Goal: Task Accomplishment & Management: Manage account settings

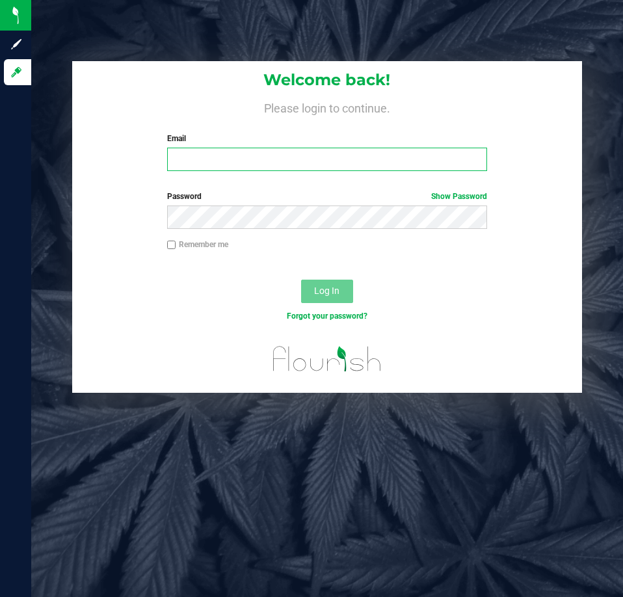
click at [207, 157] on input "Email" at bounding box center [327, 159] width 320 height 23
click at [345, 157] on input "sstevenson@liveparrallel.com" at bounding box center [327, 159] width 320 height 23
type input "sstevenson@liveparallel.com"
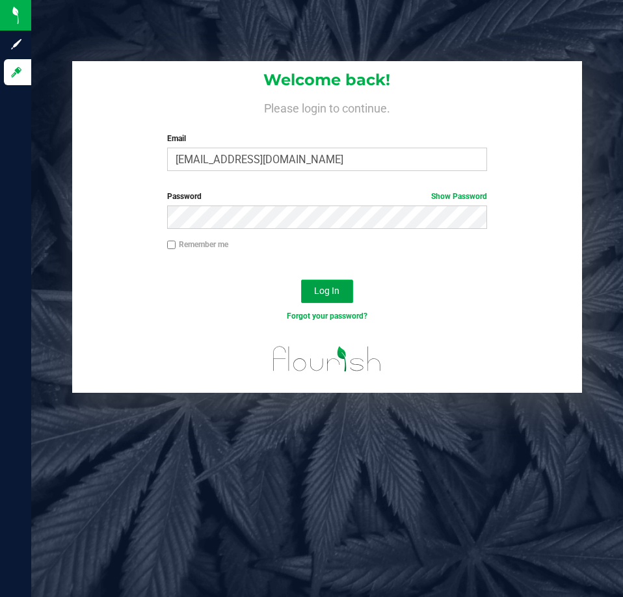
click at [327, 283] on button "Log In" at bounding box center [327, 291] width 52 height 23
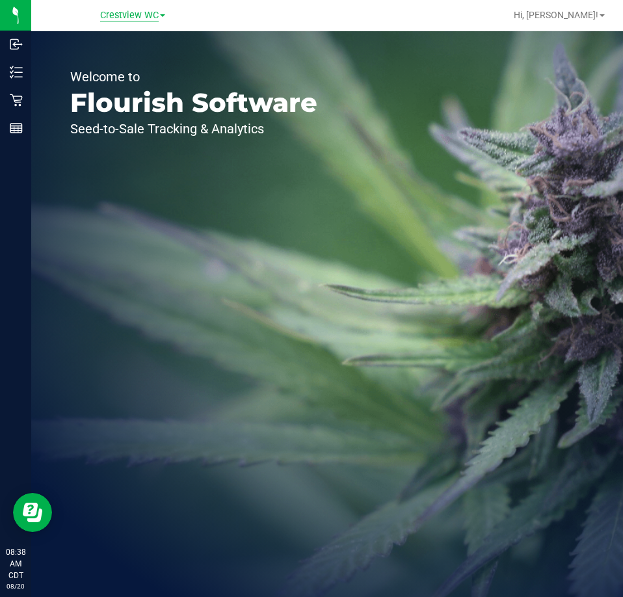
click at [141, 12] on span "Crestview WC" at bounding box center [129, 16] width 59 height 12
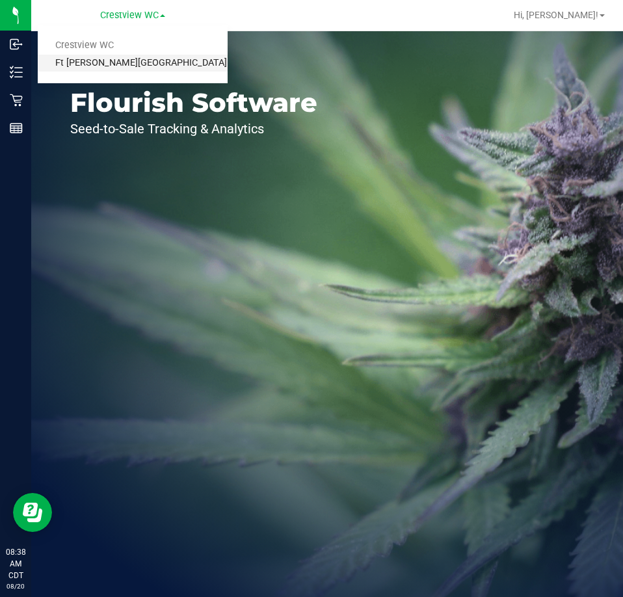
click at [106, 63] on link "Ft [PERSON_NAME][GEOGRAPHIC_DATA]" at bounding box center [133, 64] width 190 height 18
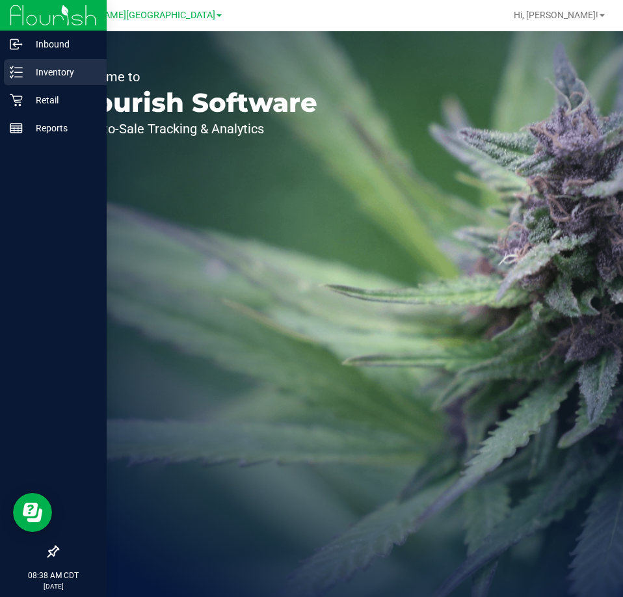
click at [29, 73] on p "Inventory" at bounding box center [62, 72] width 78 height 16
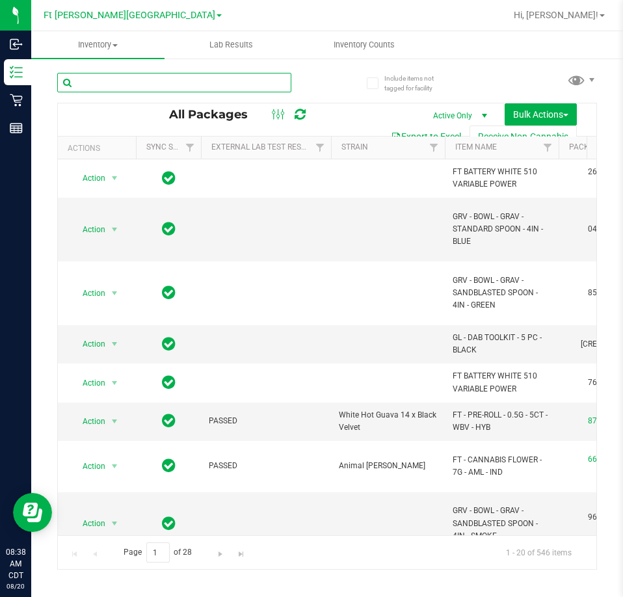
click at [159, 80] on input "text" at bounding box center [174, 83] width 234 height 20
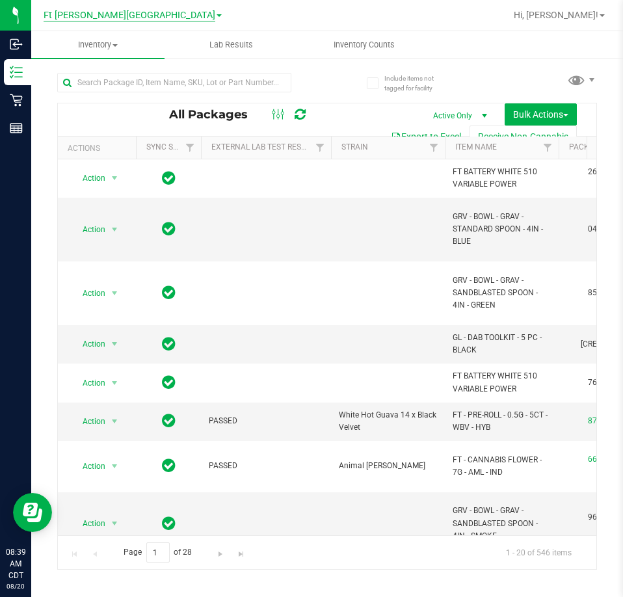
click at [159, 17] on span "Ft [PERSON_NAME][GEOGRAPHIC_DATA]" at bounding box center [130, 16] width 172 height 12
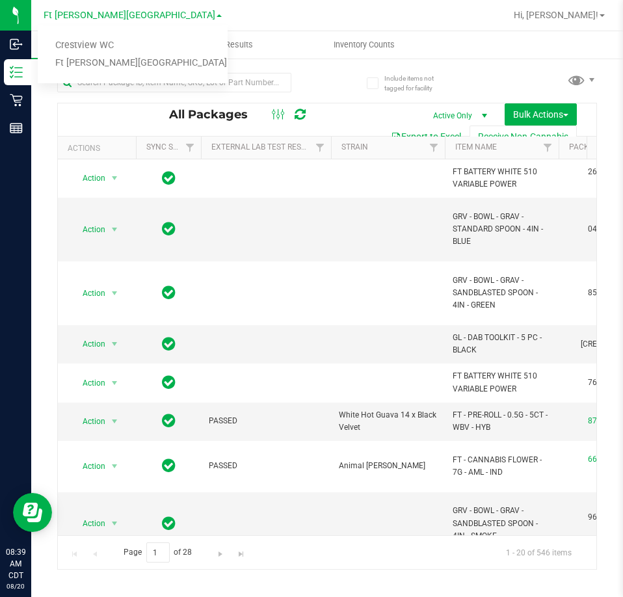
click at [217, 16] on span at bounding box center [219, 15] width 5 height 3
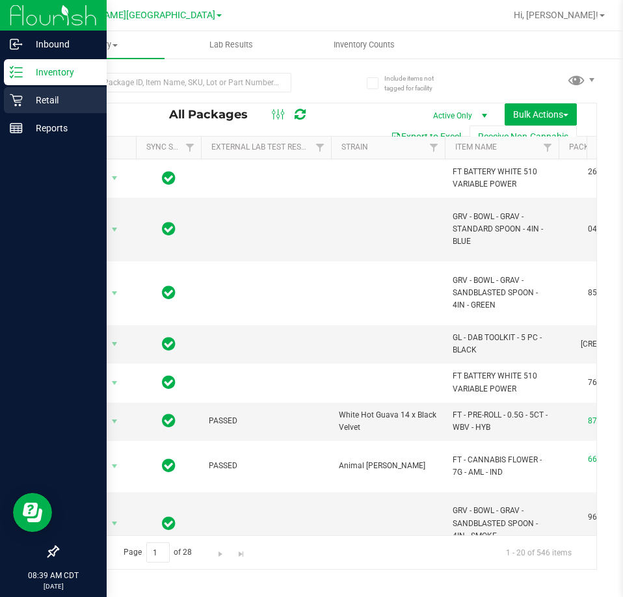
click at [57, 99] on p "Retail" at bounding box center [62, 100] width 78 height 16
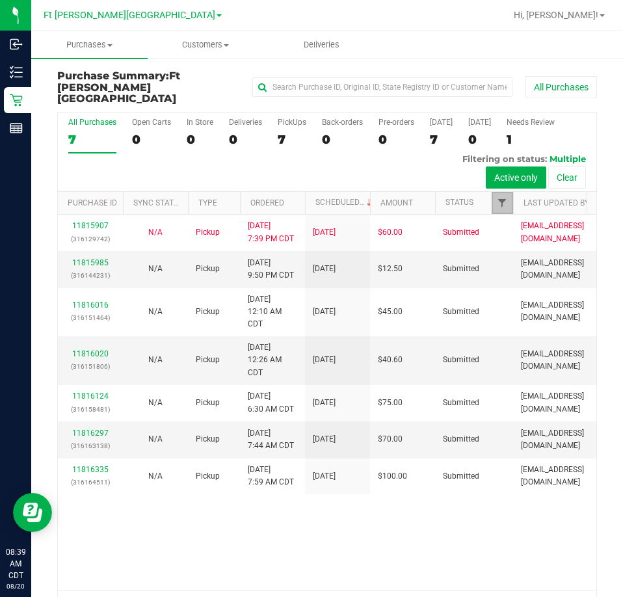
click at [503, 198] on span "Filter" at bounding box center [502, 203] width 10 height 10
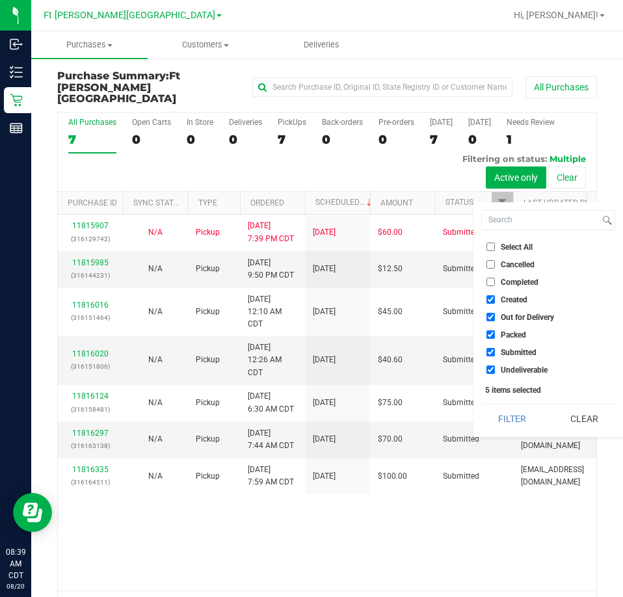
click at [494, 244] on input "Select All" at bounding box center [490, 247] width 8 height 8
checkbox input "true"
click at [494, 244] on input "Select All" at bounding box center [490, 247] width 8 height 8
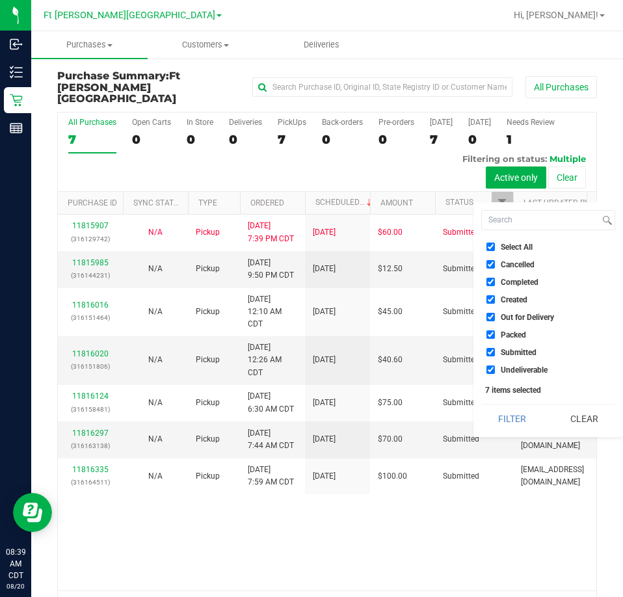
checkbox input "false"
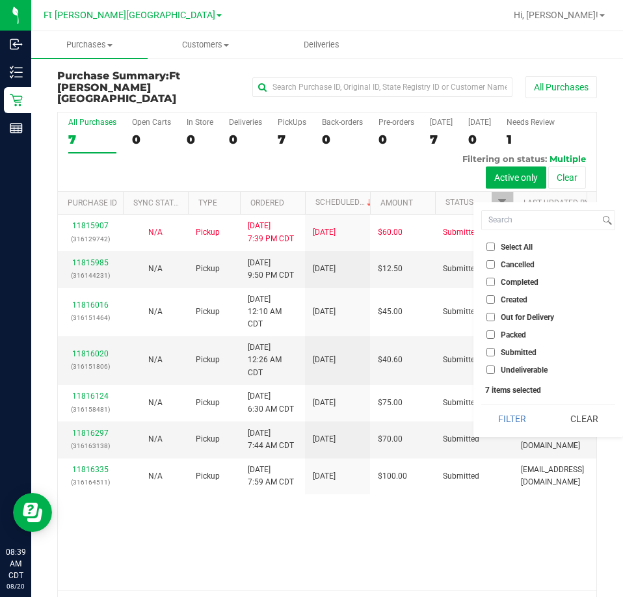
checkbox input "false"
click at [488, 348] on input "Submitted" at bounding box center [490, 352] width 8 height 8
checkbox input "true"
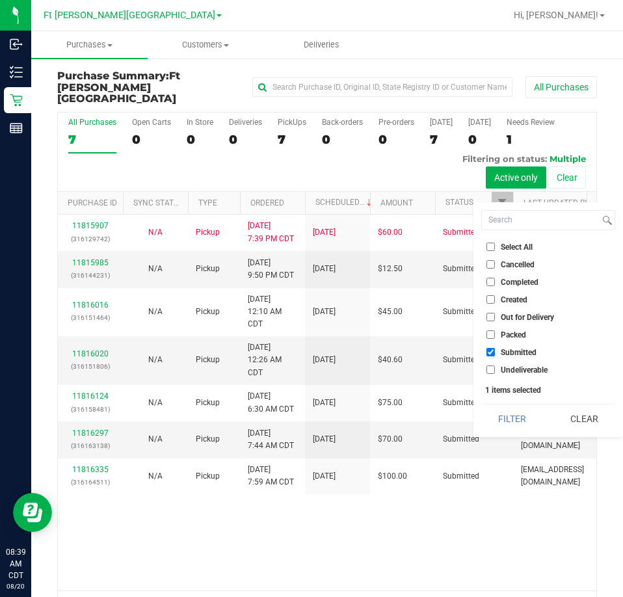
click at [481, 404] on button "Filter" at bounding box center [512, 418] width 62 height 29
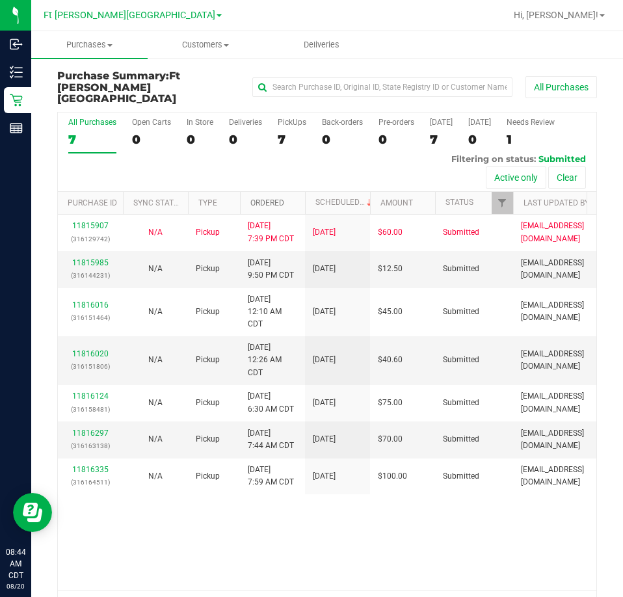
click at [261, 198] on link "Ordered" at bounding box center [267, 202] width 34 height 9
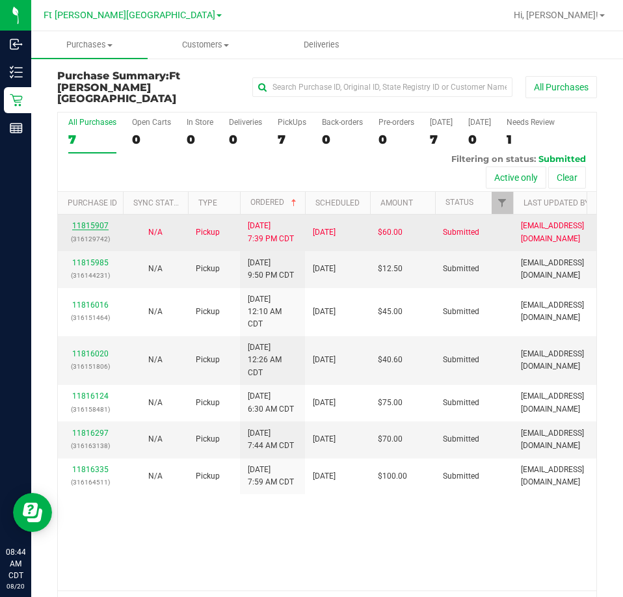
click at [99, 221] on link "11815907" at bounding box center [90, 225] width 36 height 9
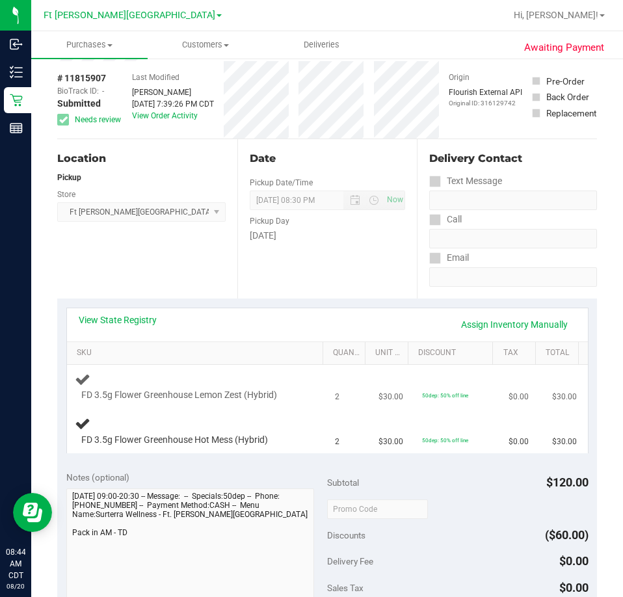
scroll to position [130, 0]
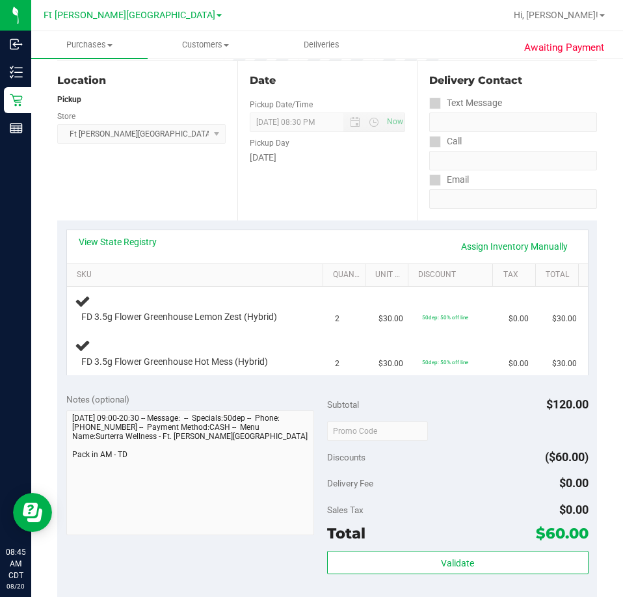
click at [285, 185] on div "Date Pickup Date/Time 08/20/2025 Now 08/20/2025 08:30 PM Now Pickup Day Wednesd…" at bounding box center [327, 140] width 180 height 159
click at [209, 183] on div "Location Pickup Store [GEOGRAPHIC_DATA][PERSON_NAME] WC Select Store [PERSON_NA…" at bounding box center [147, 140] width 180 height 159
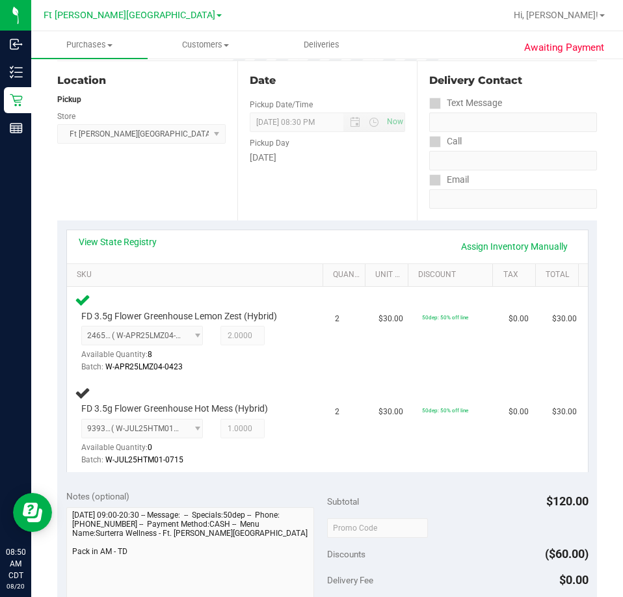
click at [161, 187] on div "Location Pickup Store Ft Walton Beach WC Select Store Bonita Springs WC Boynton…" at bounding box center [147, 140] width 180 height 159
drag, startPoint x: 138, startPoint y: 189, endPoint x: 142, endPoint y: 165, distance: 24.5
click at [138, 189] on div "Location Pickup Store Ft Walton Beach WC Select Store Bonita Springs WC Boynton…" at bounding box center [147, 140] width 180 height 159
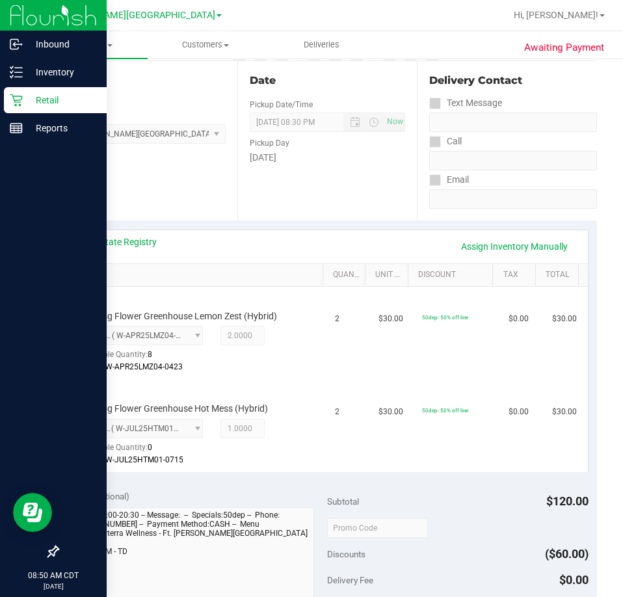
click at [46, 99] on p "Retail" at bounding box center [62, 100] width 78 height 16
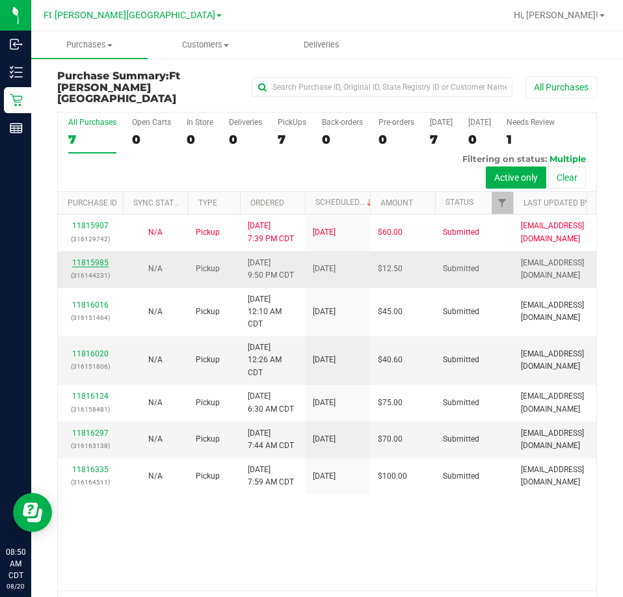
click at [100, 258] on link "11815985" at bounding box center [90, 262] width 36 height 9
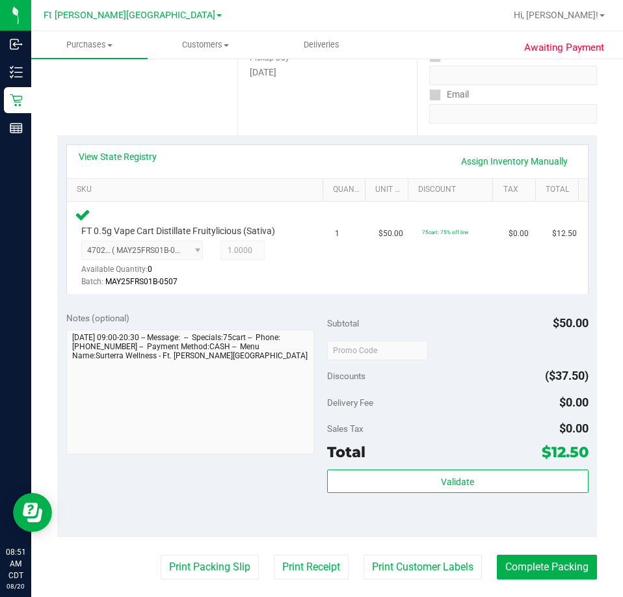
scroll to position [260, 0]
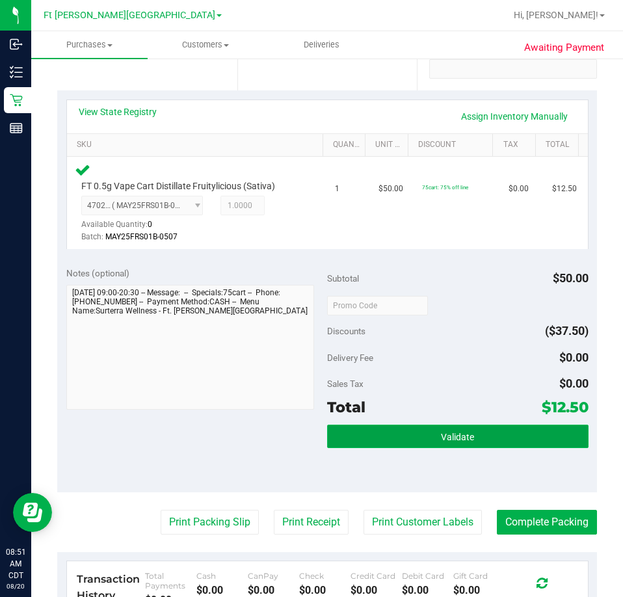
click at [486, 433] on button "Validate" at bounding box center [457, 436] width 261 height 23
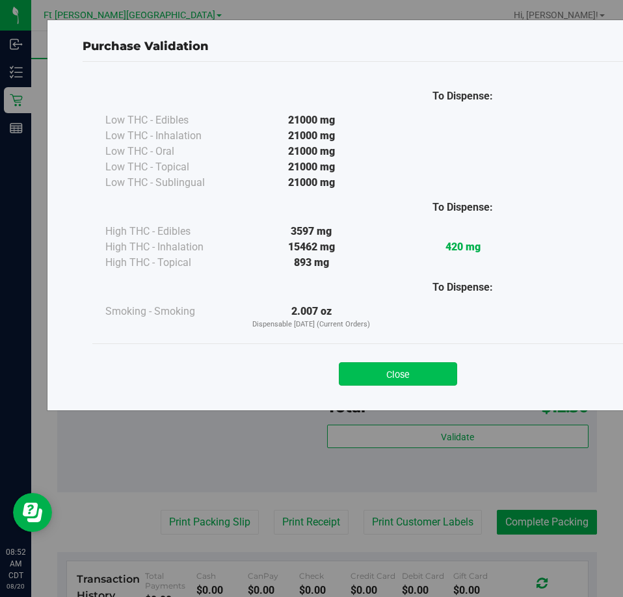
drag, startPoint x: 413, startPoint y: 378, endPoint x: 417, endPoint y: 368, distance: 10.5
click at [413, 377] on button "Close" at bounding box center [398, 373] width 118 height 23
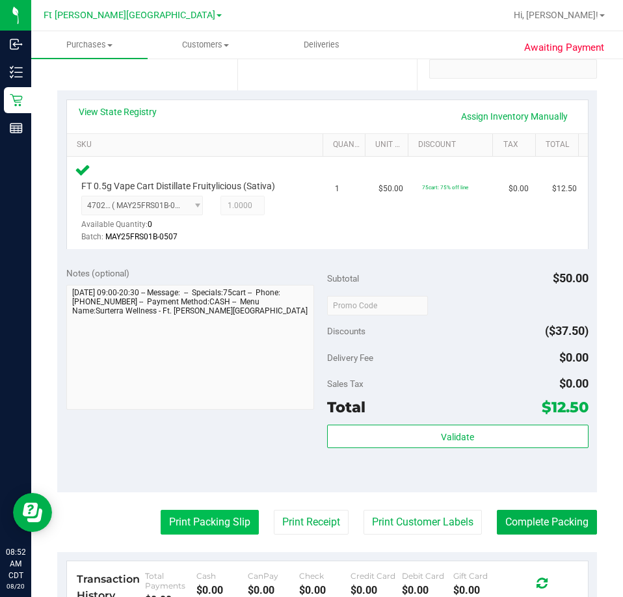
click at [224, 517] on button "Print Packing Slip" at bounding box center [210, 522] width 98 height 25
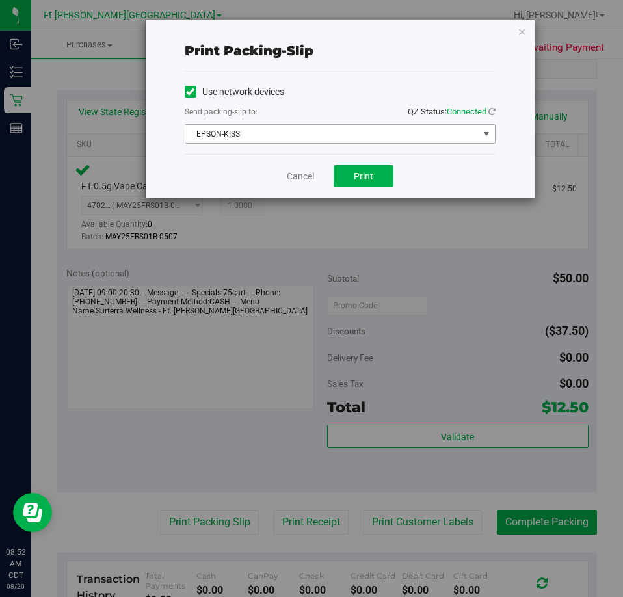
click at [387, 135] on span "EPSON-KISS" at bounding box center [331, 134] width 293 height 18
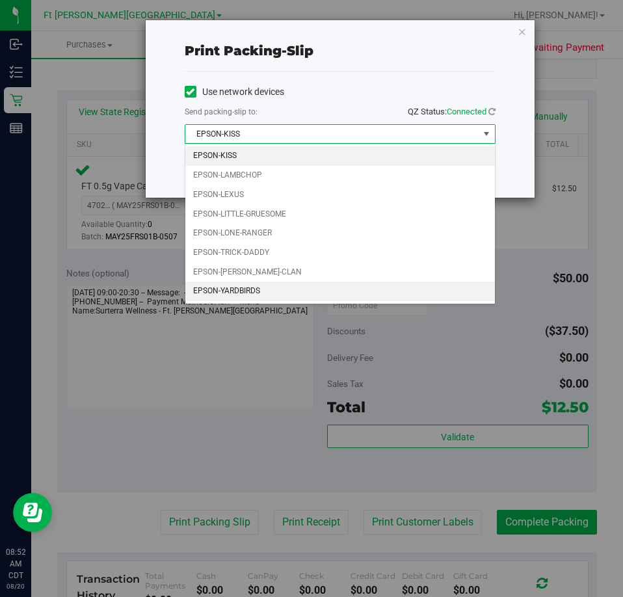
click at [238, 291] on li "EPSON-YARDBIRDS" at bounding box center [339, 292] width 309 height 20
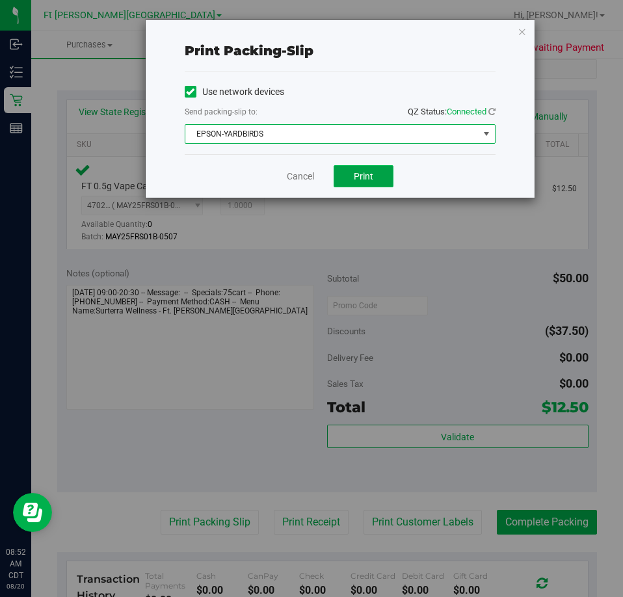
click at [380, 177] on button "Print" at bounding box center [364, 176] width 60 height 22
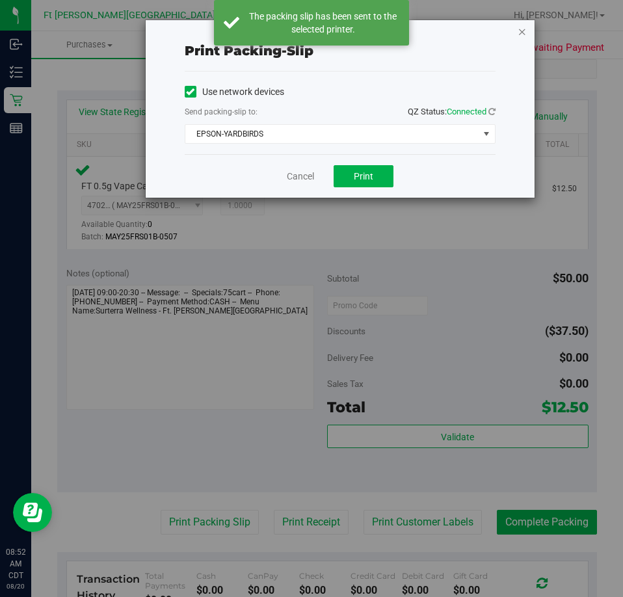
click at [522, 31] on icon "button" at bounding box center [522, 31] width 9 height 16
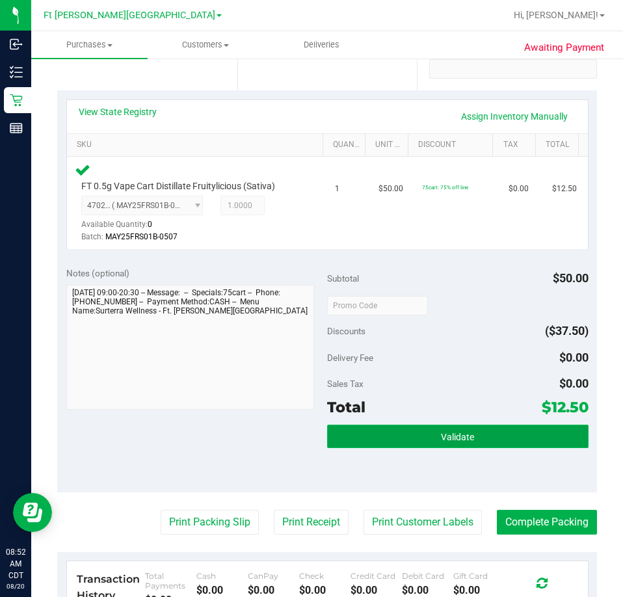
click at [483, 431] on button "Validate" at bounding box center [457, 436] width 261 height 23
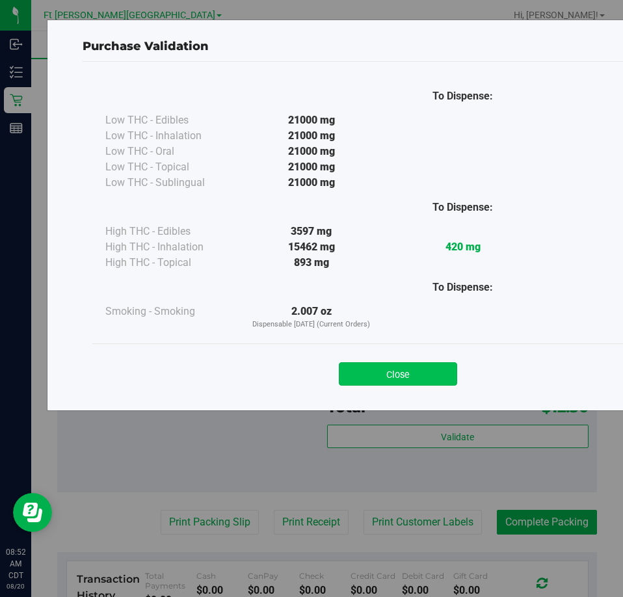
click at [444, 370] on button "Close" at bounding box center [398, 373] width 118 height 23
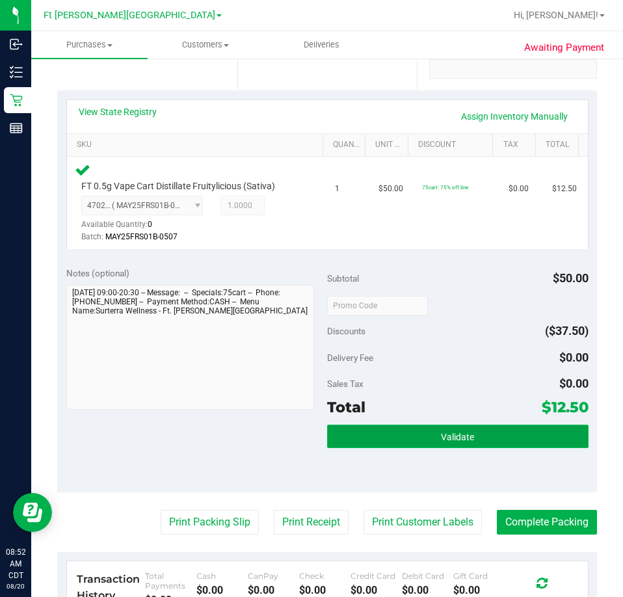
drag, startPoint x: 528, startPoint y: 442, endPoint x: 532, endPoint y: 434, distance: 9.3
click at [528, 441] on button "Validate" at bounding box center [457, 436] width 261 height 23
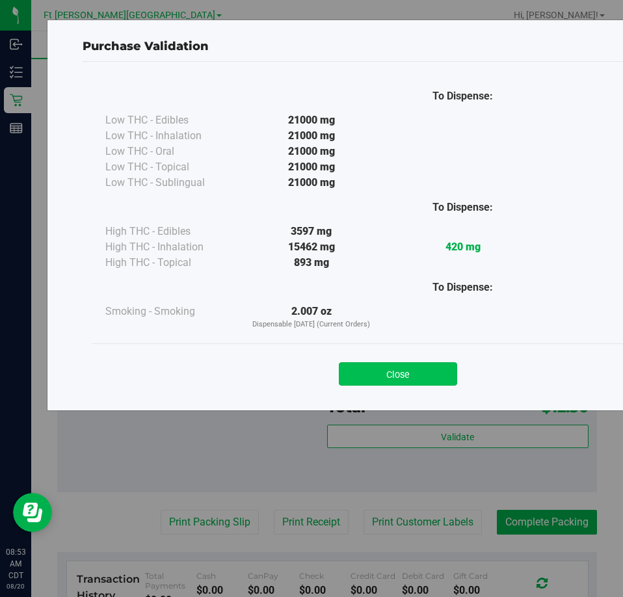
click at [408, 369] on button "Close" at bounding box center [398, 373] width 118 height 23
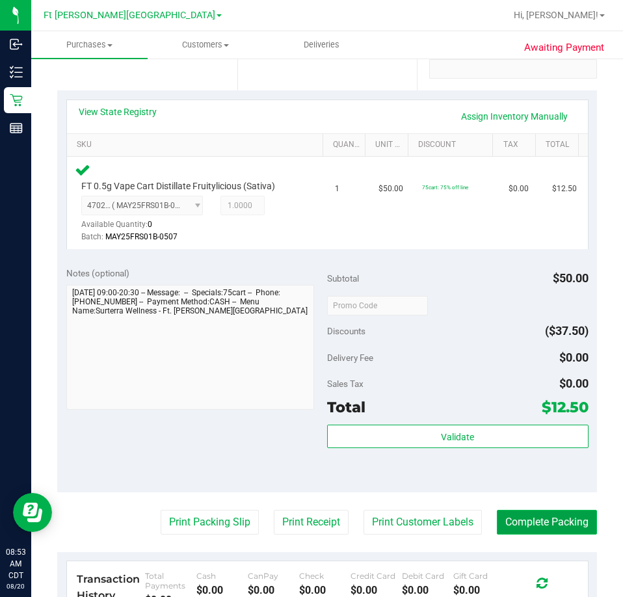
drag, startPoint x: 566, startPoint y: 527, endPoint x: 558, endPoint y: 531, distance: 8.7
click at [566, 527] on button "Complete Packing" at bounding box center [547, 522] width 100 height 25
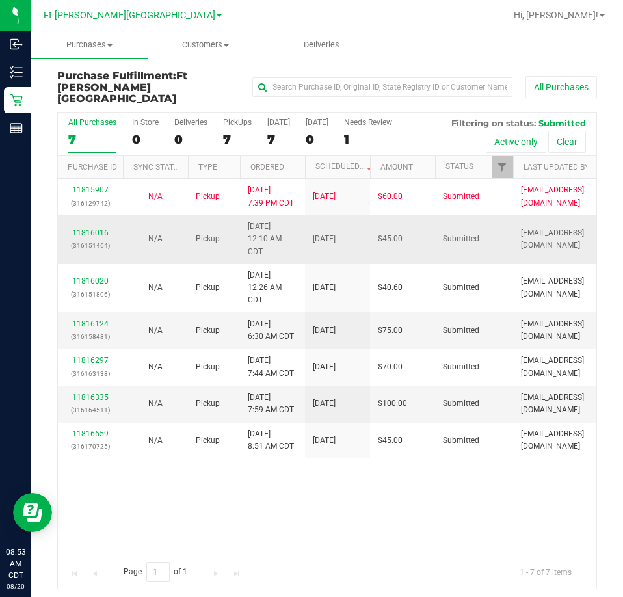
click at [100, 228] on link "11816016" at bounding box center [90, 232] width 36 height 9
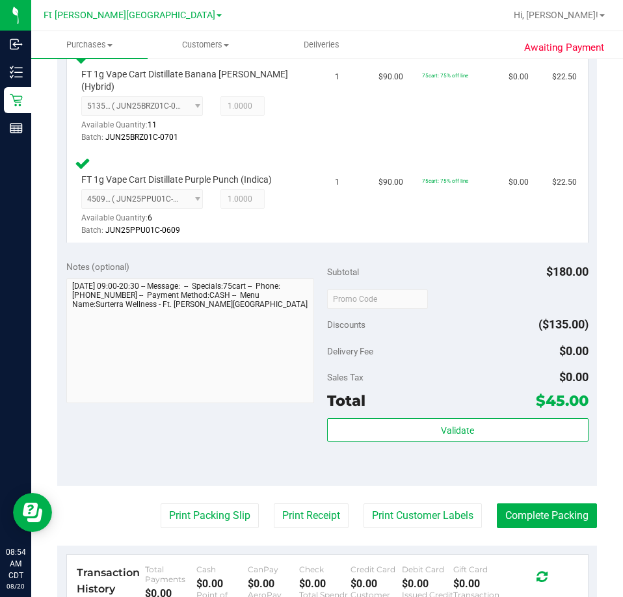
scroll to position [390, 0]
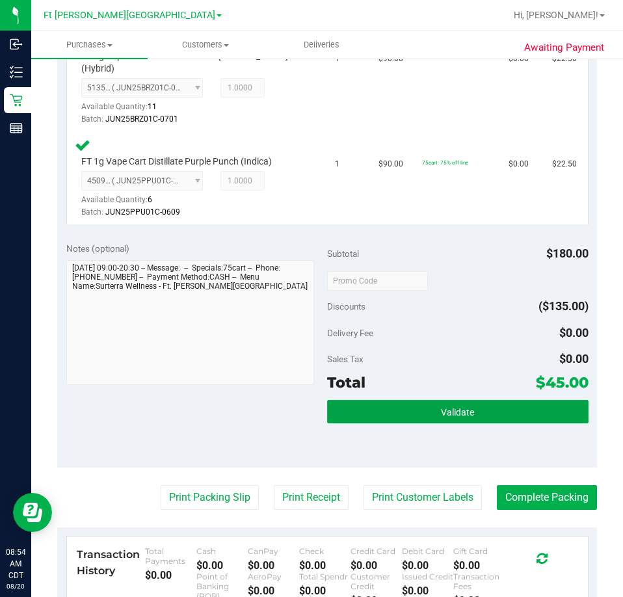
click at [475, 400] on button "Validate" at bounding box center [457, 411] width 261 height 23
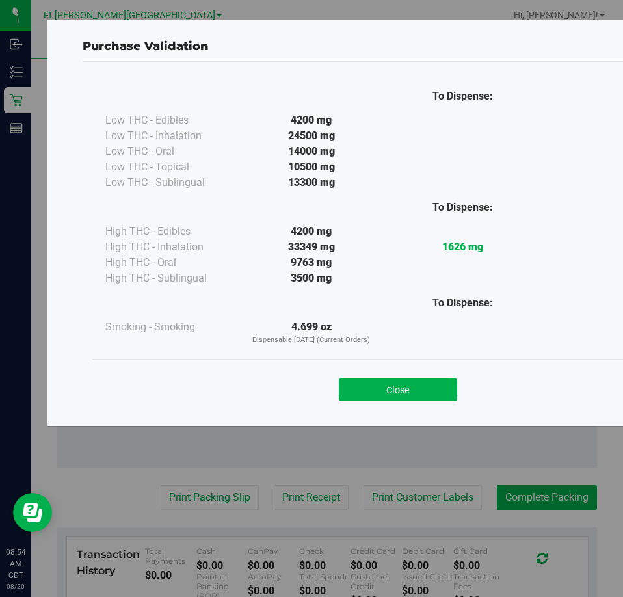
click at [436, 388] on button "Close" at bounding box center [398, 389] width 118 height 23
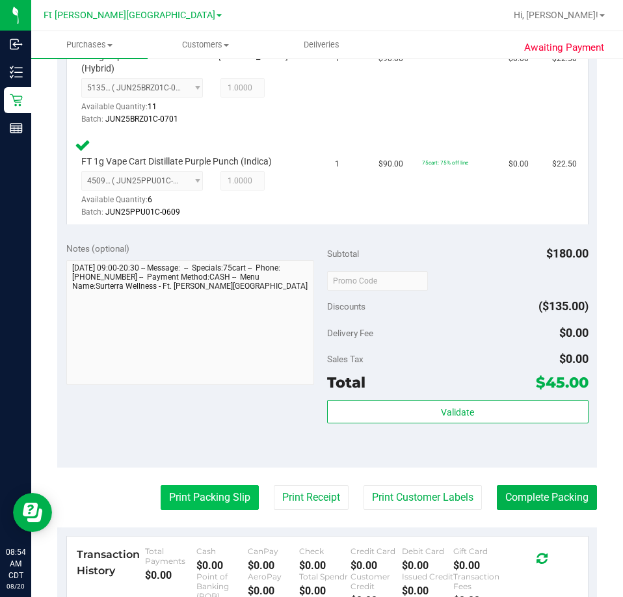
click at [219, 485] on button "Print Packing Slip" at bounding box center [210, 497] width 98 height 25
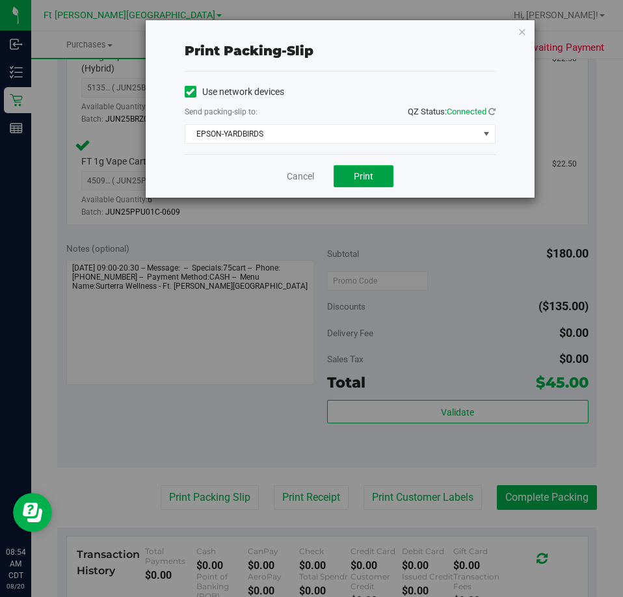
click at [361, 183] on button "Print" at bounding box center [364, 176] width 60 height 22
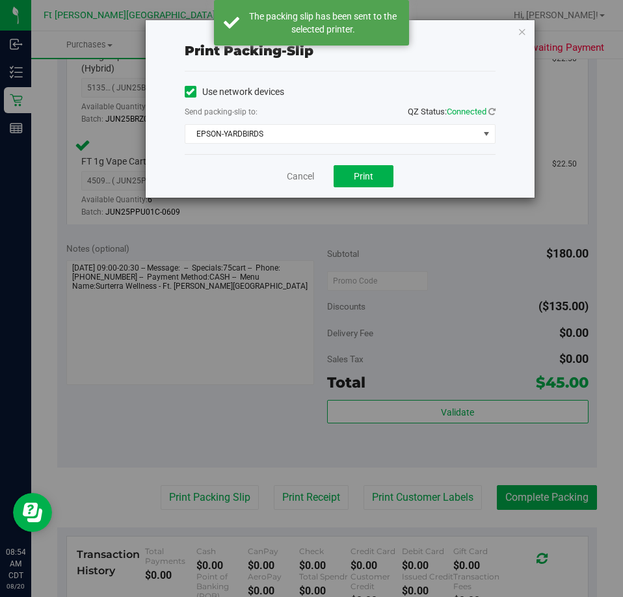
click at [523, 31] on icon "button" at bounding box center [522, 31] width 9 height 16
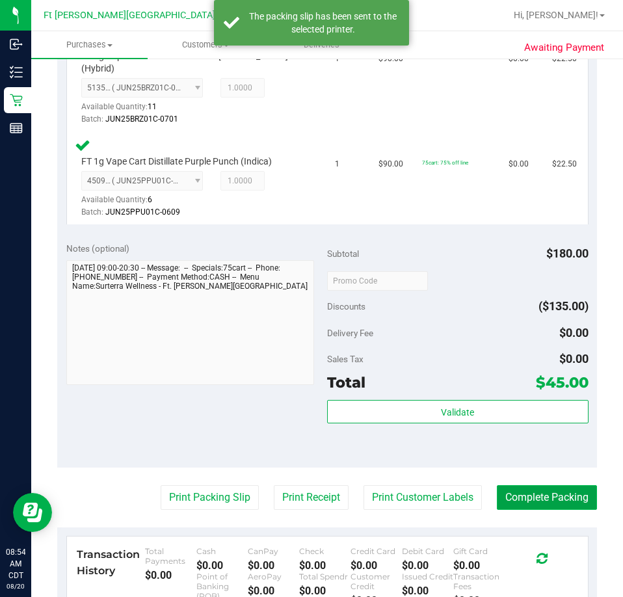
click at [562, 485] on button "Complete Packing" at bounding box center [547, 497] width 100 height 25
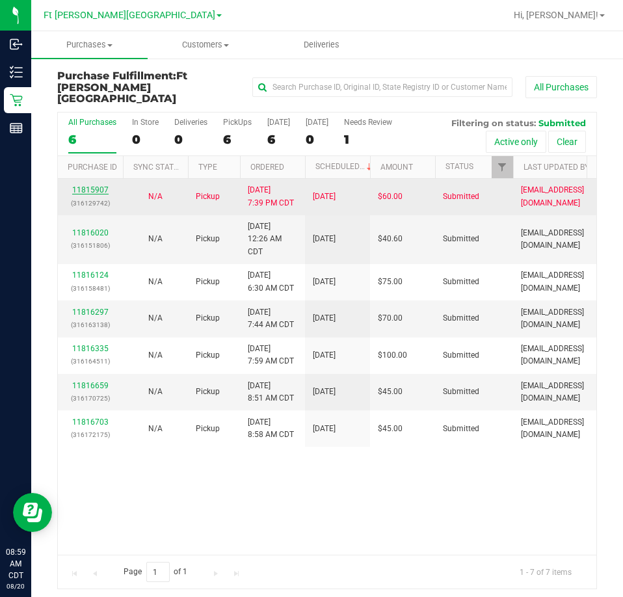
click at [98, 185] on link "11815907" at bounding box center [90, 189] width 36 height 9
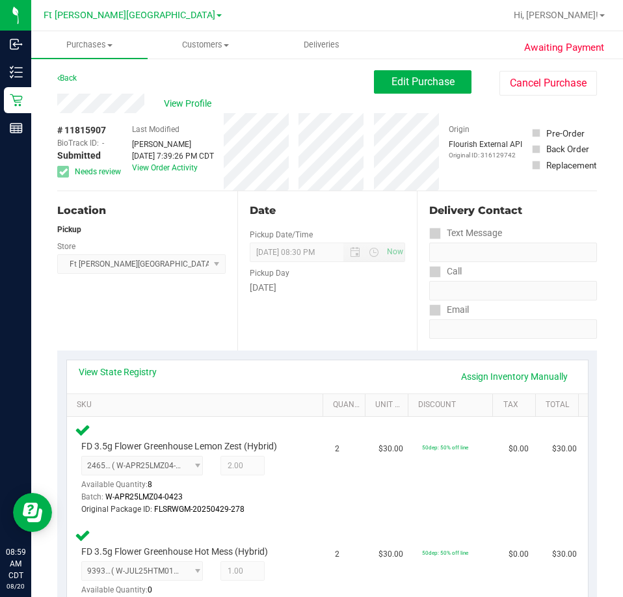
click at [127, 318] on div "Location Pickup Store Ft Walton Beach WC Select Store Bonita Springs WC Boynton…" at bounding box center [147, 270] width 180 height 159
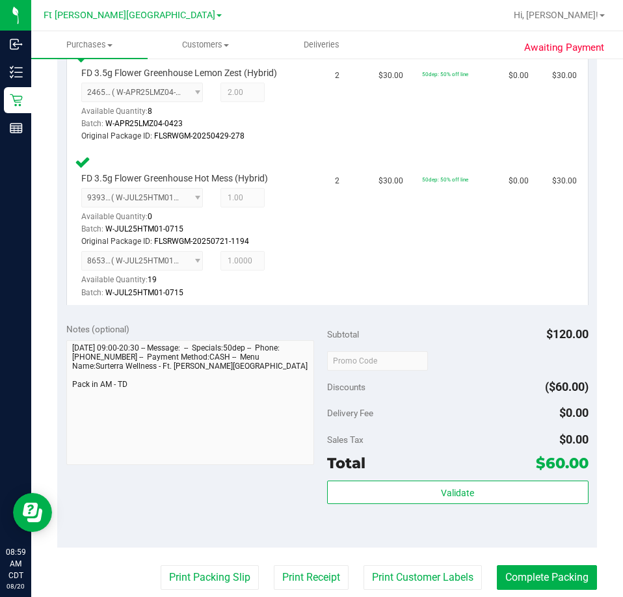
scroll to position [390, 0]
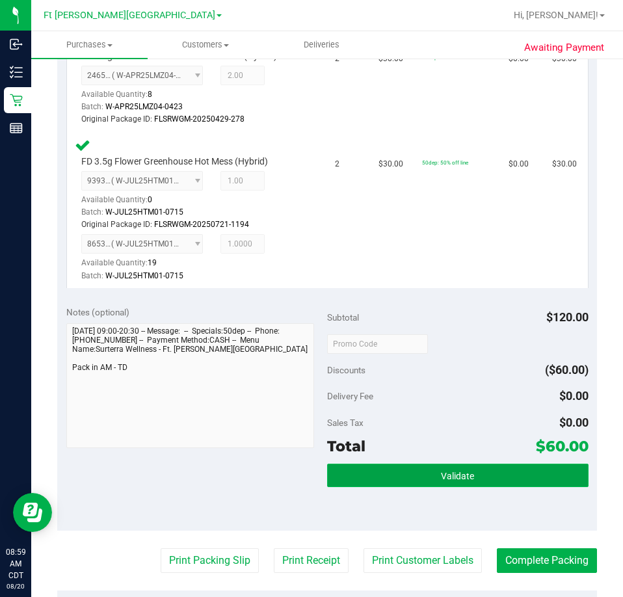
click at [450, 471] on span "Validate" at bounding box center [457, 476] width 33 height 10
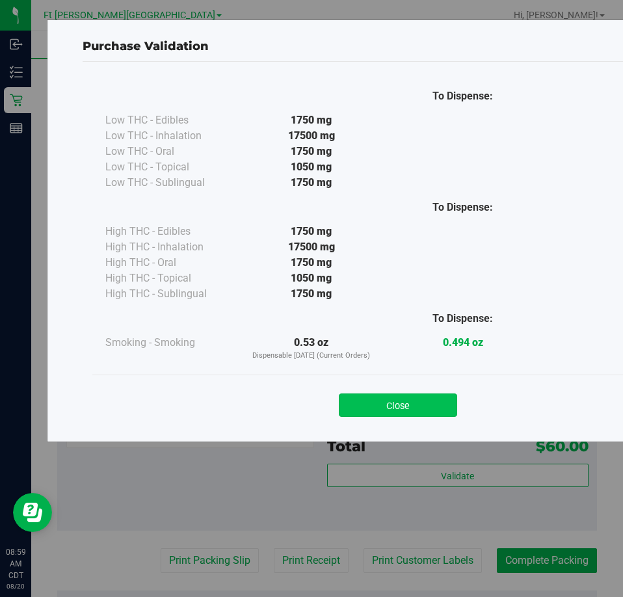
click at [427, 406] on button "Close" at bounding box center [398, 404] width 118 height 23
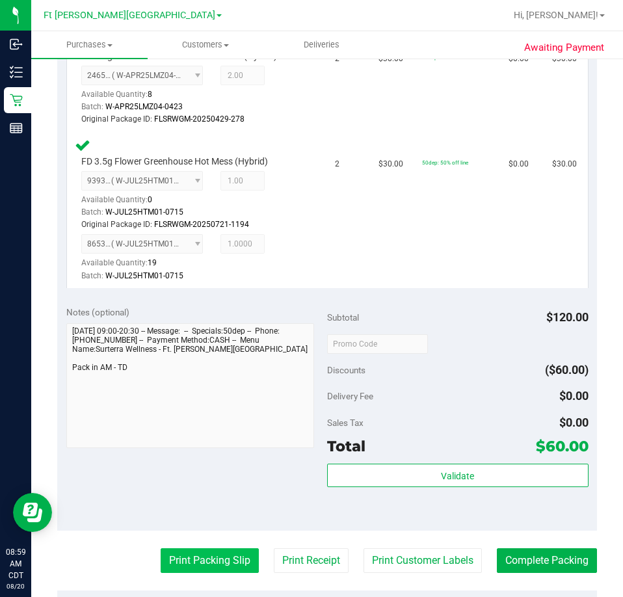
click at [228, 562] on button "Print Packing Slip" at bounding box center [210, 560] width 98 height 25
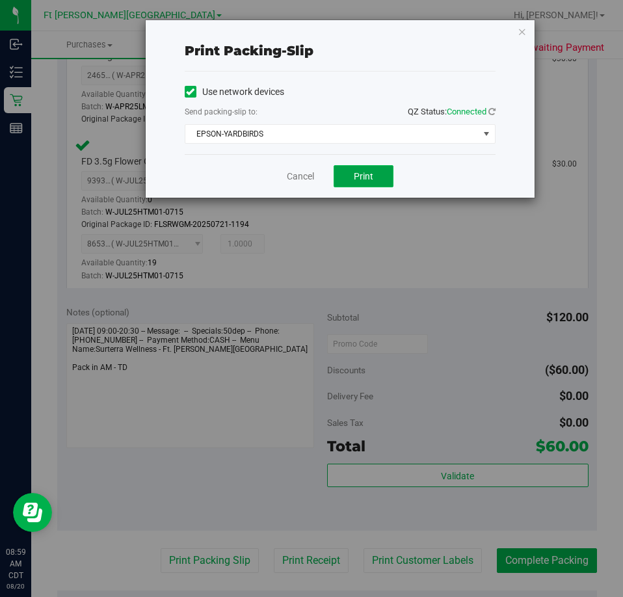
click at [367, 179] on span "Print" at bounding box center [364, 176] width 20 height 10
click at [521, 34] on icon "button" at bounding box center [522, 31] width 9 height 16
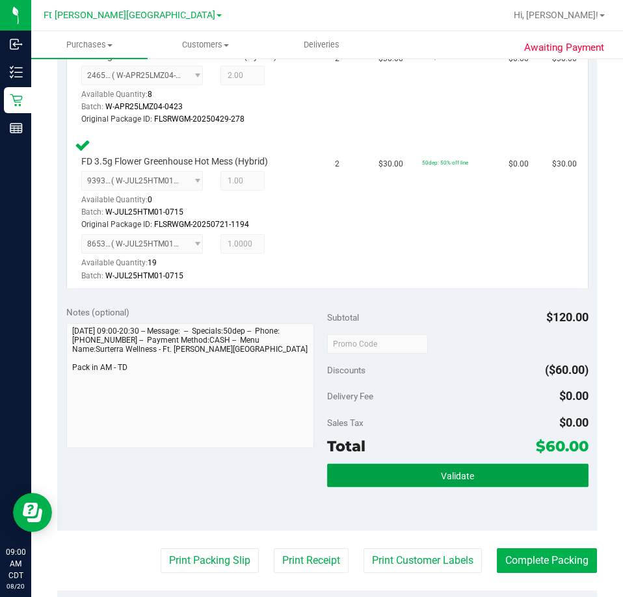
drag, startPoint x: 471, startPoint y: 477, endPoint x: 474, endPoint y: 464, distance: 12.8
click at [471, 477] on button "Validate" at bounding box center [457, 475] width 261 height 23
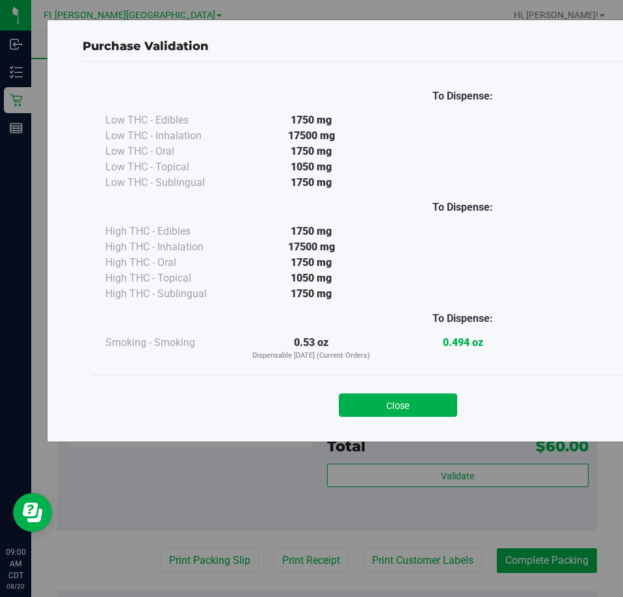
click at [410, 408] on button "Close" at bounding box center [398, 404] width 118 height 23
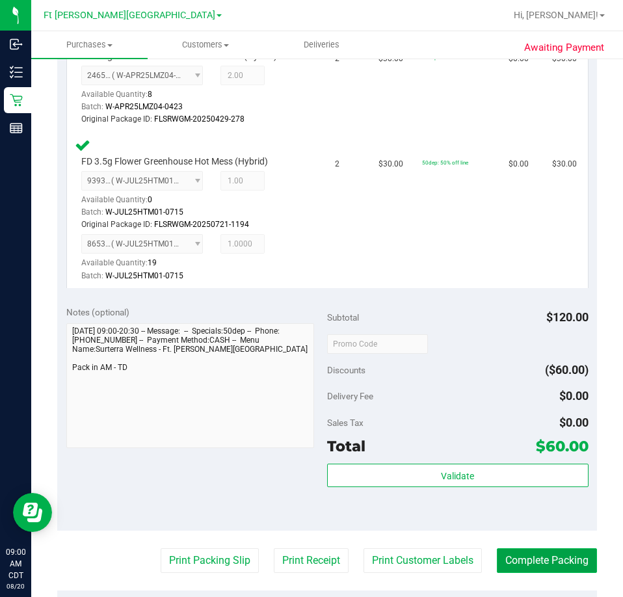
click at [555, 562] on button "Complete Packing" at bounding box center [547, 560] width 100 height 25
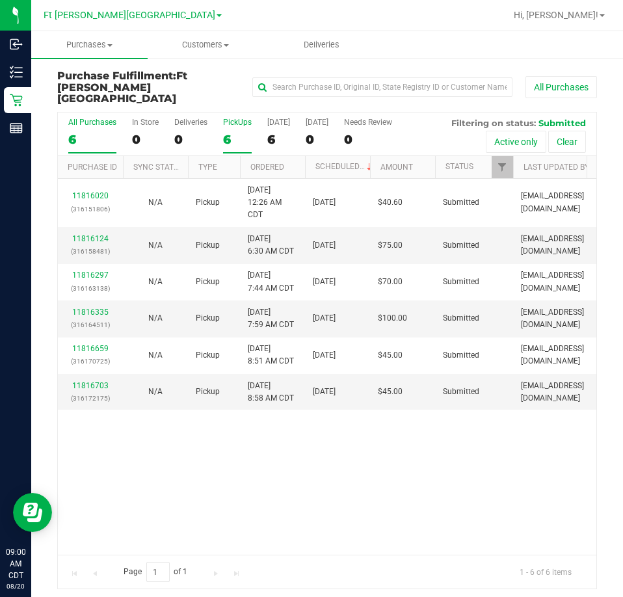
click at [235, 118] on div "PickUps" at bounding box center [237, 122] width 29 height 9
click at [0, 0] on input "PickUps 6" at bounding box center [0, 0] width 0 height 0
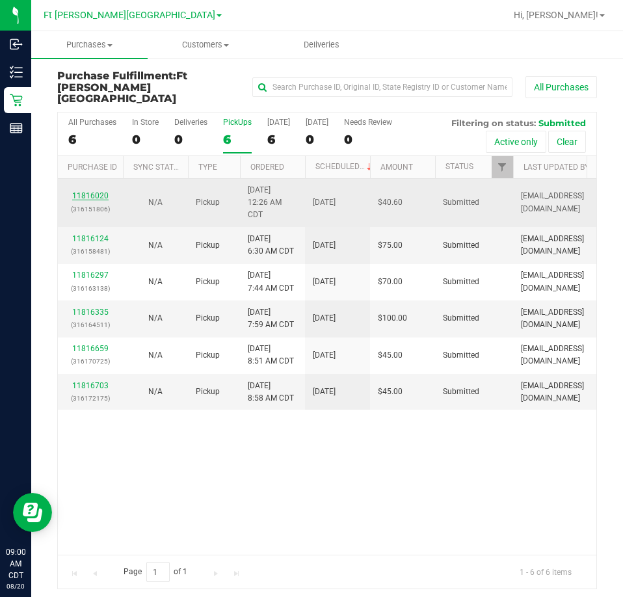
click at [99, 191] on link "11816020" at bounding box center [90, 195] width 36 height 9
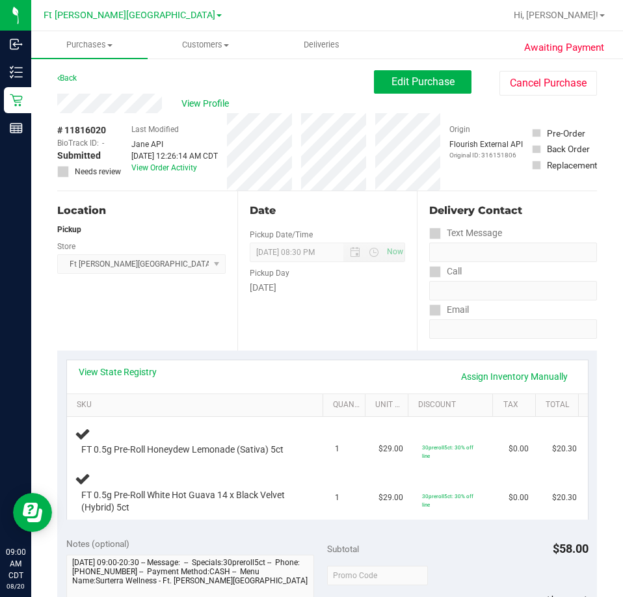
click at [112, 296] on div "Location Pickup Store Ft Walton Beach WC Select Store Bonita Springs WC Boynton…" at bounding box center [147, 270] width 180 height 159
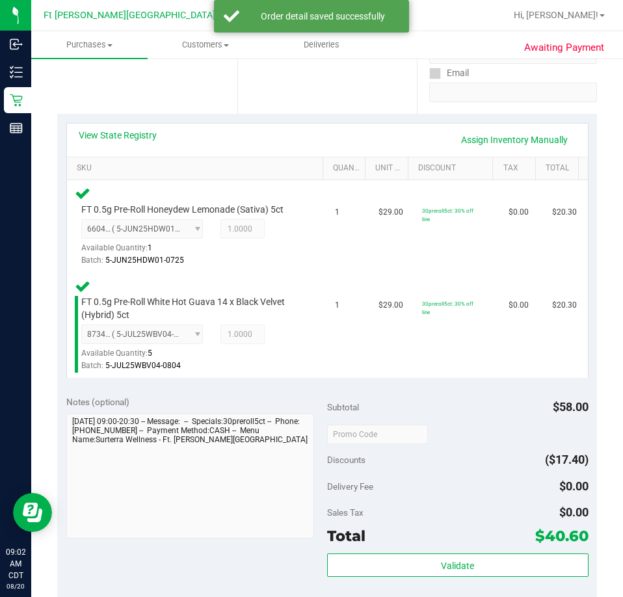
scroll to position [325, 0]
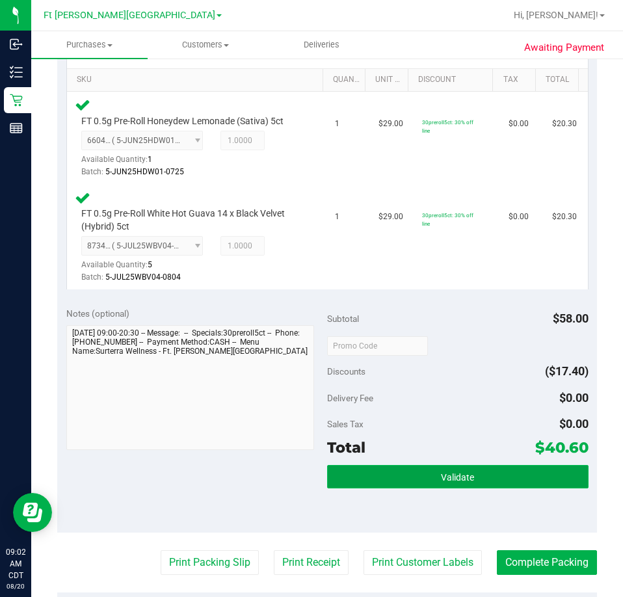
click at [446, 473] on span "Validate" at bounding box center [457, 477] width 33 height 10
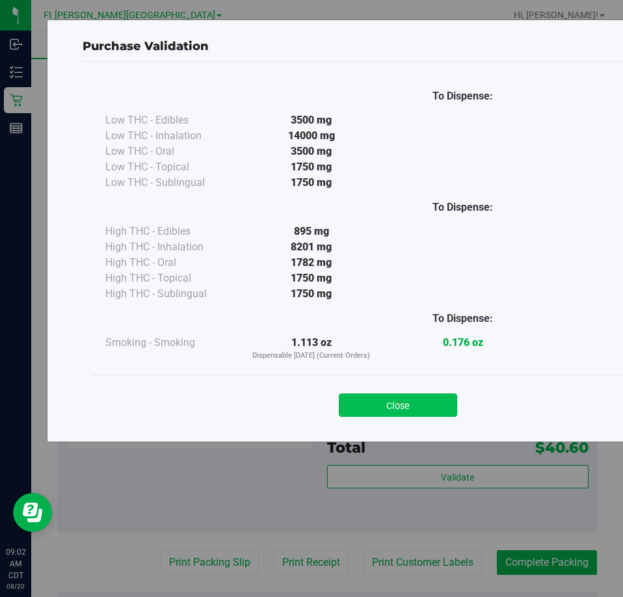
click at [408, 406] on button "Close" at bounding box center [398, 404] width 118 height 23
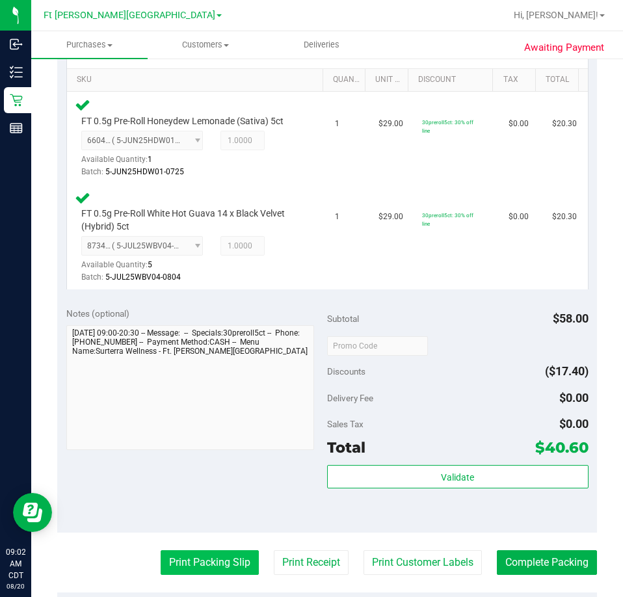
click at [236, 558] on button "Print Packing Slip" at bounding box center [210, 562] width 98 height 25
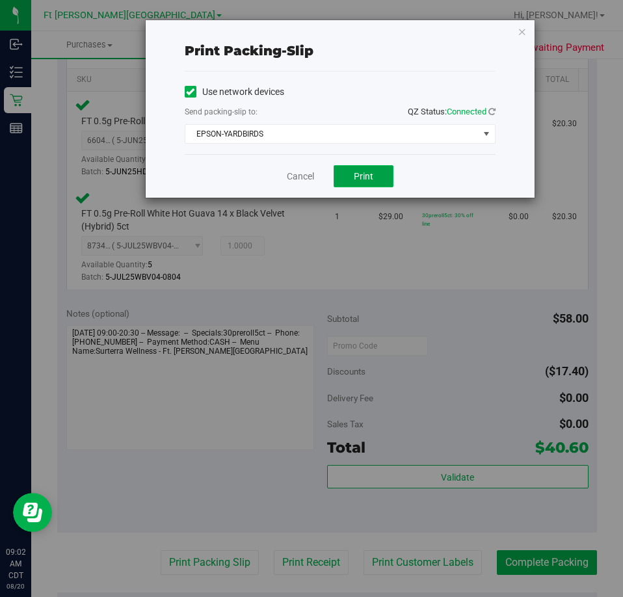
click at [377, 178] on button "Print" at bounding box center [364, 176] width 60 height 22
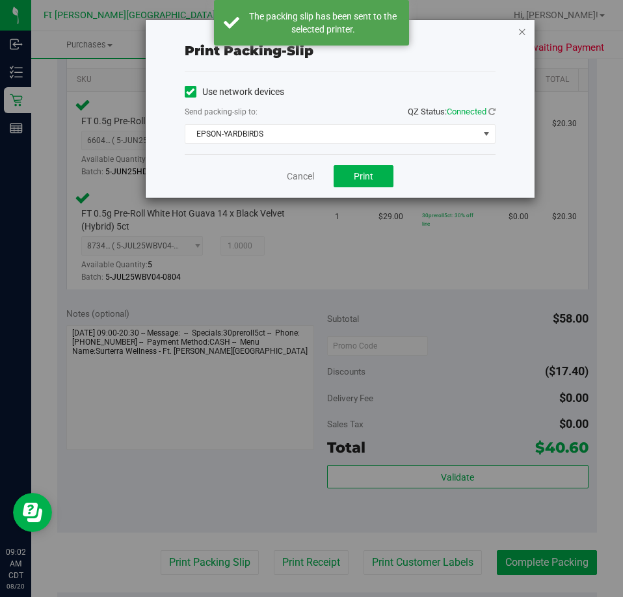
click at [522, 32] on icon "button" at bounding box center [522, 31] width 9 height 16
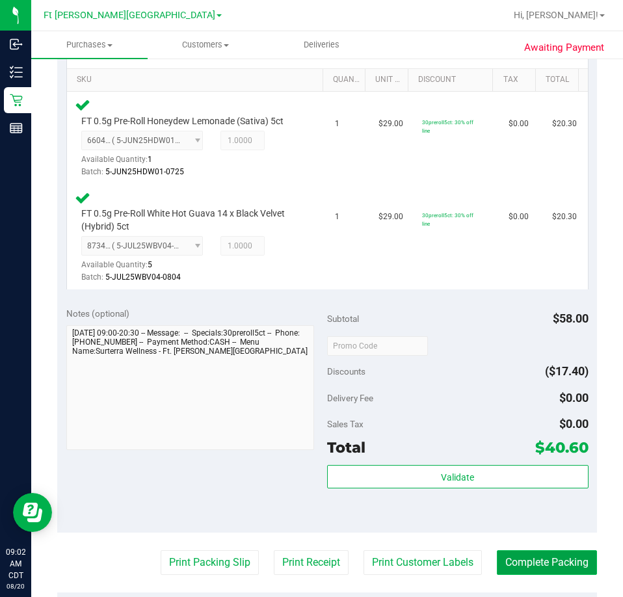
click at [564, 560] on button "Complete Packing" at bounding box center [547, 562] width 100 height 25
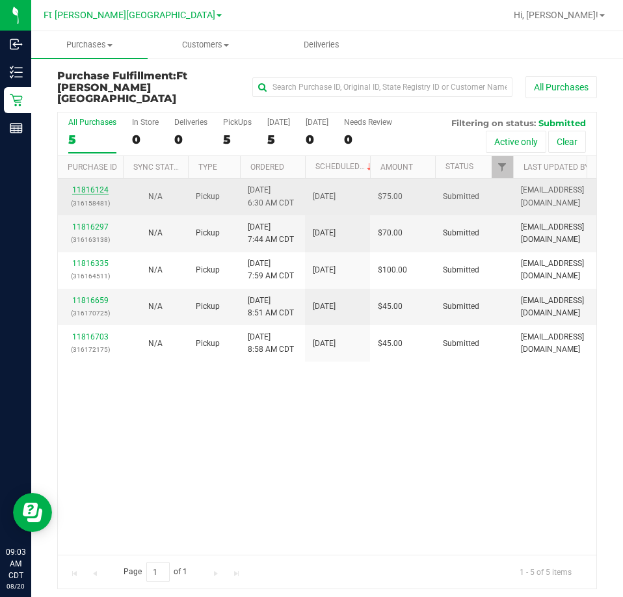
click at [97, 185] on link "11816124" at bounding box center [90, 189] width 36 height 9
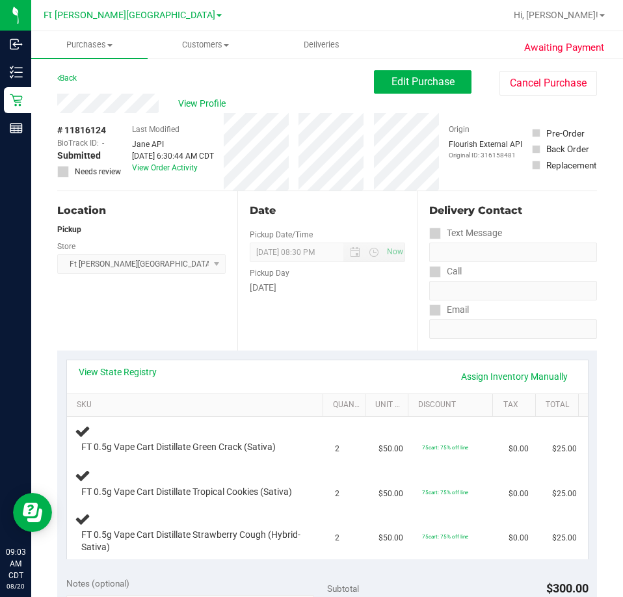
click at [148, 308] on div "Location Pickup Store Ft Walton Beach WC Select Store Bonita Springs WC Boynton…" at bounding box center [147, 270] width 180 height 159
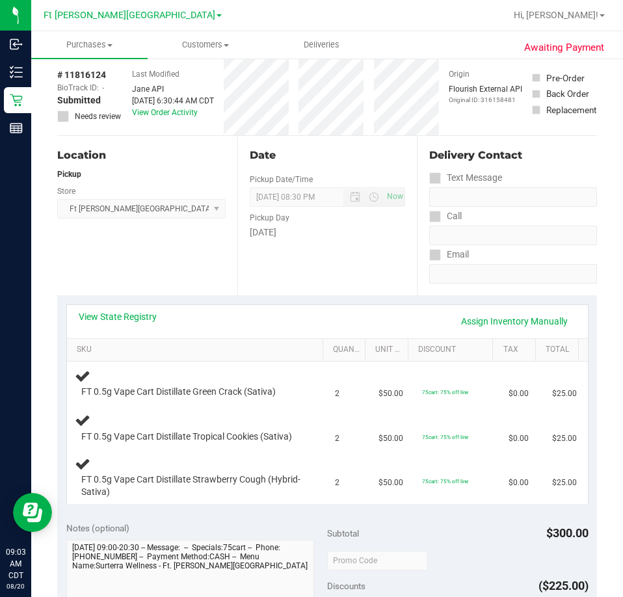
scroll to position [130, 0]
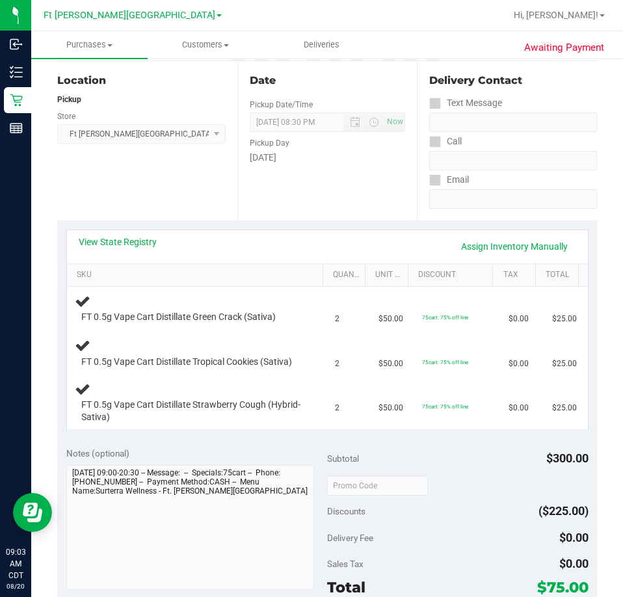
click at [176, 195] on div "Location Pickup Store Ft Walton Beach WC Select Store Bonita Springs WC Boynton…" at bounding box center [147, 140] width 180 height 159
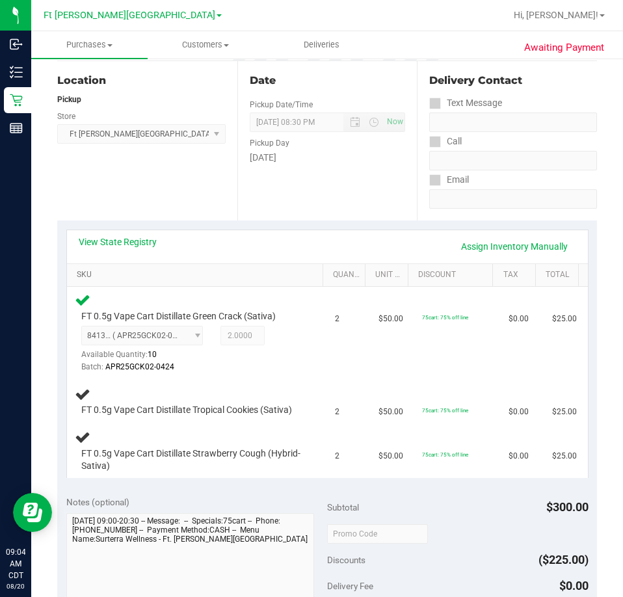
click at [202, 280] on link "SKU" at bounding box center [197, 275] width 241 height 10
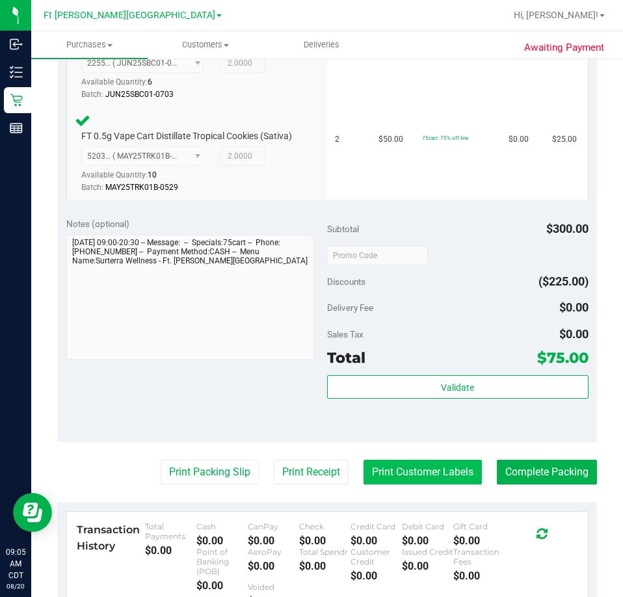
scroll to position [520, 0]
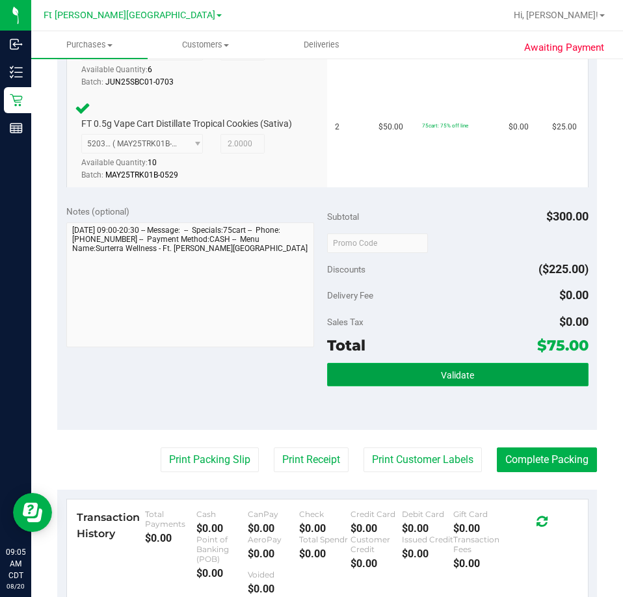
click at [434, 386] on button "Validate" at bounding box center [457, 374] width 261 height 23
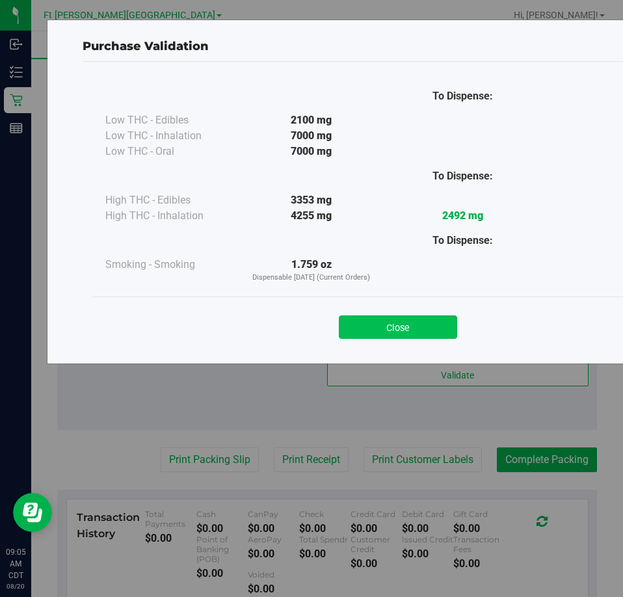
click at [406, 326] on button "Close" at bounding box center [398, 326] width 118 height 23
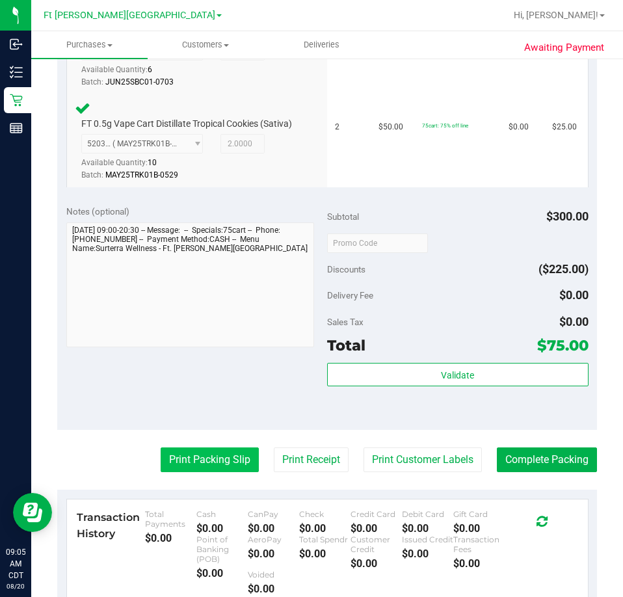
click at [215, 461] on button "Print Packing Slip" at bounding box center [210, 459] width 98 height 25
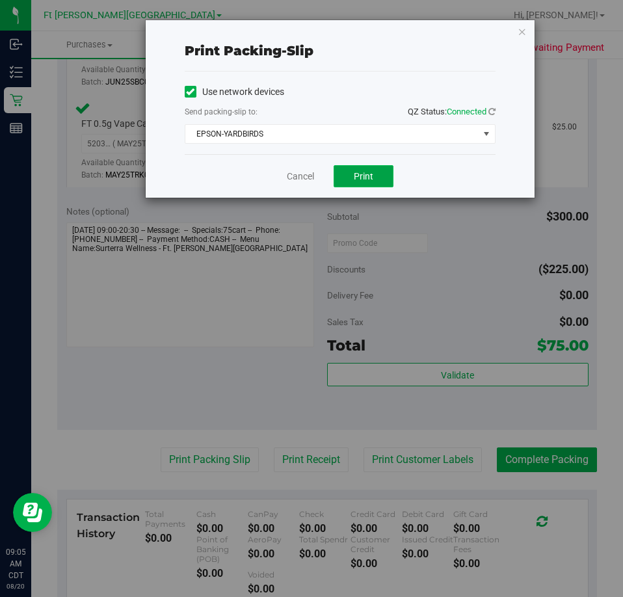
click at [382, 179] on button "Print" at bounding box center [364, 176] width 60 height 22
click at [521, 33] on icon "button" at bounding box center [522, 31] width 9 height 16
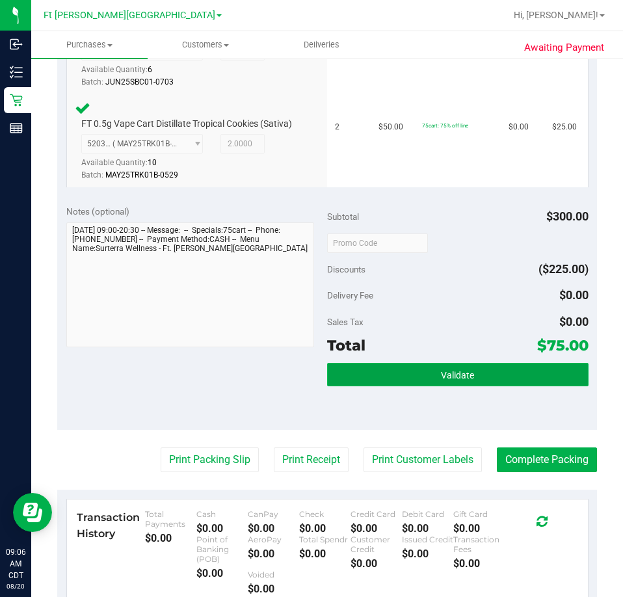
drag, startPoint x: 509, startPoint y: 384, endPoint x: 516, endPoint y: 376, distance: 10.2
click at [509, 384] on button "Validate" at bounding box center [457, 374] width 261 height 23
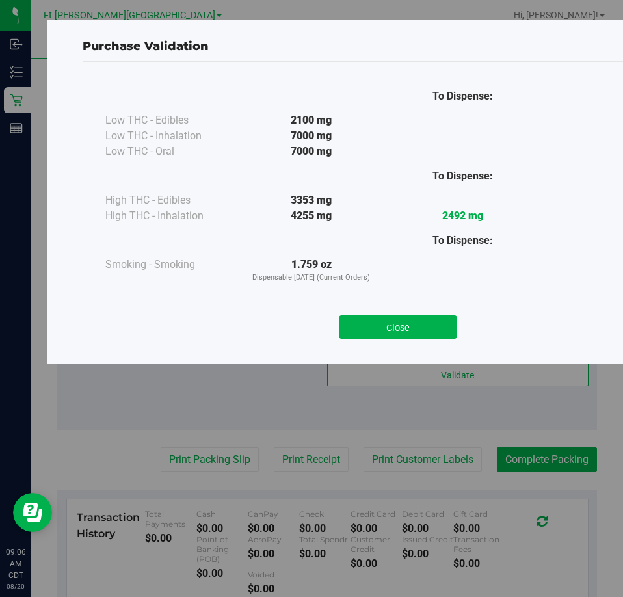
click at [421, 326] on button "Close" at bounding box center [398, 326] width 118 height 23
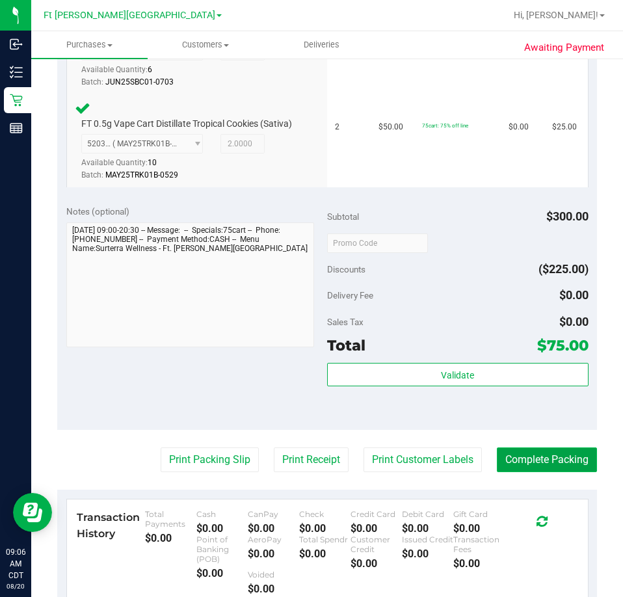
click at [562, 472] on button "Complete Packing" at bounding box center [547, 459] width 100 height 25
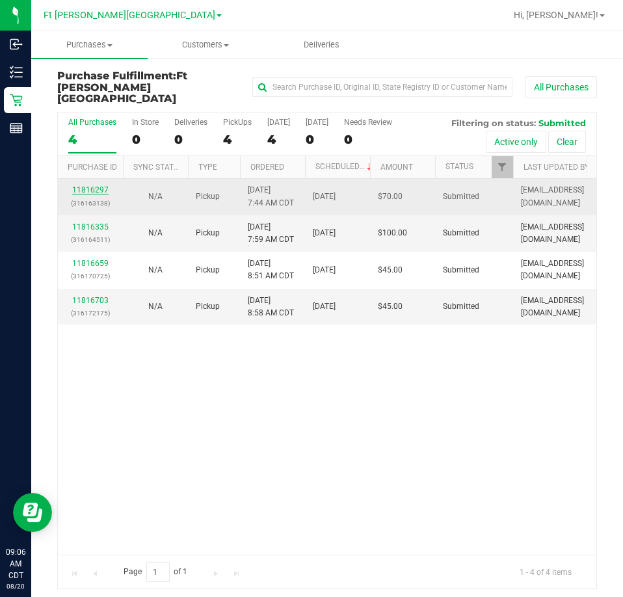
click at [90, 185] on link "11816297" at bounding box center [90, 189] width 36 height 9
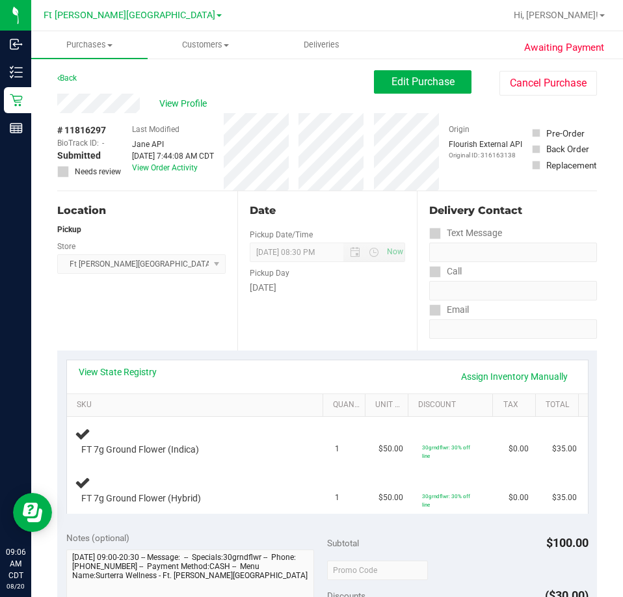
click at [157, 322] on div "Location Pickup Store Ft Walton Beach WC Select Store Bonita Springs WC Boynton…" at bounding box center [147, 270] width 180 height 159
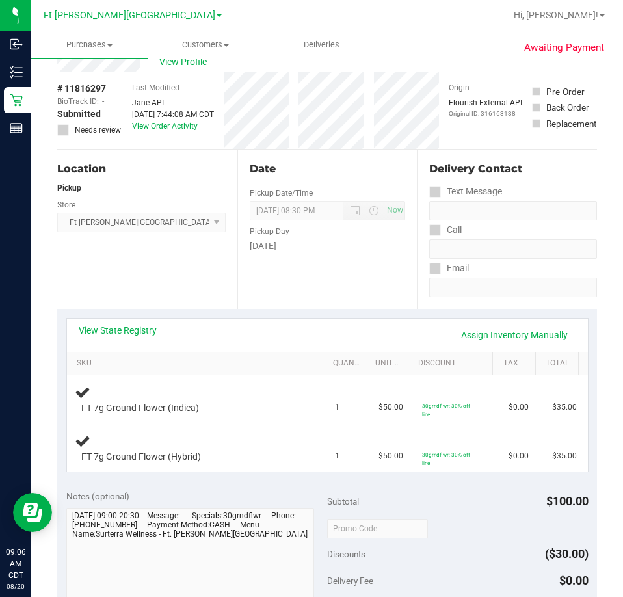
scroll to position [65, 0]
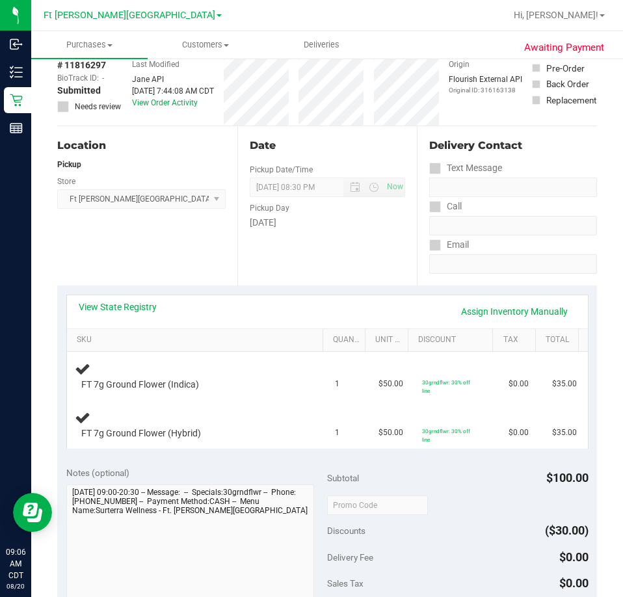
click at [143, 239] on div "Location Pickup Store Ft Walton Beach WC Select Store Bonita Springs WC Boynton…" at bounding box center [147, 205] width 180 height 159
click at [155, 238] on div "Location Pickup Store Ft Walton Beach WC Select Store Bonita Springs WC Boynton…" at bounding box center [147, 205] width 180 height 159
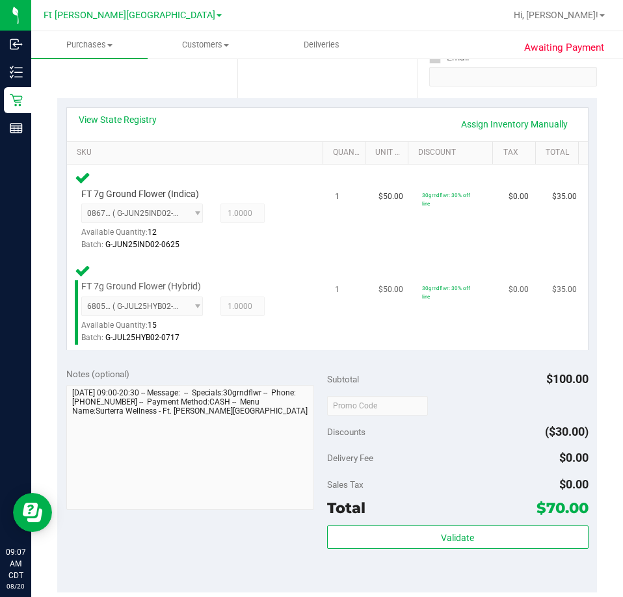
scroll to position [260, 0]
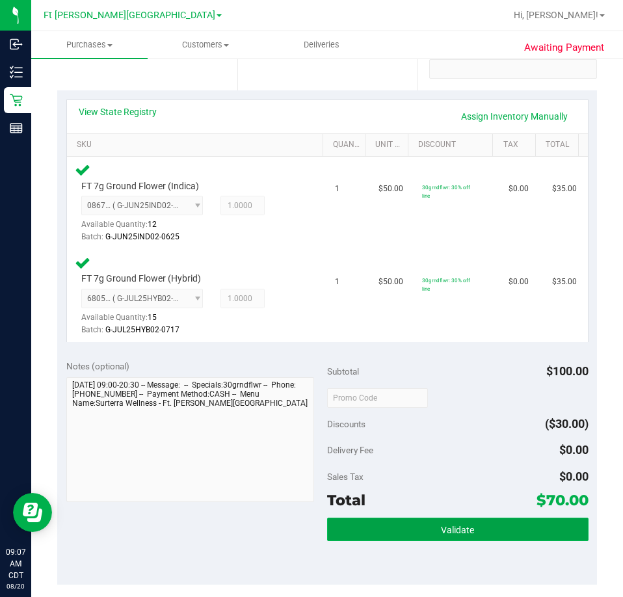
click at [434, 526] on button "Validate" at bounding box center [457, 529] width 261 height 23
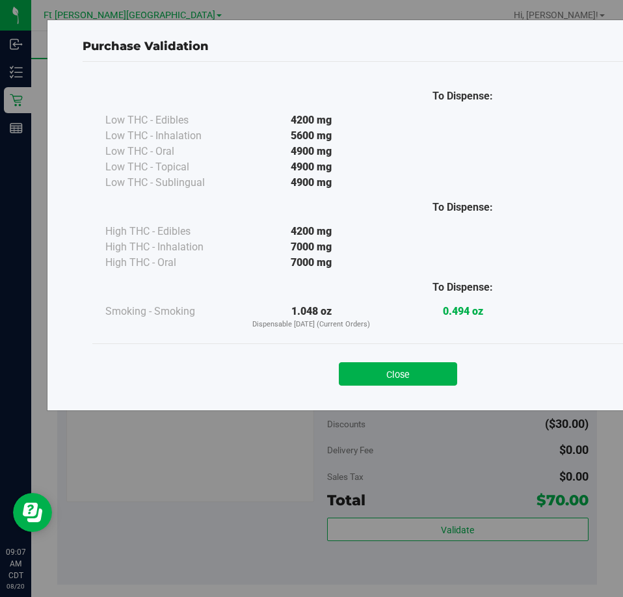
click at [426, 376] on button "Close" at bounding box center [398, 373] width 118 height 23
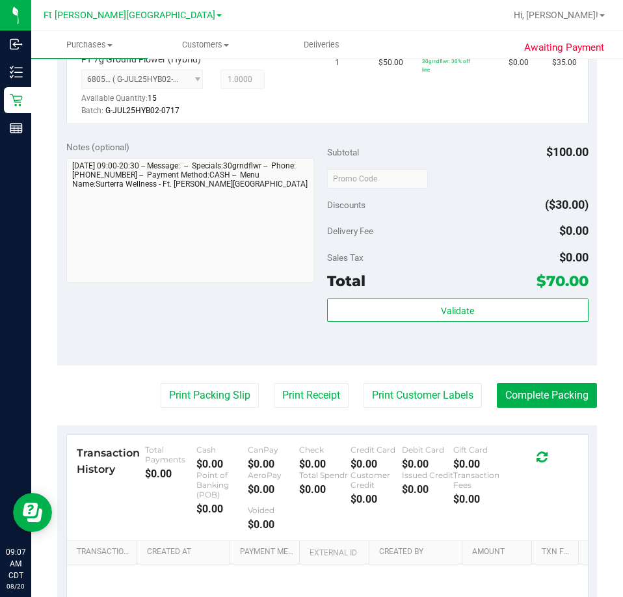
scroll to position [585, 0]
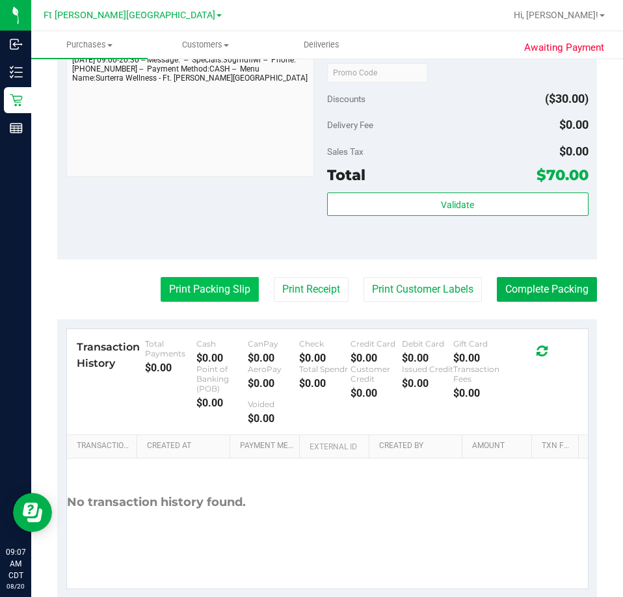
click at [225, 289] on button "Print Packing Slip" at bounding box center [210, 289] width 98 height 25
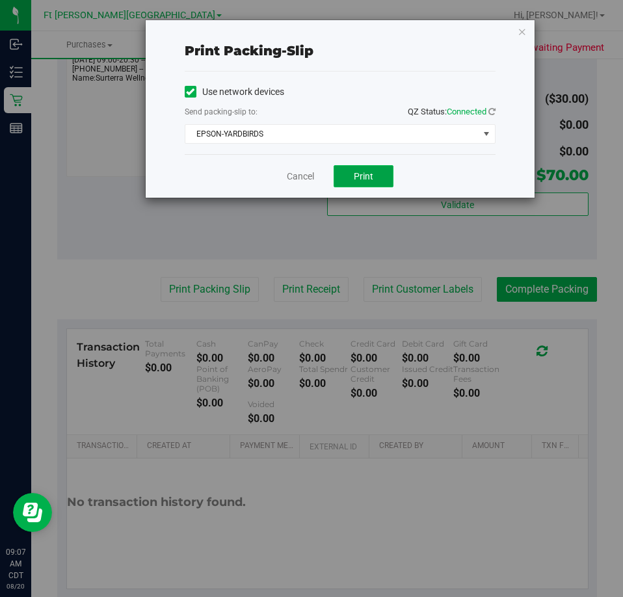
click at [384, 180] on button "Print" at bounding box center [364, 176] width 60 height 22
click at [522, 33] on icon "button" at bounding box center [522, 31] width 9 height 16
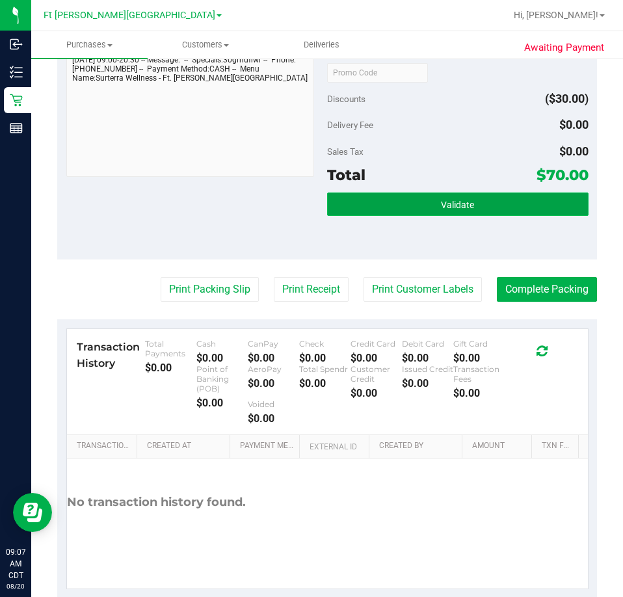
click at [441, 205] on span "Validate" at bounding box center [457, 205] width 33 height 10
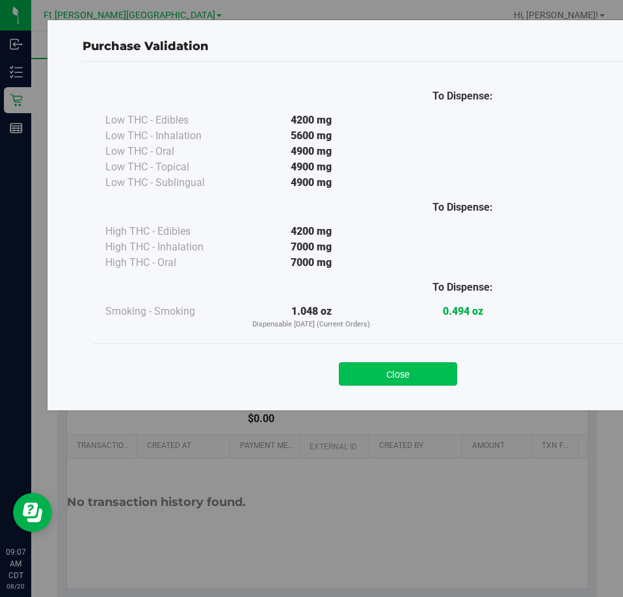
click at [436, 377] on button "Close" at bounding box center [398, 373] width 118 height 23
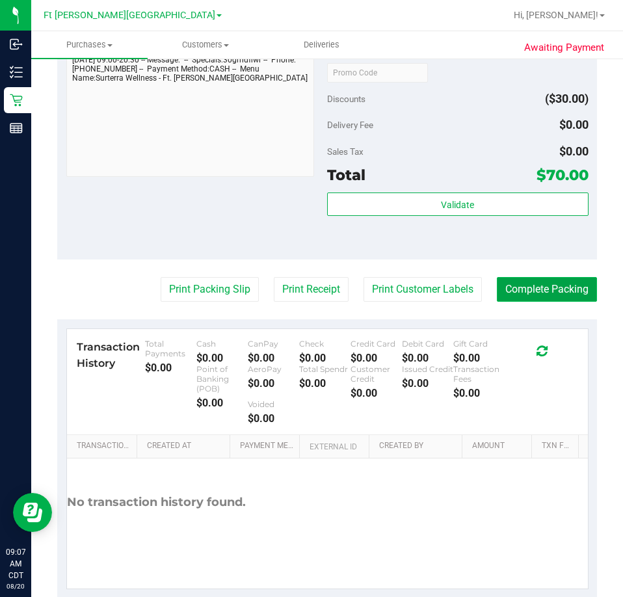
click at [571, 294] on button "Complete Packing" at bounding box center [547, 289] width 100 height 25
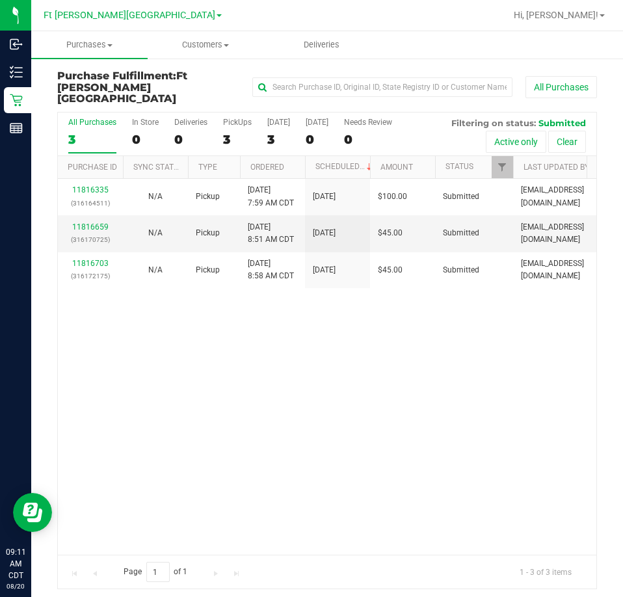
click at [288, 374] on div "11816335 (316164511) N/A Pickup 8/20/2025 7:59 AM CDT 8/20/2025 $100.00 Submitt…" at bounding box center [327, 367] width 538 height 376
click at [240, 118] on div "PickUps" at bounding box center [237, 122] width 29 height 9
click at [0, 0] on input "PickUps 3" at bounding box center [0, 0] width 0 height 0
drag, startPoint x: 362, startPoint y: 325, endPoint x: 350, endPoint y: 308, distance: 20.6
click at [361, 323] on div "11816335 (316164511) N/A Pickup 8/20/2025 7:59 AM CDT 8/20/2025 $100.00 Submitt…" at bounding box center [327, 367] width 538 height 376
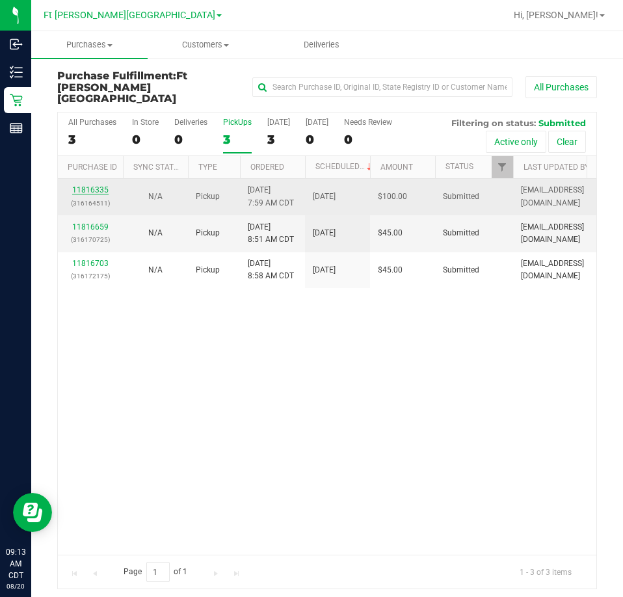
click at [98, 185] on link "11816335" at bounding box center [90, 189] width 36 height 9
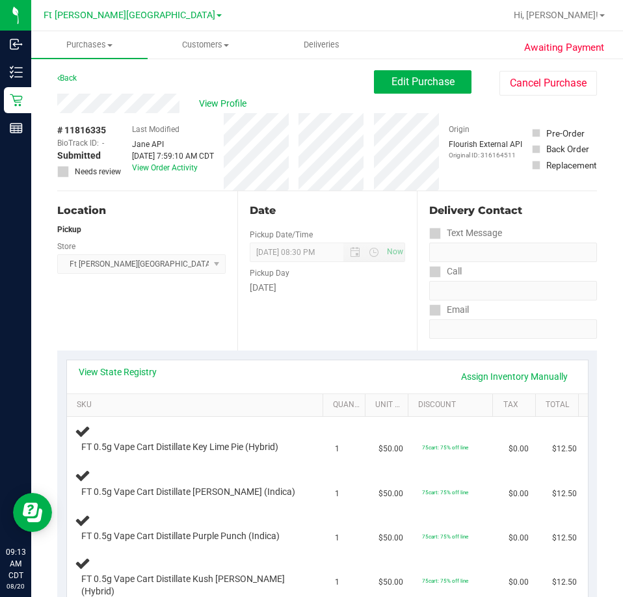
click at [140, 321] on div "Location Pickup Store Ft Walton Beach WC Select Store Bonita Springs WC Boynton…" at bounding box center [147, 270] width 180 height 159
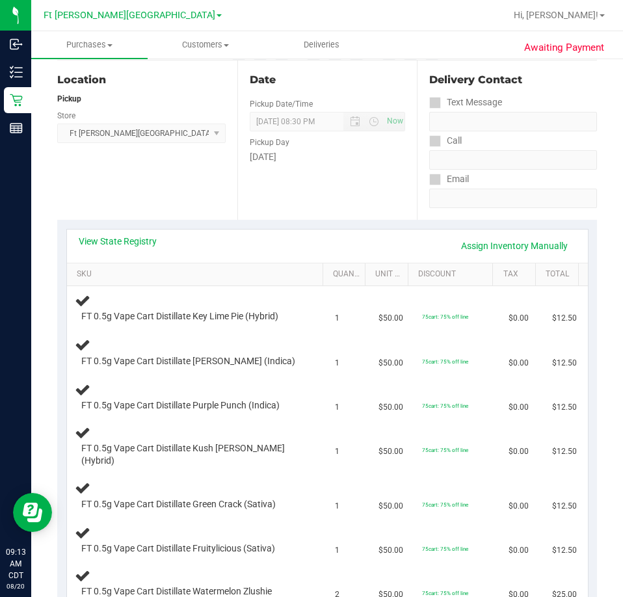
scroll to position [130, 0]
click at [174, 189] on div "Location Pickup Store Ft Walton Beach WC Select Store Bonita Springs WC Boynton…" at bounding box center [147, 140] width 180 height 159
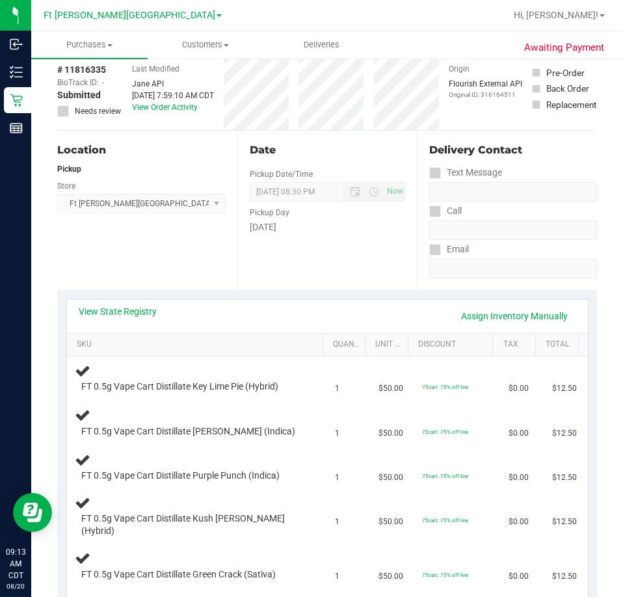
scroll to position [0, 0]
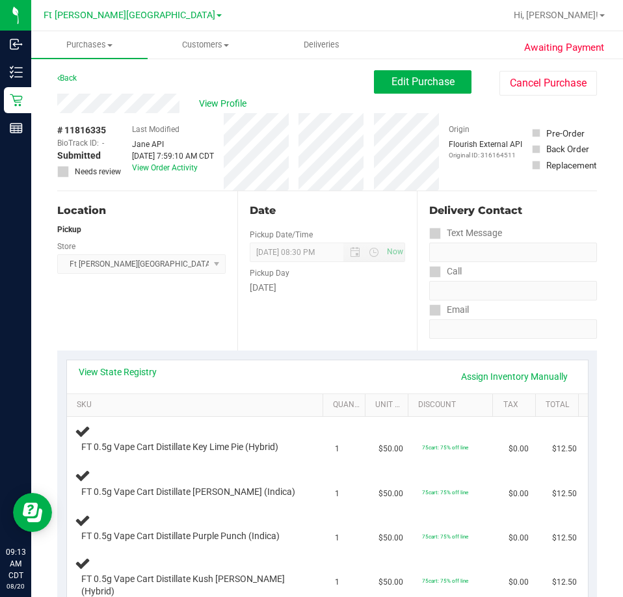
click at [177, 302] on div "Location Pickup Store Ft Walton Beach WC Select Store Bonita Springs WC Boynton…" at bounding box center [147, 270] width 180 height 159
click at [138, 305] on div "Location Pickup Store Ft Walton Beach WC Select Store Bonita Springs WC Boynton…" at bounding box center [147, 270] width 180 height 159
click at [138, 304] on div "Location Pickup Store Ft Walton Beach WC Select Store Bonita Springs WC Boynton…" at bounding box center [147, 270] width 180 height 159
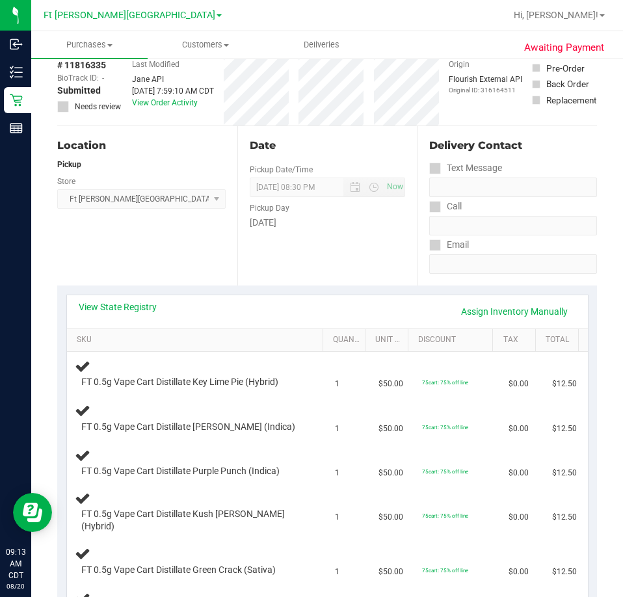
click at [150, 243] on div "Location Pickup Store Ft Walton Beach WC Select Store Bonita Springs WC Boynton…" at bounding box center [147, 205] width 180 height 159
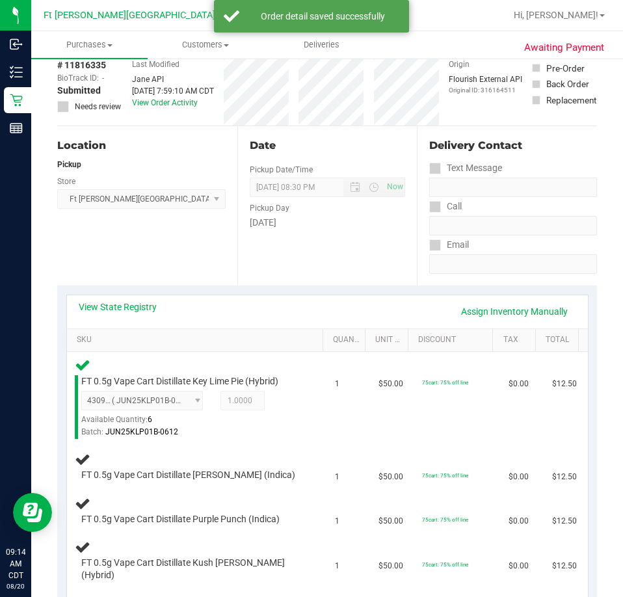
click at [347, 308] on div "View State Registry Assign Inventory Manually" at bounding box center [327, 311] width 497 height 22
click at [311, 327] on div "View State Registry Assign Inventory Manually" at bounding box center [327, 311] width 521 height 33
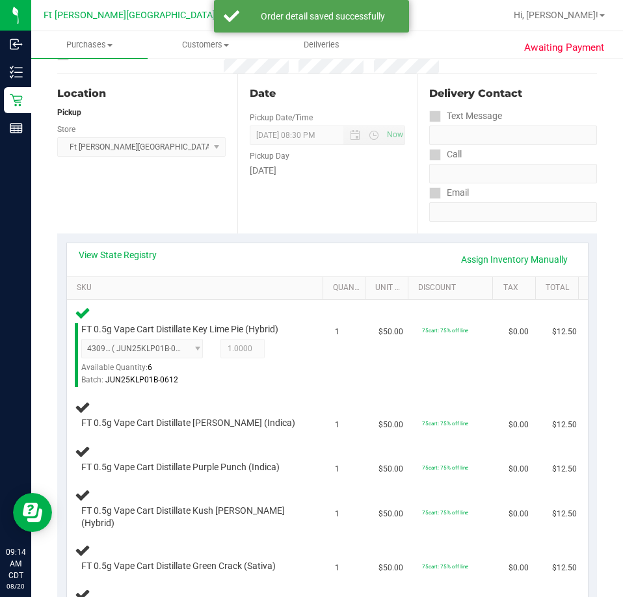
scroll to position [118, 0]
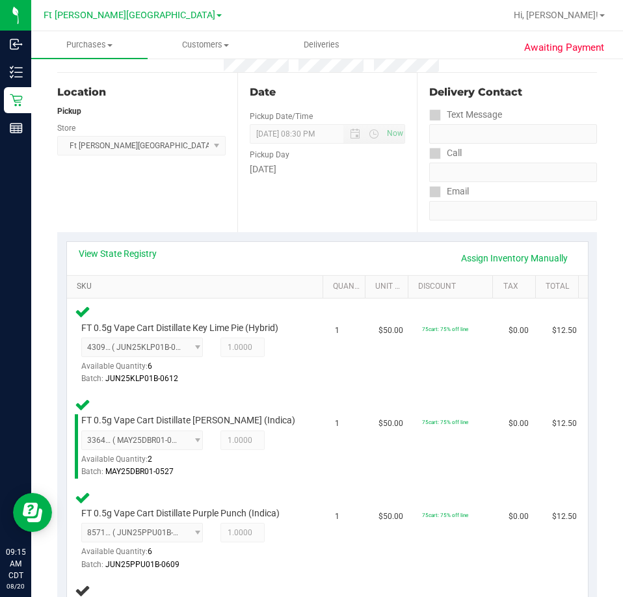
click at [263, 287] on link "SKU" at bounding box center [197, 287] width 241 height 10
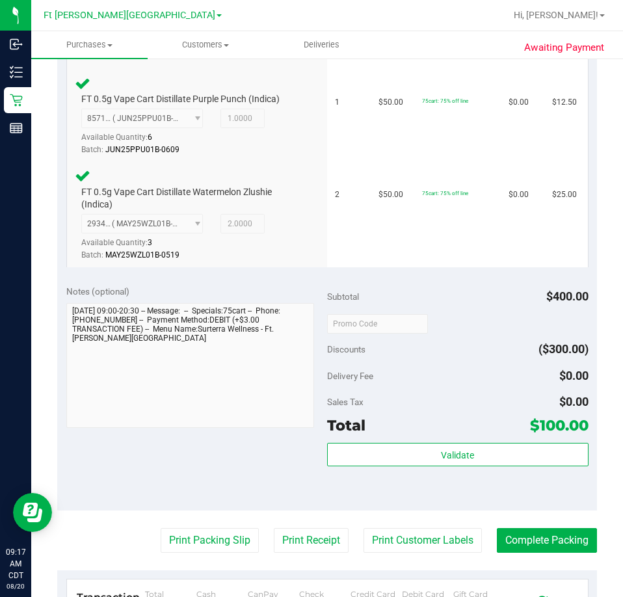
scroll to position [824, 0]
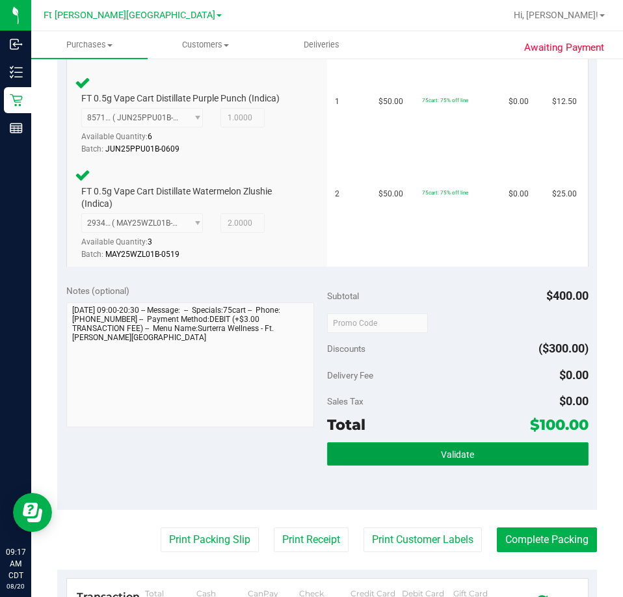
click at [516, 444] on button "Validate" at bounding box center [457, 453] width 261 height 23
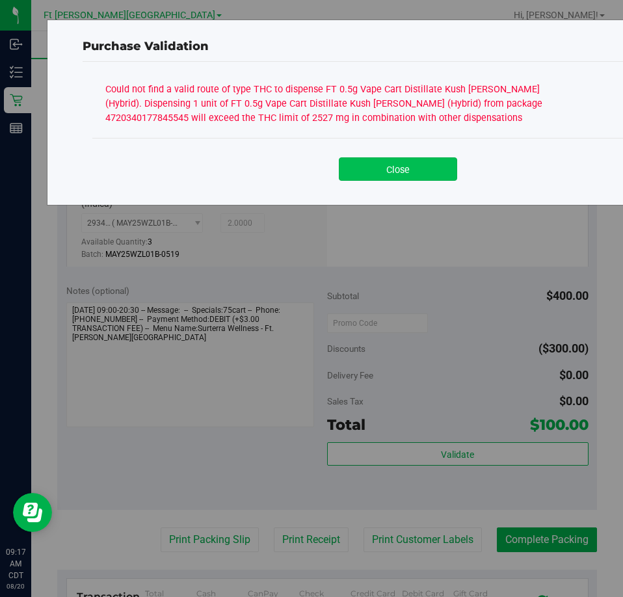
click at [384, 171] on button "Close" at bounding box center [398, 168] width 118 height 23
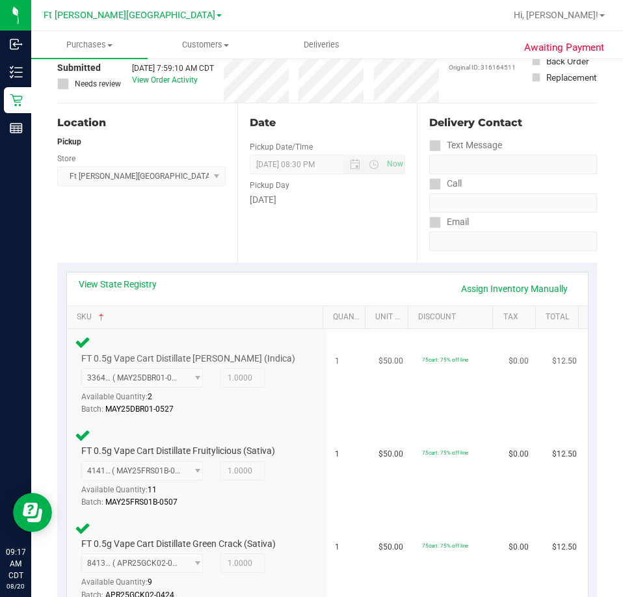
scroll to position [0, 0]
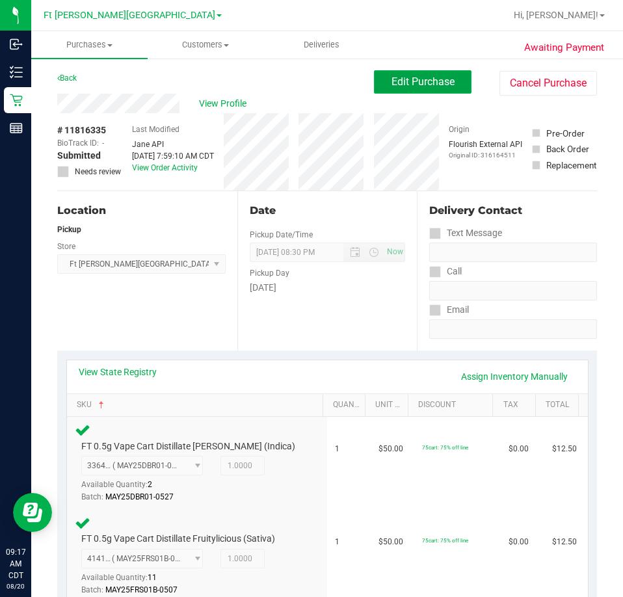
click at [440, 86] on span "Edit Purchase" at bounding box center [422, 81] width 63 height 12
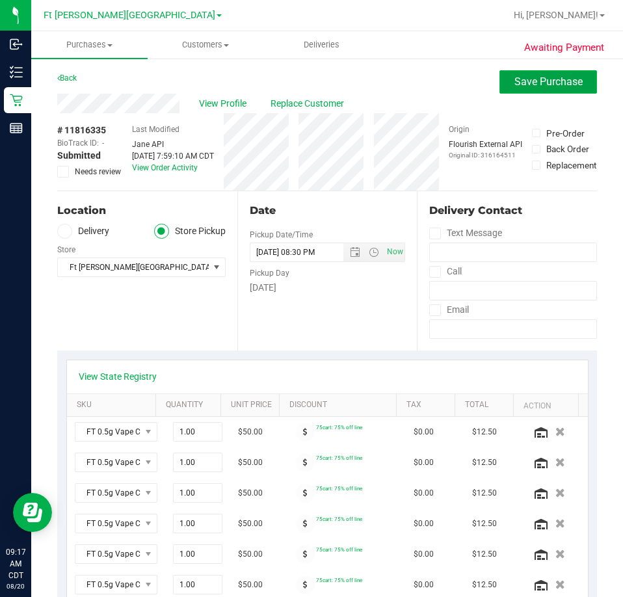
click at [514, 87] on span "Save Purchase" at bounding box center [548, 81] width 68 height 12
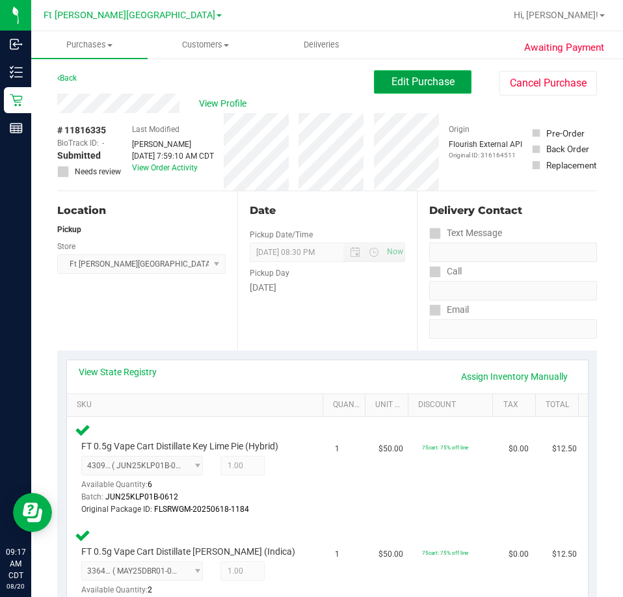
click at [413, 83] on span "Edit Purchase" at bounding box center [422, 81] width 63 height 12
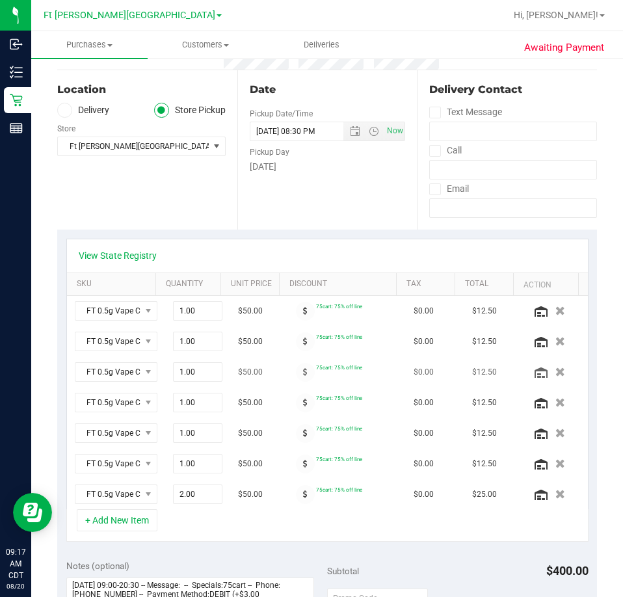
scroll to position [130, 0]
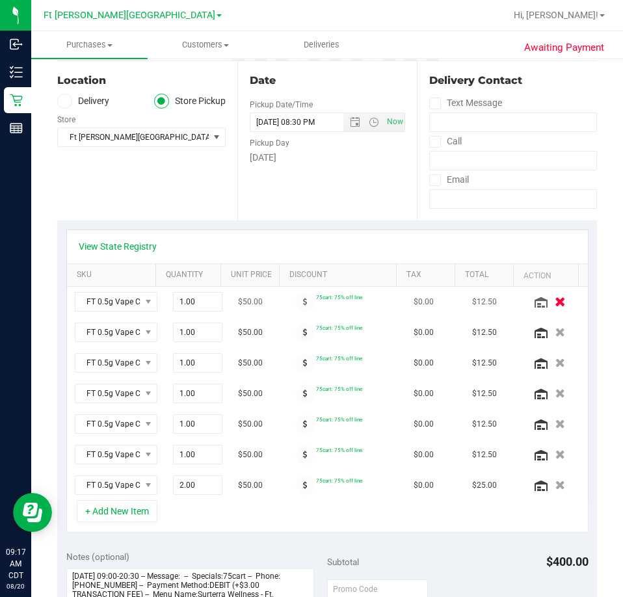
click at [555, 298] on icon "button" at bounding box center [560, 302] width 11 height 10
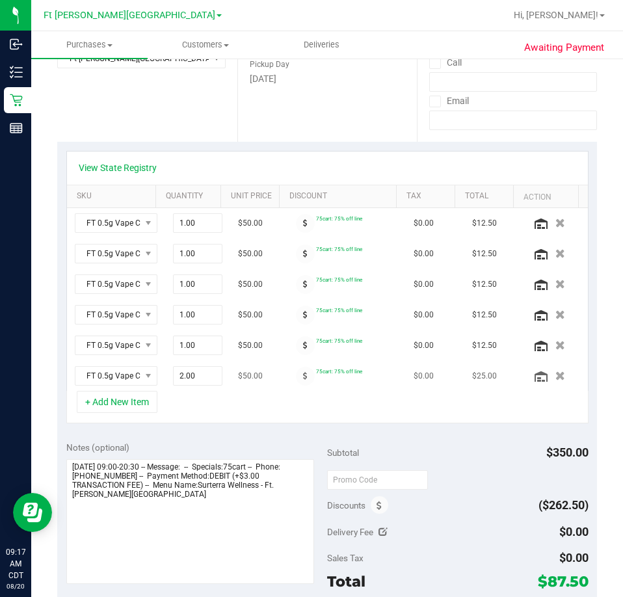
scroll to position [455, 0]
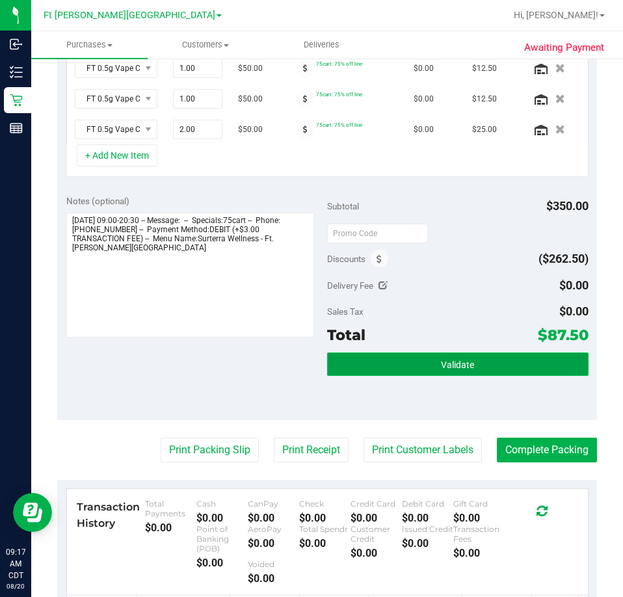
click at [484, 362] on button "Validate" at bounding box center [457, 363] width 261 height 23
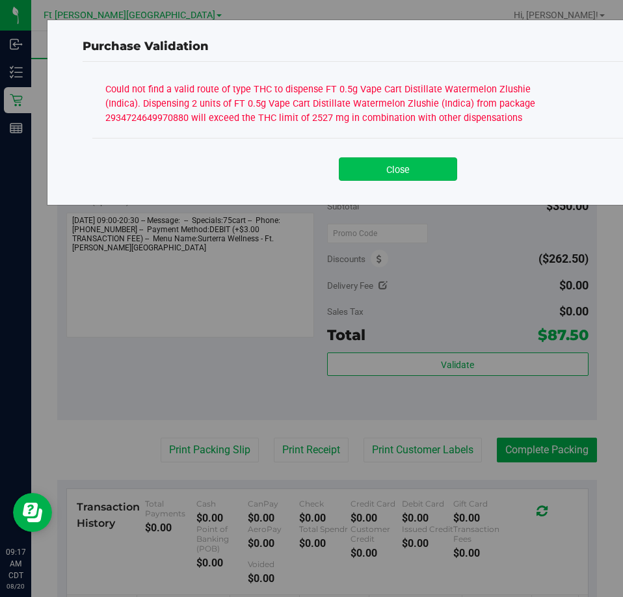
click at [450, 165] on button "Close" at bounding box center [398, 168] width 118 height 23
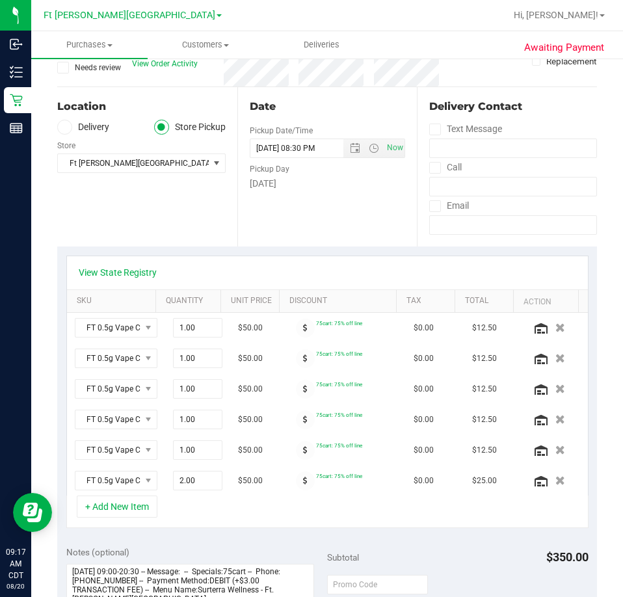
scroll to position [65, 0]
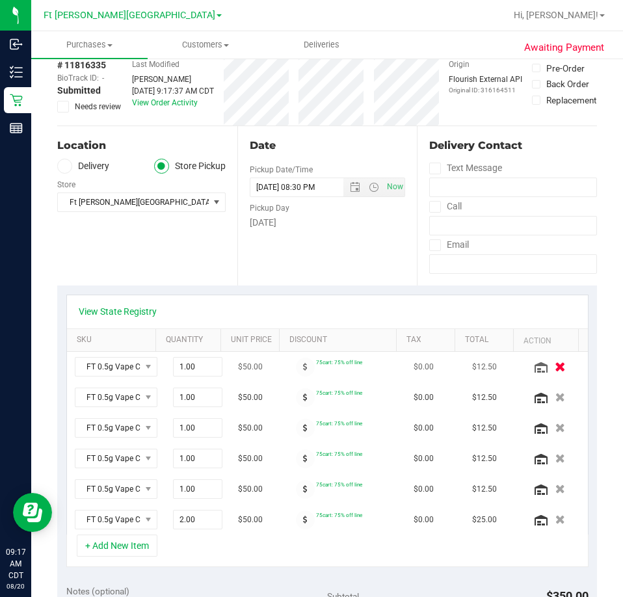
click at [555, 364] on icon "button" at bounding box center [560, 367] width 11 height 10
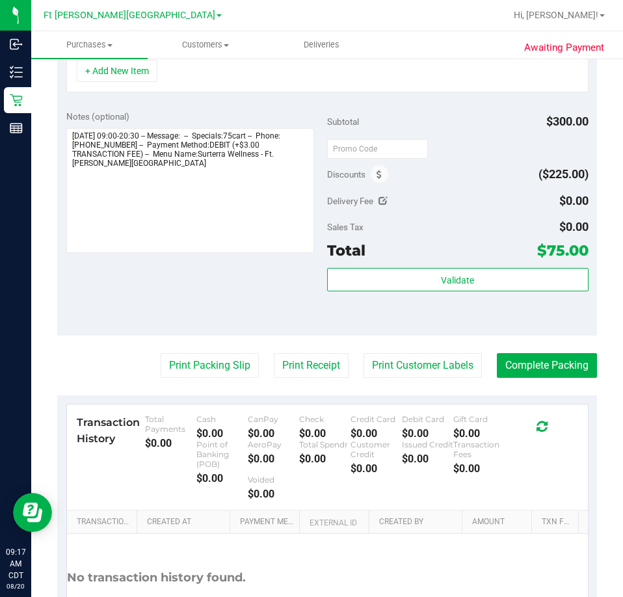
scroll to position [520, 0]
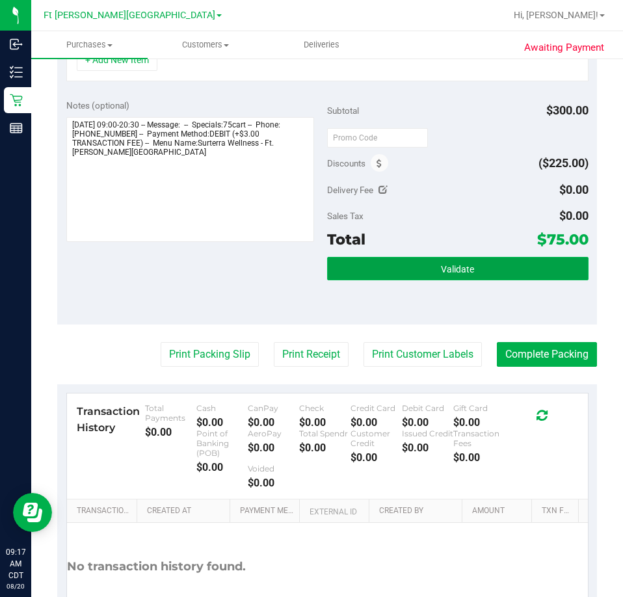
click at [490, 270] on button "Validate" at bounding box center [457, 268] width 261 height 23
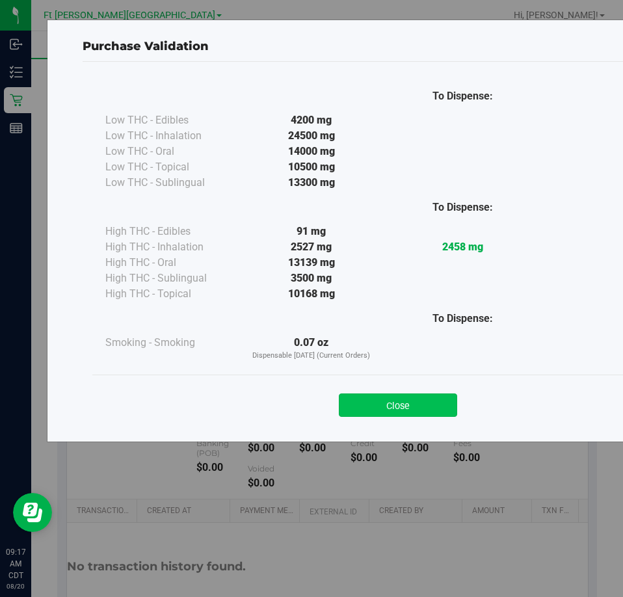
click at [441, 410] on button "Close" at bounding box center [398, 404] width 118 height 23
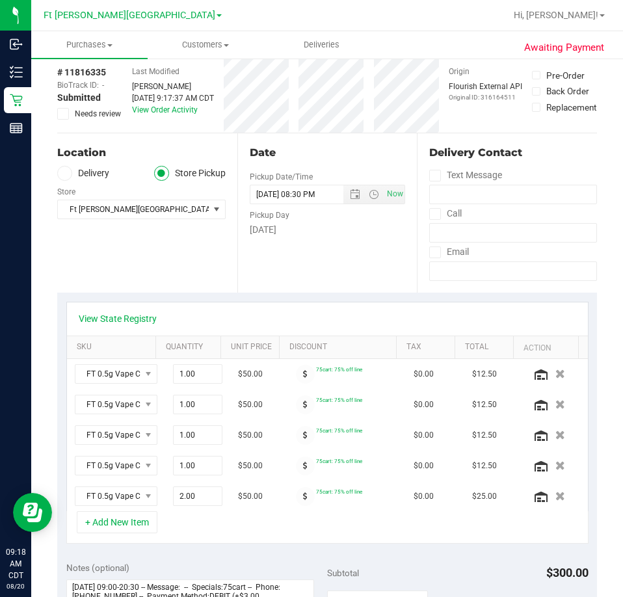
scroll to position [0, 0]
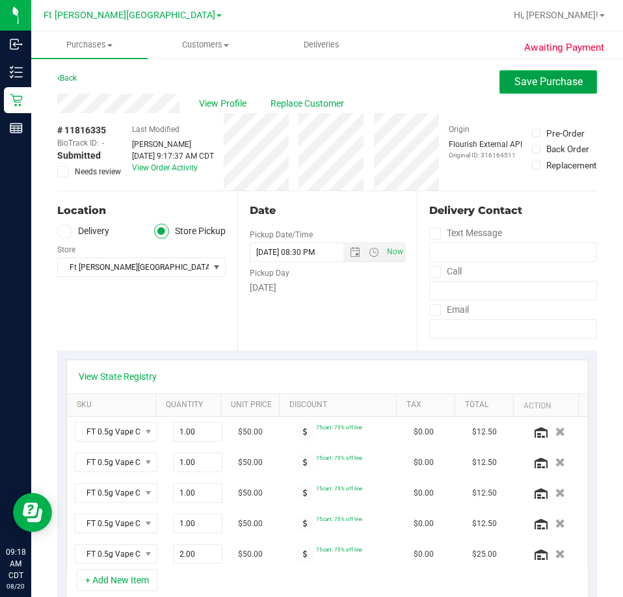
click at [551, 79] on span "Save Purchase" at bounding box center [548, 81] width 68 height 12
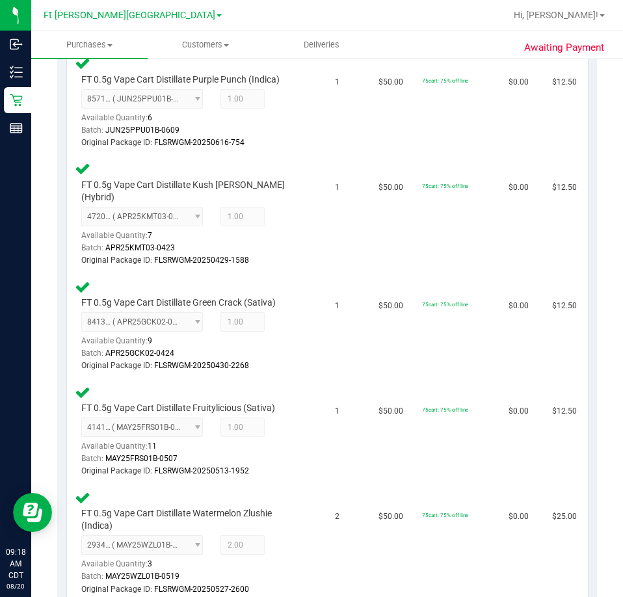
scroll to position [371, 0]
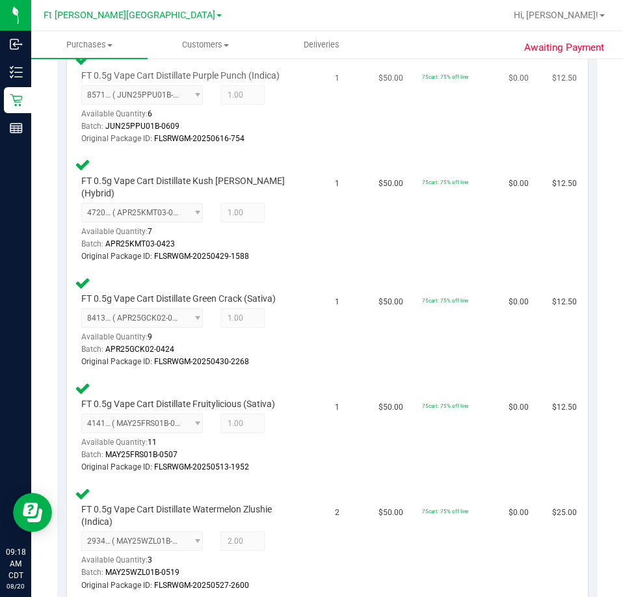
click at [327, 90] on td "1" at bounding box center [349, 98] width 44 height 105
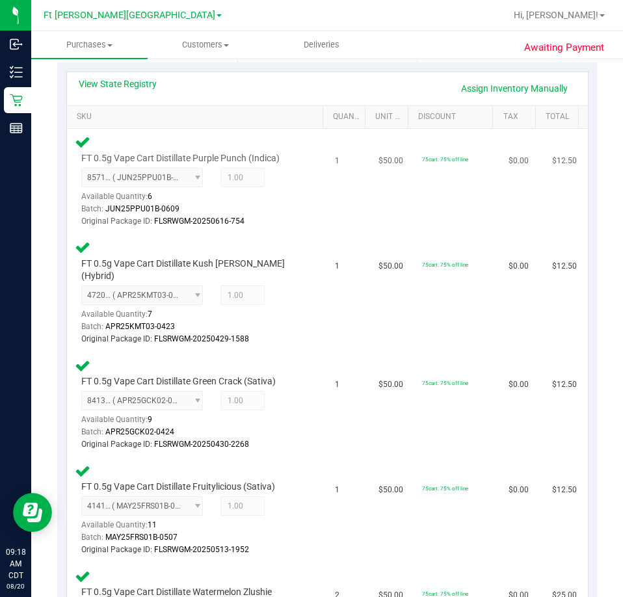
scroll to position [291, 0]
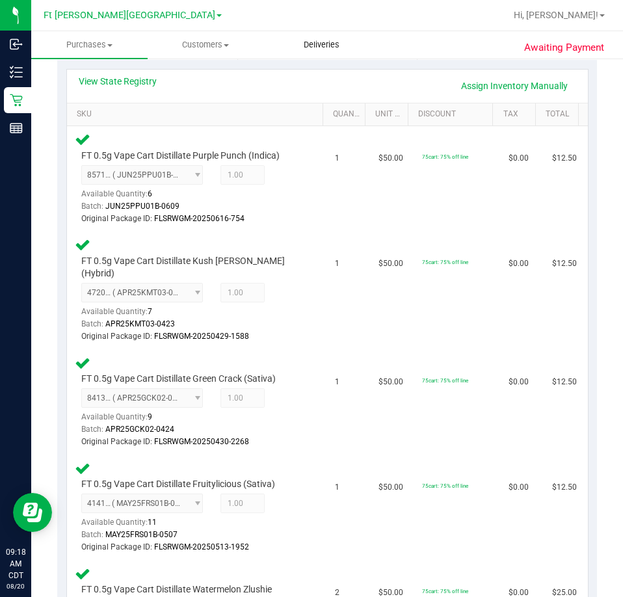
click at [295, 47] on span "Deliveries" at bounding box center [321, 45] width 71 height 12
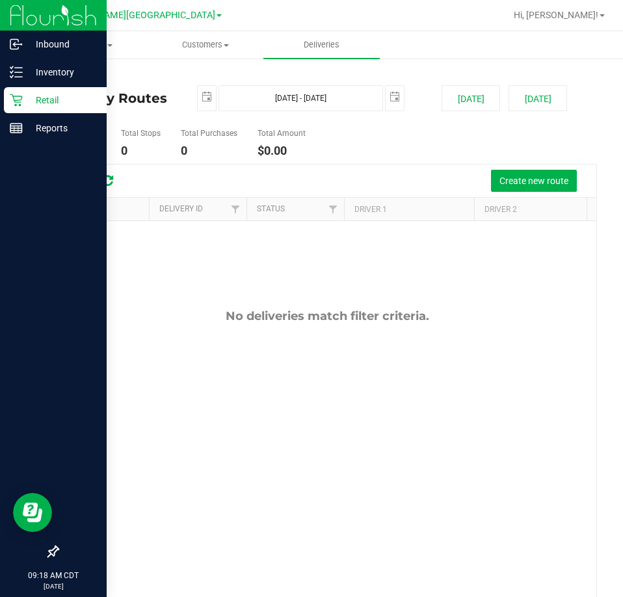
click at [55, 101] on p "Retail" at bounding box center [62, 100] width 78 height 16
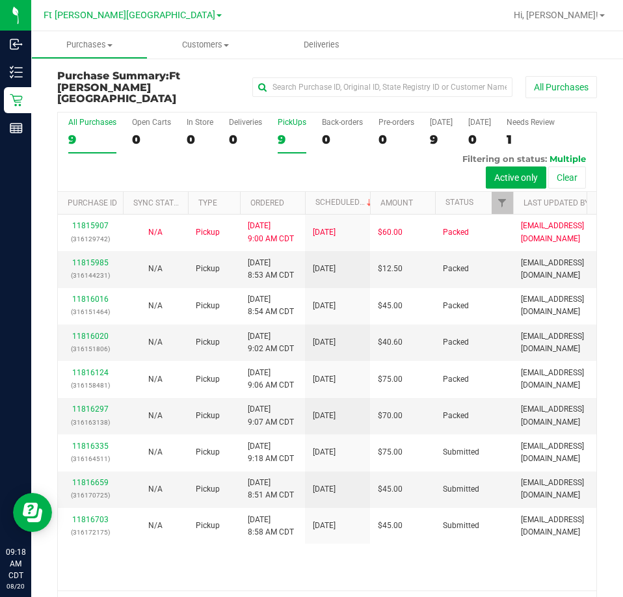
click at [285, 118] on div "PickUps" at bounding box center [292, 122] width 29 height 9
click at [0, 0] on input "PickUps 9" at bounding box center [0, 0] width 0 height 0
click at [503, 198] on span "Filter" at bounding box center [502, 203] width 10 height 10
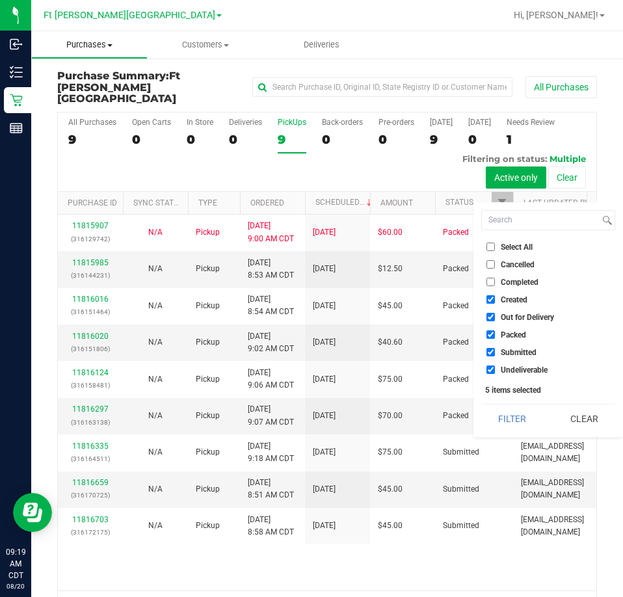
click at [103, 45] on span "Purchases" at bounding box center [89, 45] width 115 height 12
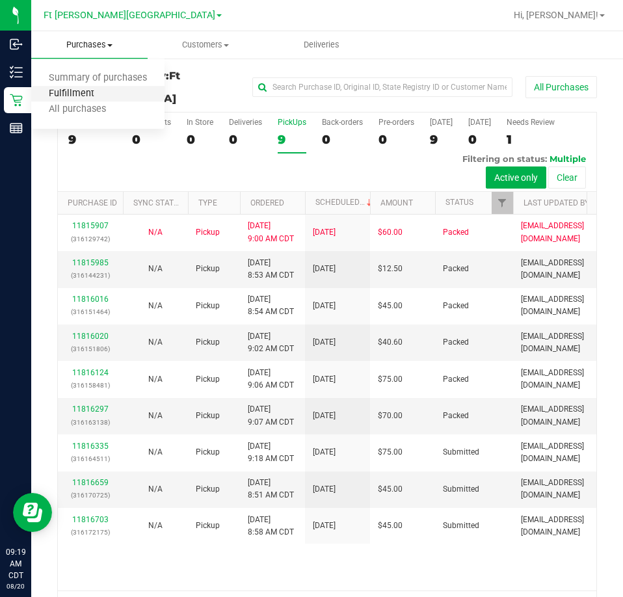
click at [94, 94] on span "Fulfillment" at bounding box center [71, 93] width 81 height 11
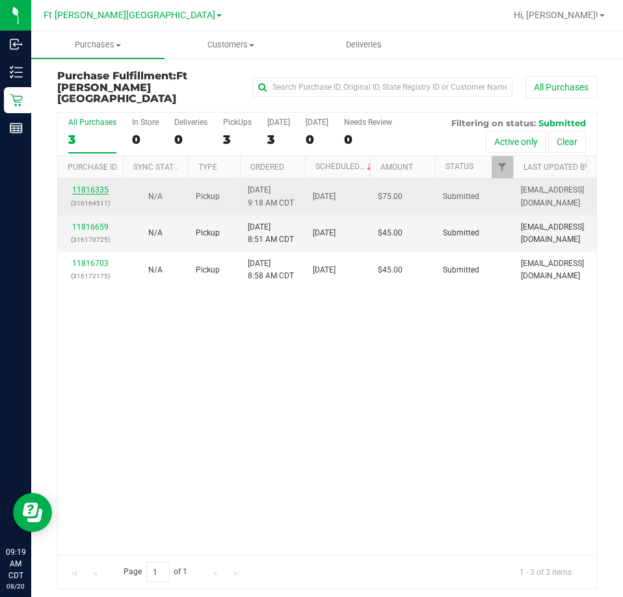
click at [103, 185] on link "11816335" at bounding box center [90, 189] width 36 height 9
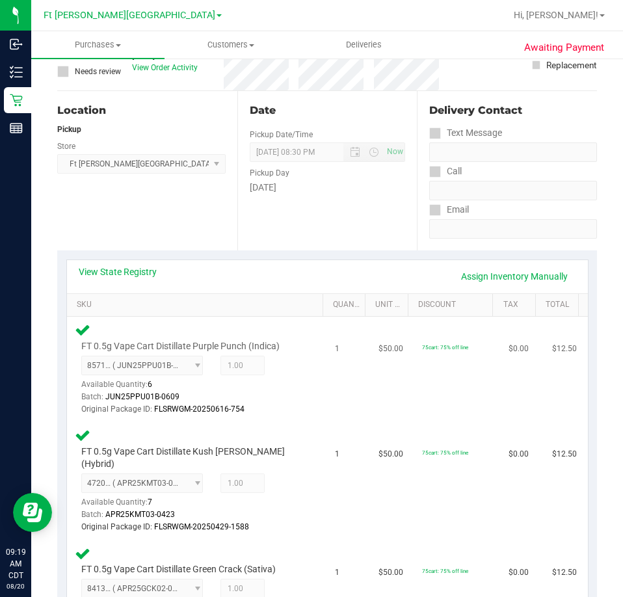
click at [141, 366] on span "8571706570023593 ( JUN25PPU01B-0609 | orig: FLSRWGM-20250616-754 ) 857170657002…" at bounding box center [142, 366] width 122 height 20
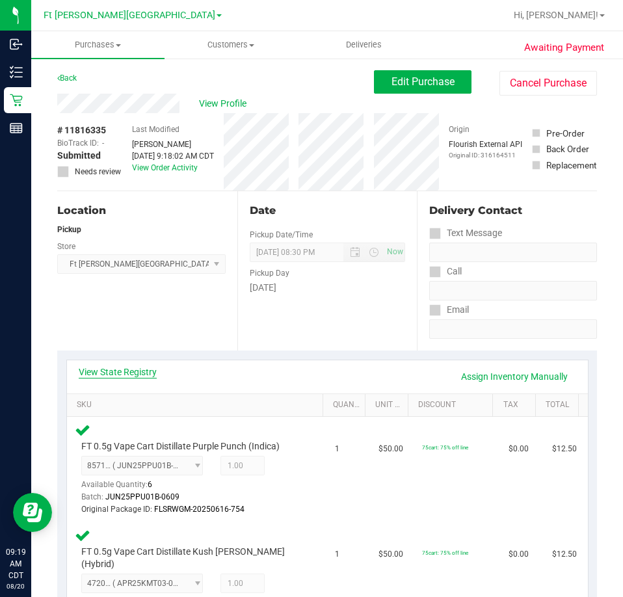
click at [137, 369] on link "View State Registry" at bounding box center [118, 371] width 78 height 13
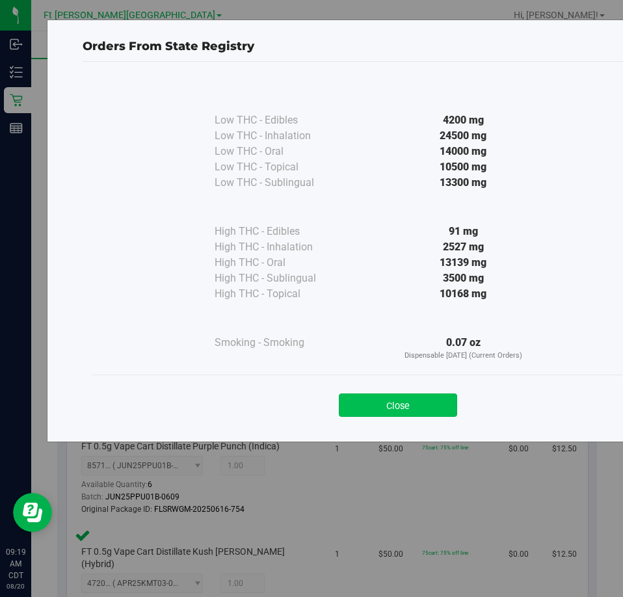
click at [389, 404] on button "Close" at bounding box center [398, 404] width 118 height 23
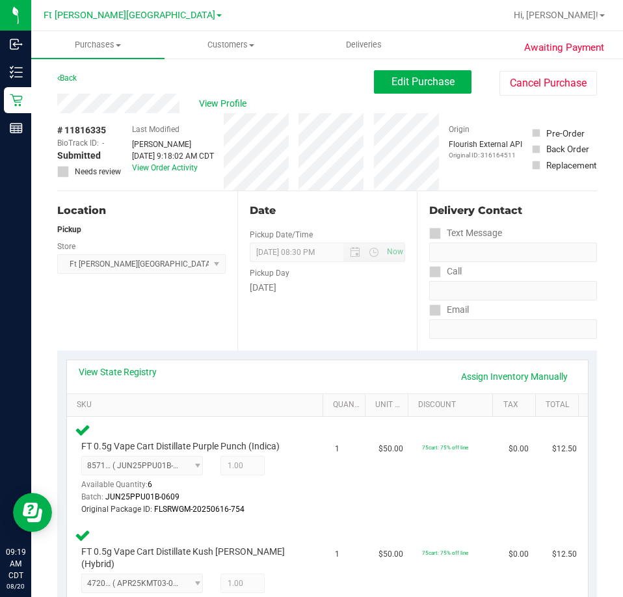
click at [152, 313] on div "Location Pickup Store Ft Walton Beach WC Select Store Bonita Springs WC Boynton…" at bounding box center [147, 270] width 180 height 159
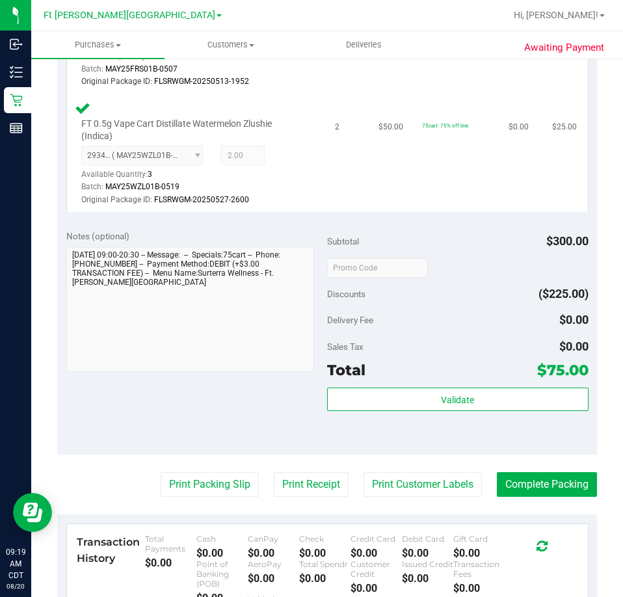
scroll to position [650, 0]
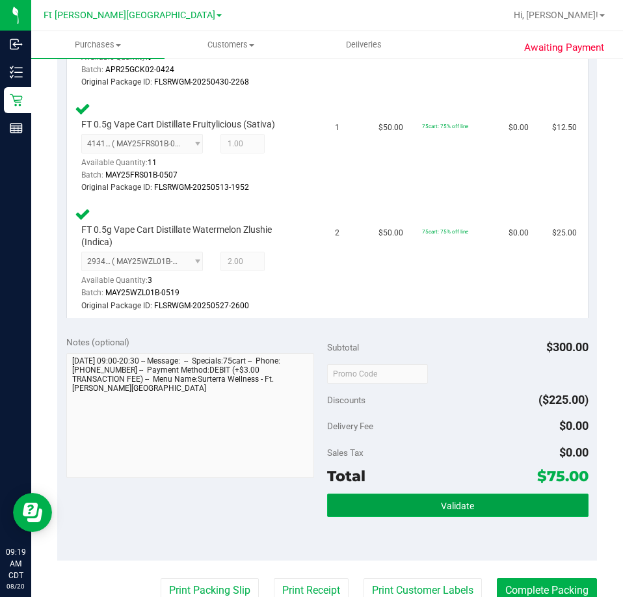
click at [465, 501] on span "Validate" at bounding box center [457, 506] width 33 height 10
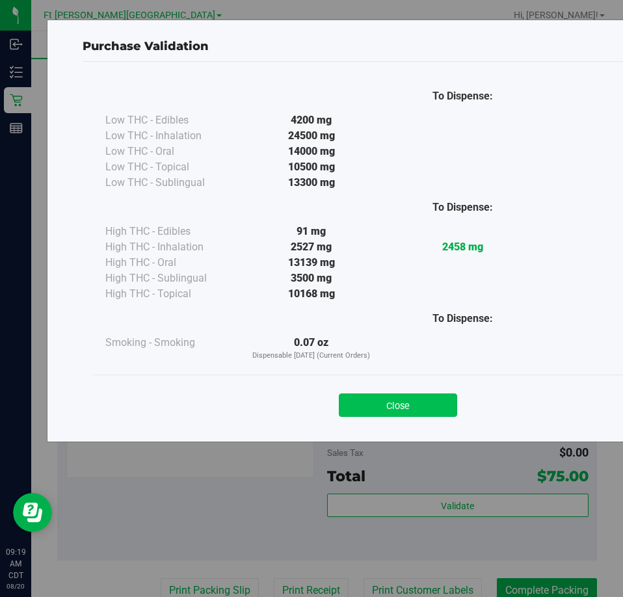
click at [427, 402] on button "Close" at bounding box center [398, 404] width 118 height 23
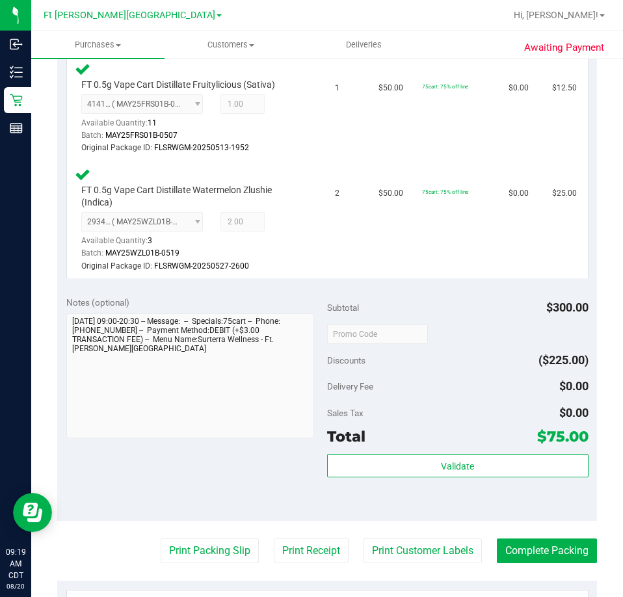
scroll to position [845, 0]
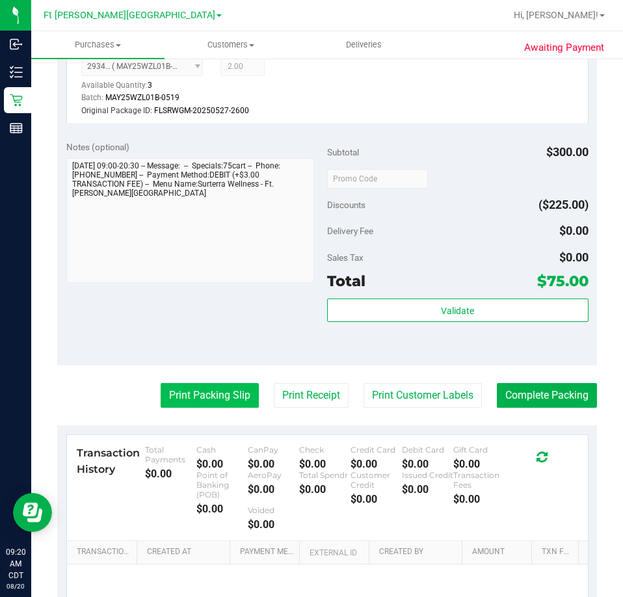
click at [229, 383] on button "Print Packing Slip" at bounding box center [210, 395] width 98 height 25
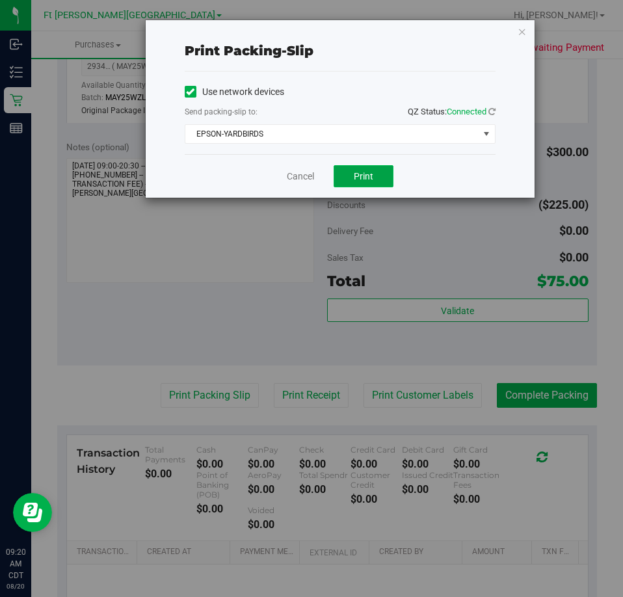
click at [371, 183] on button "Print" at bounding box center [364, 176] width 60 height 22
click at [522, 31] on icon "button" at bounding box center [522, 31] width 9 height 16
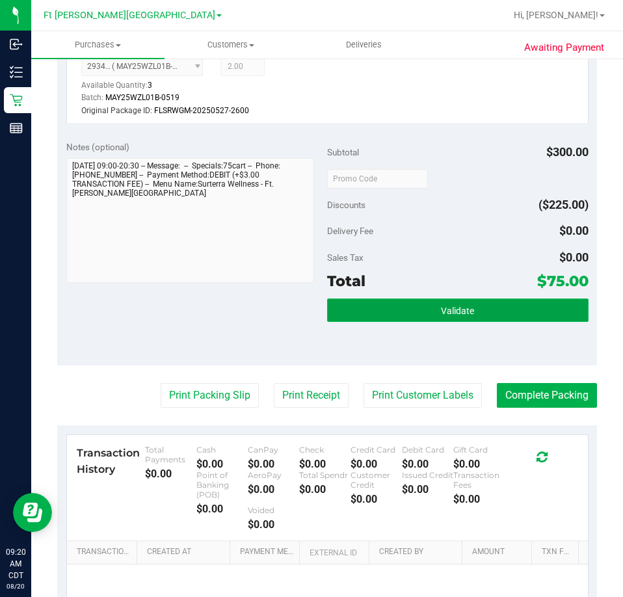
click at [482, 298] on button "Validate" at bounding box center [457, 309] width 261 height 23
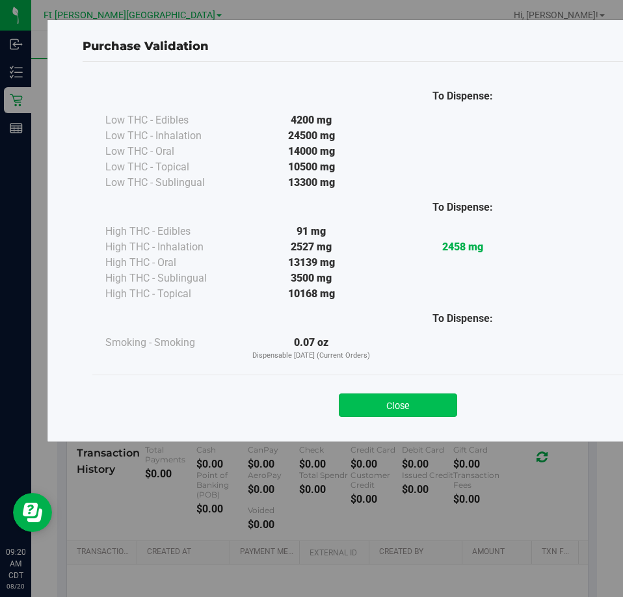
click at [420, 399] on button "Close" at bounding box center [398, 404] width 118 height 23
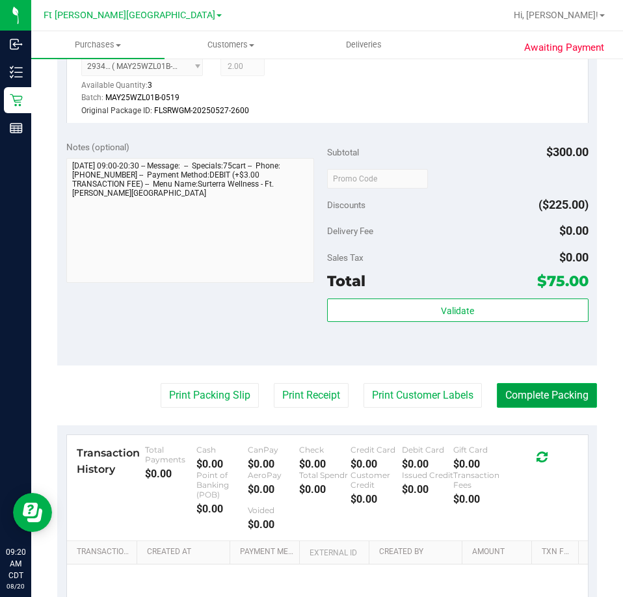
click at [562, 383] on button "Complete Packing" at bounding box center [547, 395] width 100 height 25
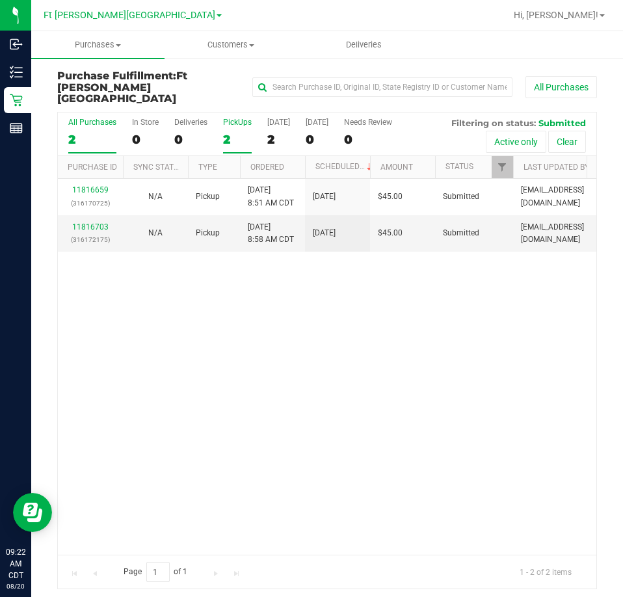
click at [245, 118] on div "PickUps" at bounding box center [237, 122] width 29 height 9
click at [0, 0] on input "PickUps 2" at bounding box center [0, 0] width 0 height 0
click at [405, 291] on div "11816659 (316170725) N/A Pickup 8/20/2025 8:51 AM CDT 8/20/2025 $45.00 Submitte…" at bounding box center [327, 367] width 538 height 376
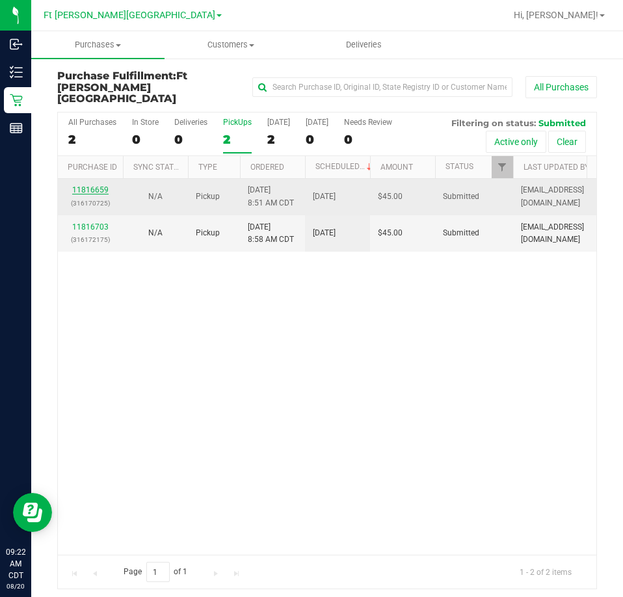
click at [96, 185] on link "11816659" at bounding box center [90, 189] width 36 height 9
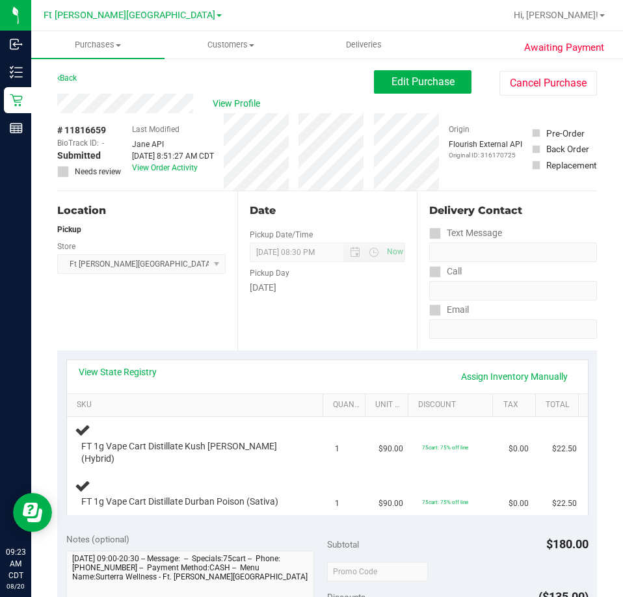
click at [138, 319] on div "Location Pickup Store Ft Walton Beach WC Select Store Bonita Springs WC Boynton…" at bounding box center [147, 270] width 180 height 159
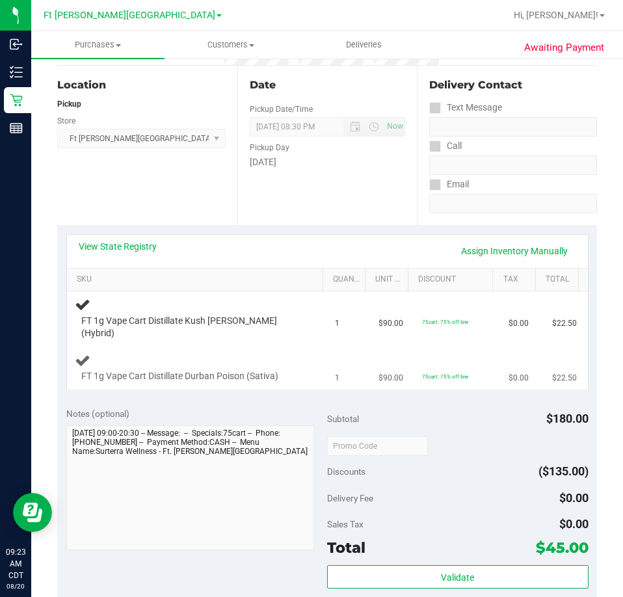
scroll to position [130, 0]
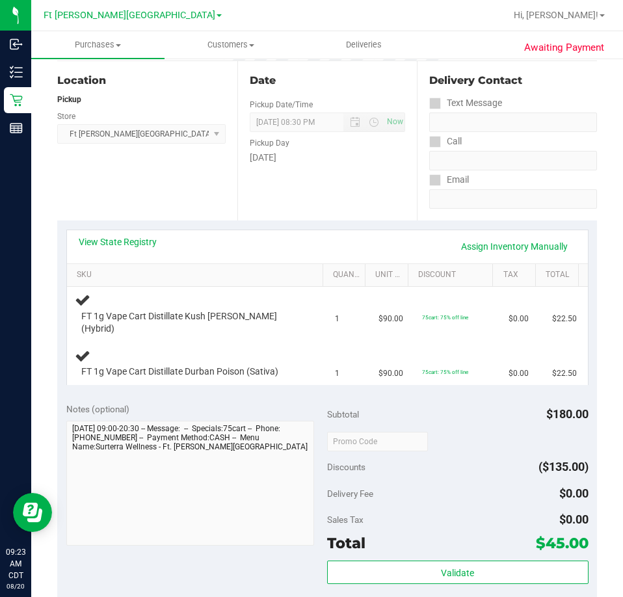
click at [161, 179] on div "Location Pickup Store Ft Walton Beach WC Select Store Bonita Springs WC Boynton…" at bounding box center [147, 140] width 180 height 159
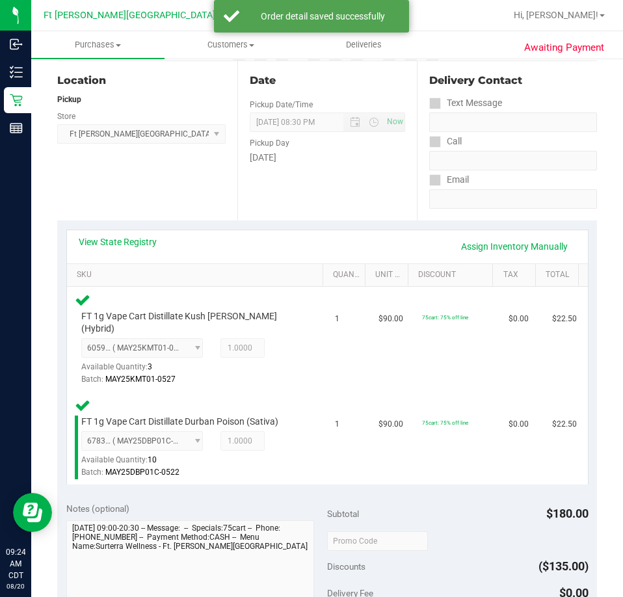
click at [171, 176] on div "Location Pickup Store Ft Walton Beach WC Select Store Bonita Springs WC Boynton…" at bounding box center [147, 140] width 180 height 159
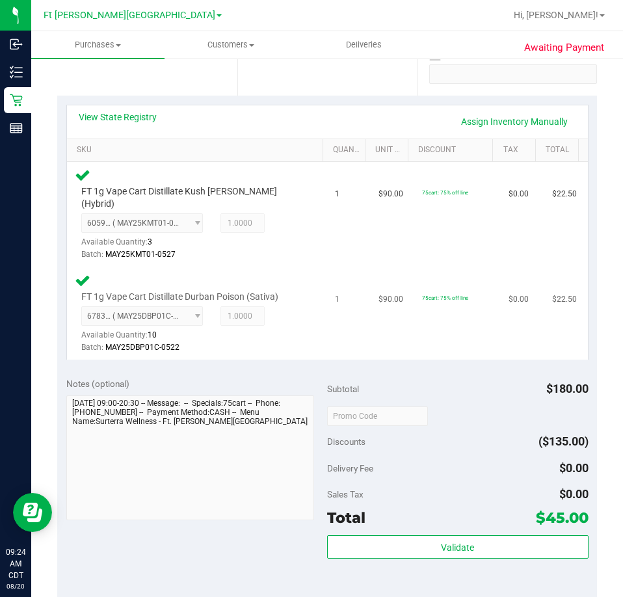
scroll to position [260, 0]
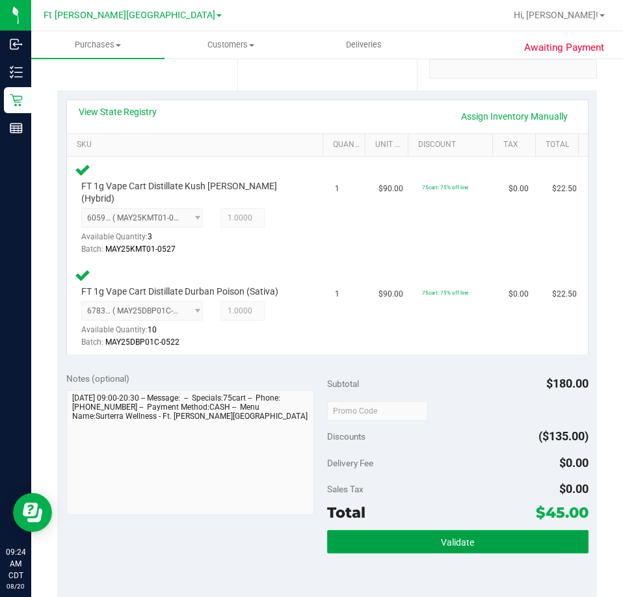
click at [479, 530] on button "Validate" at bounding box center [457, 541] width 261 height 23
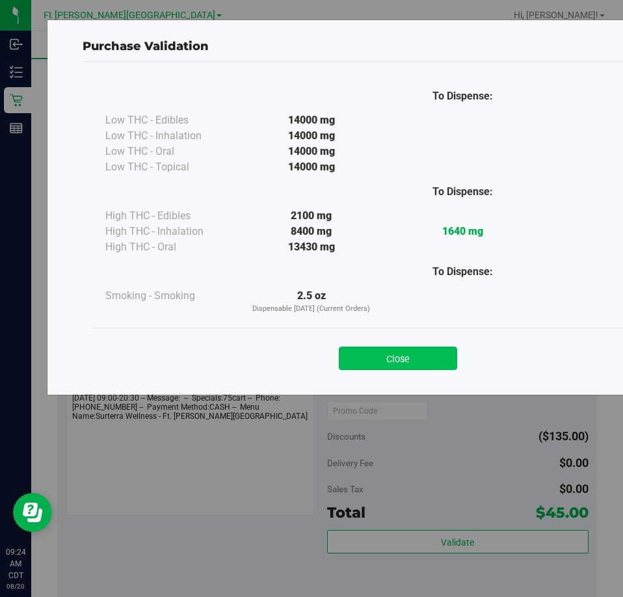
click at [428, 362] on button "Close" at bounding box center [398, 358] width 118 height 23
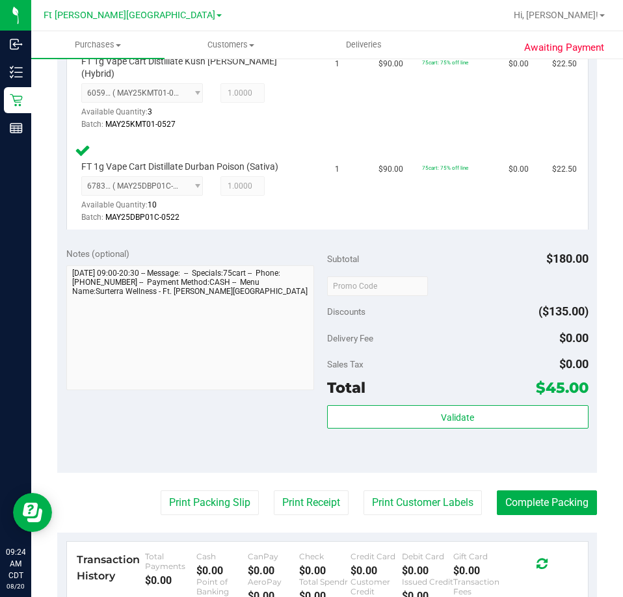
scroll to position [390, 0]
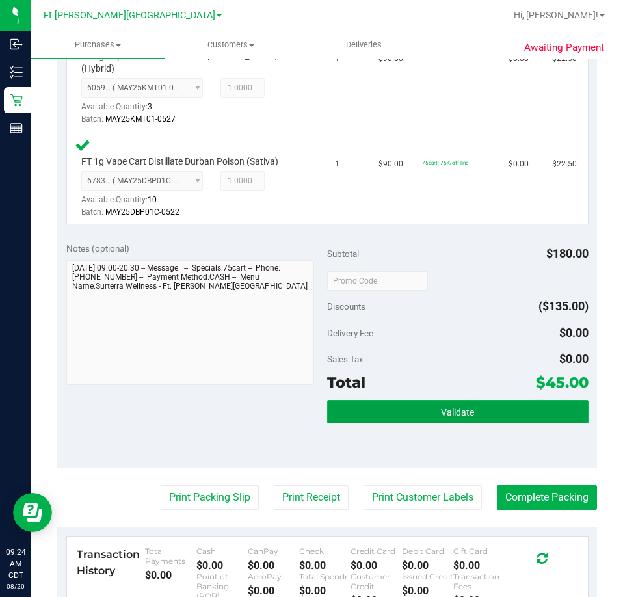
click at [441, 407] on span "Validate" at bounding box center [457, 412] width 33 height 10
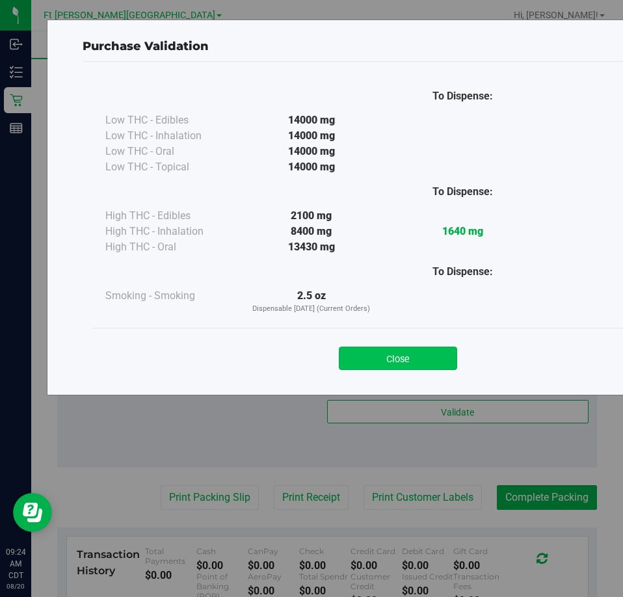
click at [420, 357] on button "Close" at bounding box center [398, 358] width 118 height 23
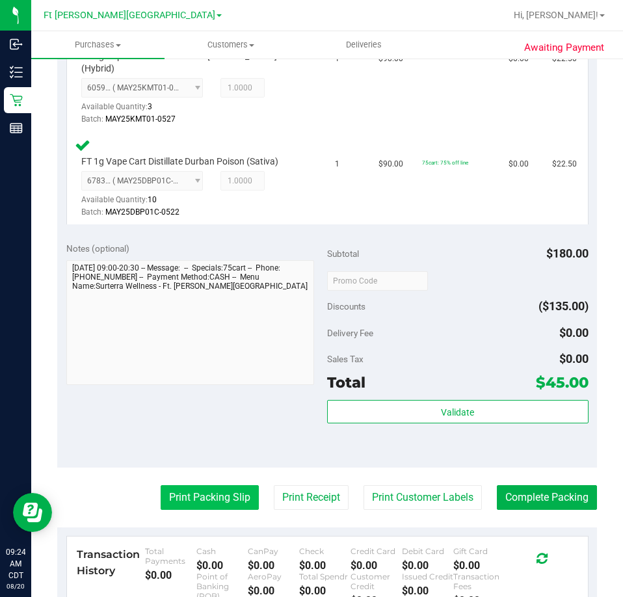
click at [203, 485] on button "Print Packing Slip" at bounding box center [210, 497] width 98 height 25
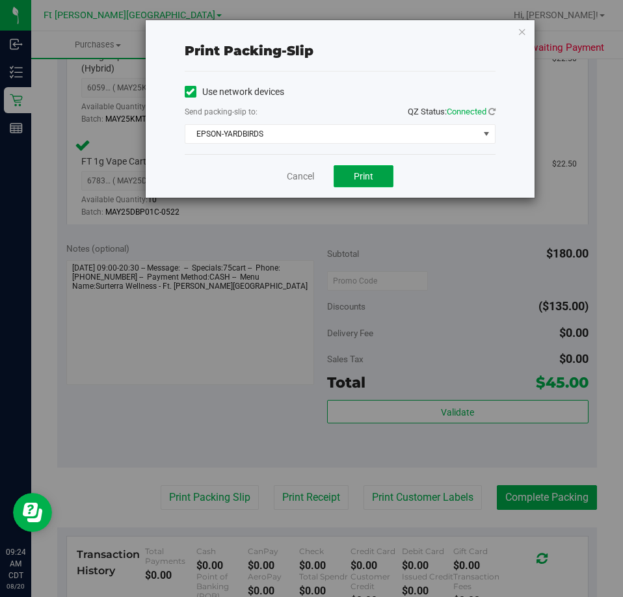
click at [358, 178] on span "Print" at bounding box center [364, 176] width 20 height 10
click at [522, 33] on icon "button" at bounding box center [522, 31] width 9 height 16
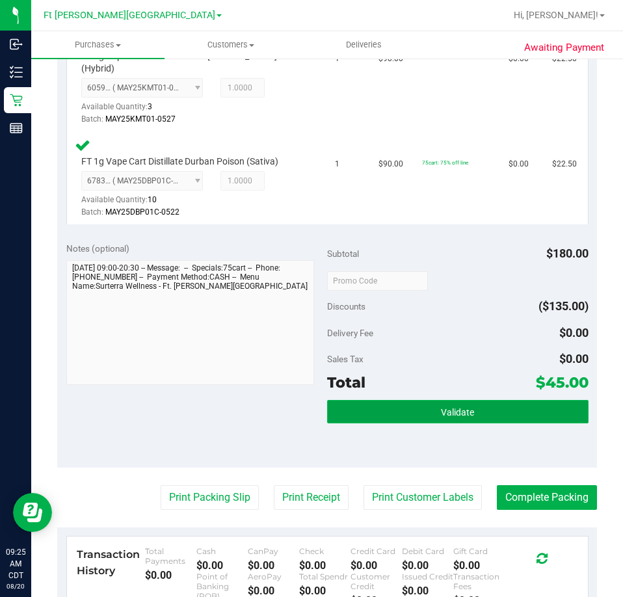
click at [495, 404] on button "Validate" at bounding box center [457, 411] width 261 height 23
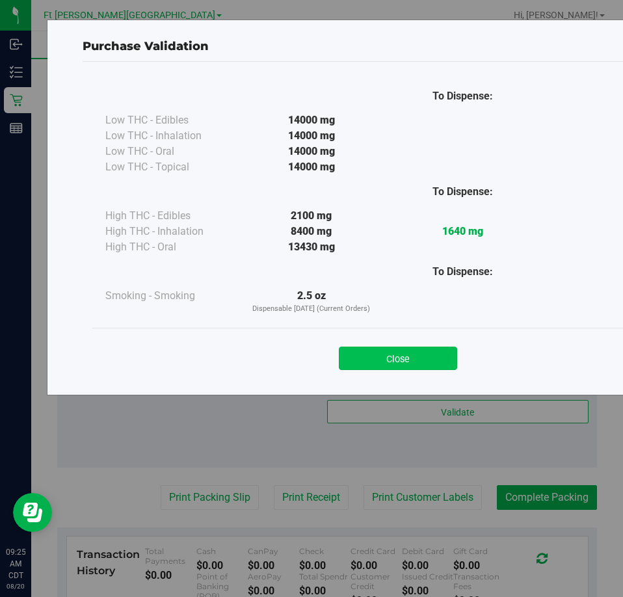
click at [437, 354] on button "Close" at bounding box center [398, 358] width 118 height 23
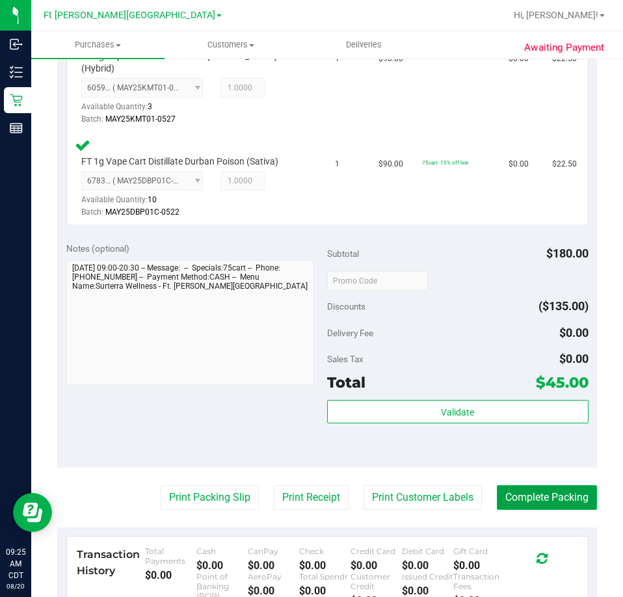
click at [566, 486] on button "Complete Packing" at bounding box center [547, 497] width 100 height 25
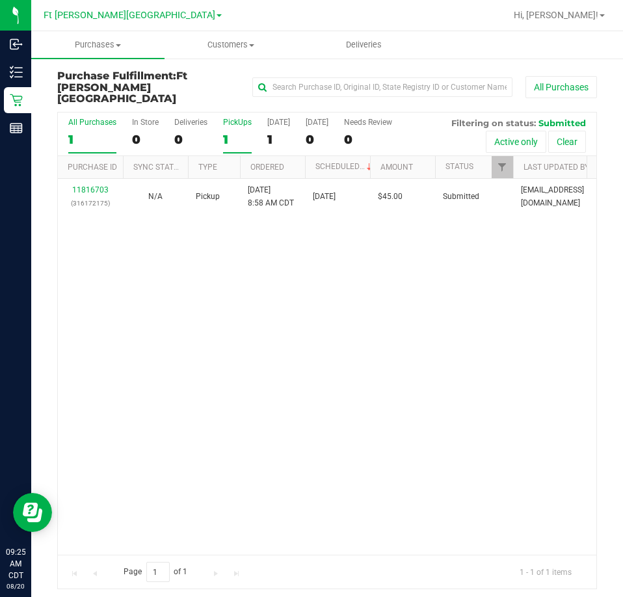
click at [230, 118] on div "PickUps" at bounding box center [237, 122] width 29 height 9
click at [0, 0] on input "PickUps 1" at bounding box center [0, 0] width 0 height 0
click at [387, 287] on div "11816703 (316172175) N/A Pickup 8/20/2025 8:58 AM CDT 8/20/2025 $45.00 Submitte…" at bounding box center [327, 367] width 538 height 376
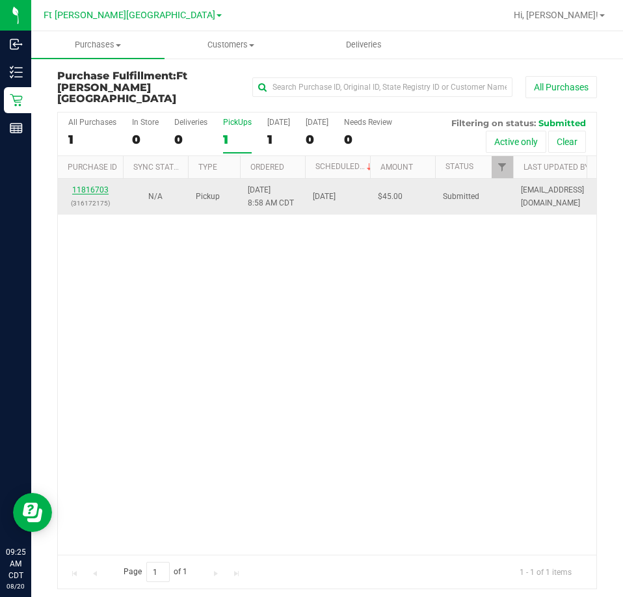
click at [90, 185] on link "11816703" at bounding box center [90, 189] width 36 height 9
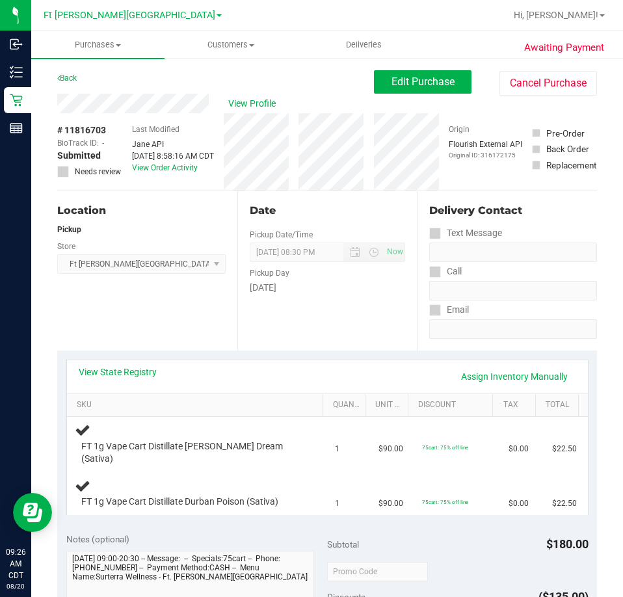
click at [159, 299] on div "Location Pickup Store Ft Walton Beach WC Select Store Bonita Springs WC Boynton…" at bounding box center [147, 270] width 180 height 159
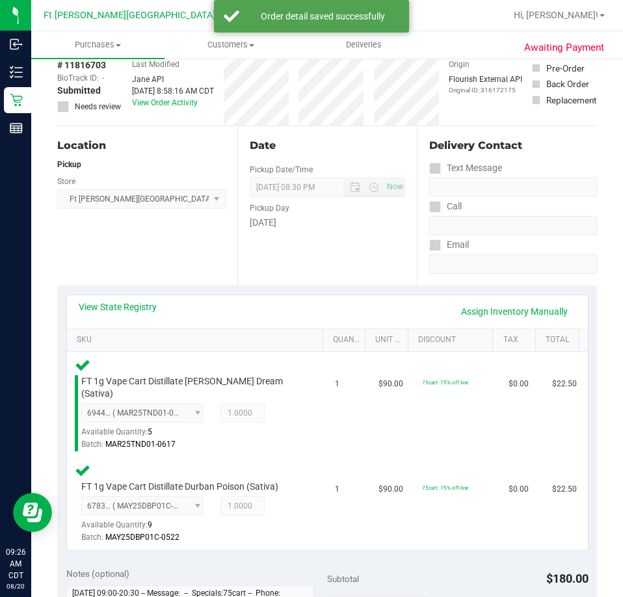
click at [111, 231] on div "Location Pickup Store Ft Walton Beach WC Select Store Bonita Springs WC Boynton…" at bounding box center [147, 205] width 180 height 159
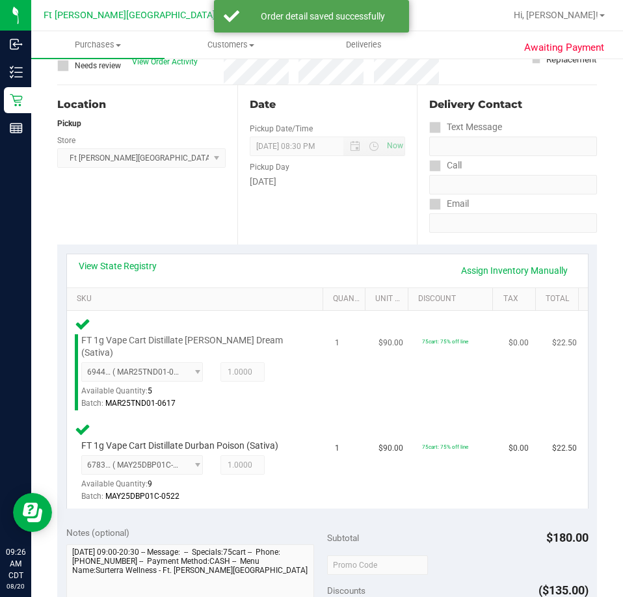
scroll to position [325, 0]
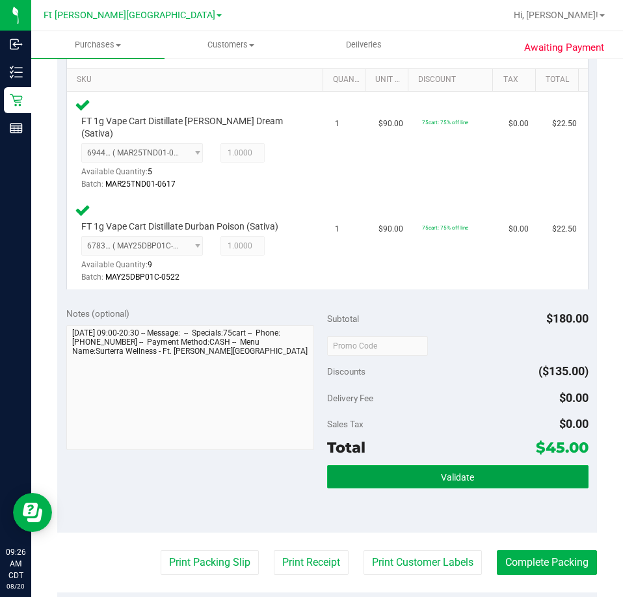
click at [441, 472] on span "Validate" at bounding box center [457, 477] width 33 height 10
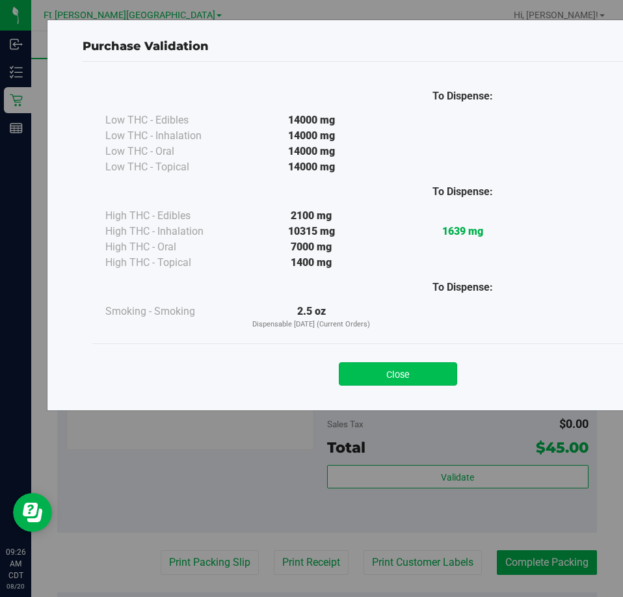
click at [419, 368] on button "Close" at bounding box center [398, 373] width 118 height 23
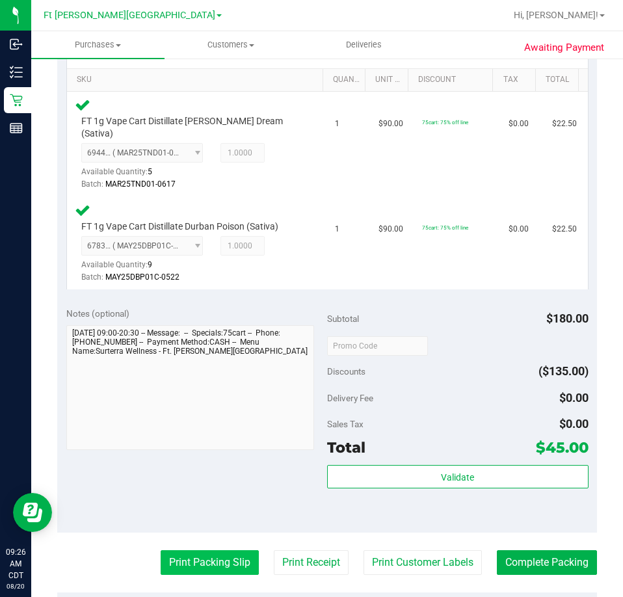
click at [203, 550] on button "Print Packing Slip" at bounding box center [210, 562] width 98 height 25
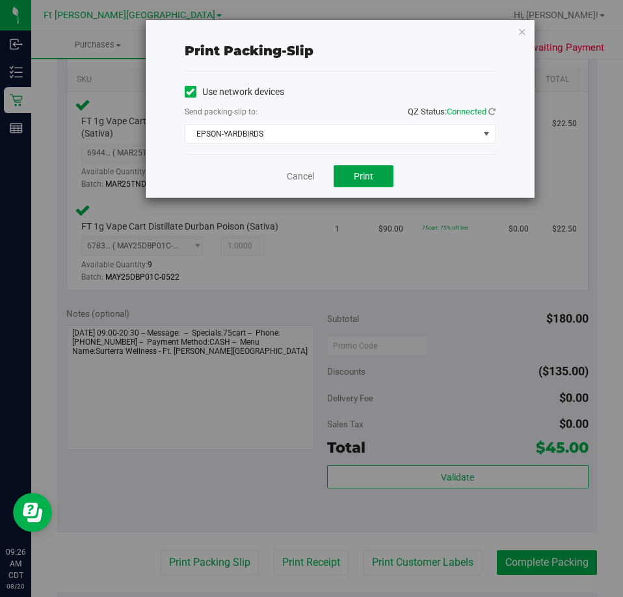
click at [367, 178] on span "Print" at bounding box center [364, 176] width 20 height 10
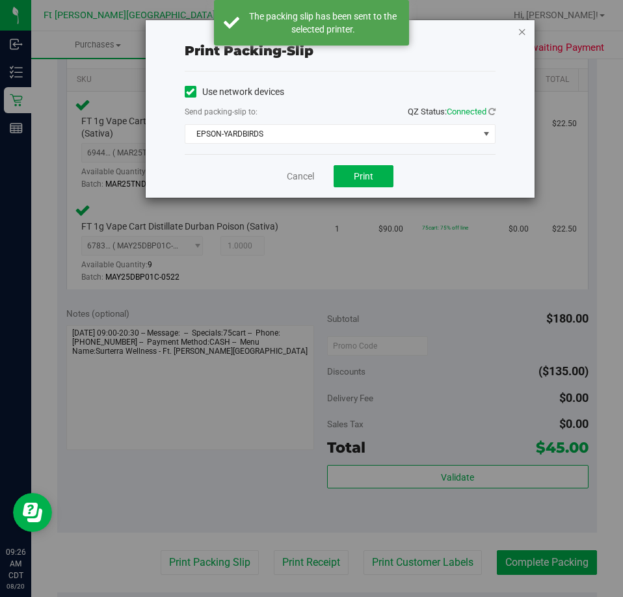
click at [523, 30] on icon "button" at bounding box center [522, 31] width 9 height 16
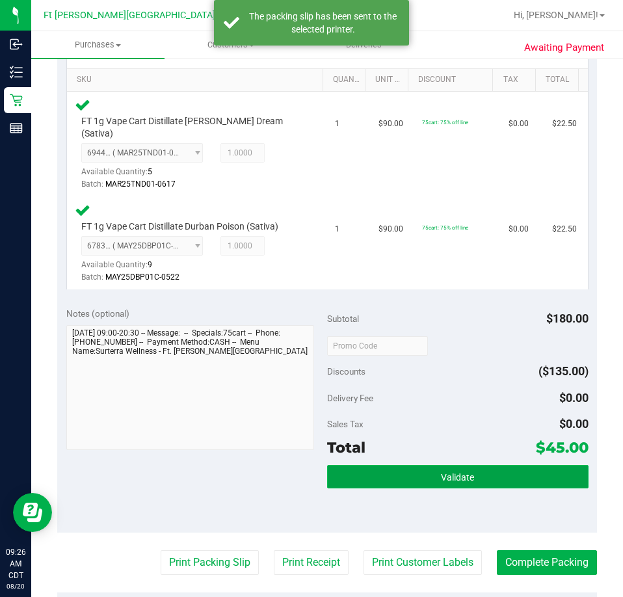
click at [518, 465] on button "Validate" at bounding box center [457, 476] width 261 height 23
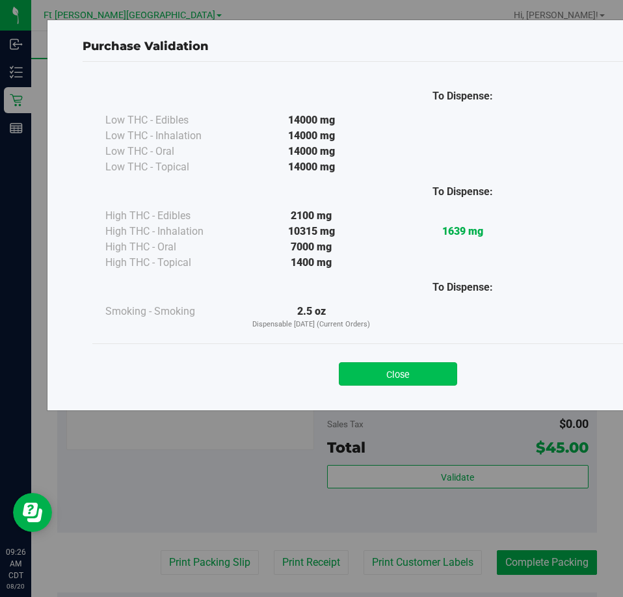
click at [408, 369] on button "Close" at bounding box center [398, 373] width 118 height 23
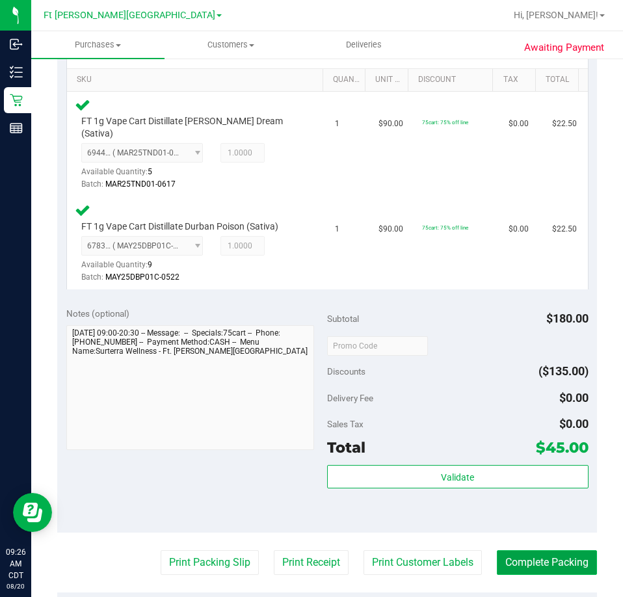
click at [571, 550] on button "Complete Packing" at bounding box center [547, 562] width 100 height 25
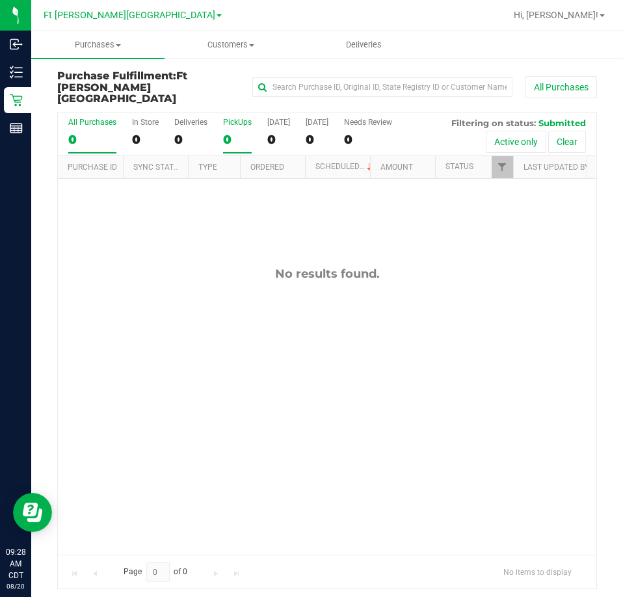
click at [251, 118] on div "PickUps" at bounding box center [237, 122] width 29 height 9
click at [0, 0] on input "PickUps 0" at bounding box center [0, 0] width 0 height 0
click at [252, 112] on div "All Purchases 0 In Store 0 Deliveries 0 PickUps 0 Today 0 Tomorrow 0 Needs Revi…" at bounding box center [327, 117] width 538 height 10
click at [499, 162] on span "Filter" at bounding box center [502, 167] width 10 height 10
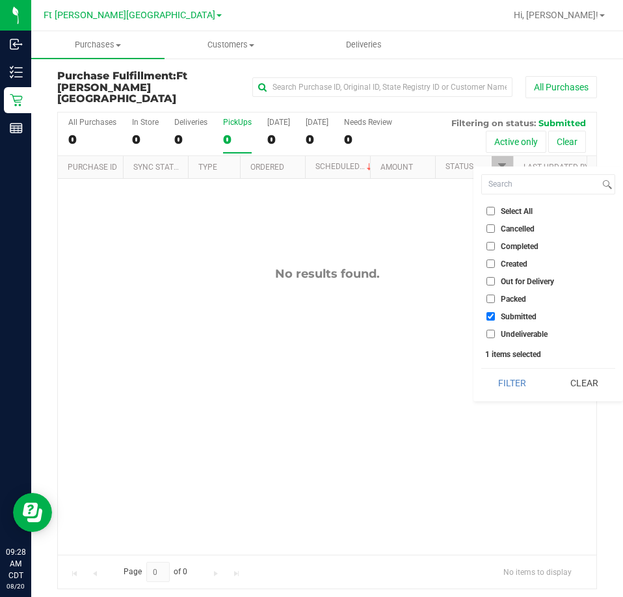
click at [481, 369] on button "Filter" at bounding box center [512, 383] width 62 height 29
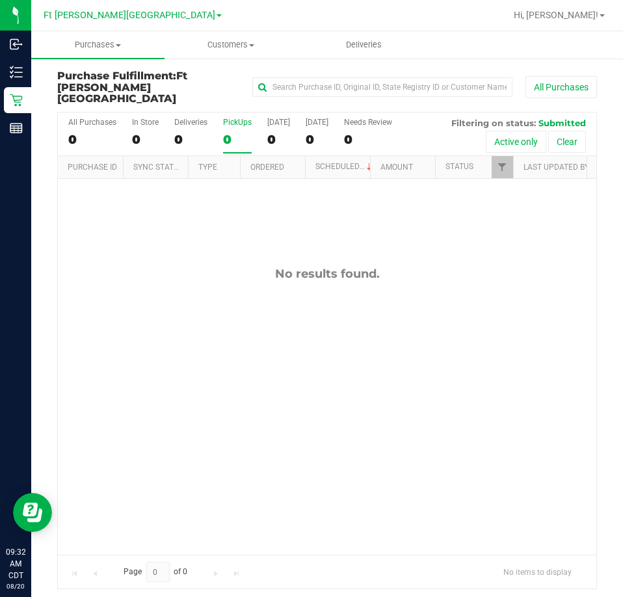
click at [241, 118] on div "PickUps" at bounding box center [237, 122] width 29 height 9
click at [0, 0] on input "PickUps 0" at bounding box center [0, 0] width 0 height 0
checkbox input "true"
click at [501, 162] on span "Filter" at bounding box center [502, 167] width 10 height 10
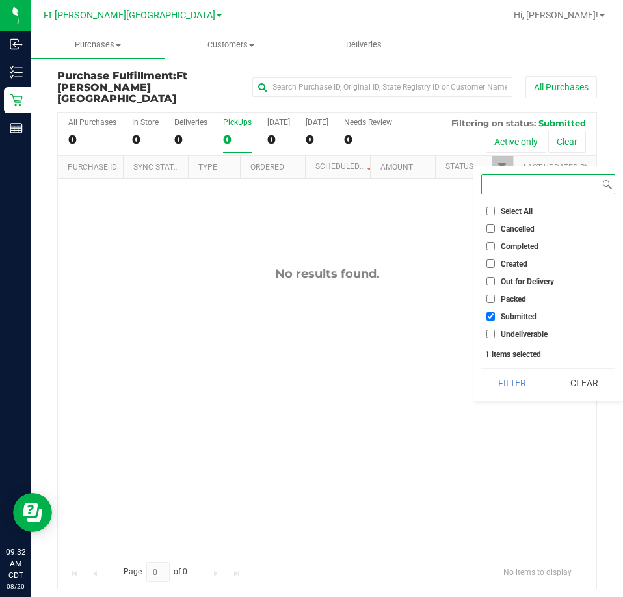
click at [481, 369] on button "Filter" at bounding box center [512, 383] width 62 height 29
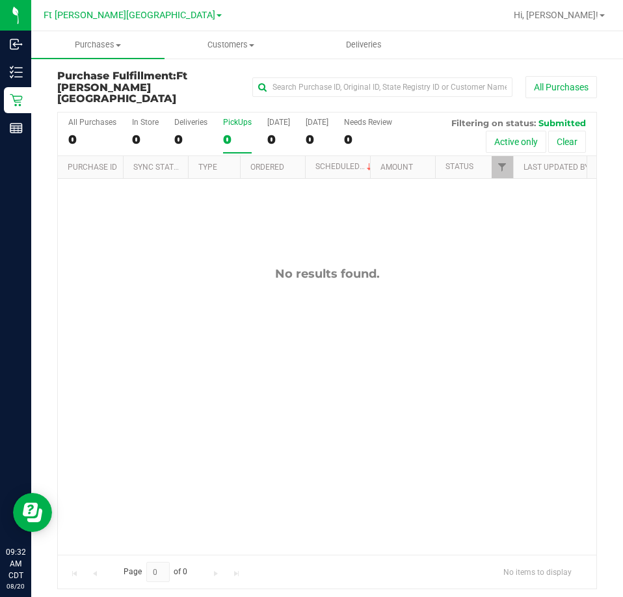
click at [166, 254] on div "No results found." at bounding box center [327, 411] width 538 height 464
click at [127, 274] on div "No results found." at bounding box center [327, 411] width 538 height 464
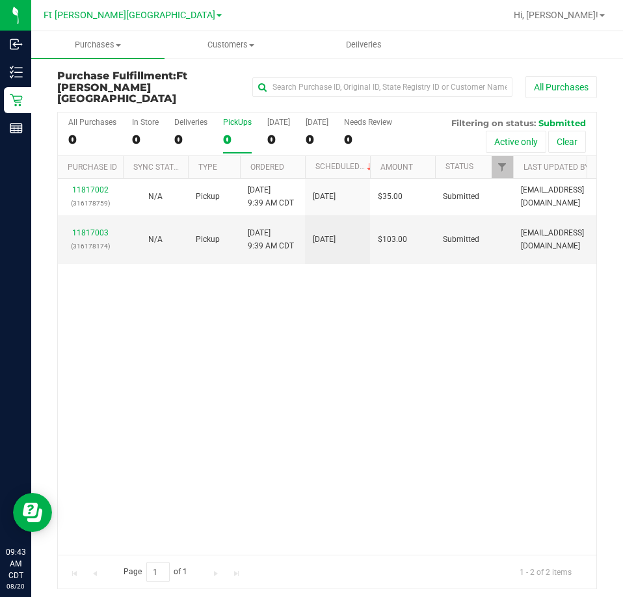
click at [217, 368] on div "11817002 (316178759) N/A Pickup 8/20/2025 9:39 AM CDT 8/20/2025 $35.00 Submitte…" at bounding box center [327, 367] width 538 height 376
click at [216, 367] on div "11817002 (316178759) N/A Pickup 8/20/2025 9:39 AM CDT 8/20/2025 $35.00 Submitte…" at bounding box center [327, 367] width 538 height 376
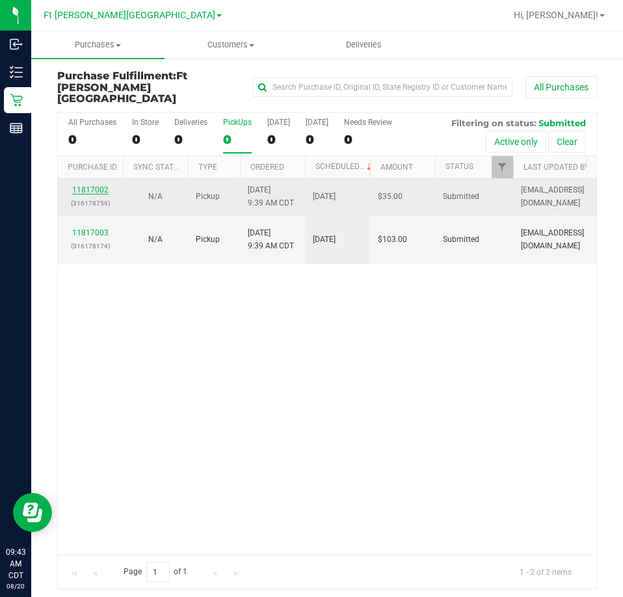
click at [98, 185] on link "11817002" at bounding box center [90, 189] width 36 height 9
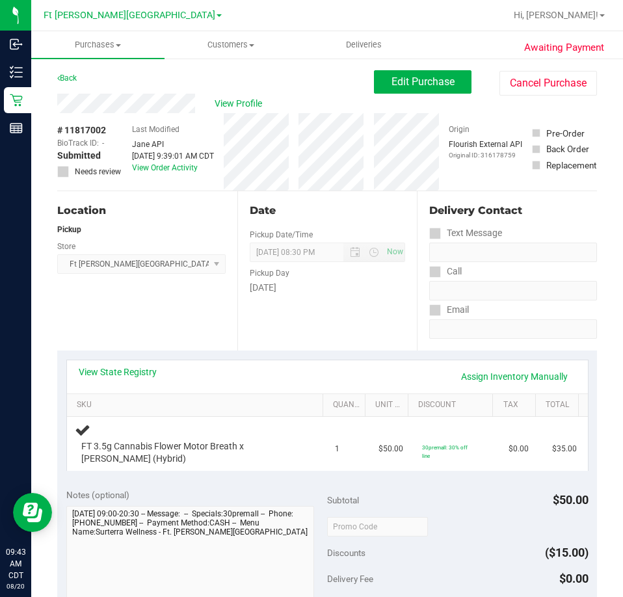
click at [147, 303] on div "Location Pickup Store Ft Walton Beach WC Select Store Bonita Springs WC Boynton…" at bounding box center [147, 270] width 180 height 159
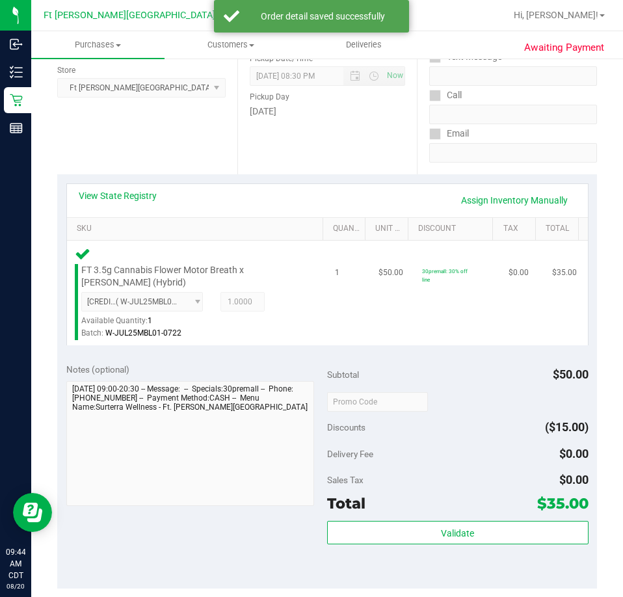
scroll to position [195, 0]
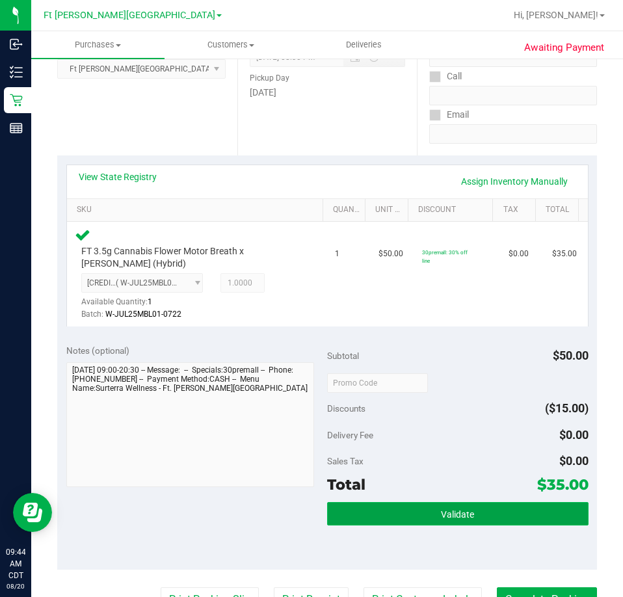
click at [441, 512] on span "Validate" at bounding box center [457, 514] width 33 height 10
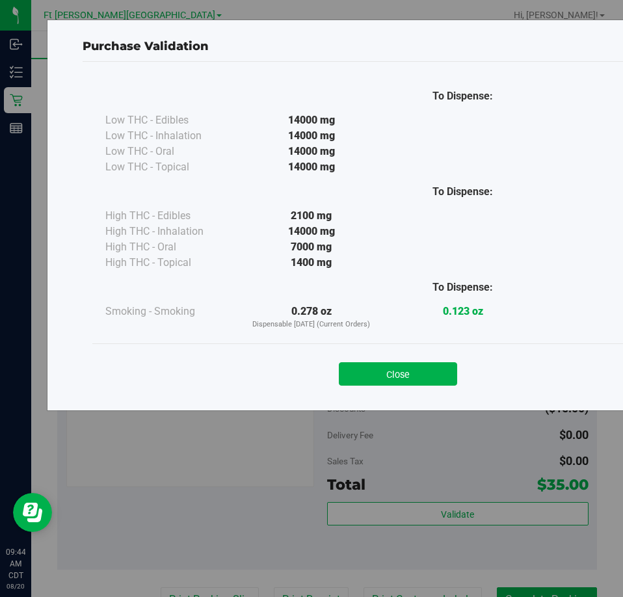
click at [427, 376] on button "Close" at bounding box center [398, 373] width 118 height 23
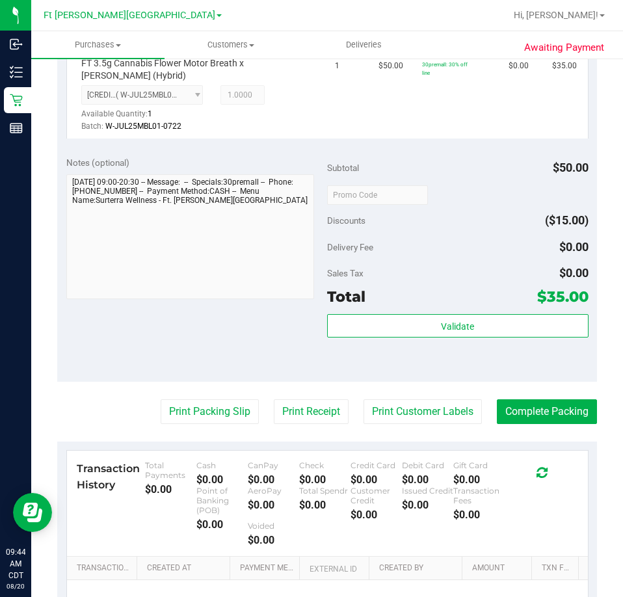
scroll to position [390, 0]
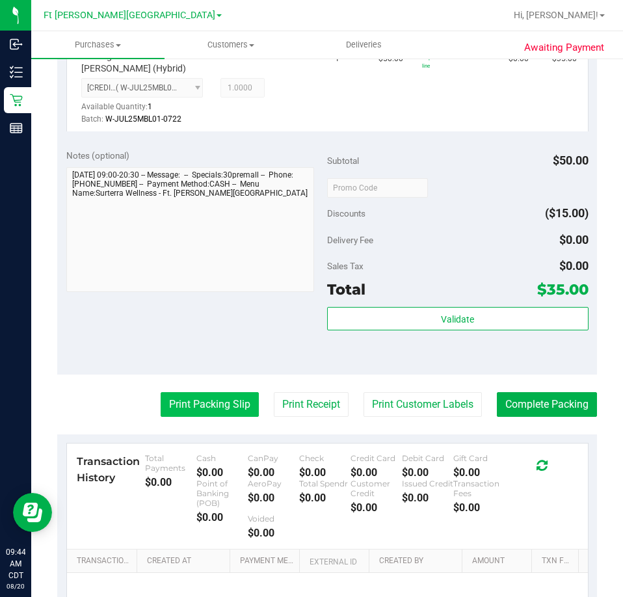
click at [236, 404] on button "Print Packing Slip" at bounding box center [210, 404] width 98 height 25
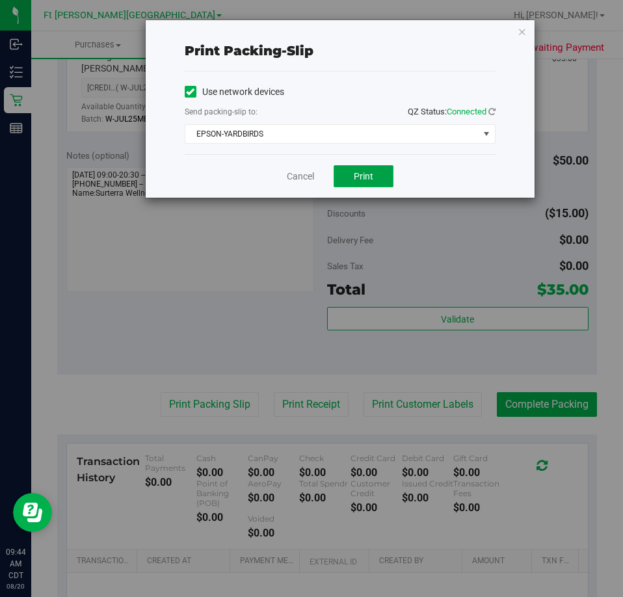
click at [365, 174] on span "Print" at bounding box center [364, 176] width 20 height 10
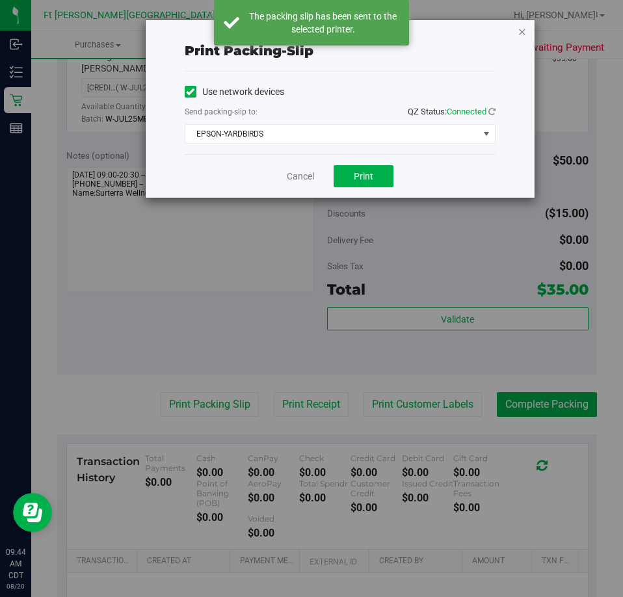
click at [523, 31] on icon "button" at bounding box center [522, 31] width 9 height 16
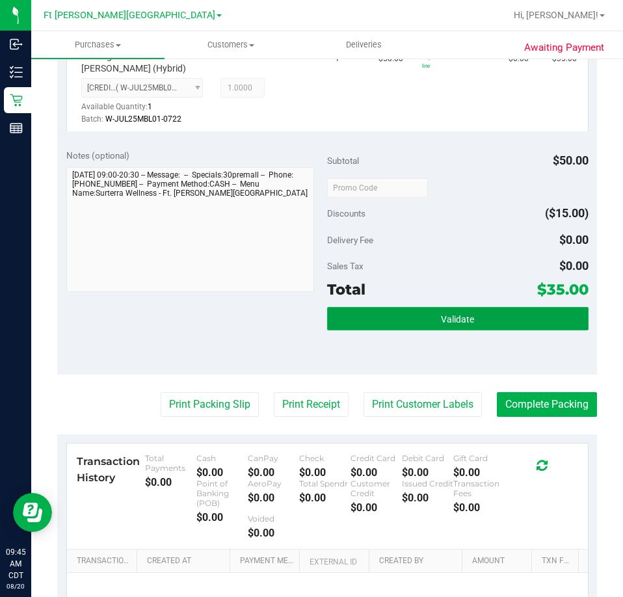
click at [476, 322] on button "Validate" at bounding box center [457, 318] width 261 height 23
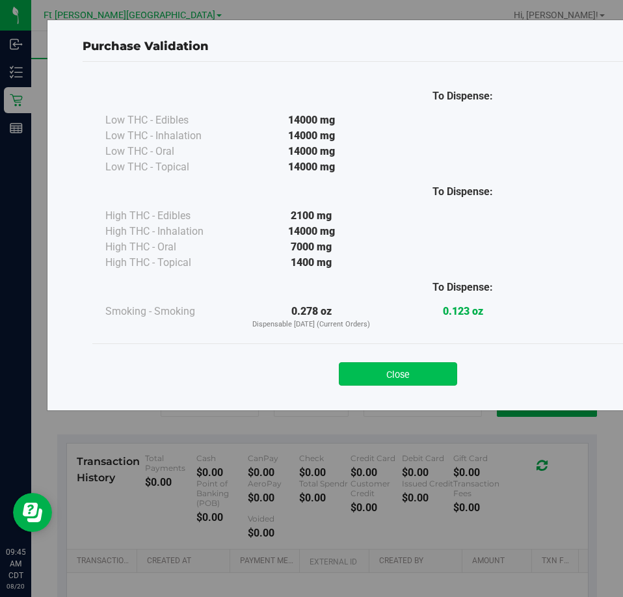
click at [413, 371] on button "Close" at bounding box center [398, 373] width 118 height 23
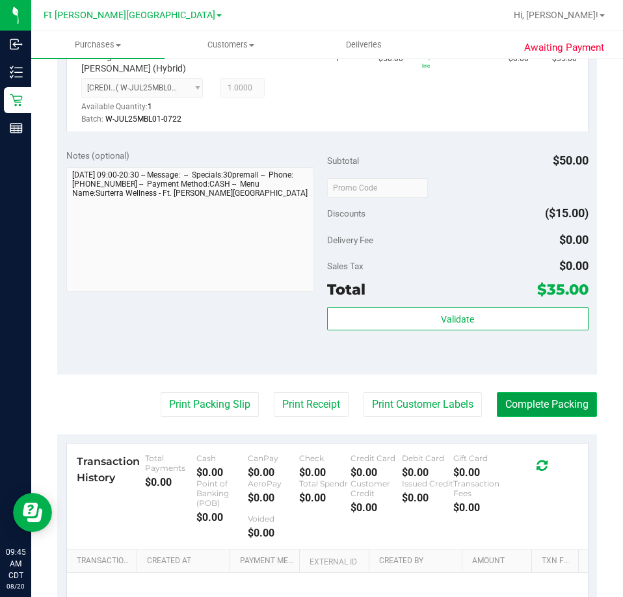
click at [558, 403] on button "Complete Packing" at bounding box center [547, 404] width 100 height 25
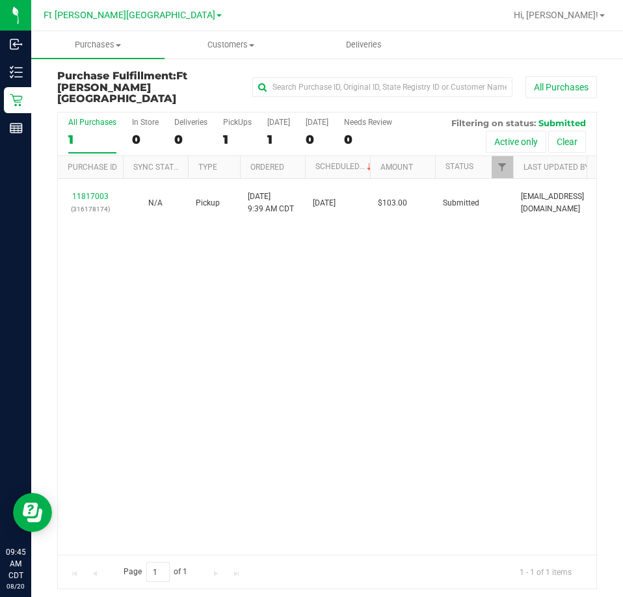
click at [333, 302] on div "11817003 (316178174) N/A Pickup 8/20/2025 9:39 AM CDT 8/20/2025 $103.00 Submitt…" at bounding box center [327, 367] width 538 height 376
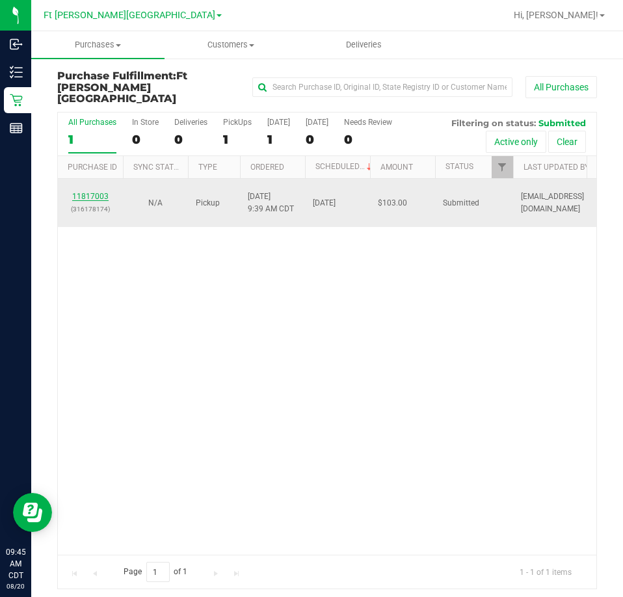
click at [99, 192] on link "11817003" at bounding box center [90, 196] width 36 height 9
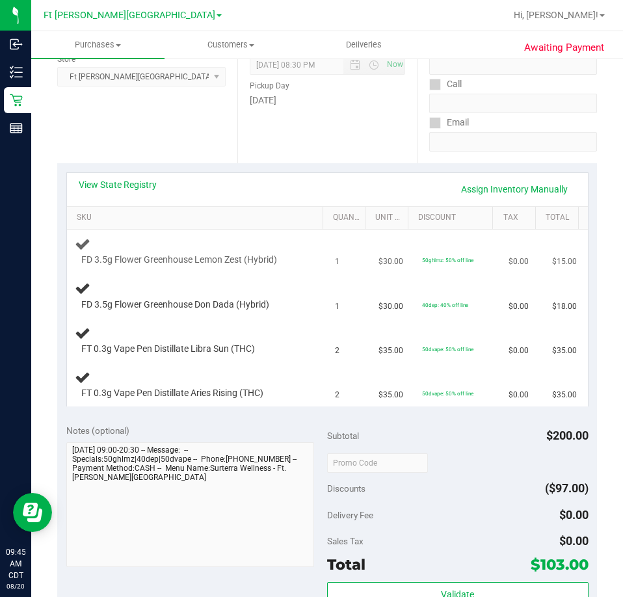
scroll to position [195, 0]
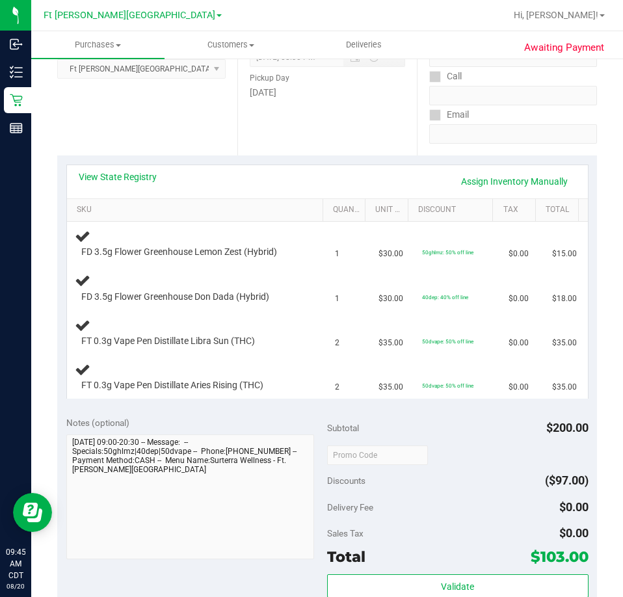
click at [125, 130] on div "Location Pickup Store Ft Walton Beach WC Select Store Bonita Springs WC Boynton…" at bounding box center [147, 75] width 180 height 159
click at [124, 123] on div "Location Pickup Store Ft Walton Beach WC Select Store Bonita Springs WC Boynton…" at bounding box center [147, 75] width 180 height 159
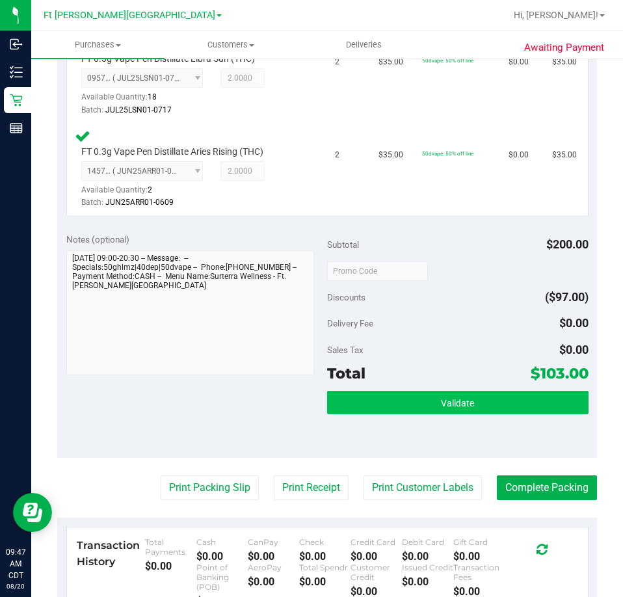
scroll to position [584, 0]
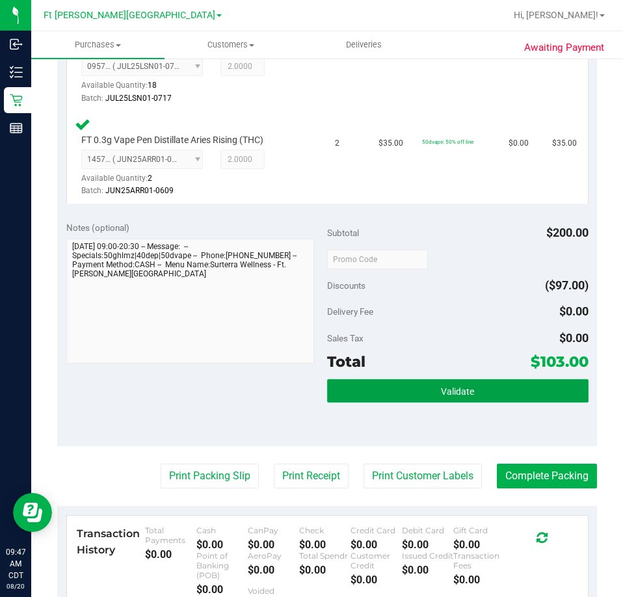
click at [462, 389] on span "Validate" at bounding box center [457, 391] width 33 height 10
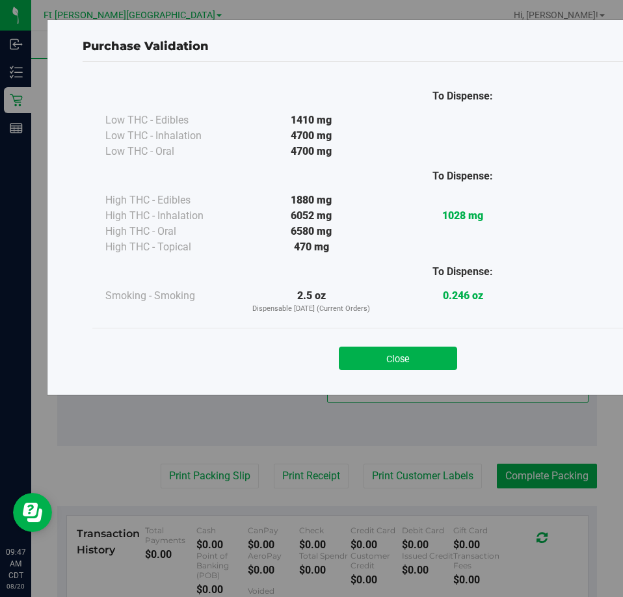
click at [401, 353] on button "Close" at bounding box center [398, 358] width 118 height 23
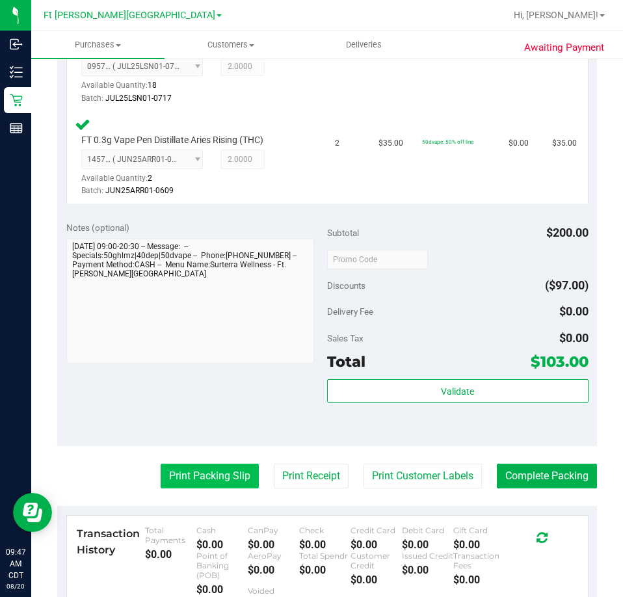
click at [217, 474] on button "Print Packing Slip" at bounding box center [210, 476] width 98 height 25
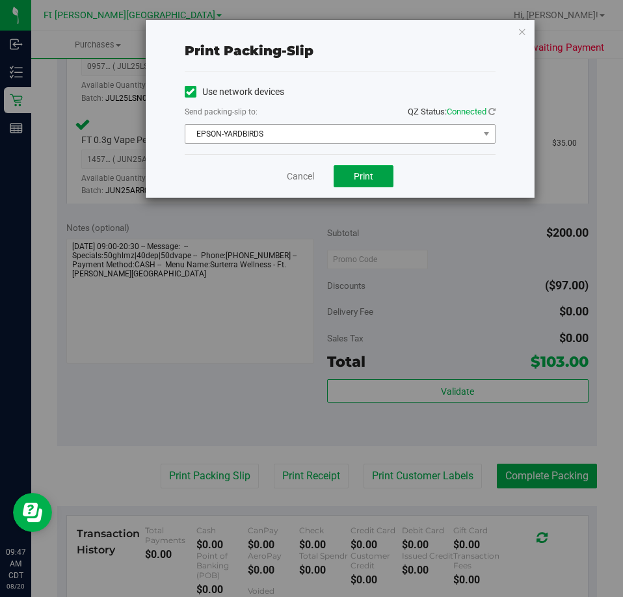
drag, startPoint x: 360, startPoint y: 174, endPoint x: 405, endPoint y: 142, distance: 55.9
click at [361, 175] on span "Print" at bounding box center [364, 176] width 20 height 10
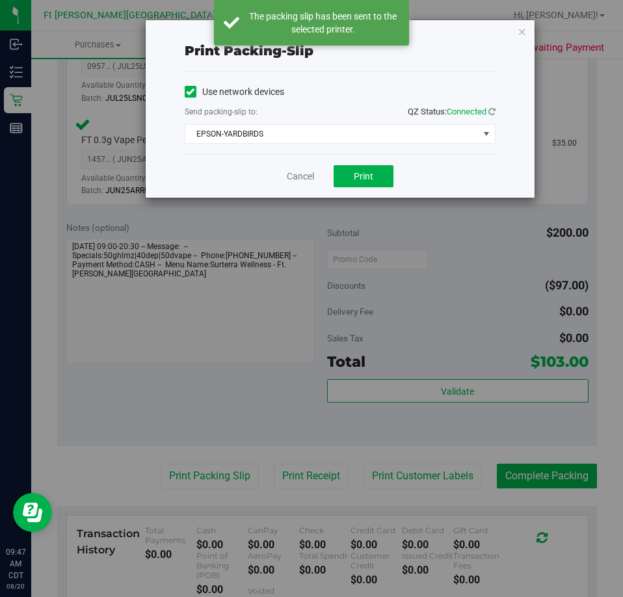
click at [523, 34] on icon "button" at bounding box center [522, 31] width 9 height 16
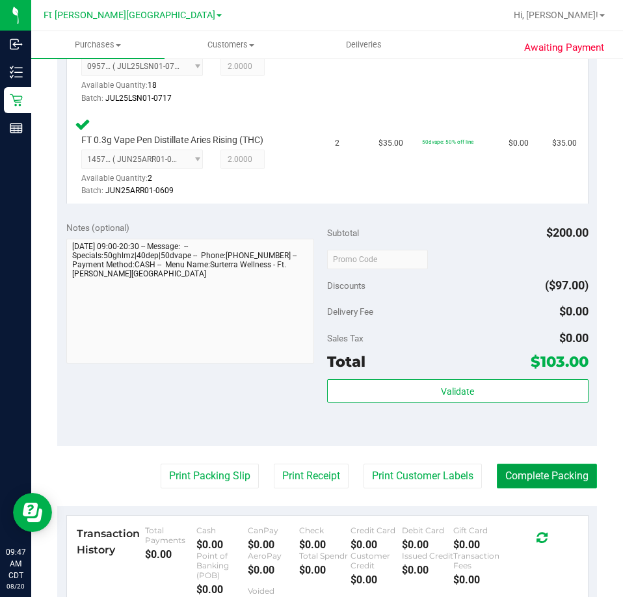
click at [563, 475] on button "Complete Packing" at bounding box center [547, 476] width 100 height 25
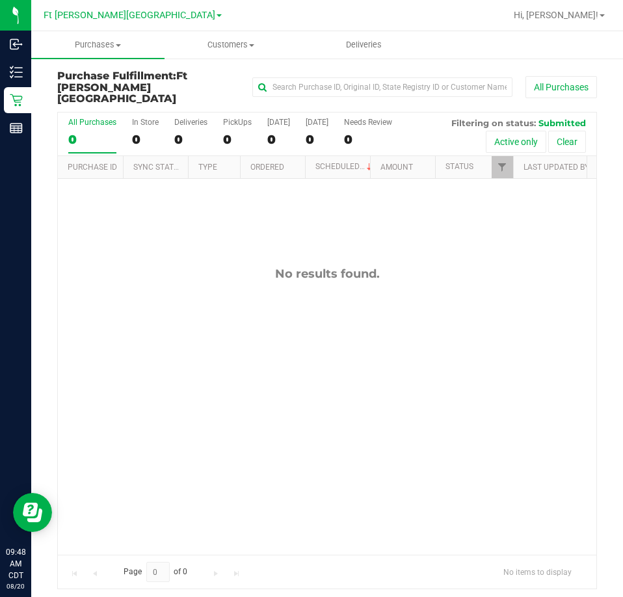
click at [371, 380] on div "No results found." at bounding box center [327, 411] width 538 height 464
click at [230, 118] on div "PickUps" at bounding box center [237, 122] width 29 height 9
click at [0, 0] on input "PickUps 0" at bounding box center [0, 0] width 0 height 0
click at [419, 196] on div "No results found." at bounding box center [327, 411] width 538 height 464
click at [137, 209] on div "No results found." at bounding box center [327, 411] width 538 height 464
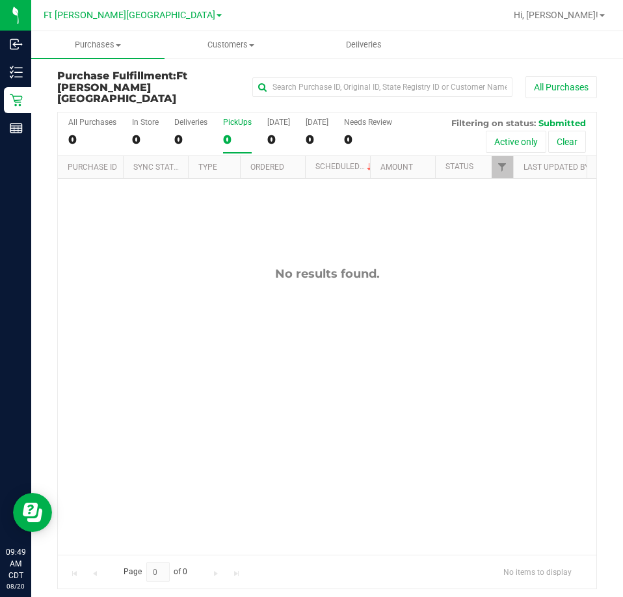
click at [140, 267] on div "No results found." at bounding box center [327, 274] width 538 height 14
click at [133, 216] on div "No results found." at bounding box center [327, 411] width 538 height 464
drag, startPoint x: 166, startPoint y: 230, endPoint x: 189, endPoint y: 194, distance: 42.6
click at [170, 232] on div "No results found." at bounding box center [327, 411] width 538 height 464
click at [242, 118] on div "PickUps" at bounding box center [237, 122] width 29 height 9
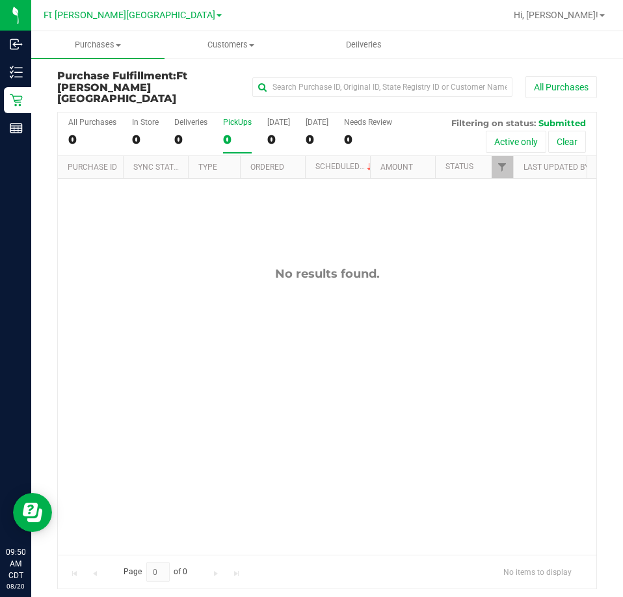
click at [0, 0] on input "PickUps 0" at bounding box center [0, 0] width 0 height 0
click at [497, 162] on span "Filter" at bounding box center [502, 167] width 10 height 10
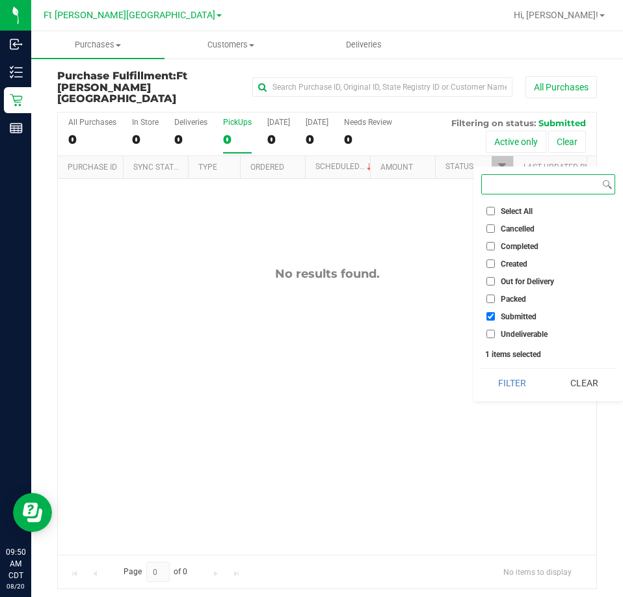
click at [481, 369] on button "Filter" at bounding box center [512, 383] width 62 height 29
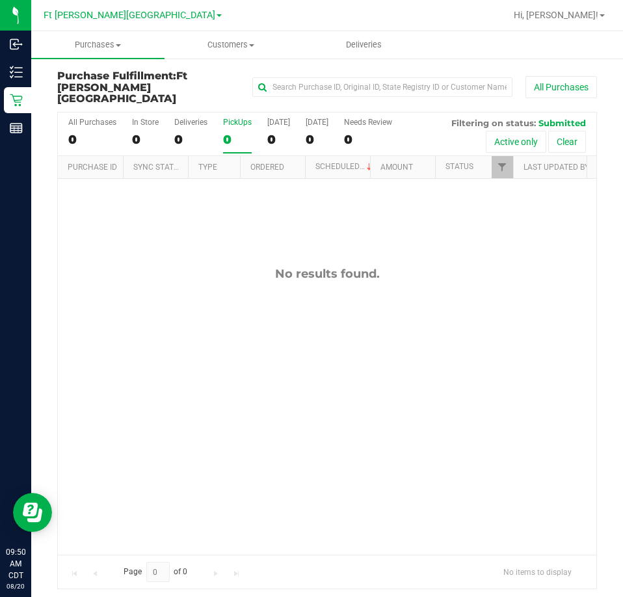
click at [194, 212] on div "No results found." at bounding box center [327, 411] width 538 height 464
click at [138, 233] on div "No results found." at bounding box center [327, 411] width 538 height 464
click at [148, 234] on div "No results found." at bounding box center [327, 411] width 538 height 464
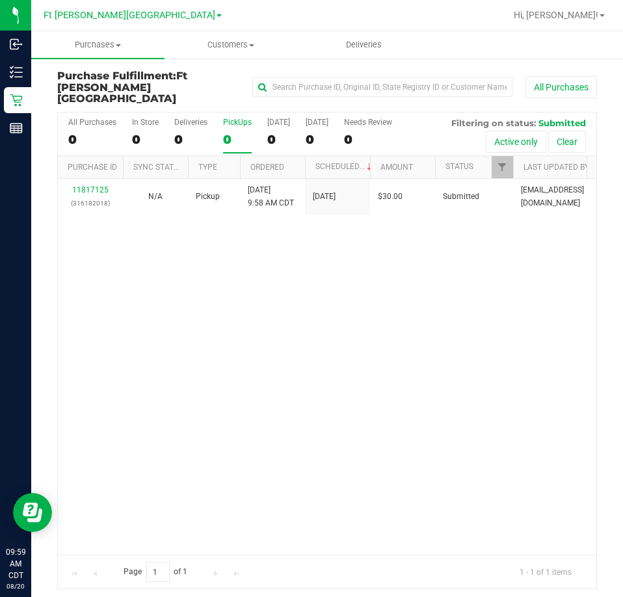
click at [198, 300] on div "11817125 (316182018) N/A Pickup 8/20/2025 9:58 AM CDT 8/20/2025 $30.00 Submitte…" at bounding box center [327, 367] width 538 height 376
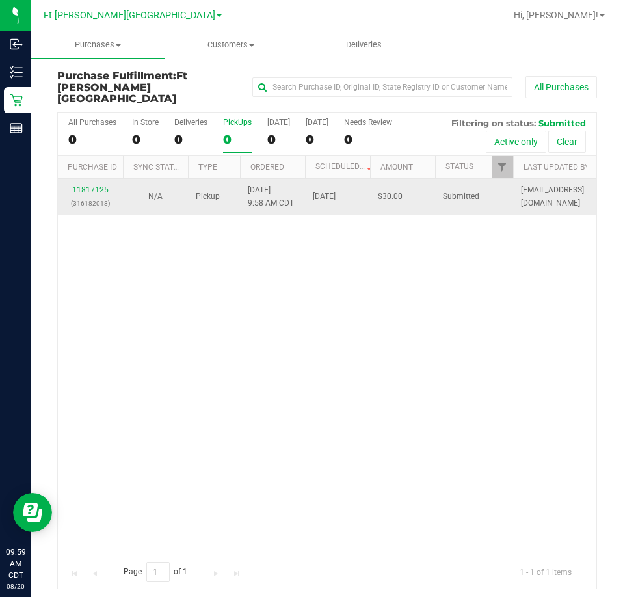
click at [97, 185] on link "11817125" at bounding box center [90, 189] width 36 height 9
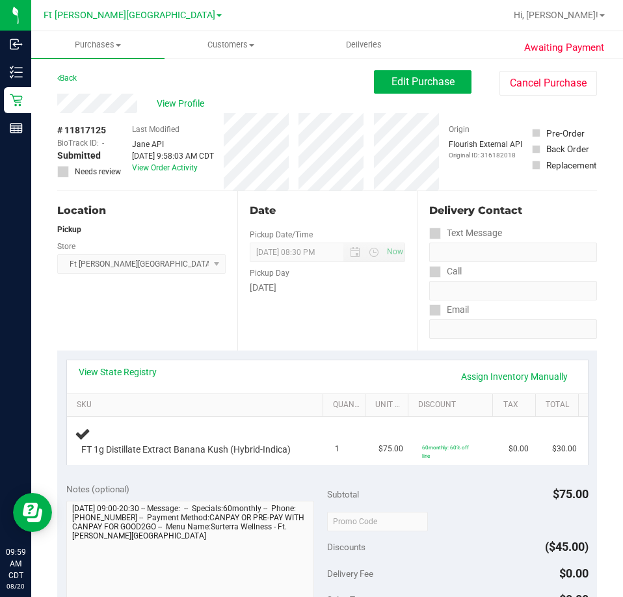
click at [153, 304] on div "Location Pickup Store Ft Walton Beach WC Select Store Bonita Springs WC Boynton…" at bounding box center [147, 270] width 180 height 159
click at [152, 304] on div "Location Pickup Store Ft Walton Beach WC Select Store Bonita Springs WC Boynton…" at bounding box center [147, 270] width 180 height 159
click at [127, 310] on div "Location Pickup Store Ft Walton Beach WC Select Store Bonita Springs WC Boynton…" at bounding box center [147, 270] width 180 height 159
click at [140, 309] on div "Location Pickup Store Ft Walton Beach WC Select Store Bonita Springs WC Boynton…" at bounding box center [147, 270] width 180 height 159
click at [72, 76] on link "Back" at bounding box center [67, 77] width 20 height 9
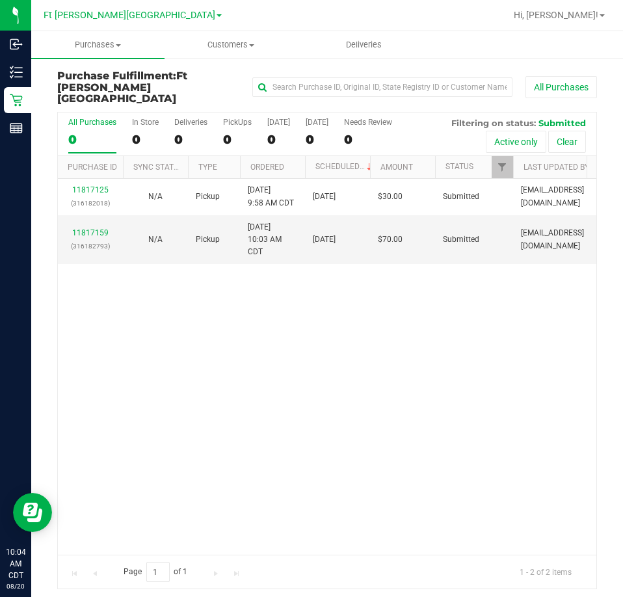
click at [271, 359] on div "11817125 (316182018) N/A Pickup 8/20/2025 9:58 AM CDT 8/20/2025 $30.00 Submitte…" at bounding box center [327, 367] width 538 height 376
click at [241, 118] on div "PickUps" at bounding box center [237, 122] width 29 height 9
click at [0, 0] on input "PickUps 2" at bounding box center [0, 0] width 0 height 0
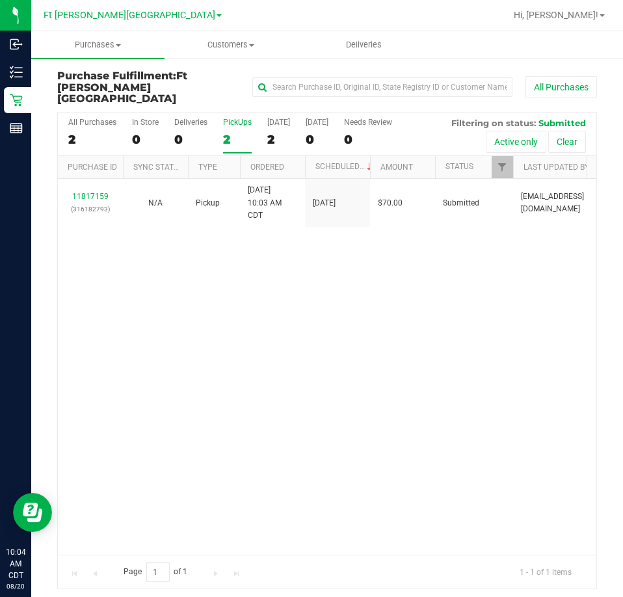
click at [360, 281] on div "11817159 (316182793) N/A Pickup 8/20/2025 10:03 AM CDT 8/20/2025 $70.00 Submitt…" at bounding box center [327, 367] width 538 height 376
click at [229, 295] on div "11817167 (316182742) N/A Pickup 8/20/2025 10:05 AM CDT 8/20/2025 $67.50 Submitt…" at bounding box center [327, 367] width 538 height 376
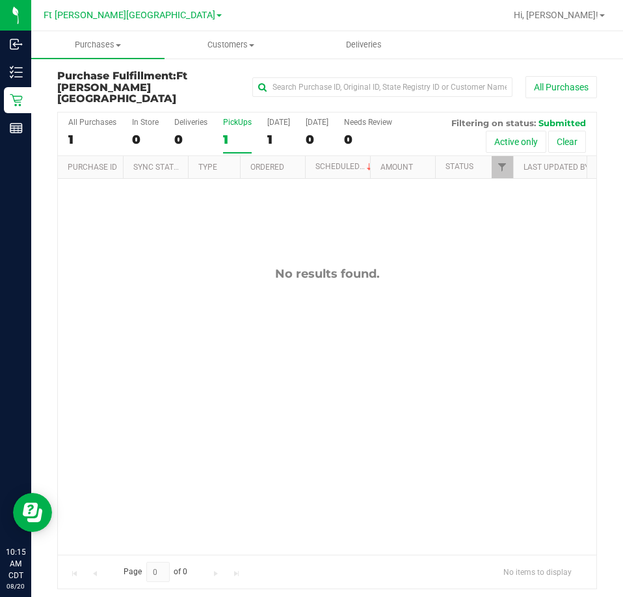
click at [202, 280] on div "No results found." at bounding box center [327, 411] width 538 height 464
click at [234, 118] on div "PickUps" at bounding box center [237, 122] width 29 height 9
click at [0, 0] on input "PickUps 1" at bounding box center [0, 0] width 0 height 0
click at [495, 158] on link "Filter" at bounding box center [502, 167] width 21 height 22
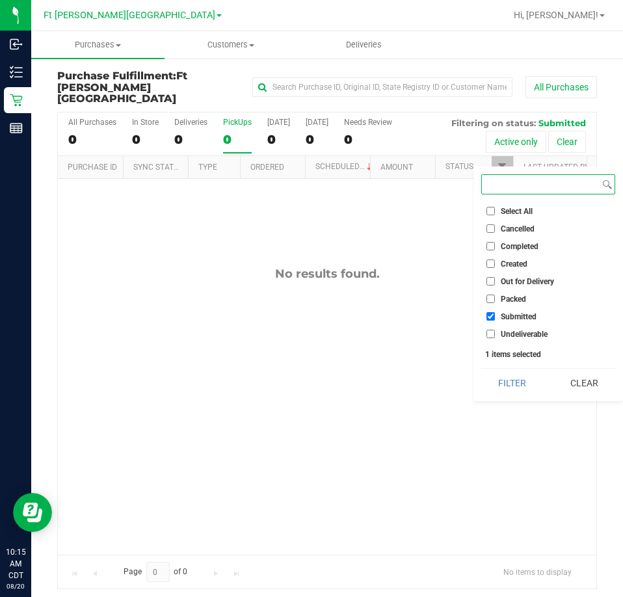
checkbox input "true"
click at [481, 369] on button "Filter" at bounding box center [512, 383] width 62 height 29
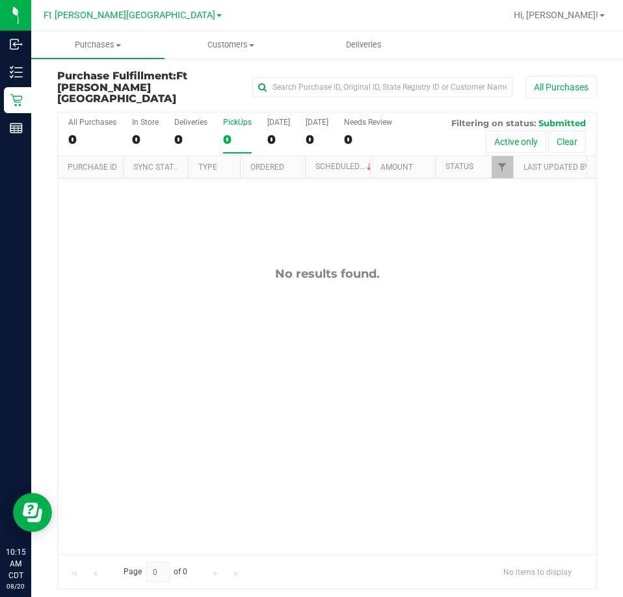
click at [183, 225] on div "No results found." at bounding box center [327, 411] width 538 height 464
drag, startPoint x: 172, startPoint y: 263, endPoint x: 112, endPoint y: 73, distance: 199.0
click at [168, 267] on div "No results found." at bounding box center [327, 274] width 538 height 14
click at [230, 118] on div "PickUps" at bounding box center [237, 122] width 29 height 9
click at [0, 0] on input "PickUps 0" at bounding box center [0, 0] width 0 height 0
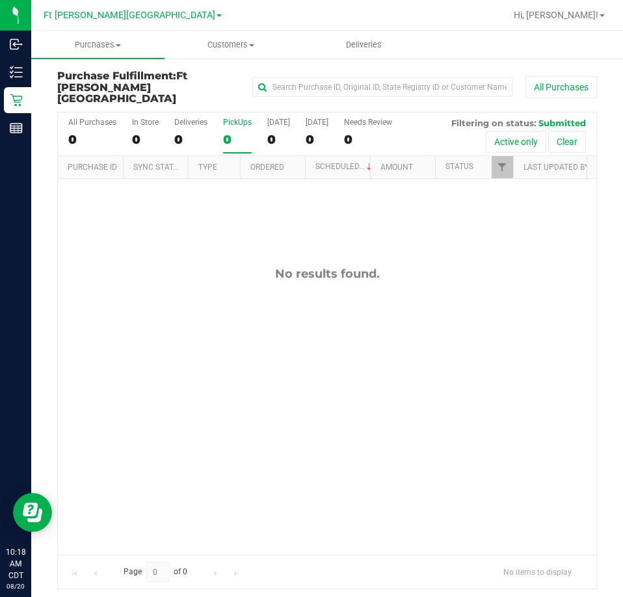
click at [230, 118] on div "PickUps" at bounding box center [237, 122] width 29 height 9
click at [0, 0] on input "PickUps 0" at bounding box center [0, 0] width 0 height 0
click at [497, 162] on span "Filter" at bounding box center [502, 167] width 10 height 10
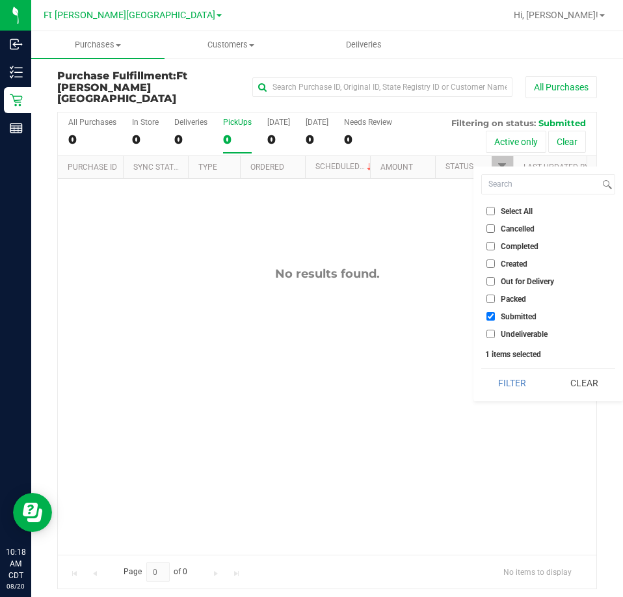
click at [347, 197] on div "No results found." at bounding box center [327, 411] width 538 height 464
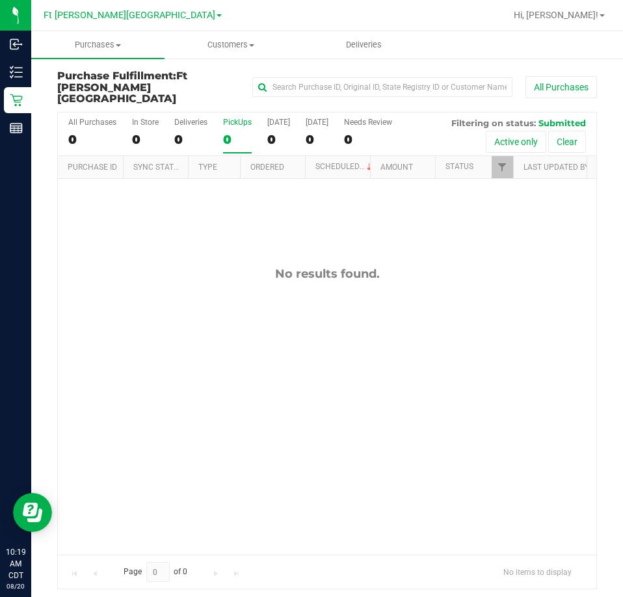
click at [246, 118] on div "PickUps" at bounding box center [237, 122] width 29 height 9
click at [0, 0] on input "PickUps 0" at bounding box center [0, 0] width 0 height 0
click at [502, 162] on span "Filter" at bounding box center [502, 167] width 10 height 10
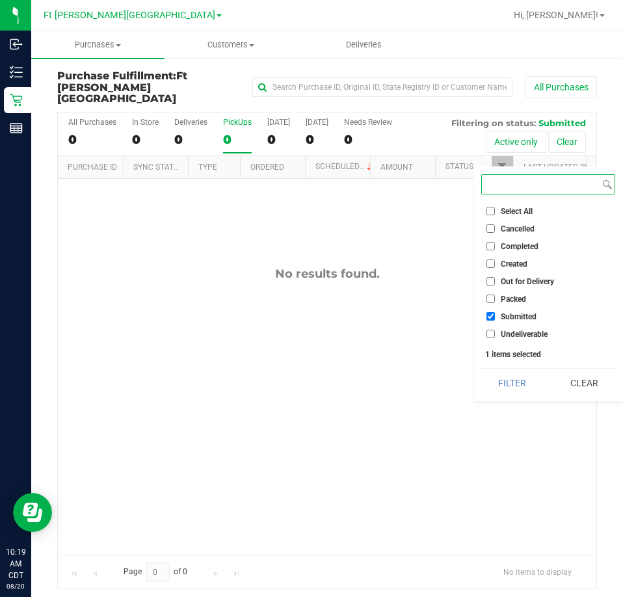
click at [481, 369] on button "Filter" at bounding box center [512, 383] width 62 height 29
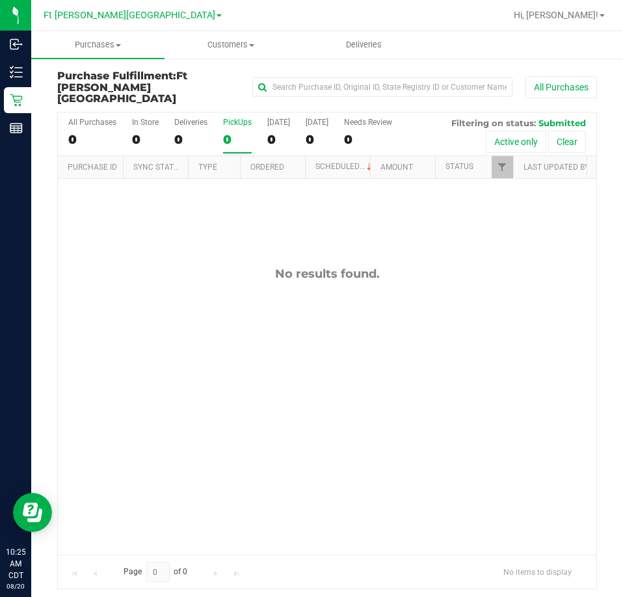
click at [142, 244] on div "No results found." at bounding box center [327, 411] width 538 height 464
click at [247, 118] on div "PickUps" at bounding box center [237, 122] width 29 height 9
click at [0, 0] on input "PickUps 0" at bounding box center [0, 0] width 0 height 0
click at [317, 199] on div "No results found." at bounding box center [327, 411] width 538 height 464
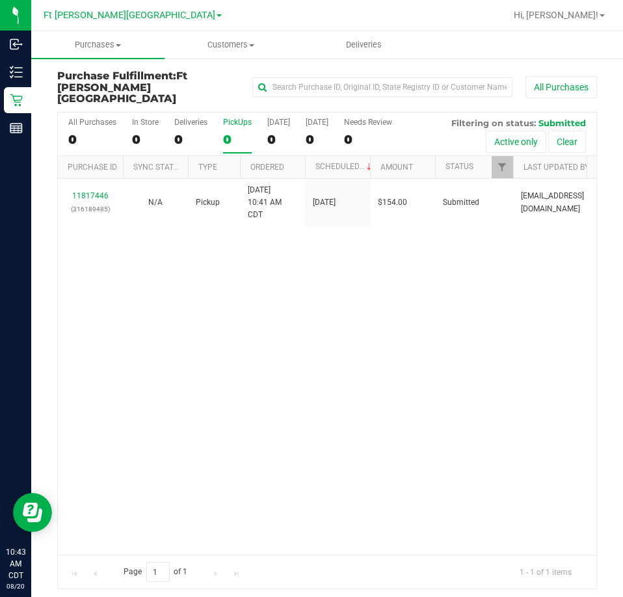
click at [162, 311] on div "11817446 (316189485) N/A Pickup 8/20/2025 10:41 AM CDT 8/20/2025 $154.00 Submit…" at bounding box center [327, 367] width 538 height 376
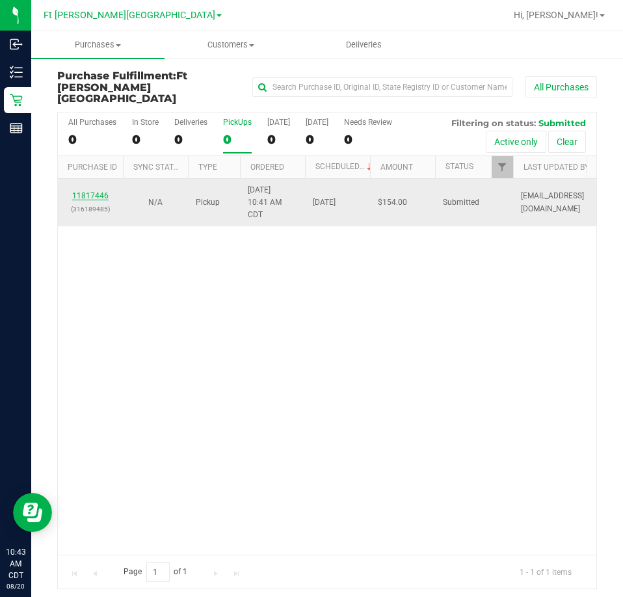
click at [92, 191] on link "11817446" at bounding box center [90, 195] width 36 height 9
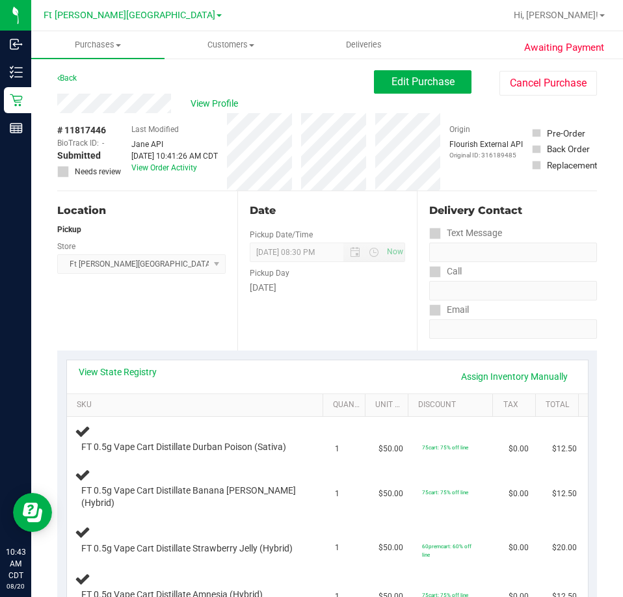
click at [150, 322] on div "Location Pickup Store Ft Walton Beach WC Select Store Bonita Springs WC Boynton…" at bounding box center [147, 270] width 180 height 159
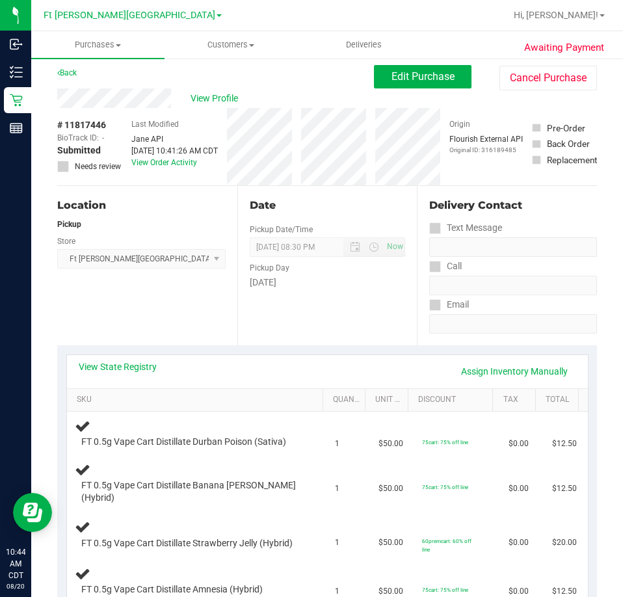
scroll to position [6, 0]
click at [165, 193] on div "Location Pickup Store Ft Walton Beach WC Select Store Bonita Springs WC Boynton…" at bounding box center [147, 264] width 180 height 159
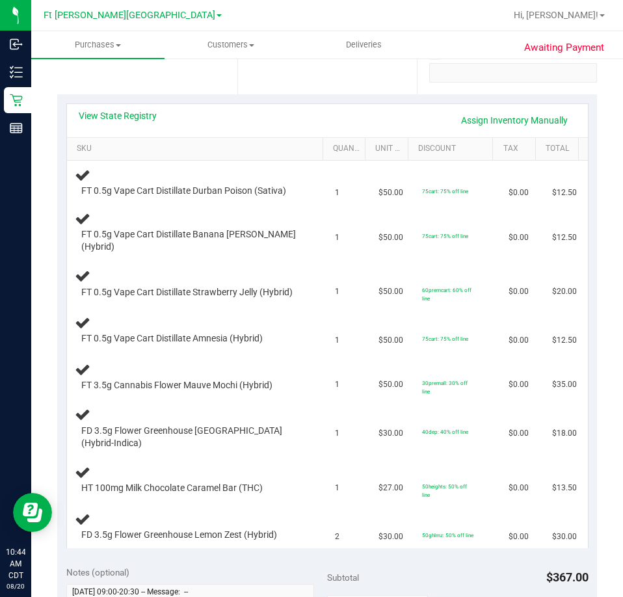
scroll to position [256, 0]
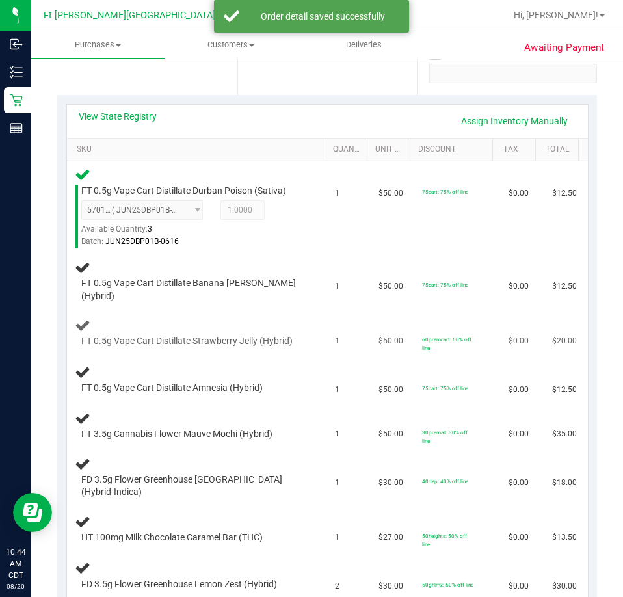
click at [295, 326] on div "FT 0.5g Vape Cart Distillate Strawberry Jelly (Hybrid)" at bounding box center [197, 332] width 245 height 31
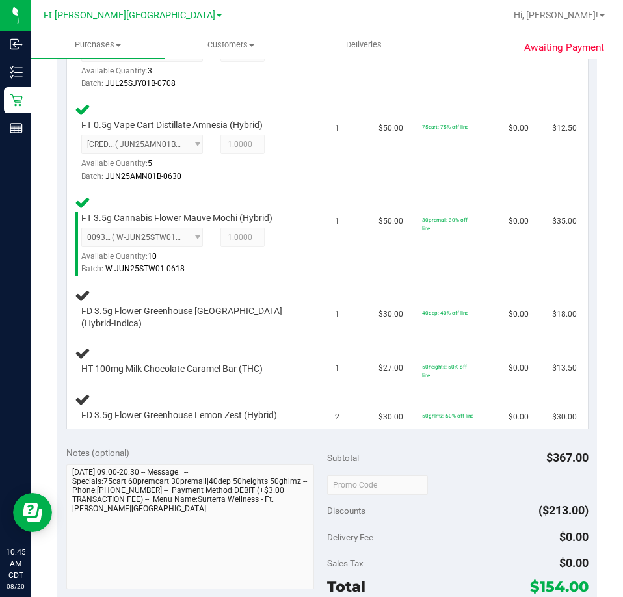
scroll to position [613, 0]
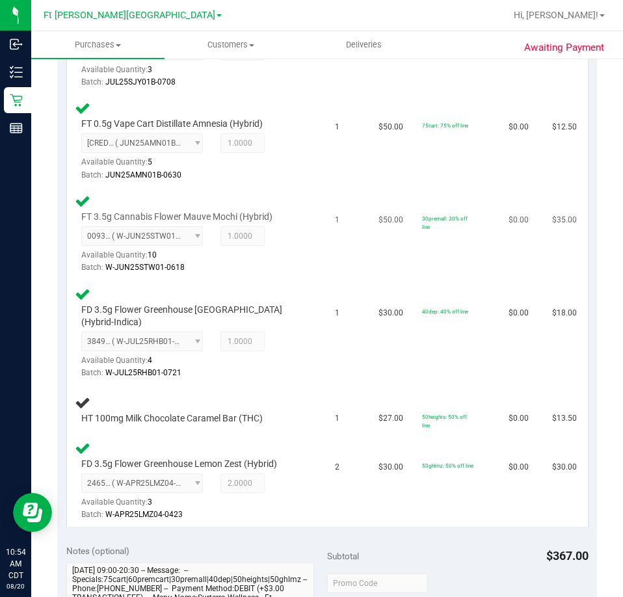
click at [291, 268] on div "Batch: W-JUN25STW01-0618" at bounding box center [191, 267] width 220 height 12
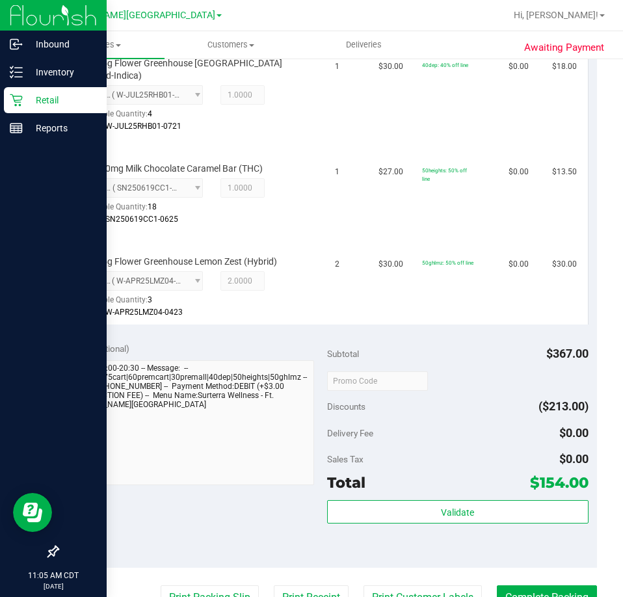
scroll to position [883, 0]
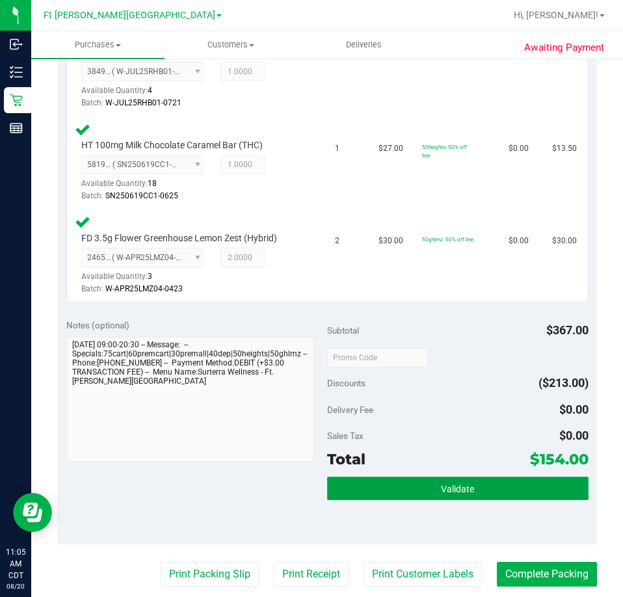
click at [472, 492] on button "Validate" at bounding box center [457, 488] width 261 height 23
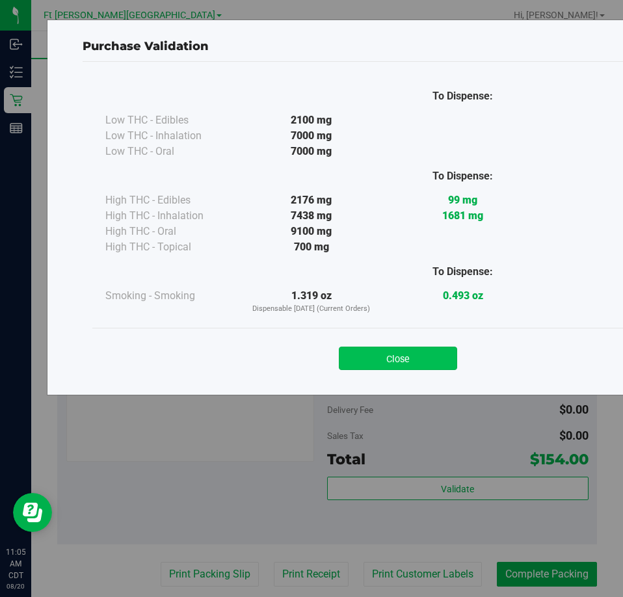
click at [444, 354] on button "Close" at bounding box center [398, 358] width 118 height 23
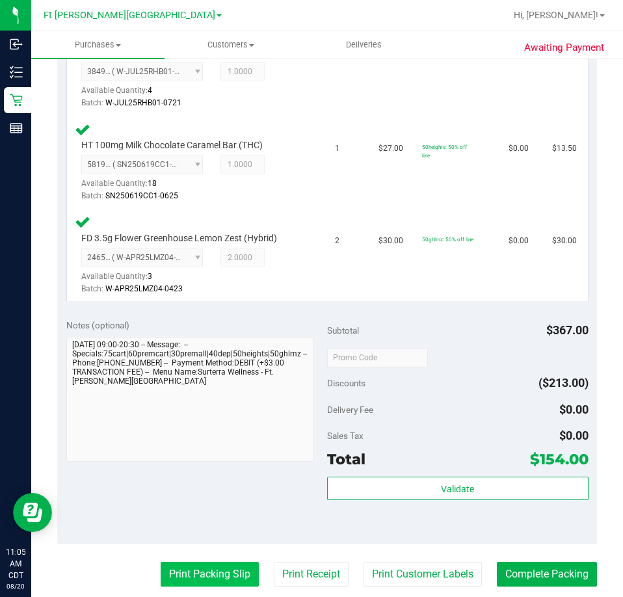
click at [221, 566] on button "Print Packing Slip" at bounding box center [210, 574] width 98 height 25
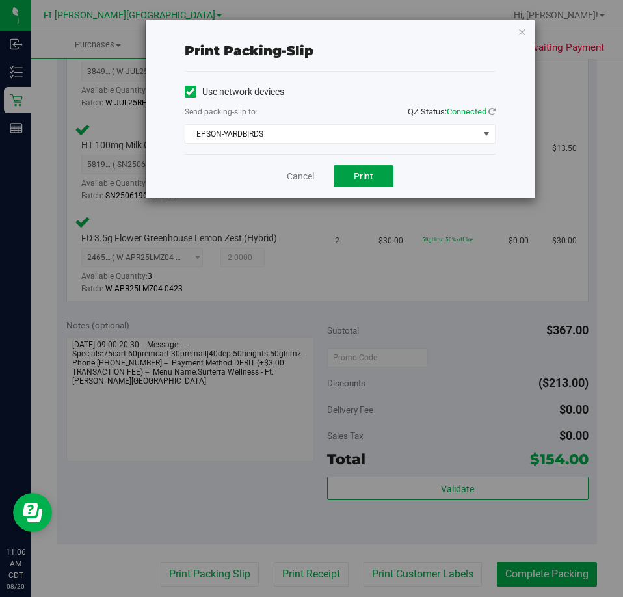
drag, startPoint x: 374, startPoint y: 168, endPoint x: 377, endPoint y: 161, distance: 7.6
click at [375, 168] on button "Print" at bounding box center [364, 176] width 60 height 22
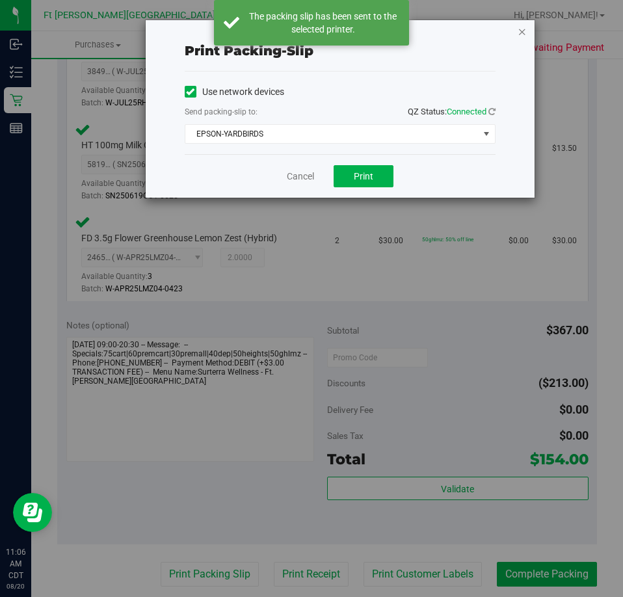
click at [525, 33] on icon "button" at bounding box center [522, 31] width 9 height 16
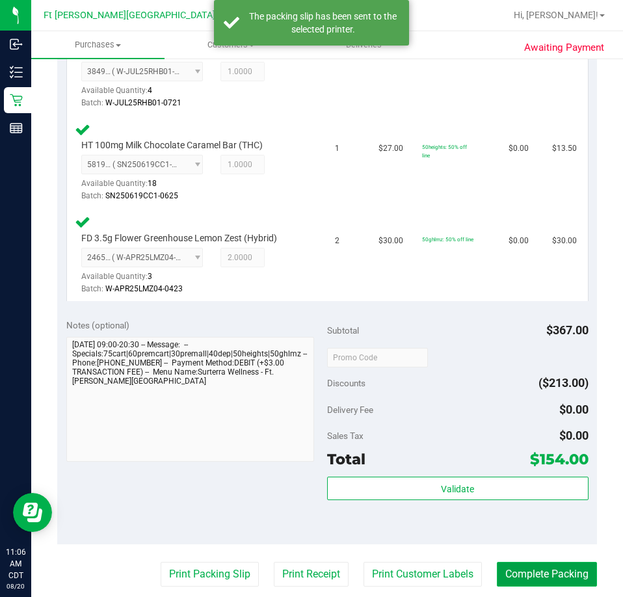
click at [560, 572] on button "Complete Packing" at bounding box center [547, 574] width 100 height 25
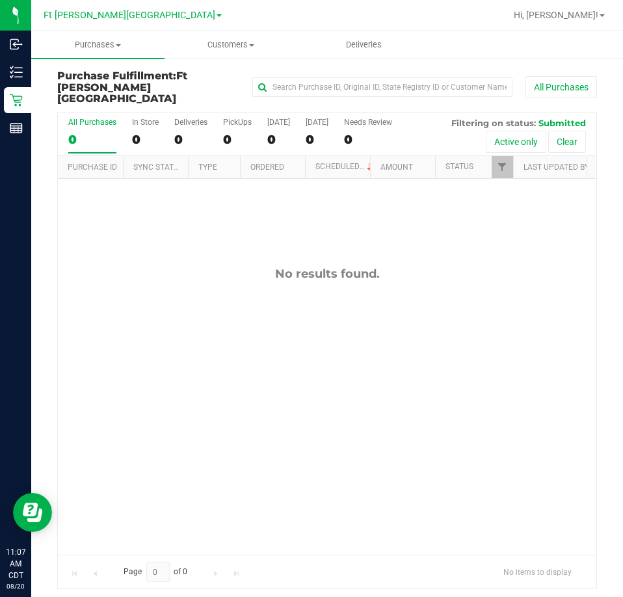
drag, startPoint x: 166, startPoint y: 269, endPoint x: 168, endPoint y: 224, distance: 45.5
click at [176, 283] on div "No results found." at bounding box center [327, 411] width 538 height 464
click at [239, 118] on div "PickUps" at bounding box center [237, 122] width 29 height 9
click at [0, 0] on input "PickUps 0" at bounding box center [0, 0] width 0 height 0
click at [505, 162] on span "Filter" at bounding box center [502, 167] width 10 height 10
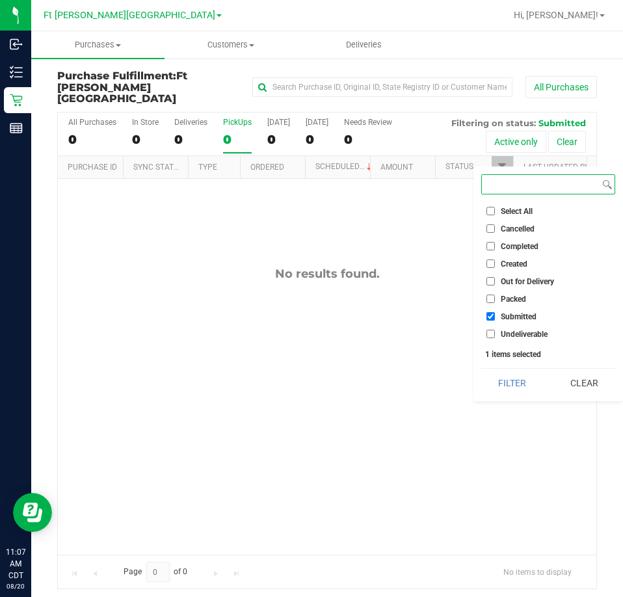
click at [481, 369] on button "Filter" at bounding box center [512, 383] width 62 height 29
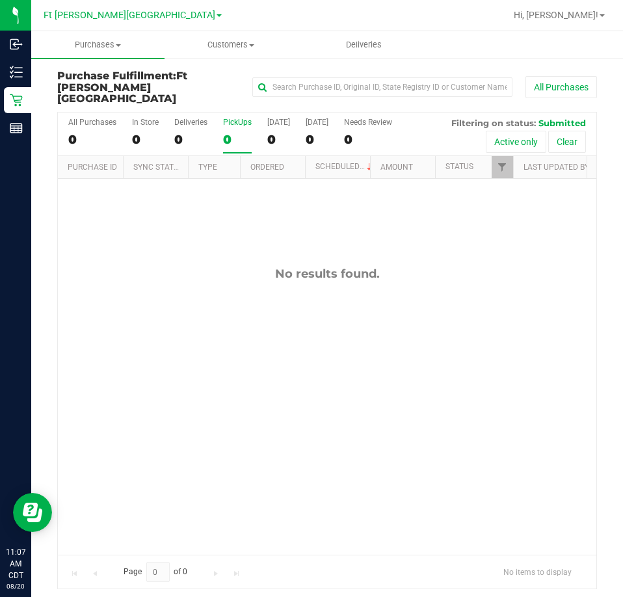
click at [237, 118] on div "PickUps" at bounding box center [237, 122] width 29 height 9
click at [0, 0] on input "PickUps 0" at bounding box center [0, 0] width 0 height 0
click at [505, 162] on span "Filter" at bounding box center [502, 167] width 10 height 10
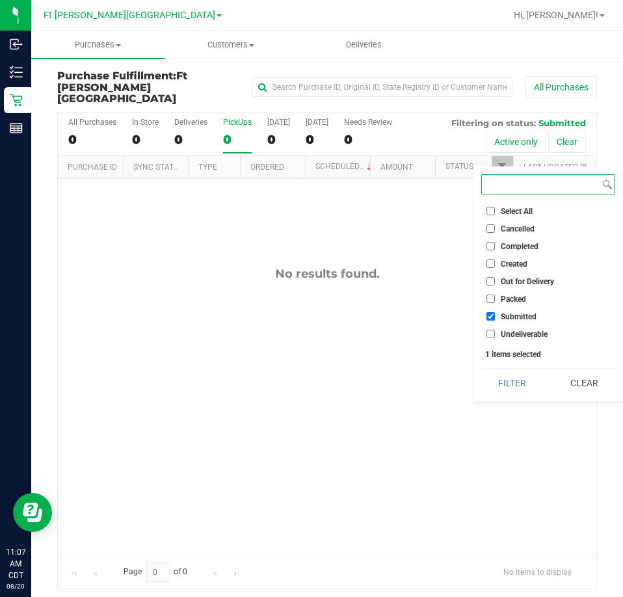
click at [481, 369] on button "Filter" at bounding box center [512, 383] width 62 height 29
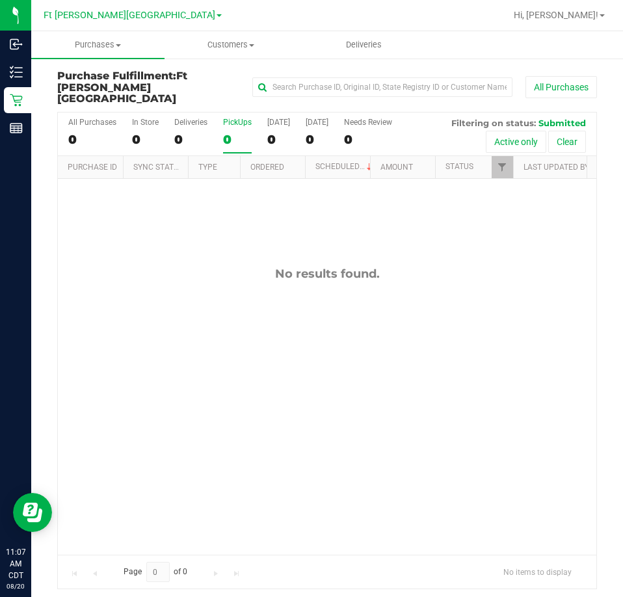
click at [128, 216] on div "No results found." at bounding box center [327, 411] width 538 height 464
click at [155, 203] on div "No results found." at bounding box center [327, 411] width 538 height 464
click at [230, 118] on div "PickUps" at bounding box center [237, 122] width 29 height 9
click at [0, 0] on input "PickUps 0" at bounding box center [0, 0] width 0 height 0
click at [499, 162] on span "Filter" at bounding box center [502, 167] width 10 height 10
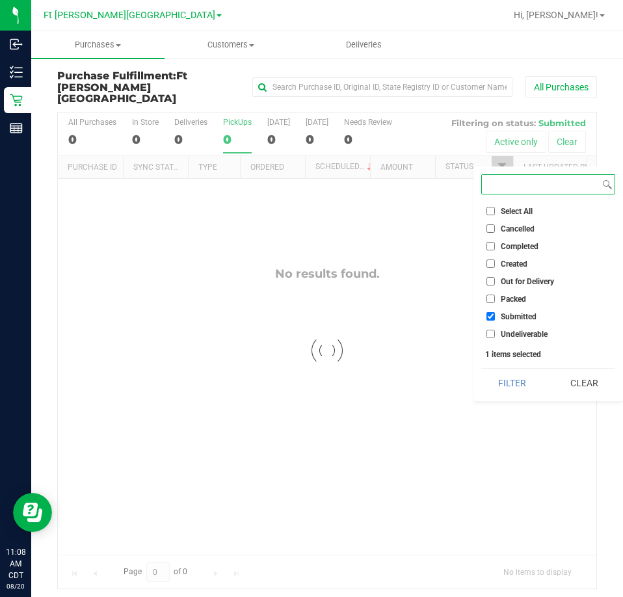
checkbox input "true"
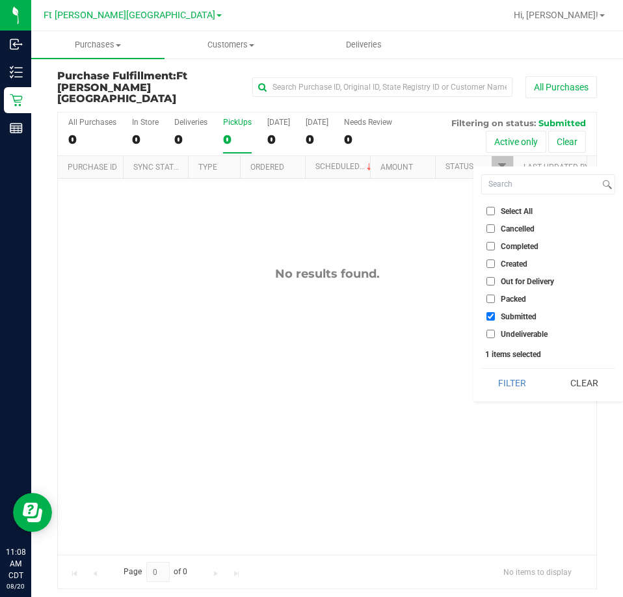
click at [218, 215] on div "No results found." at bounding box center [327, 411] width 538 height 464
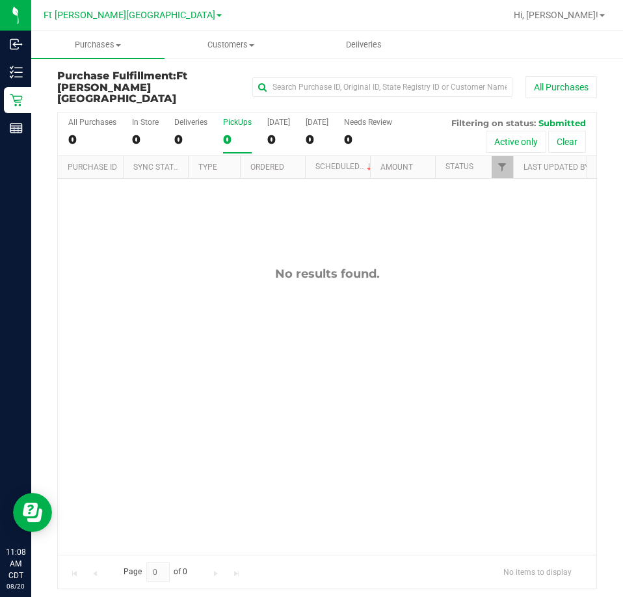
click at [237, 118] on label "PickUps 0" at bounding box center [237, 136] width 29 height 36
click at [0, 0] on input "PickUps 0" at bounding box center [0, 0] width 0 height 0
click at [503, 162] on span "Filter" at bounding box center [502, 167] width 10 height 10
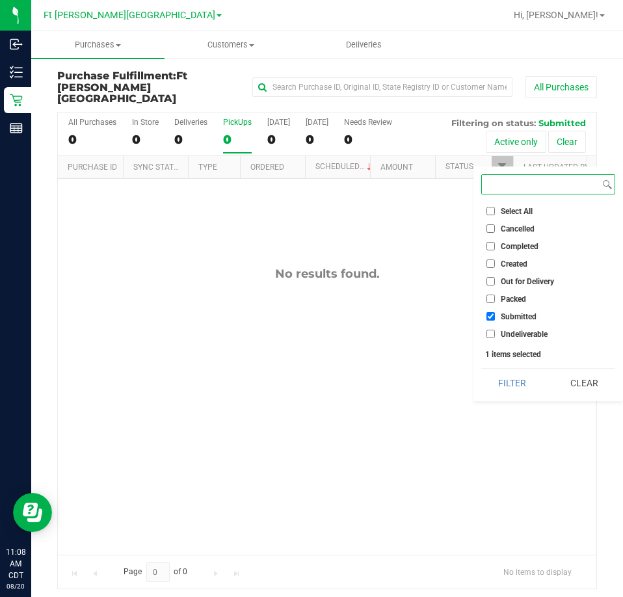
click at [481, 369] on button "Filter" at bounding box center [512, 383] width 62 height 29
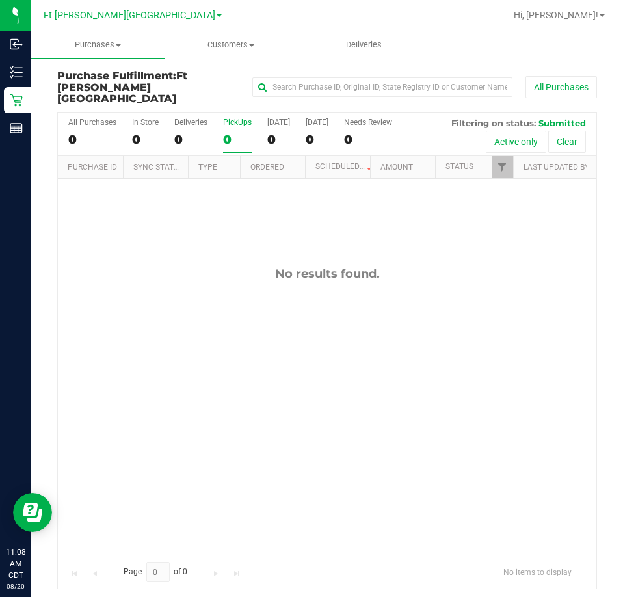
click at [184, 267] on div "No results found." at bounding box center [327, 274] width 538 height 14
click at [426, 306] on div "No results found." at bounding box center [327, 411] width 538 height 464
drag, startPoint x: 177, startPoint y: 244, endPoint x: 182, endPoint y: 250, distance: 7.9
click at [185, 252] on div "No results found." at bounding box center [327, 411] width 538 height 464
click at [230, 118] on div "PickUps" at bounding box center [237, 122] width 29 height 9
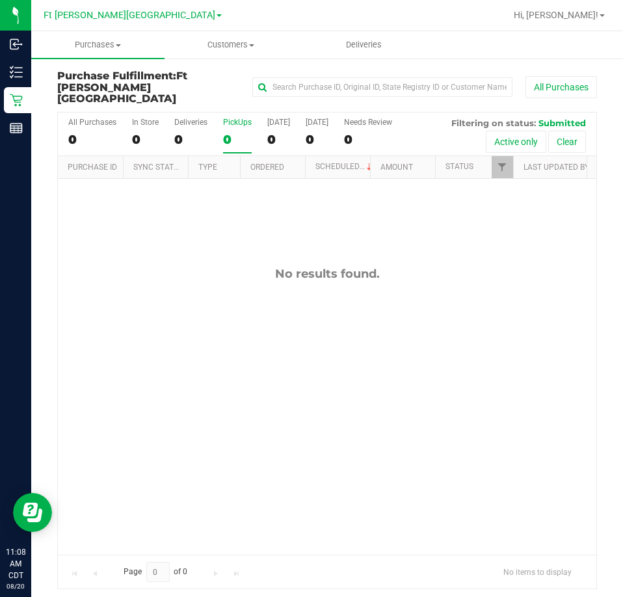
click at [0, 0] on input "PickUps 0" at bounding box center [0, 0] width 0 height 0
click at [506, 162] on span "Filter" at bounding box center [502, 167] width 10 height 10
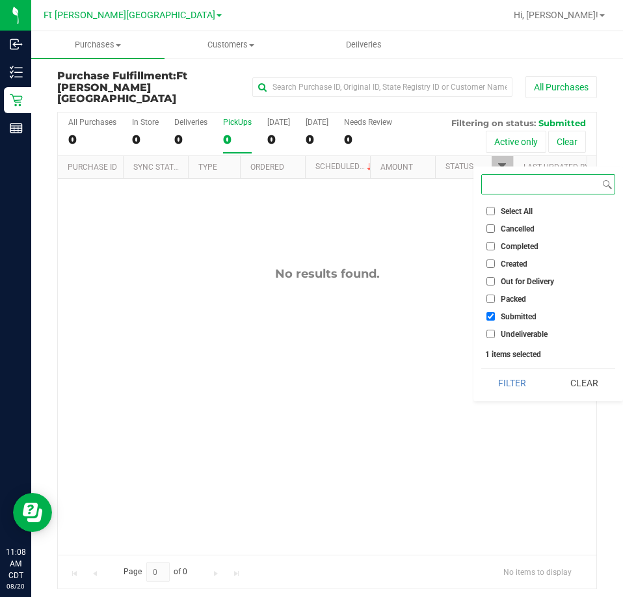
click at [481, 369] on button "Filter" at bounding box center [512, 383] width 62 height 29
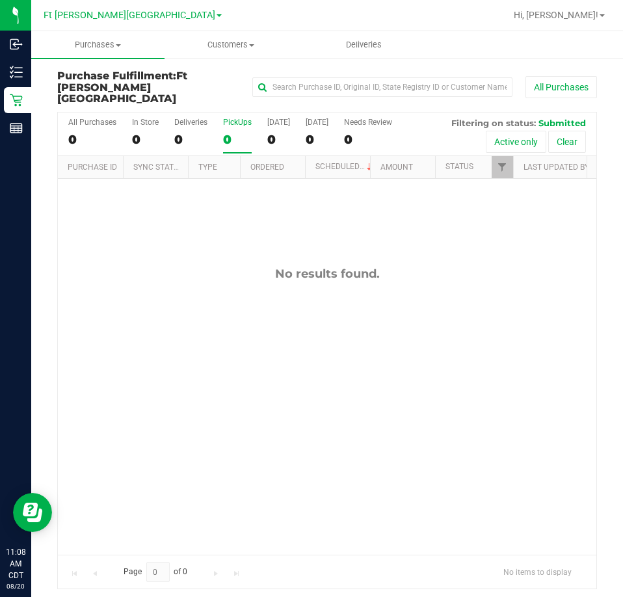
click at [226, 196] on div "No results found." at bounding box center [327, 411] width 538 height 464
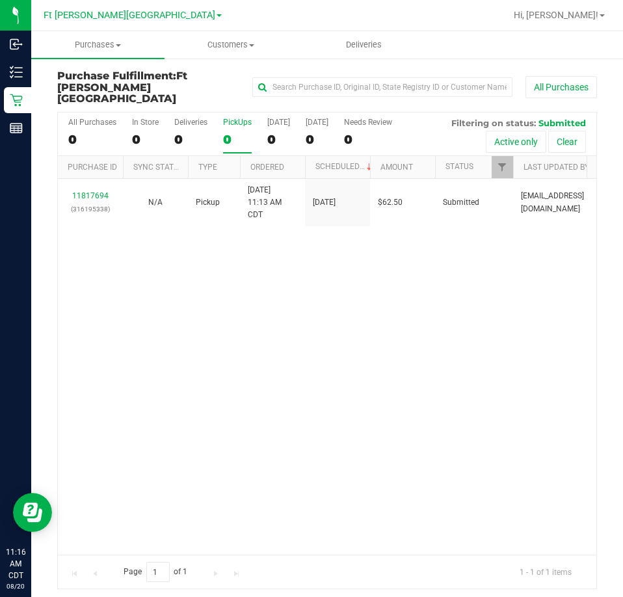
click at [210, 358] on div "11817694 (316195338) N/A Pickup 8/20/2025 11:13 AM CDT 8/20/2025 $62.50 Submitt…" at bounding box center [327, 367] width 538 height 376
click at [308, 330] on div "11817694 (316195338) N/A Pickup 8/20/2025 11:13 AM CDT 8/20/2025 $62.50 Submitt…" at bounding box center [327, 367] width 538 height 376
click at [280, 317] on div "11817694 (316195338) N/A Pickup 8/20/2025 11:13 AM CDT 8/20/2025 $62.50 Submitt…" at bounding box center [327, 367] width 538 height 376
click at [298, 295] on div "11817694 (316195338) N/A Pickup 8/20/2025 11:13 AM CDT 8/20/2025 $62.50 Submitt…" at bounding box center [327, 367] width 538 height 376
click at [207, 315] on div "11817694 (316195338) N/A Pickup 8/20/2025 11:13 AM CDT 8/20/2025 $62.50 Submitt…" at bounding box center [327, 367] width 538 height 376
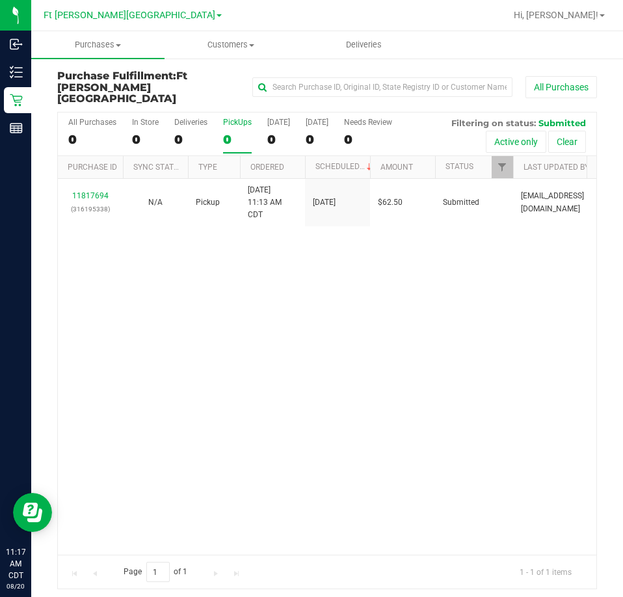
click at [327, 294] on div "11817694 (316195338) N/A Pickup 8/20/2025 11:13 AM CDT 8/20/2025 $62.50 Submitt…" at bounding box center [327, 367] width 538 height 376
click at [276, 276] on div "11817694 (316195338) N/A Pickup 8/20/2025 11:13 AM CDT 8/20/2025 $62.50 Submitt…" at bounding box center [327, 367] width 538 height 376
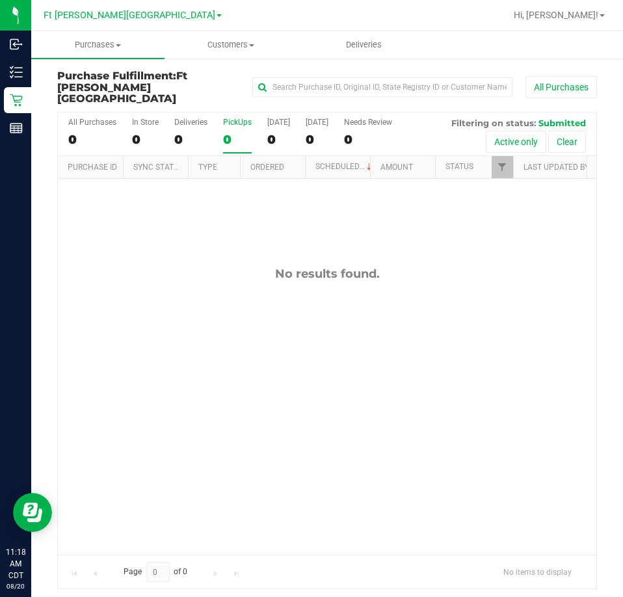
click at [309, 202] on div "No results found." at bounding box center [327, 411] width 538 height 464
drag, startPoint x: 167, startPoint y: 231, endPoint x: 213, endPoint y: 52, distance: 185.1
click at [165, 230] on div "No results found." at bounding box center [327, 411] width 538 height 464
click at [166, 224] on div "No results found." at bounding box center [327, 411] width 538 height 464
click at [243, 118] on div "PickUps" at bounding box center [237, 122] width 29 height 9
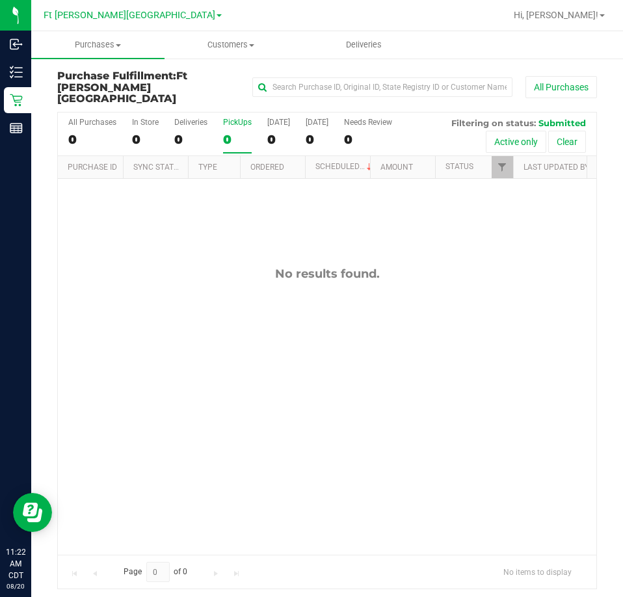
click at [0, 0] on input "PickUps 0" at bounding box center [0, 0] width 0 height 0
click at [509, 165] on link "Filter" at bounding box center [502, 167] width 21 height 22
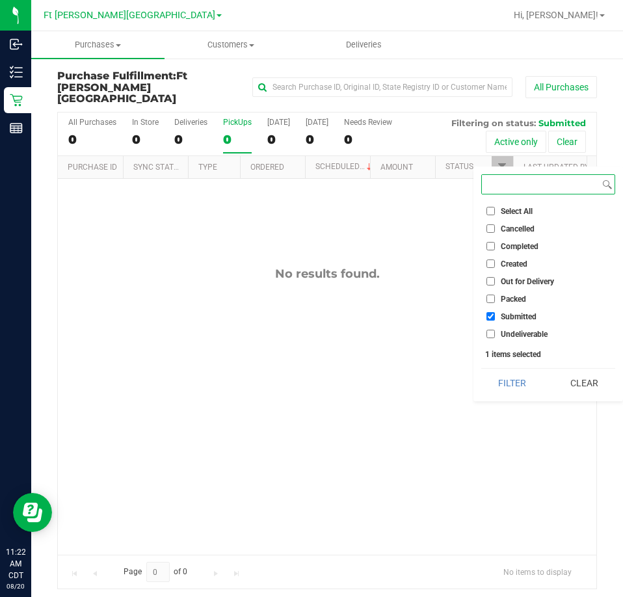
click at [481, 369] on button "Filter" at bounding box center [512, 383] width 62 height 29
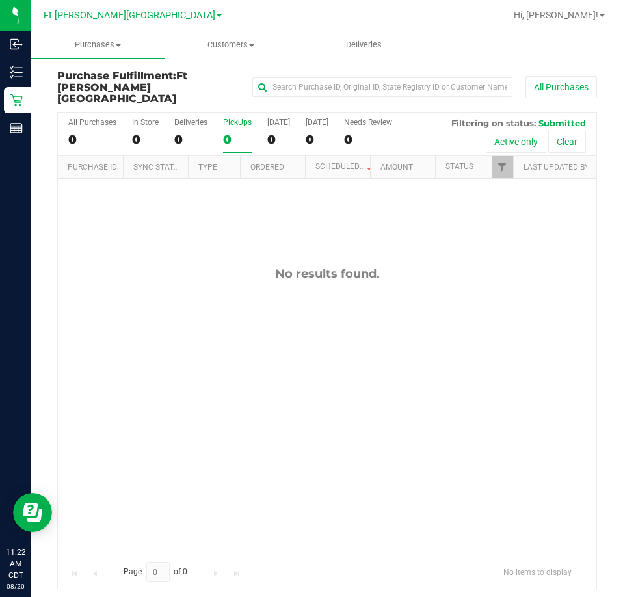
drag, startPoint x: 215, startPoint y: 296, endPoint x: 208, endPoint y: 292, distance: 7.6
click at [213, 295] on div "No results found." at bounding box center [327, 411] width 538 height 464
click at [178, 222] on div "No results found." at bounding box center [327, 411] width 538 height 464
click at [218, 221] on div "No results found." at bounding box center [327, 411] width 538 height 464
click at [208, 211] on div "No results found." at bounding box center [327, 411] width 538 height 464
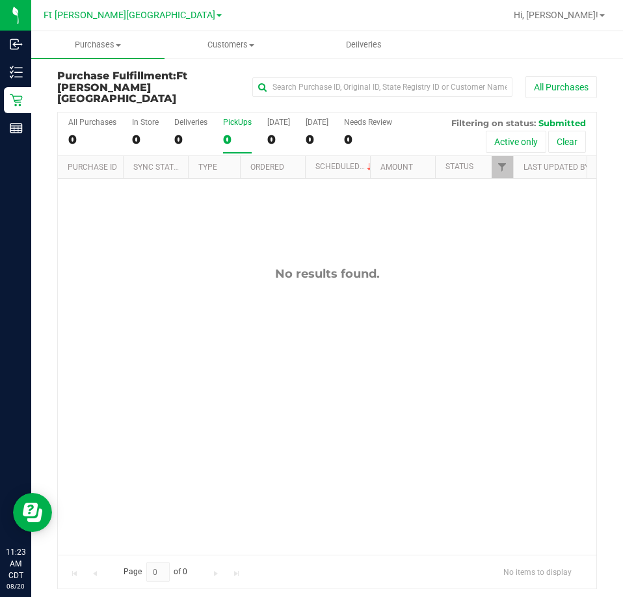
click at [300, 387] on div "No results found." at bounding box center [327, 411] width 538 height 464
click at [176, 271] on div "No results found." at bounding box center [327, 411] width 538 height 464
click at [117, 218] on div "No results found." at bounding box center [327, 411] width 538 height 464
click at [115, 267] on div "No results found." at bounding box center [327, 274] width 538 height 14
click at [124, 248] on div "No results found." at bounding box center [327, 411] width 538 height 464
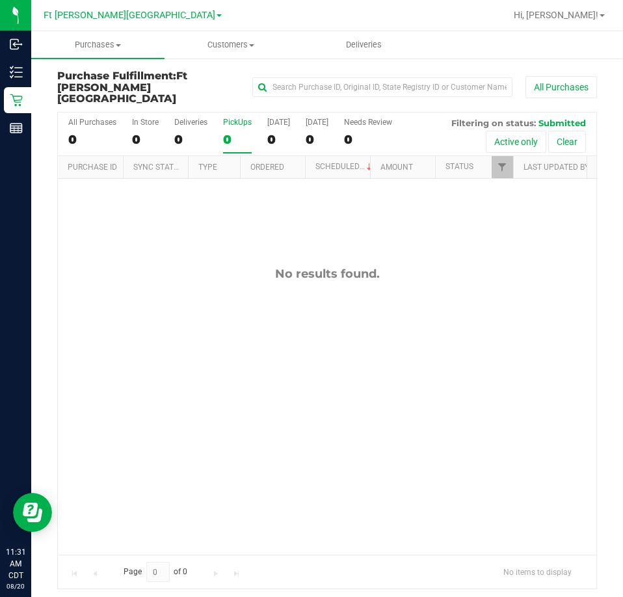
drag, startPoint x: 153, startPoint y: 248, endPoint x: 159, endPoint y: 219, distance: 29.8
click at [154, 249] on div "No results found." at bounding box center [327, 411] width 538 height 464
click at [234, 118] on div "PickUps" at bounding box center [237, 122] width 29 height 9
click at [0, 0] on input "PickUps 0" at bounding box center [0, 0] width 0 height 0
click at [236, 118] on div "PickUps" at bounding box center [237, 122] width 29 height 9
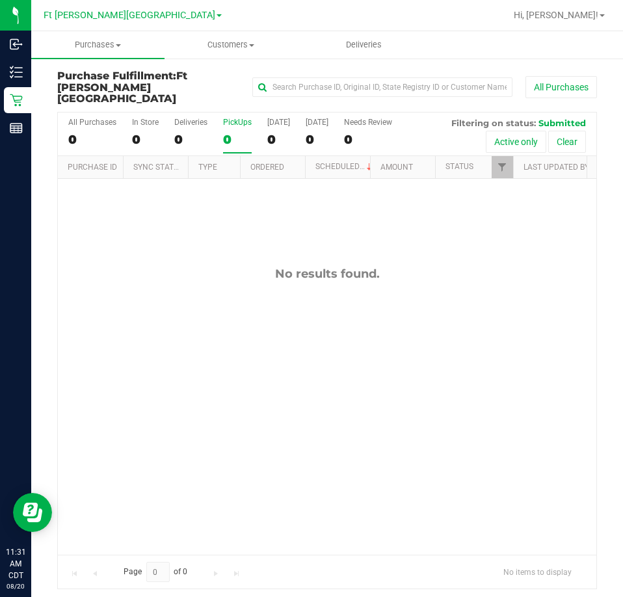
click at [0, 0] on input "PickUps 0" at bounding box center [0, 0] width 0 height 0
click at [161, 200] on div "No results found." at bounding box center [327, 411] width 538 height 464
click at [200, 194] on div "No results found." at bounding box center [327, 411] width 538 height 464
click at [158, 200] on div "No results found." at bounding box center [327, 411] width 538 height 464
click at [114, 209] on div "No results found." at bounding box center [327, 411] width 538 height 464
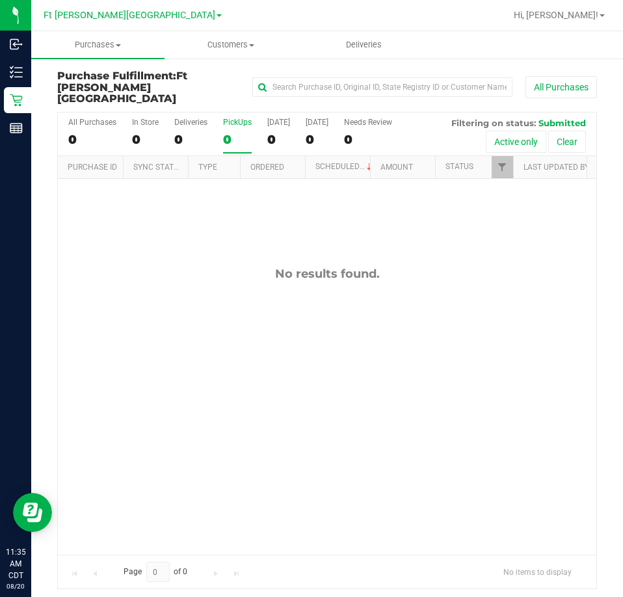
click at [197, 225] on div "No results found." at bounding box center [327, 411] width 538 height 464
click at [221, 246] on div "No results found." at bounding box center [327, 411] width 538 height 464
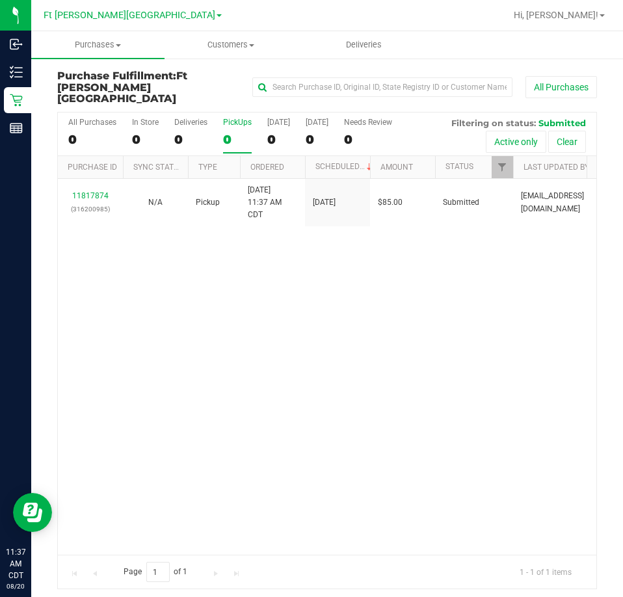
click at [409, 334] on div "11817874 (316200985) N/A Pickup 8/20/2025 11:37 AM CDT 8/20/2025 $85.00 Submitt…" at bounding box center [327, 367] width 538 height 376
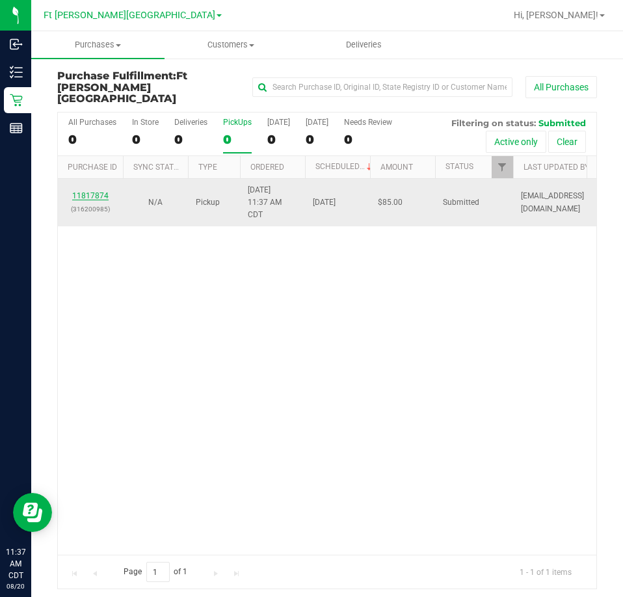
click at [89, 191] on link "11817874" at bounding box center [90, 195] width 36 height 9
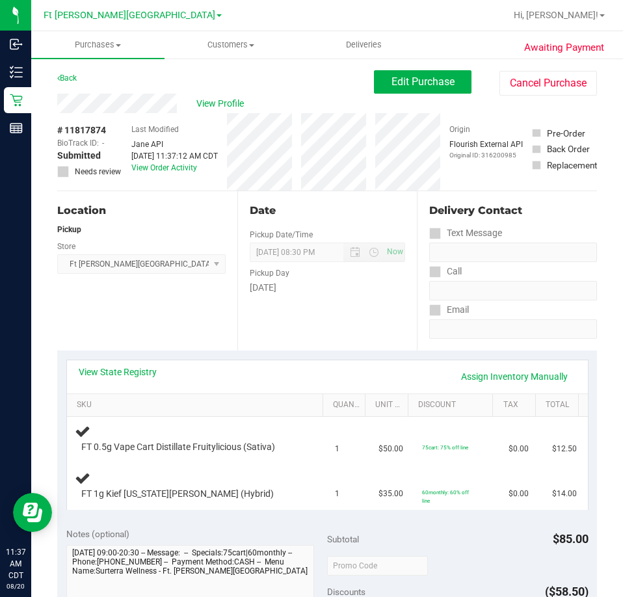
click at [186, 309] on div "Location Pickup Store Ft Walton Beach WC Select Store Bonita Springs WC Boynton…" at bounding box center [147, 270] width 180 height 159
click at [157, 313] on div "Location Pickup Store Ft Walton Beach WC Select Store Bonita Springs WC Boynton…" at bounding box center [147, 270] width 180 height 159
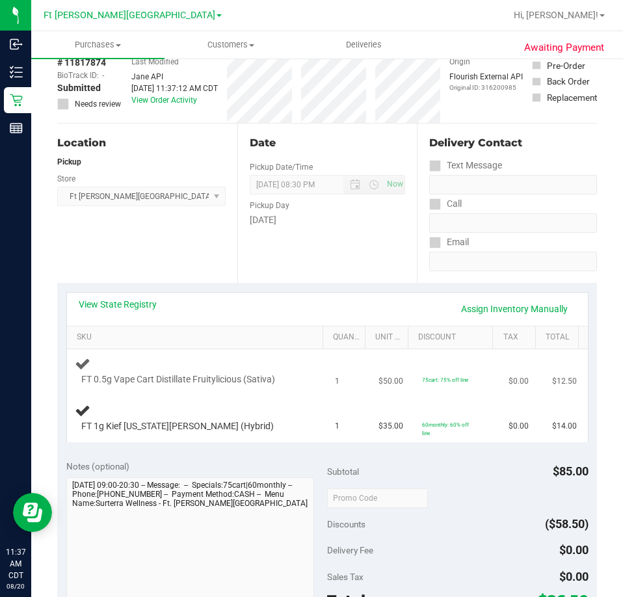
scroll to position [65, 0]
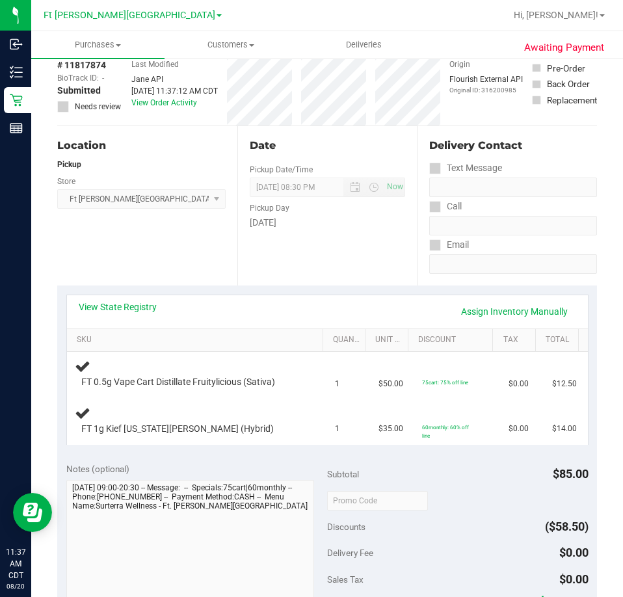
click at [140, 256] on div "Location Pickup Store Ft Walton Beach WC Select Store Bonita Springs WC Boynton…" at bounding box center [147, 205] width 180 height 159
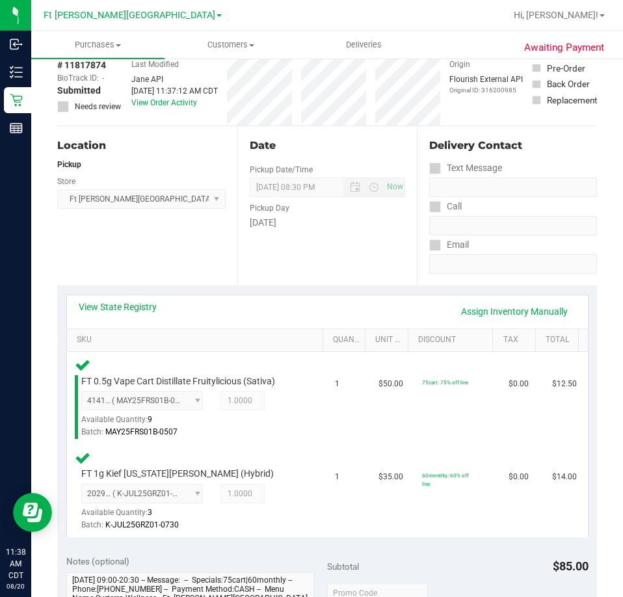
click at [107, 230] on div "Location Pickup Store Ft Walton Beach WC Select Store Bonita Springs WC Boynton…" at bounding box center [147, 205] width 180 height 159
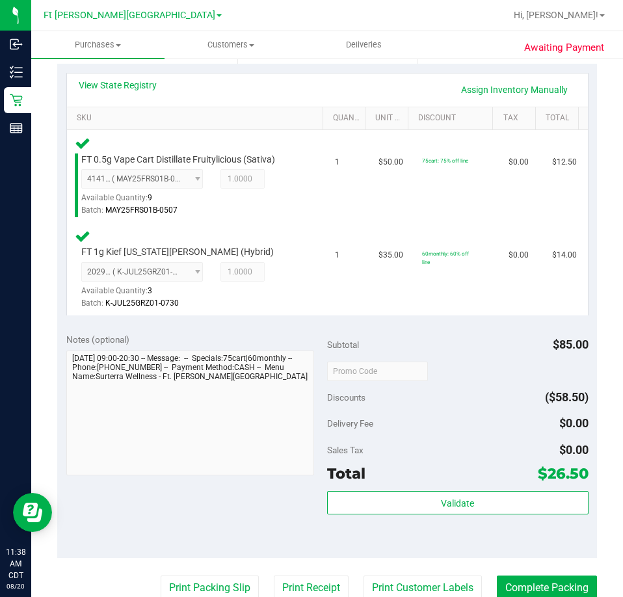
scroll to position [325, 0]
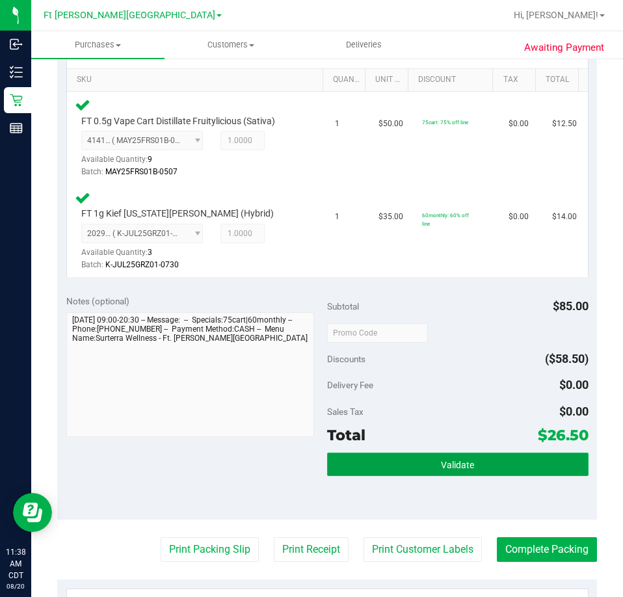
click at [477, 460] on button "Validate" at bounding box center [457, 464] width 261 height 23
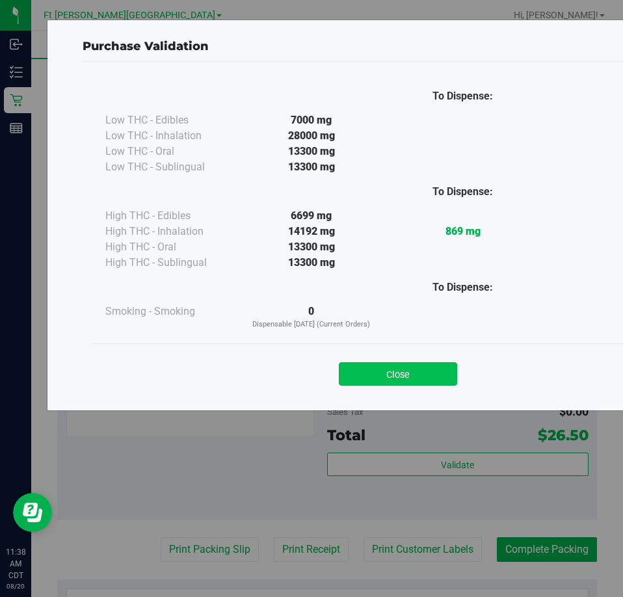
click at [415, 378] on button "Close" at bounding box center [398, 373] width 118 height 23
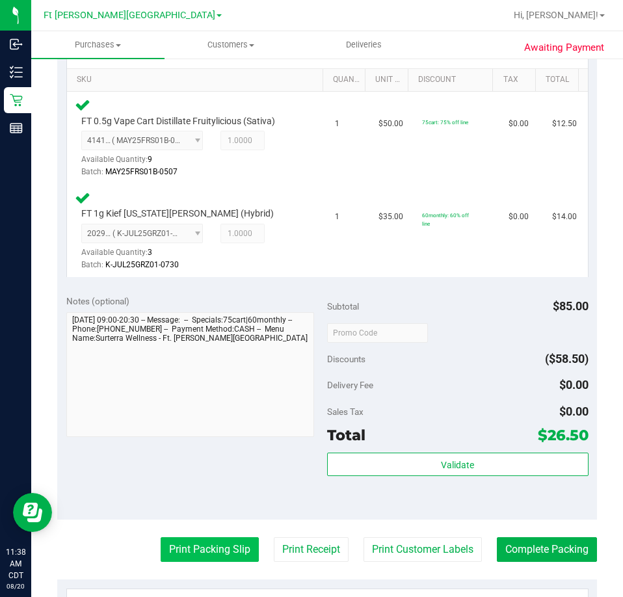
click at [190, 549] on button "Print Packing Slip" at bounding box center [210, 549] width 98 height 25
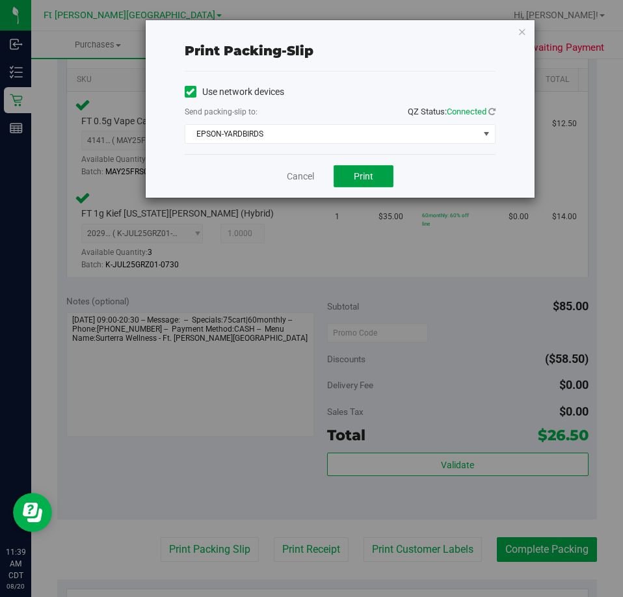
click at [361, 182] on button "Print" at bounding box center [364, 176] width 60 height 22
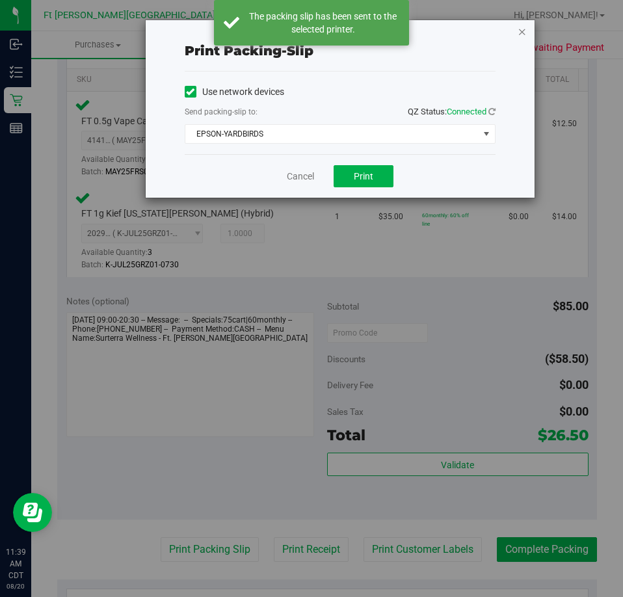
click at [518, 31] on icon "button" at bounding box center [522, 31] width 9 height 16
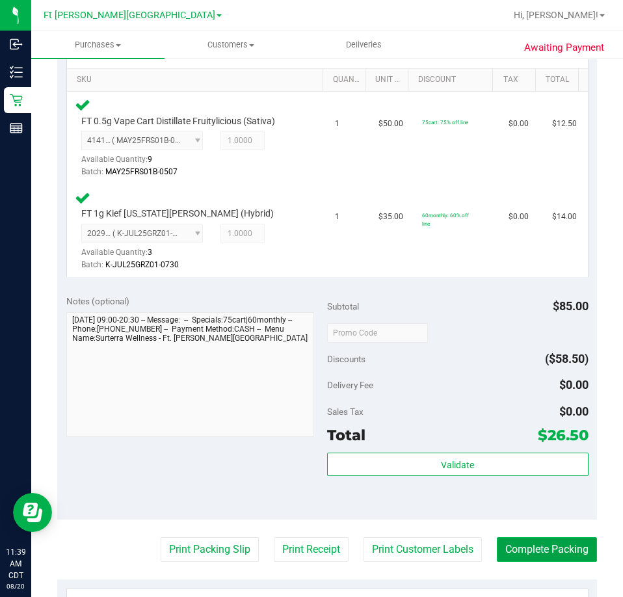
click at [548, 552] on button "Complete Packing" at bounding box center [547, 549] width 100 height 25
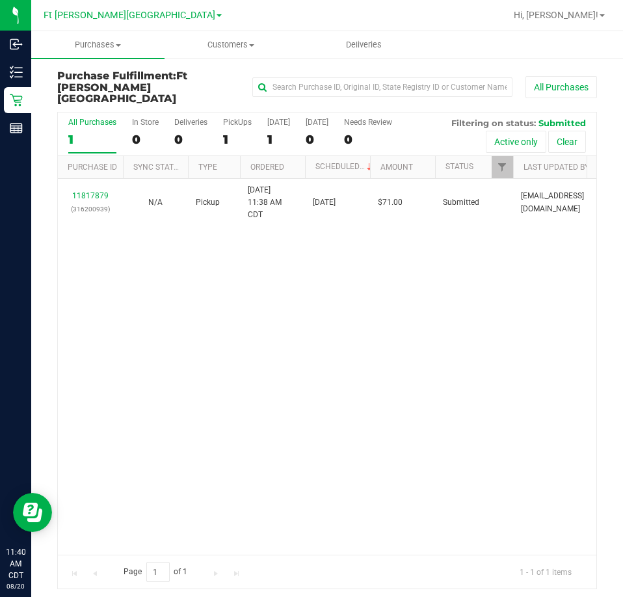
click at [406, 281] on div "11817879 (316200939) N/A Pickup 8/20/2025 11:38 AM CDT 8/20/2025 $71.00 Submitt…" at bounding box center [327, 367] width 538 height 376
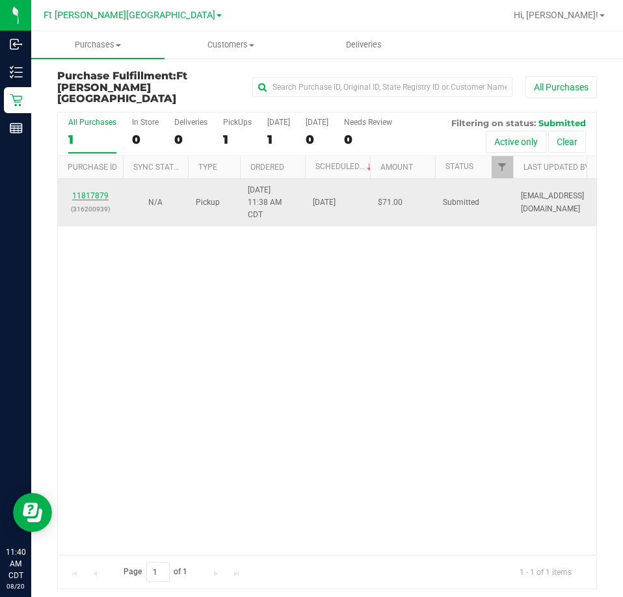
click at [105, 191] on link "11817879" at bounding box center [90, 195] width 36 height 9
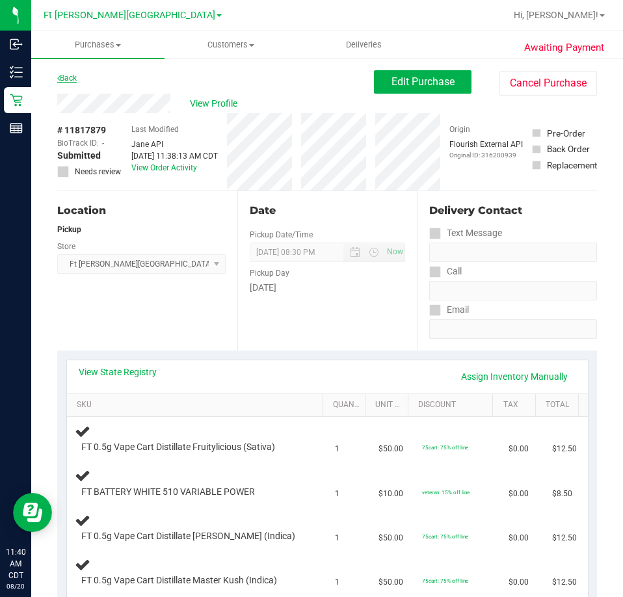
click at [76, 77] on link "Back" at bounding box center [67, 77] width 20 height 9
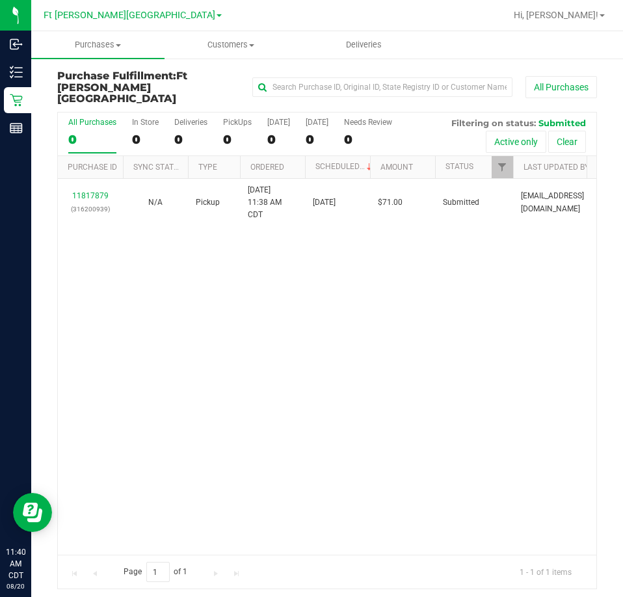
click at [443, 299] on div "11817879 (316200939) N/A Pickup 8/20/2025 11:38 AM CDT 8/20/2025 $71.00 Submitt…" at bounding box center [327, 367] width 538 height 376
click at [235, 118] on div "PickUps" at bounding box center [237, 122] width 29 height 9
click at [0, 0] on input "PickUps 1" at bounding box center [0, 0] width 0 height 0
click at [432, 297] on div "11817879 (316200939) N/A Pickup 8/20/2025 11:38 AM CDT 8/20/2025 $71.00 Submitt…" at bounding box center [327, 367] width 538 height 376
drag, startPoint x: 382, startPoint y: 283, endPoint x: 376, endPoint y: 266, distance: 17.9
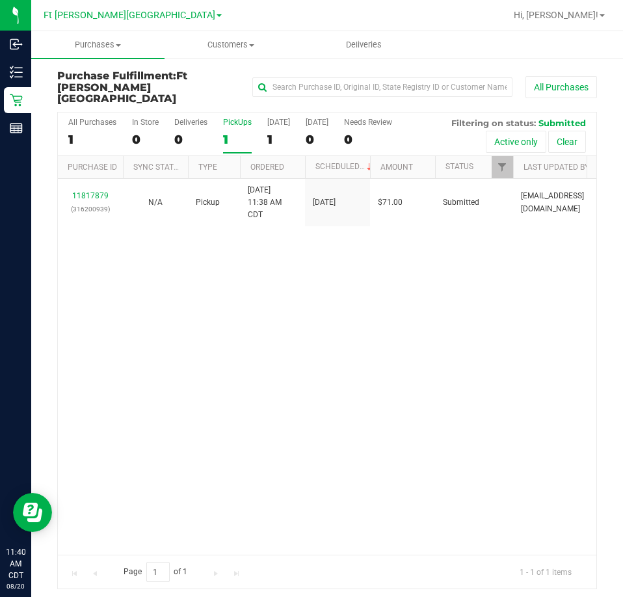
click at [385, 287] on div "11817879 (316200939) N/A Pickup 8/20/2025 11:38 AM CDT 8/20/2025 $71.00 Submitt…" at bounding box center [327, 367] width 538 height 376
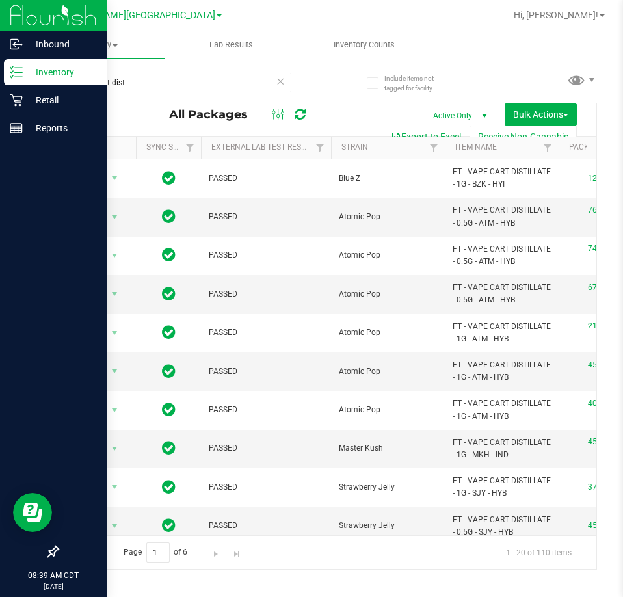
click at [59, 79] on p "Inventory" at bounding box center [62, 72] width 78 height 16
click at [49, 70] on p "Inventory" at bounding box center [62, 72] width 78 height 16
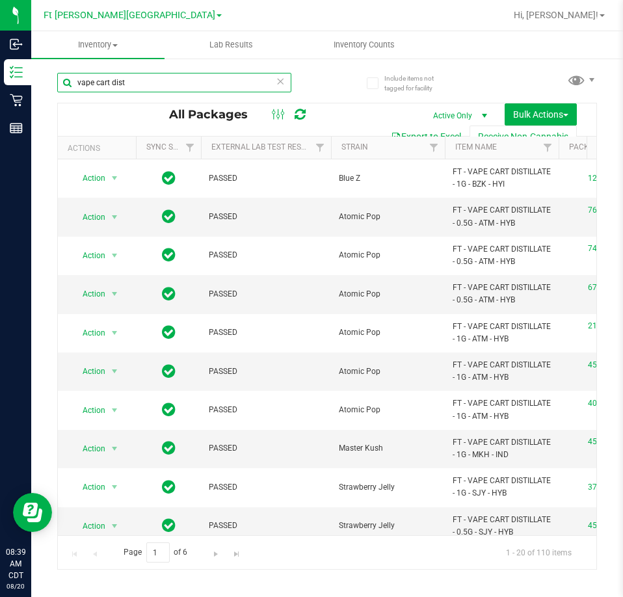
click at [140, 85] on input "vape cart dist" at bounding box center [174, 83] width 234 height 20
type input "v"
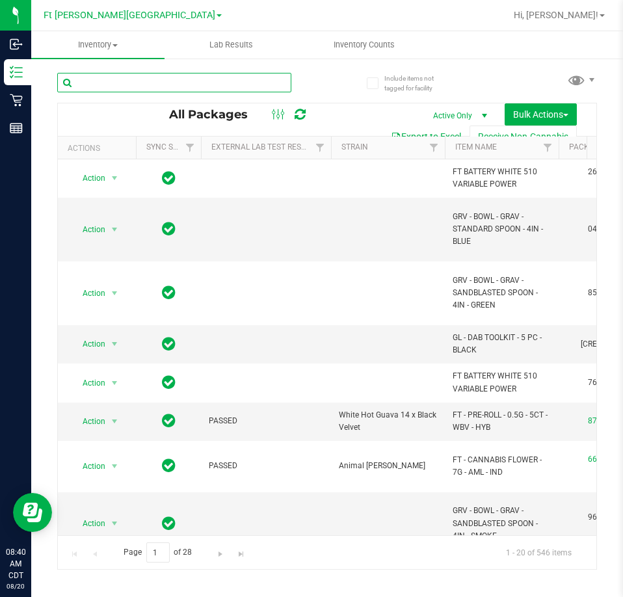
click at [114, 83] on input "text" at bounding box center [174, 83] width 234 height 20
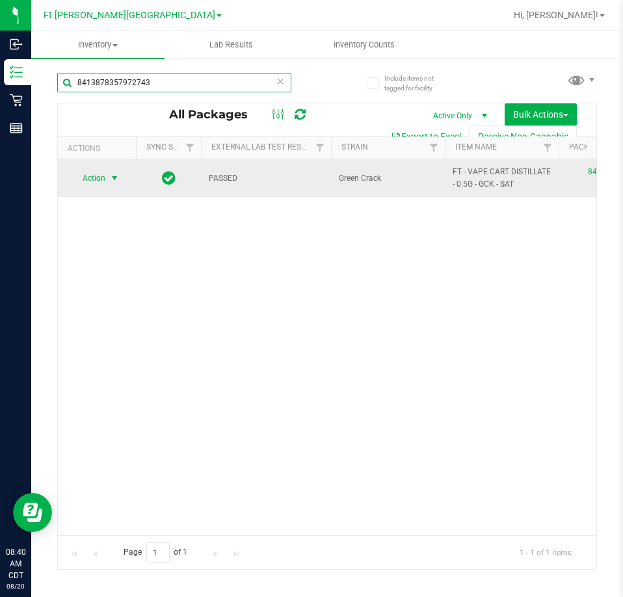
type input "8413878357972743"
click at [113, 181] on span "select" at bounding box center [114, 178] width 10 height 10
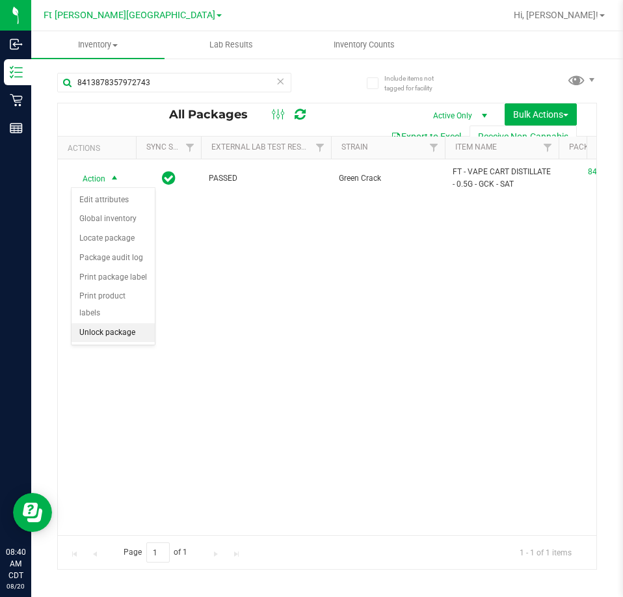
click at [123, 323] on li "Unlock package" at bounding box center [113, 333] width 83 height 20
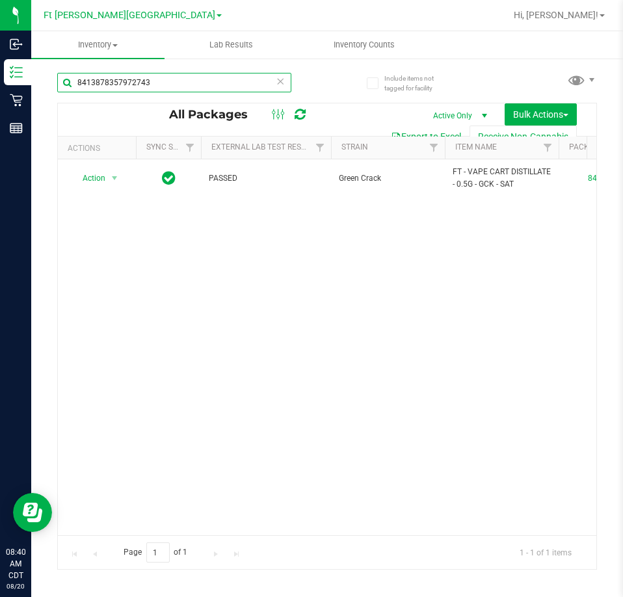
click at [179, 85] on input "8413878357972743" at bounding box center [174, 83] width 234 height 20
type input "8"
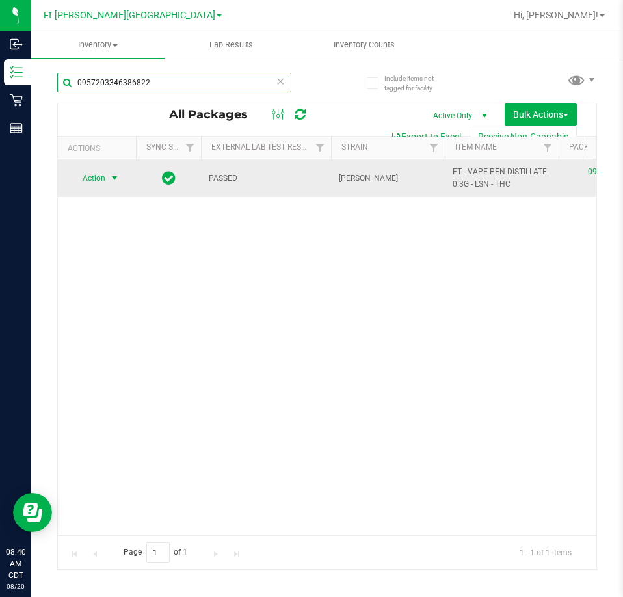
type input "0957203346386822"
click at [113, 177] on span "select" at bounding box center [114, 178] width 10 height 10
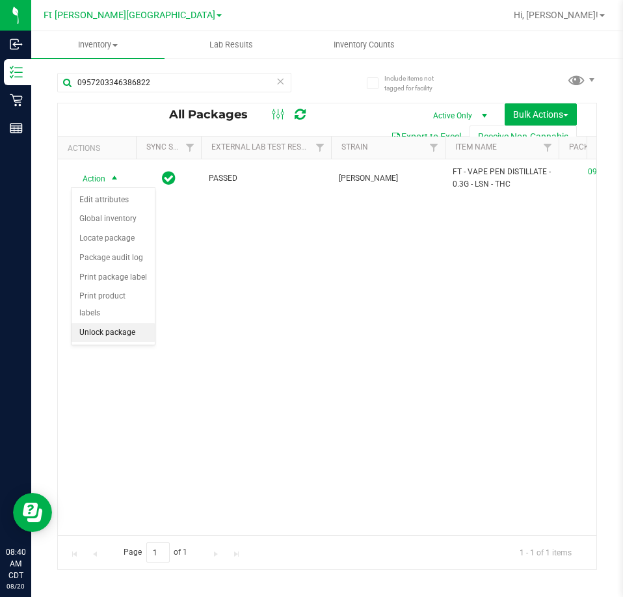
click at [116, 323] on li "Unlock package" at bounding box center [113, 333] width 83 height 20
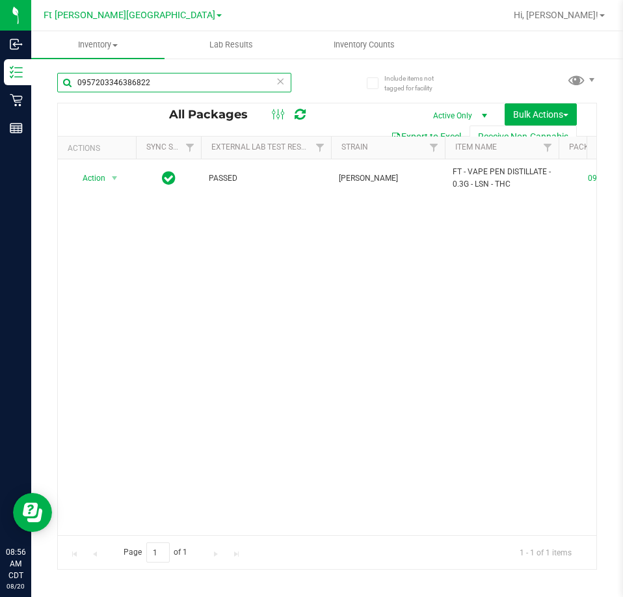
click at [167, 80] on input "0957203346386822" at bounding box center [174, 83] width 234 height 20
type input "0"
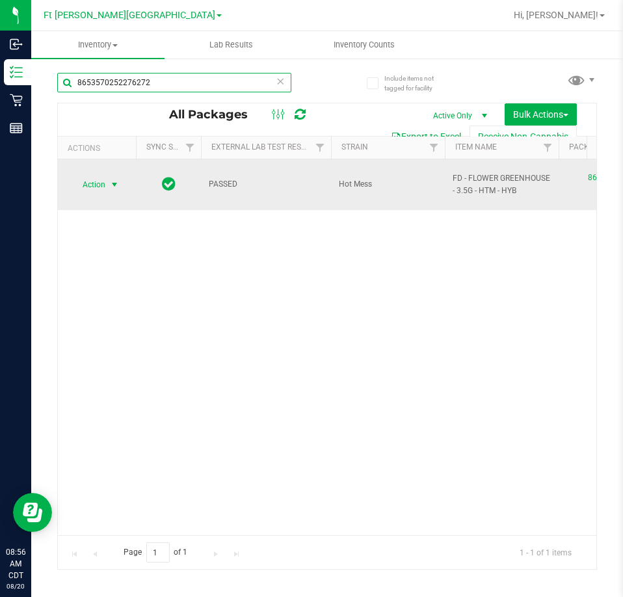
type input "8653570252276272"
click at [118, 179] on span "select" at bounding box center [114, 184] width 10 height 10
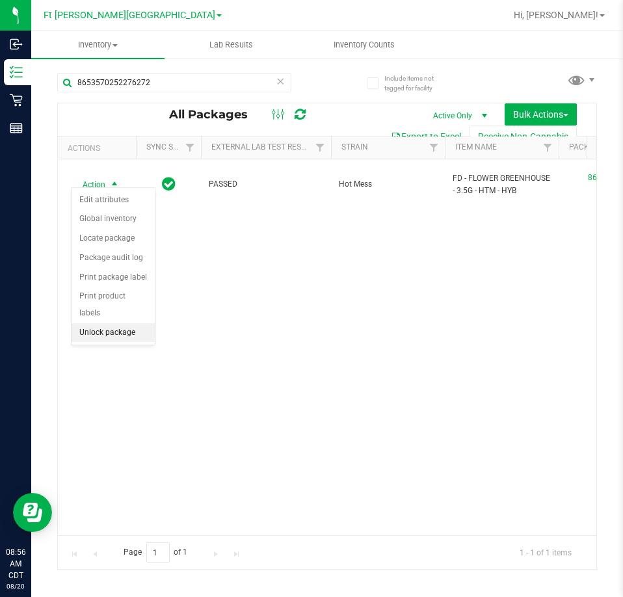
click at [130, 323] on li "Unlock package" at bounding box center [113, 333] width 83 height 20
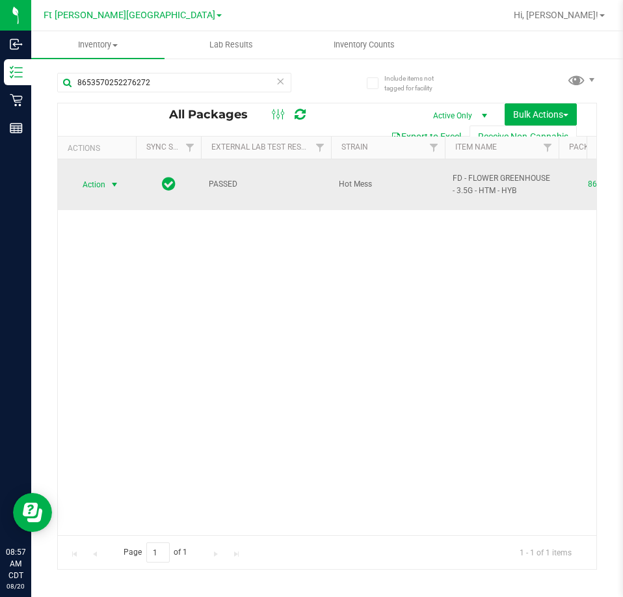
click at [113, 179] on span "select" at bounding box center [114, 184] width 10 height 10
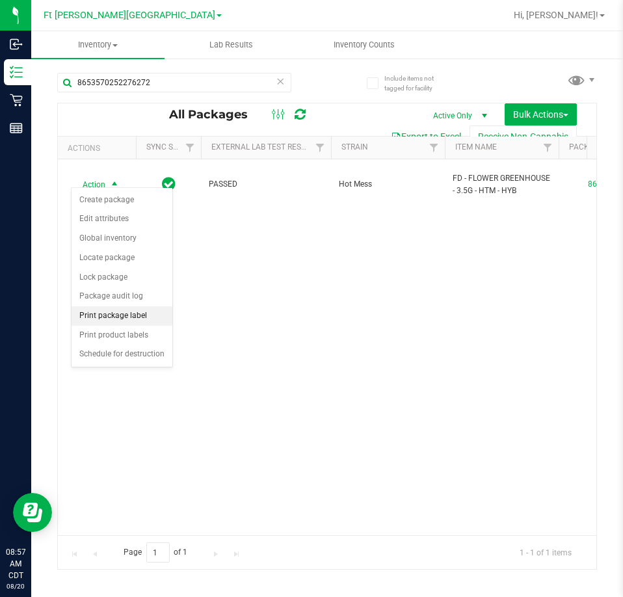
click at [144, 313] on li "Print package label" at bounding box center [122, 316] width 101 height 20
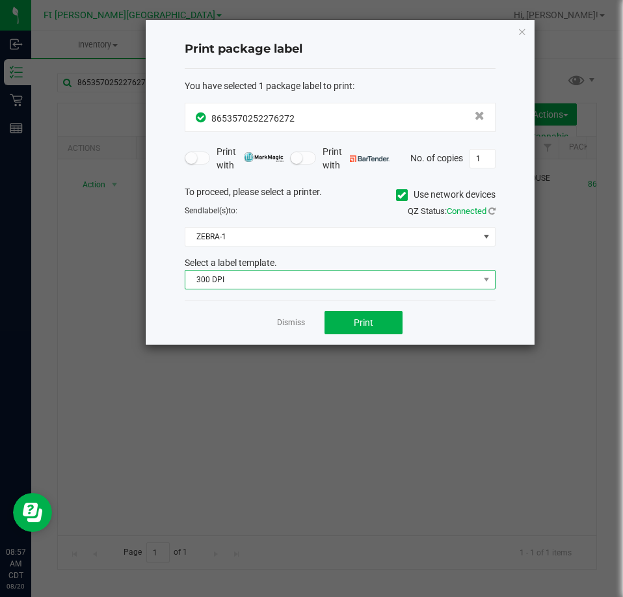
click at [270, 283] on span "300 DPI" at bounding box center [331, 279] width 293 height 18
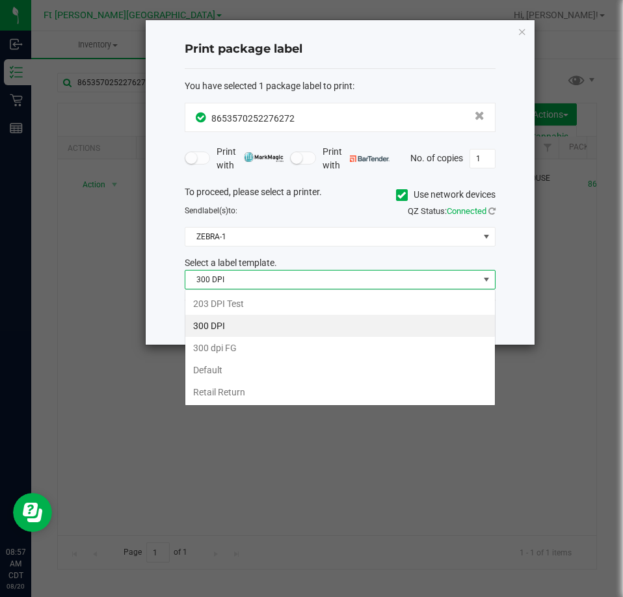
scroll to position [20, 311]
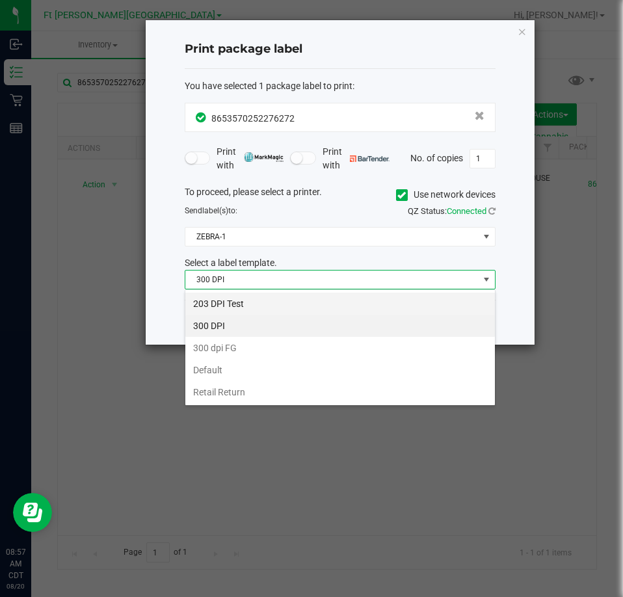
click at [250, 309] on li "203 DPI Test" at bounding box center [339, 304] width 309 height 22
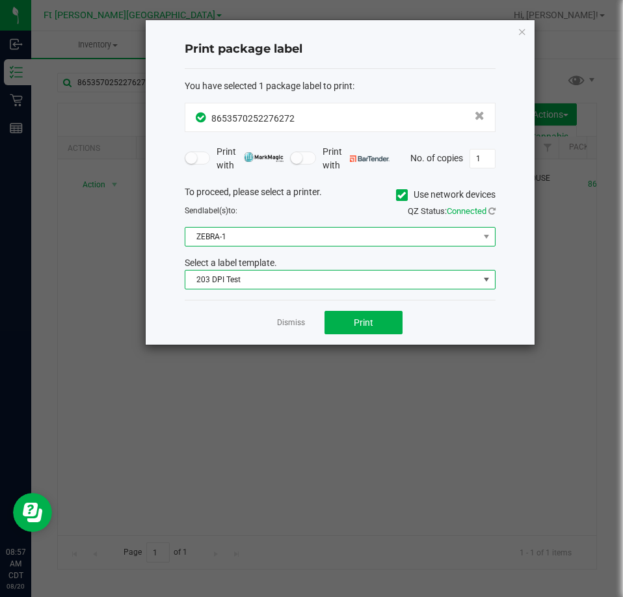
click at [361, 241] on span "ZEBRA-1" at bounding box center [331, 237] width 293 height 18
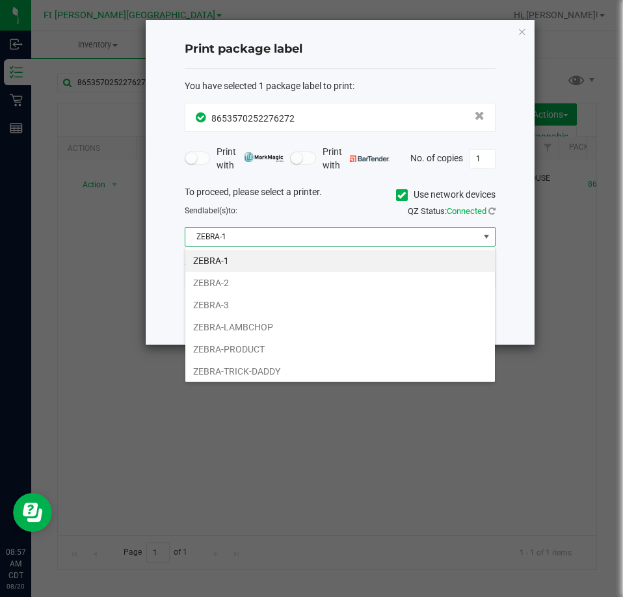
click at [98, 332] on div "Print package label You have selected 1 package label to print : 86535702522762…" at bounding box center [316, 183] width 437 height 326
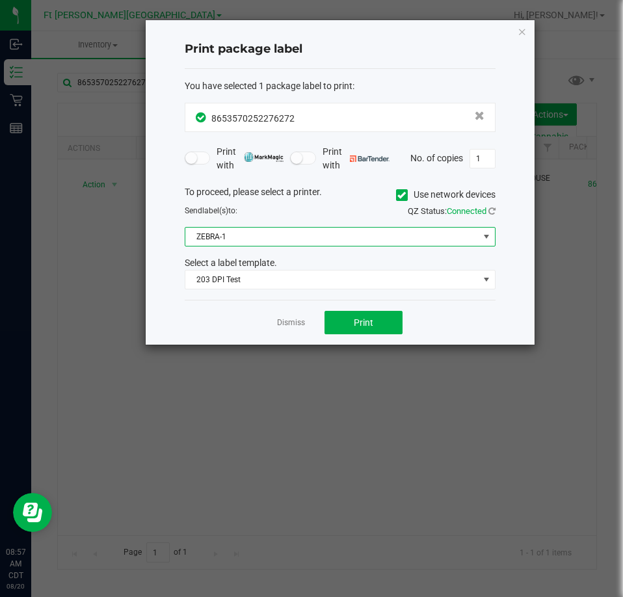
click at [480, 235] on span at bounding box center [486, 237] width 16 height 18
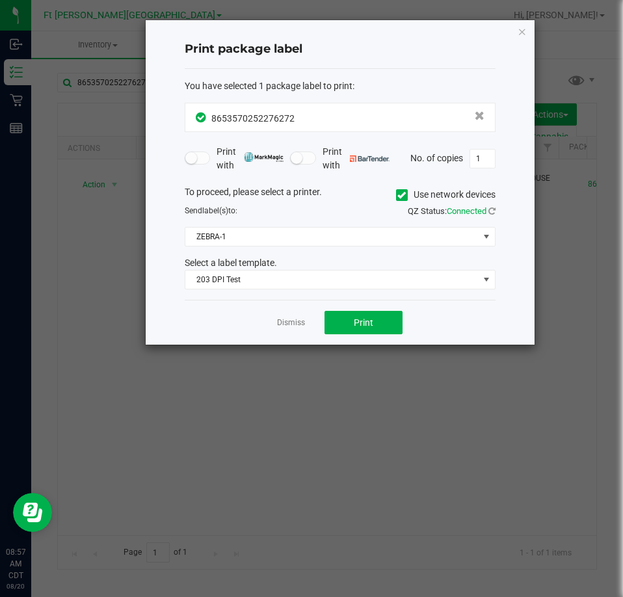
click at [153, 245] on div "Print package label You have selected 1 package label to print : 86535702522762…" at bounding box center [340, 182] width 389 height 324
click at [280, 282] on span "203 DPI Test" at bounding box center [331, 279] width 293 height 18
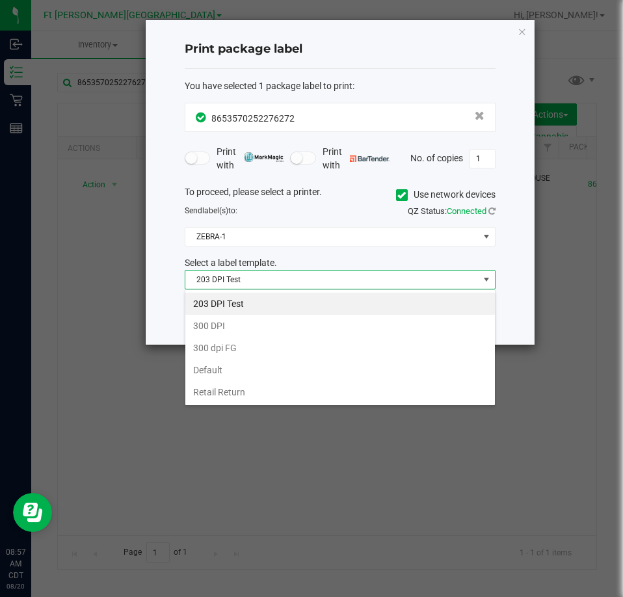
click at [253, 302] on li "203 DPI Test" at bounding box center [339, 304] width 309 height 22
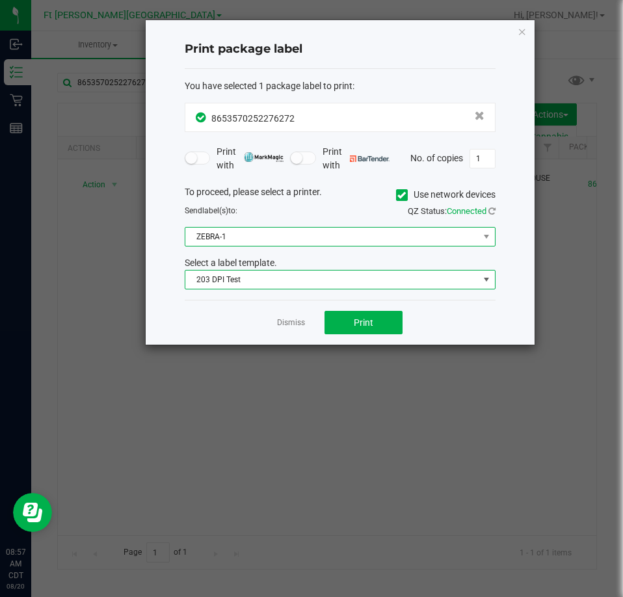
click at [332, 235] on span "ZEBRA-1" at bounding box center [331, 237] width 293 height 18
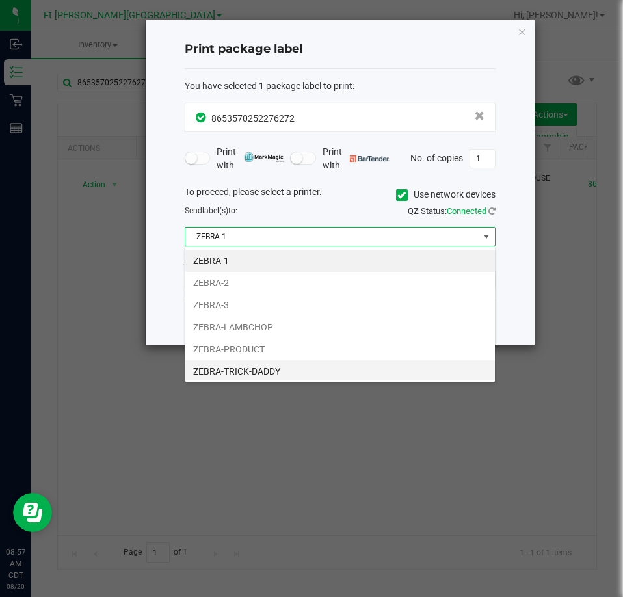
scroll to position [25, 0]
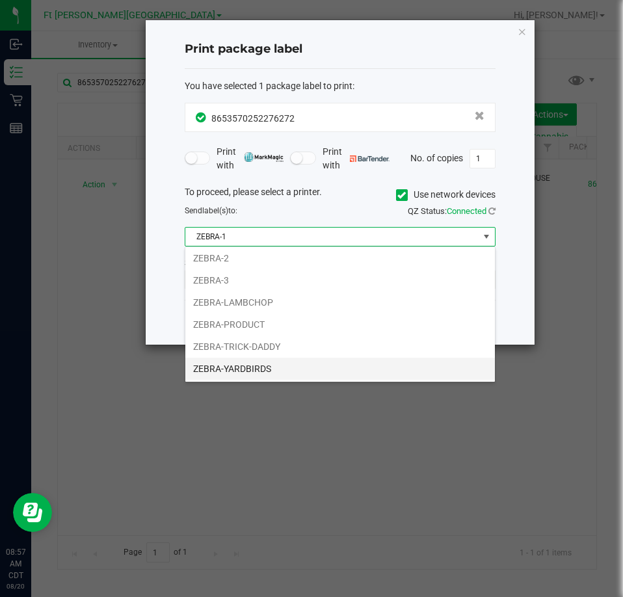
click at [263, 365] on li "ZEBRA-YARDBIRDS" at bounding box center [339, 369] width 309 height 22
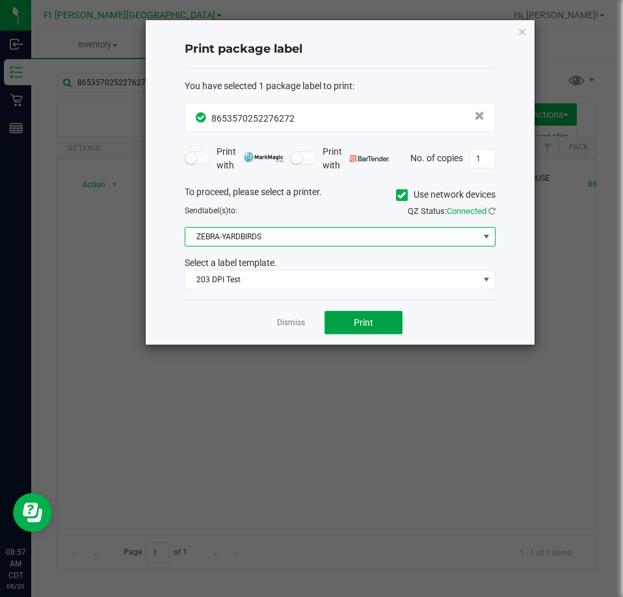
click at [377, 321] on button "Print" at bounding box center [363, 322] width 78 height 23
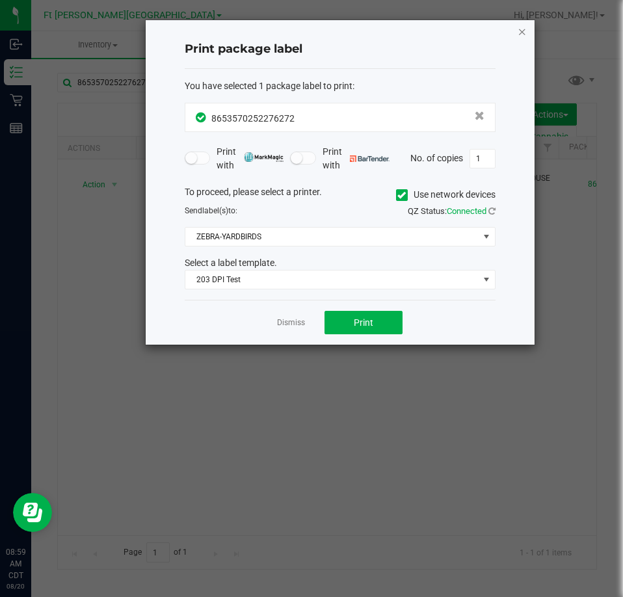
click at [521, 30] on icon "button" at bounding box center [522, 31] width 9 height 16
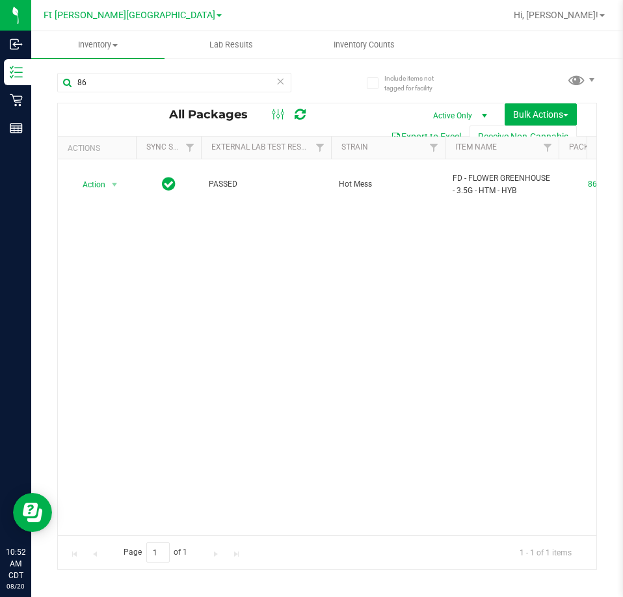
type input "8"
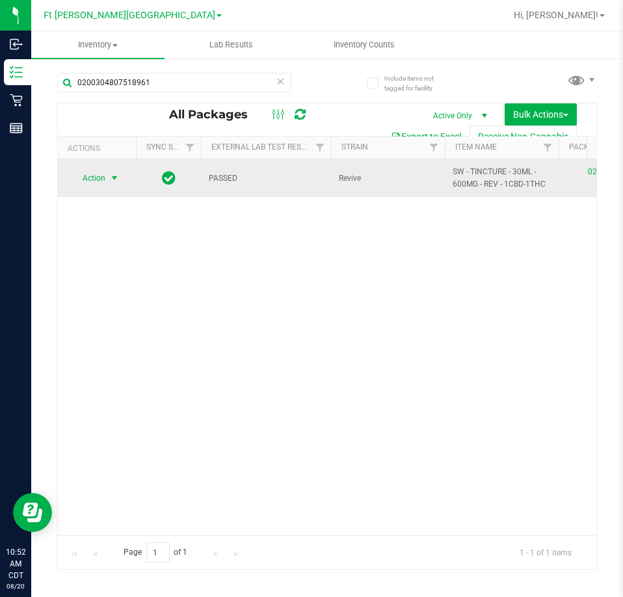
type input "0200304807518961"
click at [116, 177] on span "select" at bounding box center [114, 178] width 10 height 10
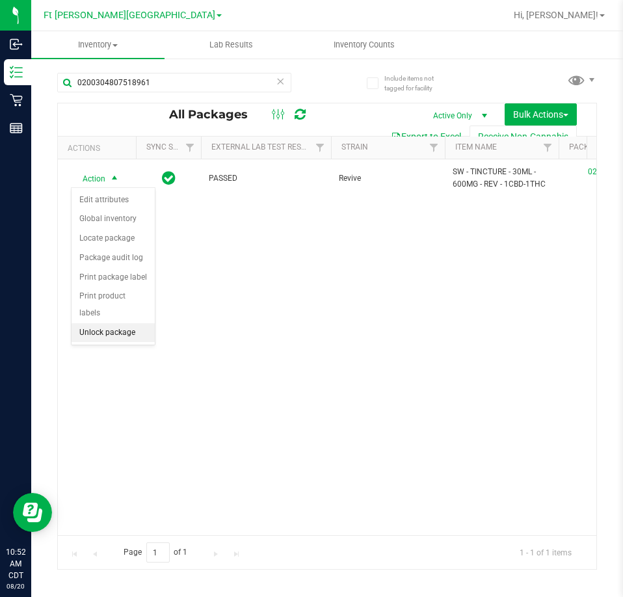
click at [116, 323] on li "Unlock package" at bounding box center [113, 333] width 83 height 20
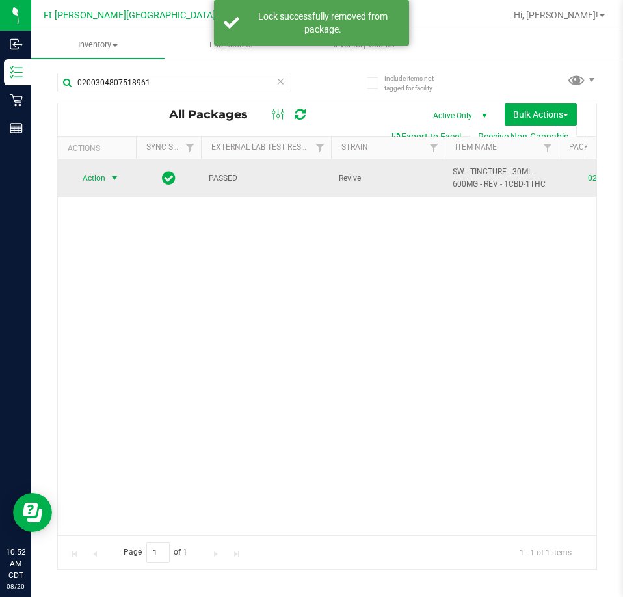
click at [112, 179] on span "select" at bounding box center [114, 178] width 10 height 10
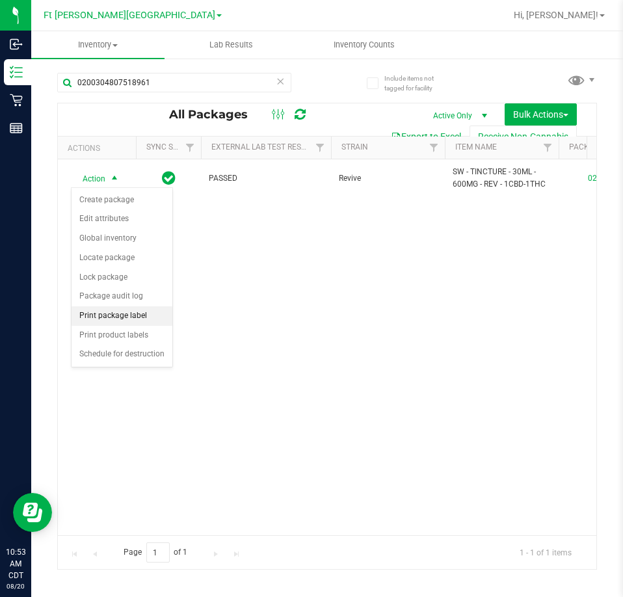
click at [126, 317] on li "Print package label" at bounding box center [122, 316] width 101 height 20
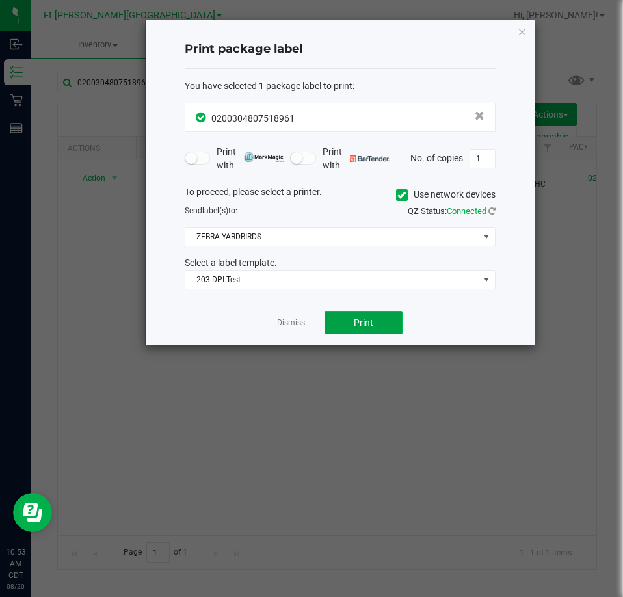
click at [369, 321] on span "Print" at bounding box center [364, 322] width 20 height 10
click at [521, 31] on icon "button" at bounding box center [522, 31] width 9 height 16
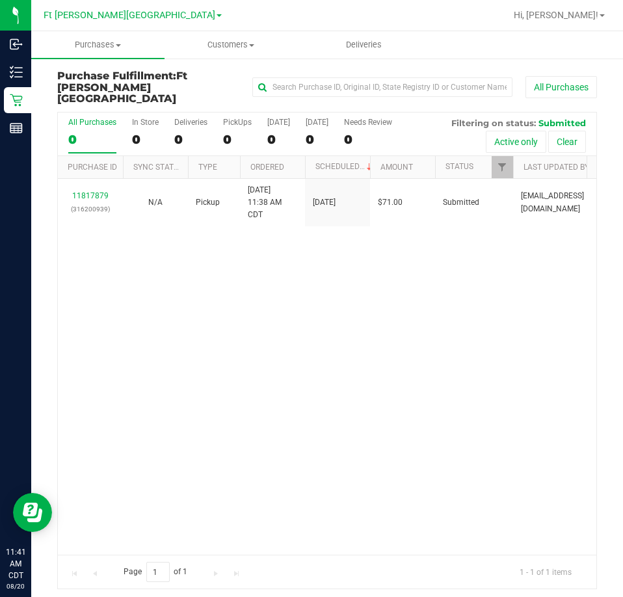
click at [421, 274] on div "11817879 (316200939) N/A Pickup [DATE] 11:38 AM CDT 8/20/2025 $71.00 Submitted …" at bounding box center [327, 367] width 538 height 376
click at [332, 300] on div "11817879 (316200939) N/A Pickup [DATE] 11:38 AM CDT 8/20/2025 $71.00 Submitted …" at bounding box center [327, 367] width 538 height 376
click at [430, 277] on div "11817879 (316200939) N/A Pickup [DATE] 11:38 AM CDT 8/20/2025 $71.00 Submitted …" at bounding box center [327, 367] width 538 height 376
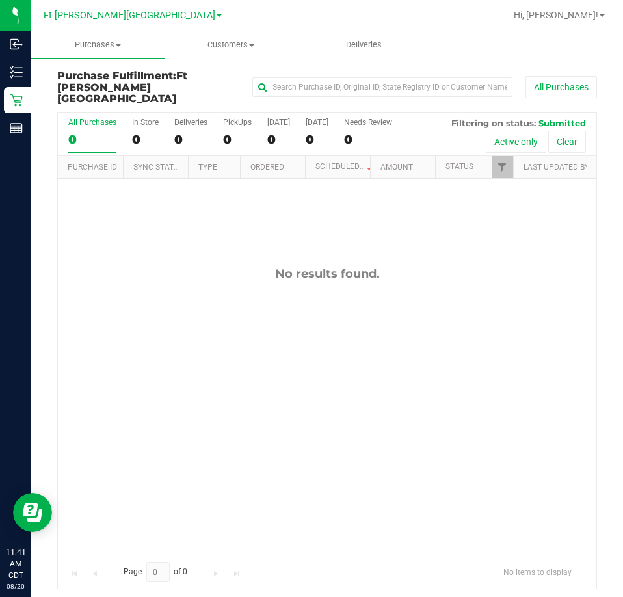
click at [354, 197] on div "No results found." at bounding box center [327, 411] width 538 height 464
click at [139, 286] on div "No results found." at bounding box center [327, 411] width 538 height 464
click at [139, 279] on div "No results found." at bounding box center [327, 411] width 538 height 464
click at [176, 220] on div "No results found." at bounding box center [327, 411] width 538 height 464
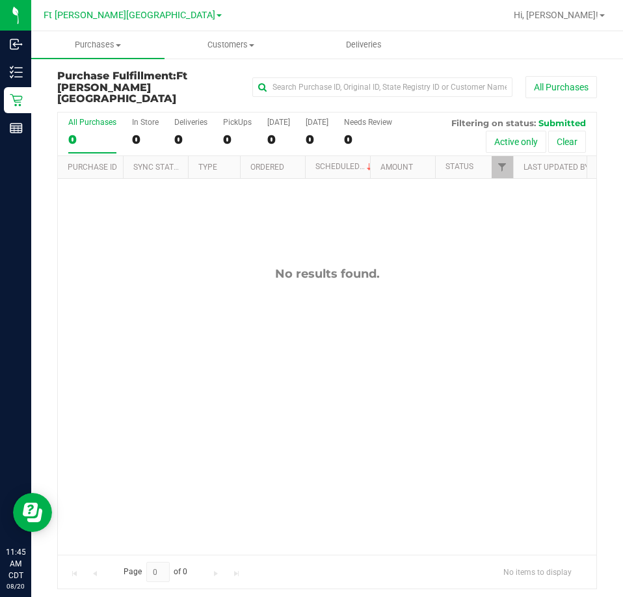
click at [165, 243] on div "No results found." at bounding box center [327, 411] width 538 height 464
click at [174, 326] on div "No results found." at bounding box center [327, 411] width 538 height 464
click at [203, 247] on div "No results found." at bounding box center [327, 411] width 538 height 464
click at [241, 118] on div "PickUps" at bounding box center [237, 122] width 29 height 9
drag, startPoint x: 399, startPoint y: 332, endPoint x: 423, endPoint y: 326, distance: 24.8
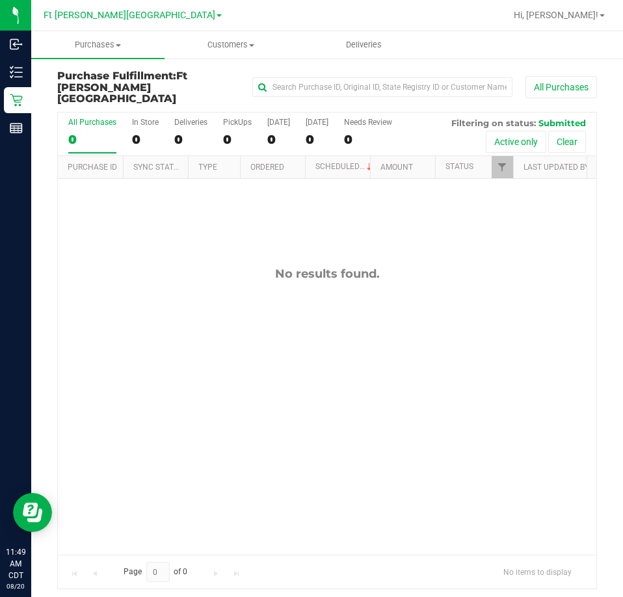
click at [400, 332] on div "No results found." at bounding box center [327, 411] width 538 height 464
click at [155, 303] on div "No results found." at bounding box center [327, 411] width 538 height 464
click at [238, 118] on div "PickUps" at bounding box center [237, 122] width 29 height 9
click at [0, 0] on input "PickUps 0" at bounding box center [0, 0] width 0 height 0
click at [448, 224] on div "No results found." at bounding box center [327, 411] width 538 height 464
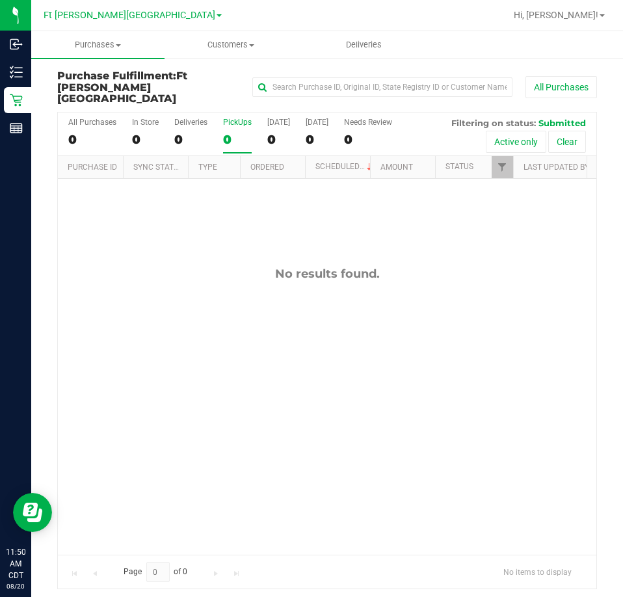
click at [445, 222] on div "No results found." at bounding box center [327, 411] width 538 height 464
click at [181, 204] on div "No results found." at bounding box center [327, 411] width 538 height 464
click at [480, 279] on div "No results found." at bounding box center [327, 411] width 538 height 464
click at [140, 312] on div "No results found." at bounding box center [327, 411] width 538 height 464
click at [146, 286] on div "No results found." at bounding box center [327, 411] width 538 height 464
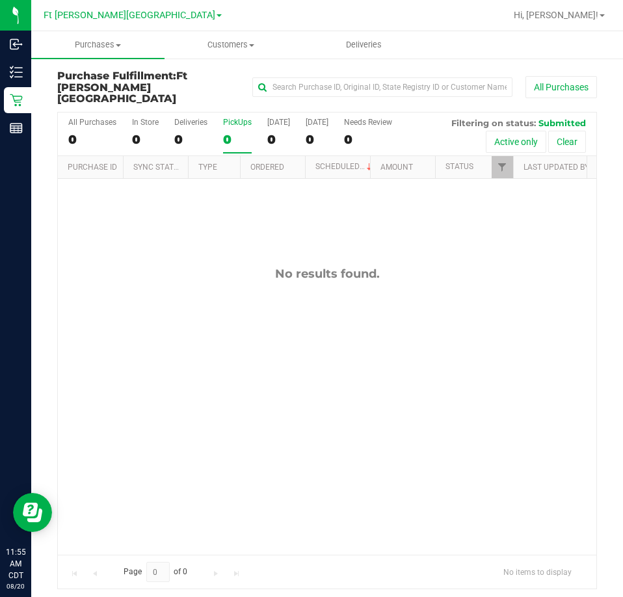
click at [158, 267] on div "No results found." at bounding box center [327, 274] width 538 height 14
click at [174, 243] on div "No results found." at bounding box center [327, 411] width 538 height 464
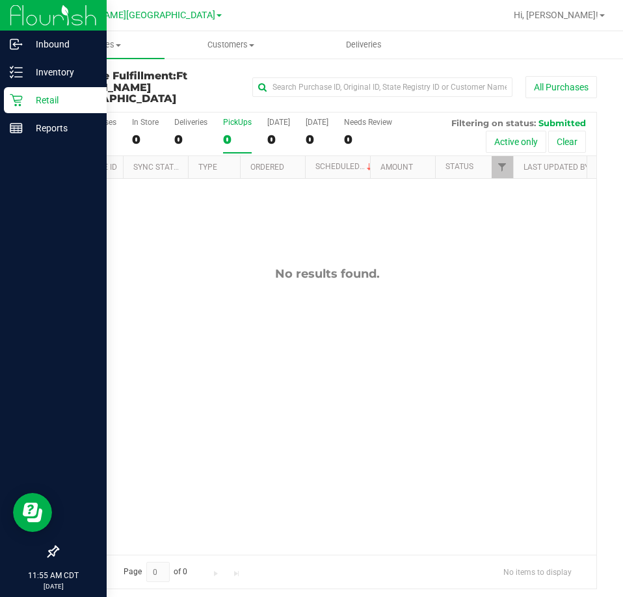
drag, startPoint x: 148, startPoint y: 229, endPoint x: 29, endPoint y: 161, distance: 136.8
click at [148, 228] on div "No results found." at bounding box center [327, 411] width 538 height 464
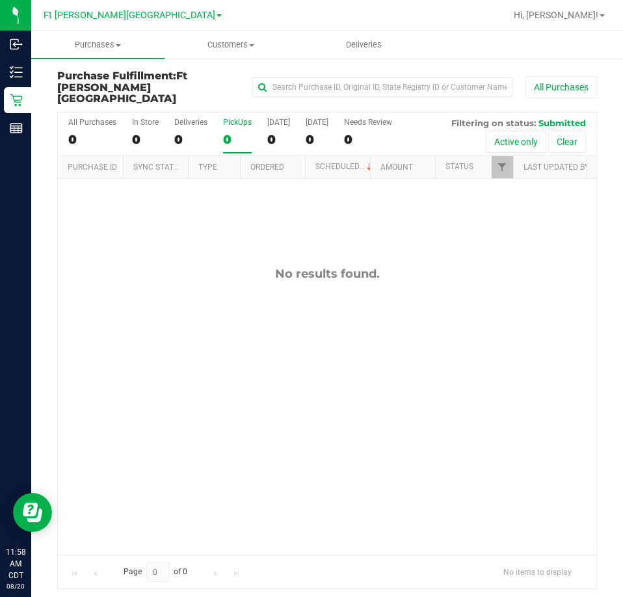
click at [183, 293] on div "No results found." at bounding box center [327, 411] width 538 height 464
click at [146, 233] on div "No results found." at bounding box center [327, 411] width 538 height 464
click at [125, 231] on div "No results found." at bounding box center [327, 411] width 538 height 464
click at [228, 118] on div "PickUps" at bounding box center [237, 122] width 29 height 9
click at [0, 0] on input "PickUps 0" at bounding box center [0, 0] width 0 height 0
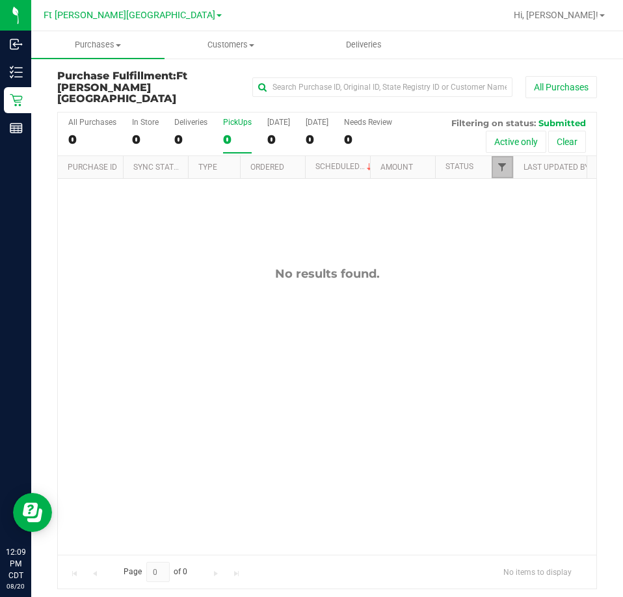
click at [497, 162] on span "Filter" at bounding box center [502, 167] width 10 height 10
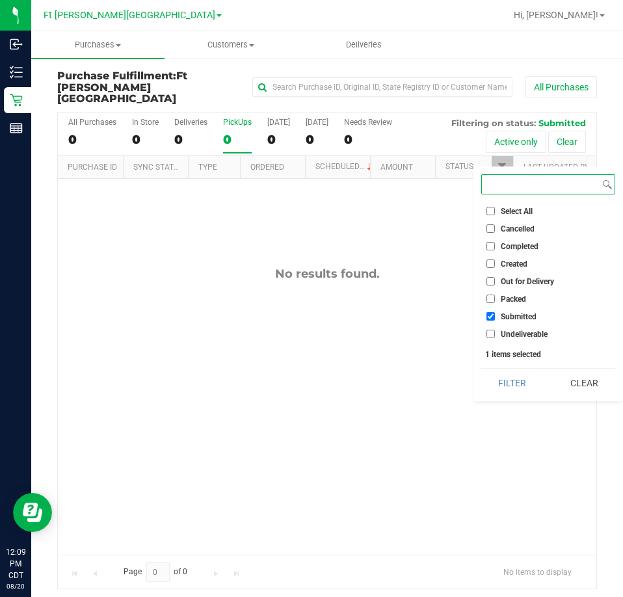
click at [481, 369] on button "Filter" at bounding box center [512, 383] width 62 height 29
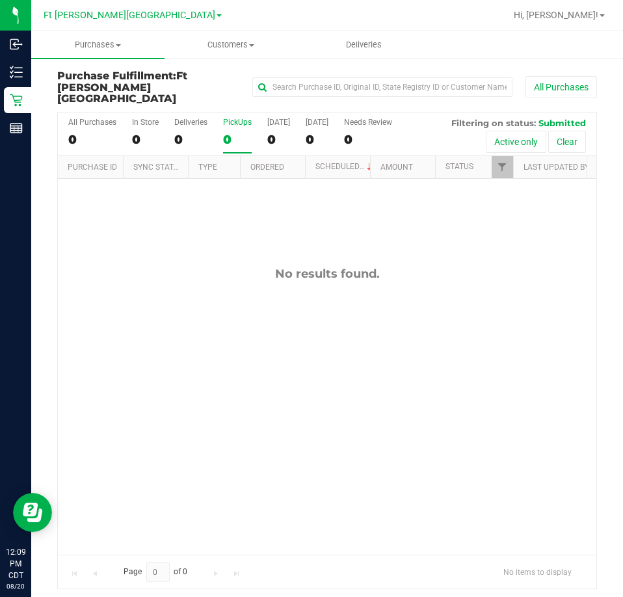
click at [203, 220] on div "No results found." at bounding box center [327, 411] width 538 height 464
click at [233, 118] on div "PickUps" at bounding box center [237, 122] width 29 height 9
click at [0, 0] on input "PickUps 0" at bounding box center [0, 0] width 0 height 0
click at [497, 156] on link "Filter" at bounding box center [502, 167] width 21 height 22
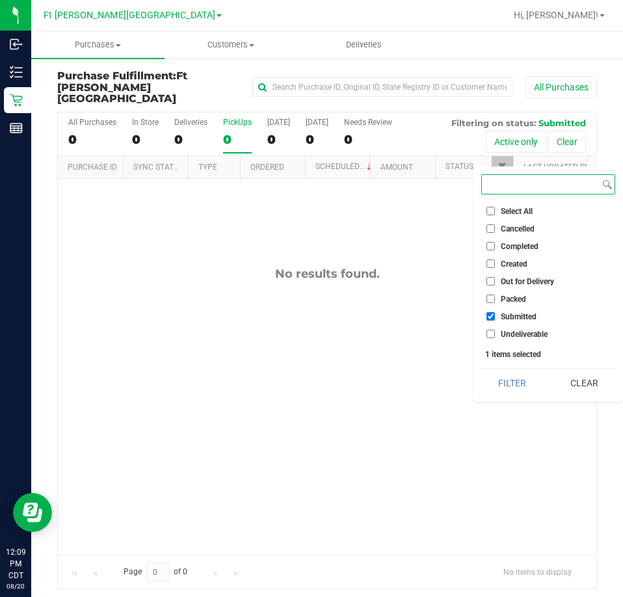
click at [481, 369] on button "Filter" at bounding box center [512, 383] width 62 height 29
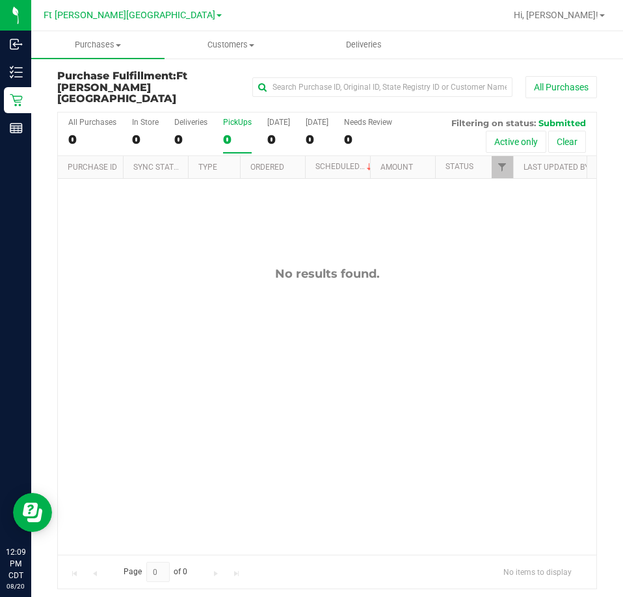
click at [189, 196] on div "No results found." at bounding box center [327, 411] width 538 height 464
click at [223, 194] on div "No results found." at bounding box center [327, 411] width 538 height 464
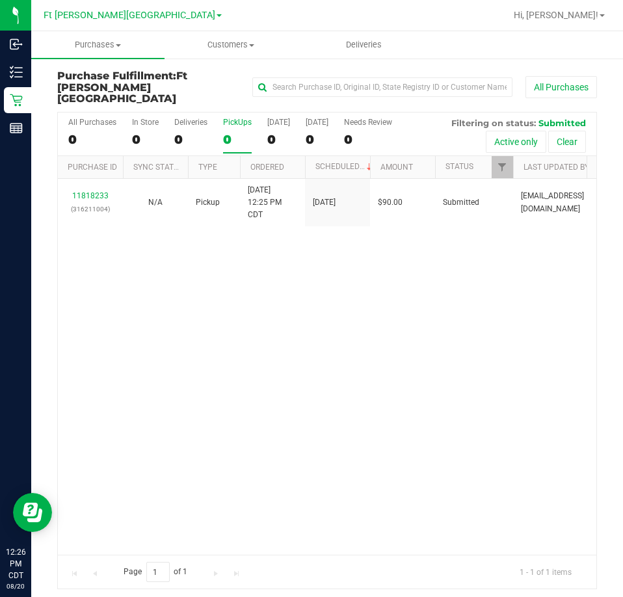
click at [208, 282] on div "11818233 (316211004) N/A Pickup 8/20/2025 12:25 PM CDT 8/20/2025 $90.00 Submitt…" at bounding box center [327, 367] width 538 height 376
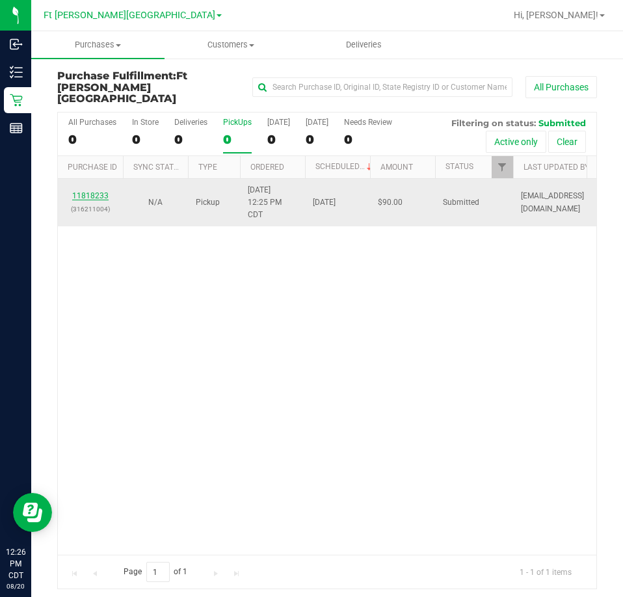
click at [104, 191] on link "11818233" at bounding box center [90, 195] width 36 height 9
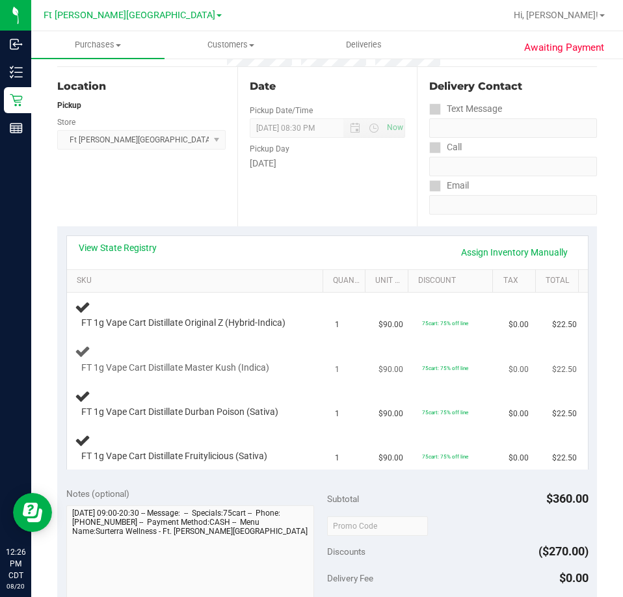
scroll to position [130, 0]
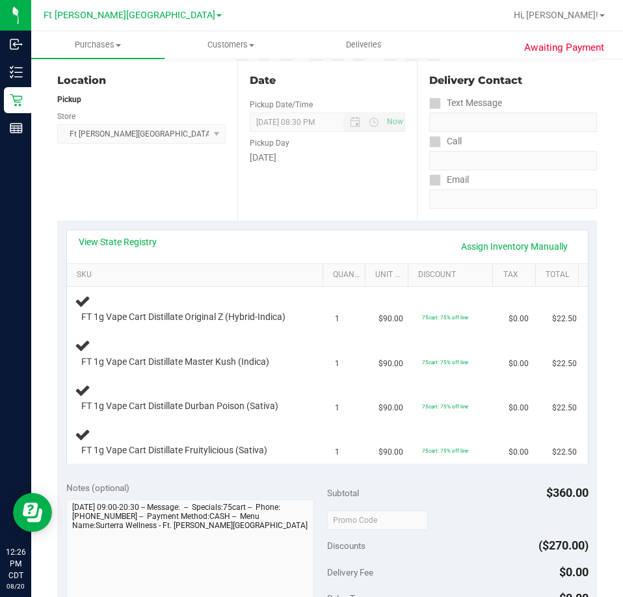
click at [150, 189] on div "Location Pickup Store Ft Walton Beach WC Select Store Bonita Springs WC Boynton…" at bounding box center [147, 140] width 180 height 159
click at [263, 280] on link "SKU" at bounding box center [197, 275] width 241 height 10
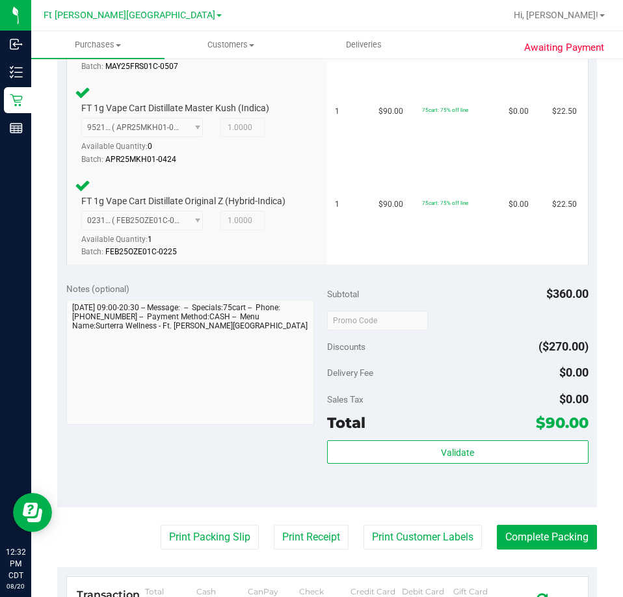
scroll to position [714, 0]
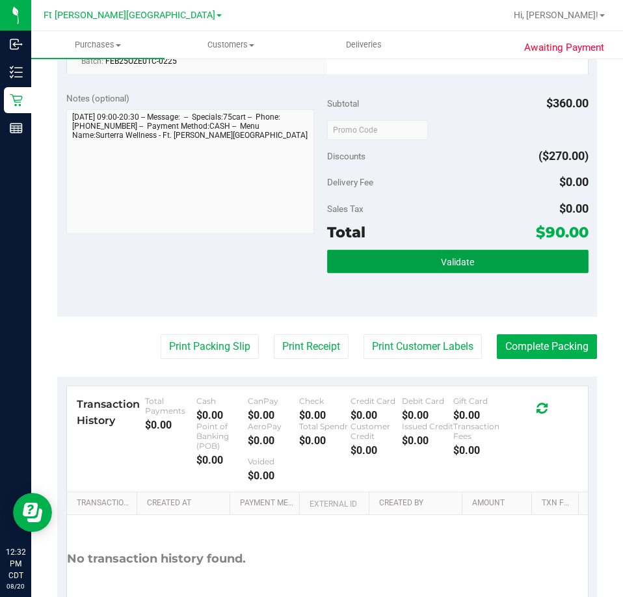
click at [509, 263] on button "Validate" at bounding box center [457, 261] width 261 height 23
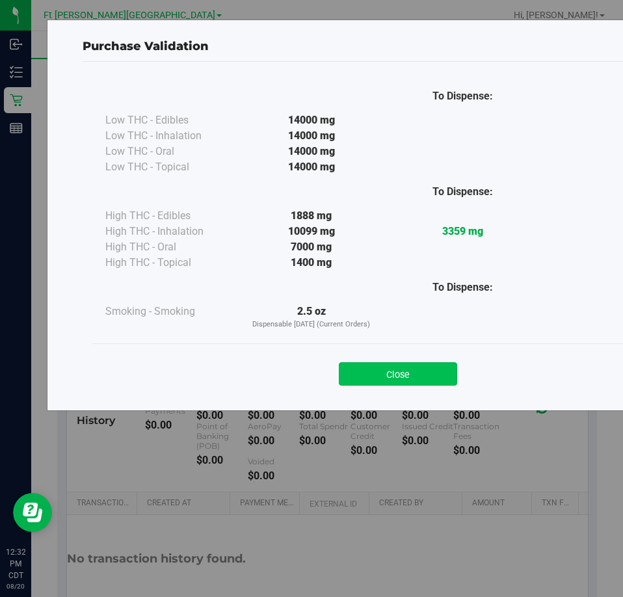
click at [430, 379] on button "Close" at bounding box center [398, 373] width 118 height 23
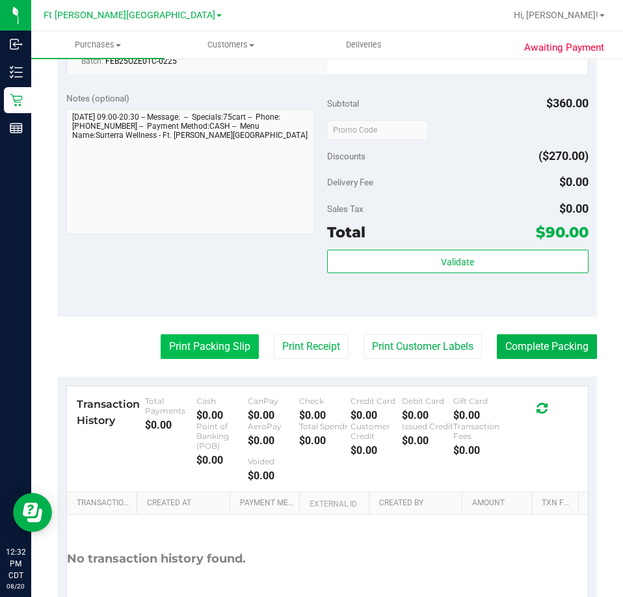
click at [237, 348] on button "Print Packing Slip" at bounding box center [210, 346] width 98 height 25
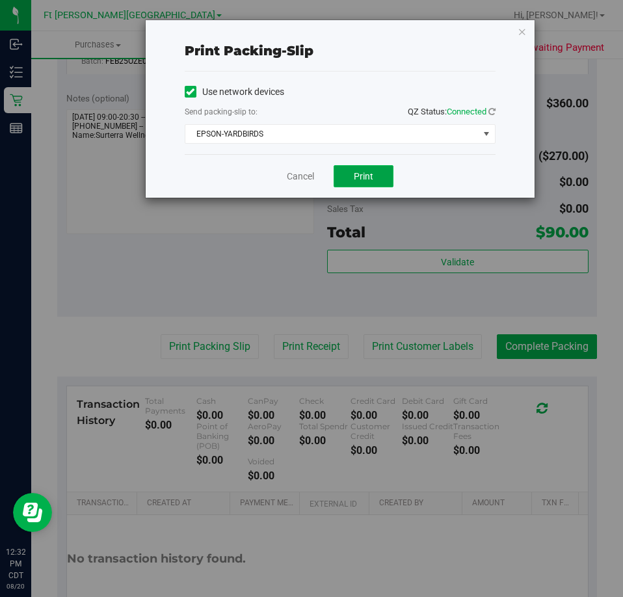
click at [383, 176] on button "Print" at bounding box center [364, 176] width 60 height 22
click at [518, 36] on icon "button" at bounding box center [522, 31] width 9 height 16
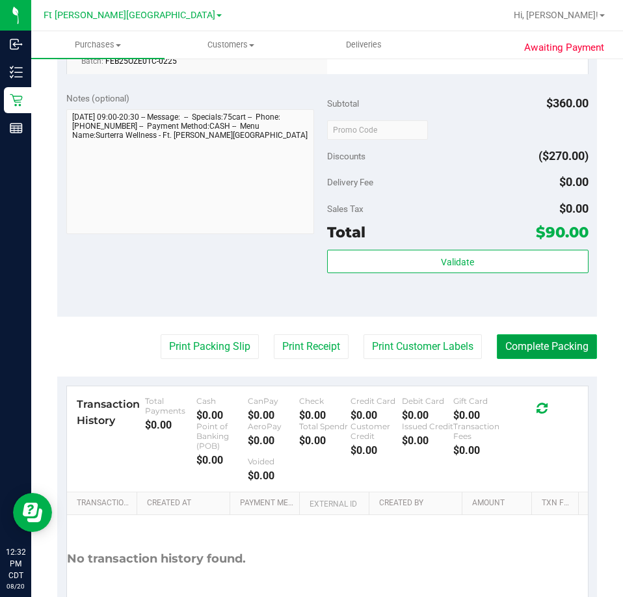
click at [531, 343] on button "Complete Packing" at bounding box center [547, 346] width 100 height 25
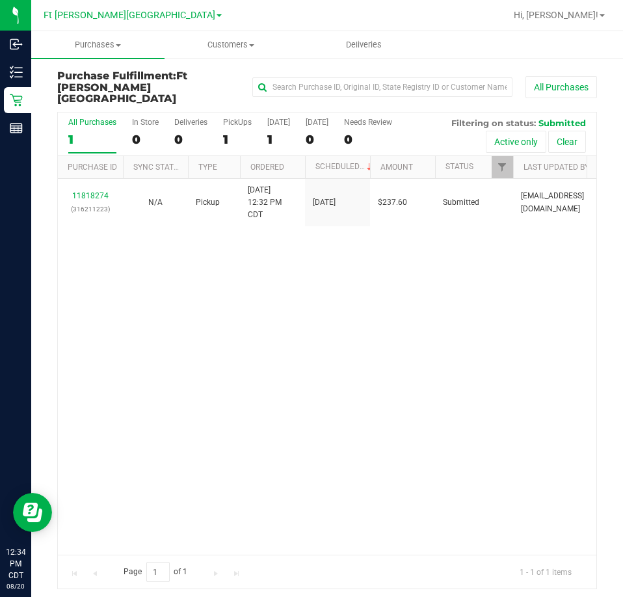
click at [343, 306] on div "11818274 (316211223) N/A Pickup 8/20/2025 12:32 PM CDT 8/20/2025 $237.60 Submit…" at bounding box center [327, 367] width 538 height 376
drag, startPoint x: 361, startPoint y: 292, endPoint x: 237, endPoint y: 110, distance: 220.7
click at [361, 289] on div "11818274 (316211223) N/A Pickup 8/20/2025 12:32 PM CDT 8/20/2025 $237.60 Submit…" at bounding box center [327, 367] width 538 height 376
click at [241, 118] on div "PickUps" at bounding box center [237, 122] width 29 height 9
click at [0, 0] on input "PickUps 1" at bounding box center [0, 0] width 0 height 0
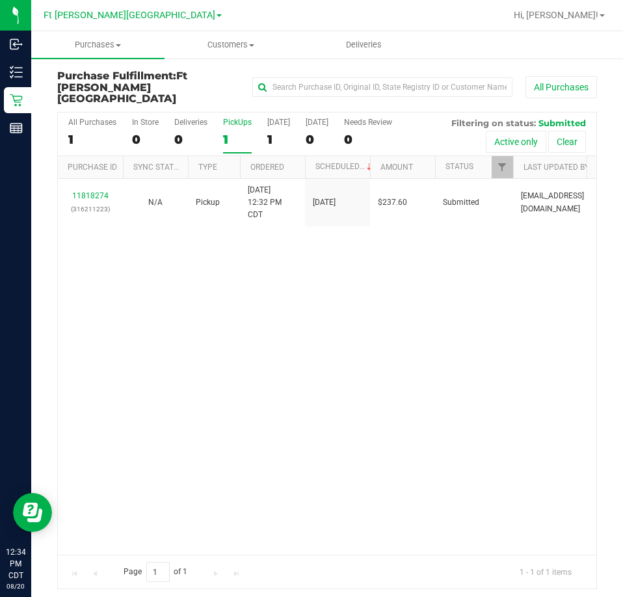
click at [335, 320] on div "11818274 (316211223) N/A Pickup 8/20/2025 12:32 PM CDT 8/20/2025 $237.60 Submit…" at bounding box center [327, 367] width 538 height 376
click at [379, 275] on div "11818274 (316211223) N/A Pickup [DATE] 12:32 PM CDT 8/20/2025 $237.60 Submitted…" at bounding box center [327, 367] width 538 height 376
click at [358, 293] on div "11818274 (316211223) N/A Pickup [DATE] 12:32 PM CDT 8/20/2025 $237.60 Submitted…" at bounding box center [327, 367] width 538 height 376
click at [346, 270] on div "11818274 (316211223) N/A Pickup [DATE] 12:32 PM CDT 8/20/2025 $237.60 Submitted…" at bounding box center [327, 367] width 538 height 376
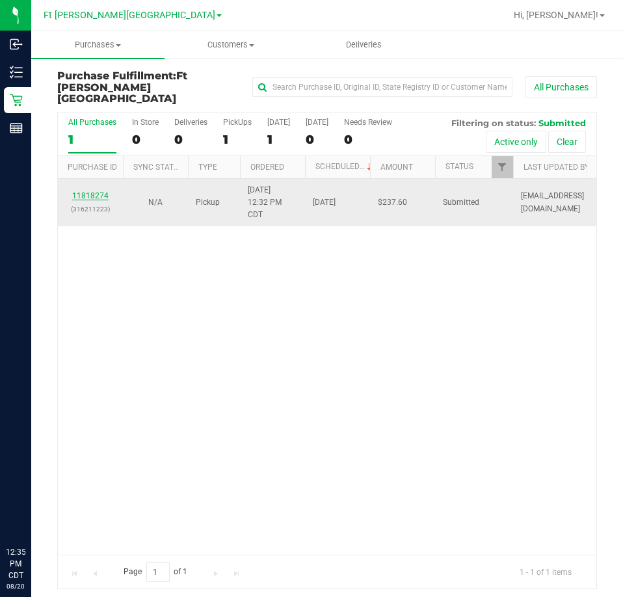
click at [98, 191] on link "11818274" at bounding box center [90, 195] width 36 height 9
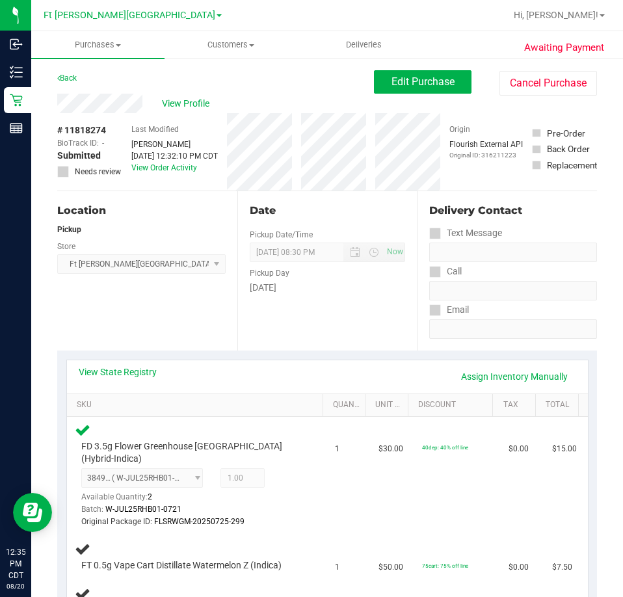
click at [158, 221] on div "Location Pickup Store [GEOGRAPHIC_DATA][PERSON_NAME] WC Select Store [PERSON_NA…" at bounding box center [147, 270] width 180 height 159
click at [73, 73] on div "Back" at bounding box center [67, 78] width 20 height 16
click at [79, 75] on div "Back Edit Purchase Cancel Purchase" at bounding box center [327, 81] width 540 height 23
click at [69, 75] on link "Back" at bounding box center [67, 77] width 20 height 9
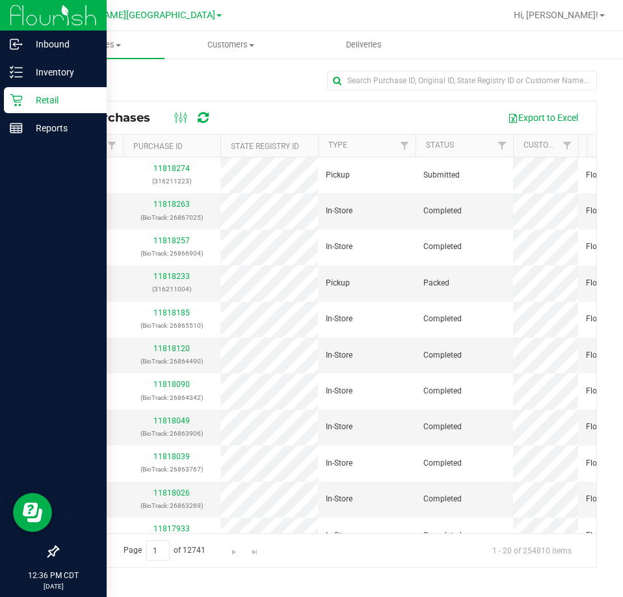
click at [50, 101] on p "Retail" at bounding box center [62, 100] width 78 height 16
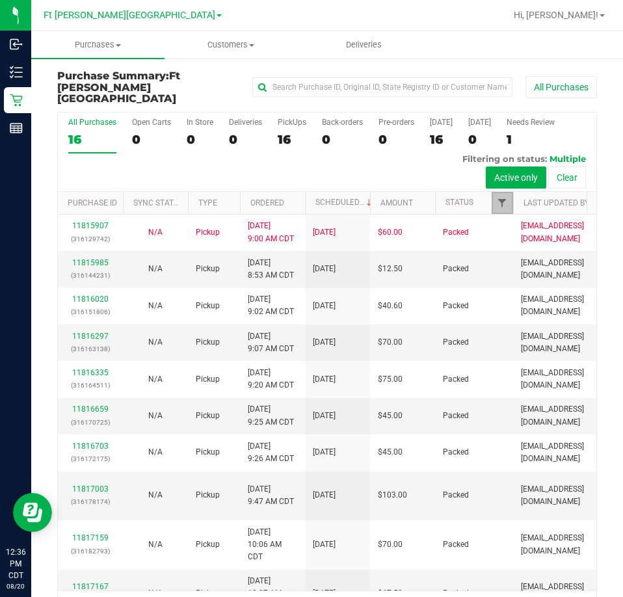
click at [500, 198] on span "Filter" at bounding box center [502, 203] width 10 height 10
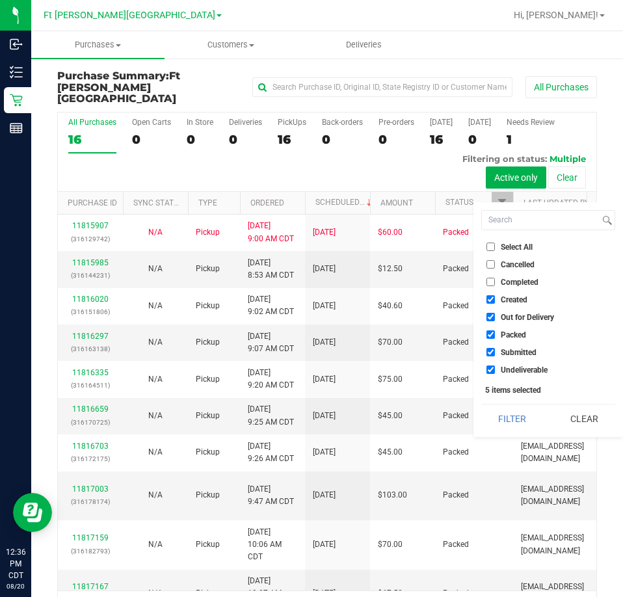
click at [490, 247] on input "Select All" at bounding box center [490, 247] width 8 height 8
checkbox input "true"
click at [490, 247] on input "Select All" at bounding box center [490, 247] width 8 height 8
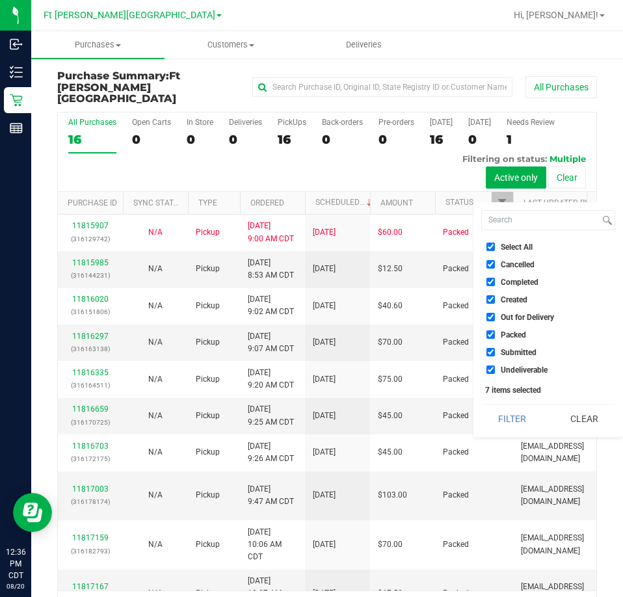
checkbox input "false"
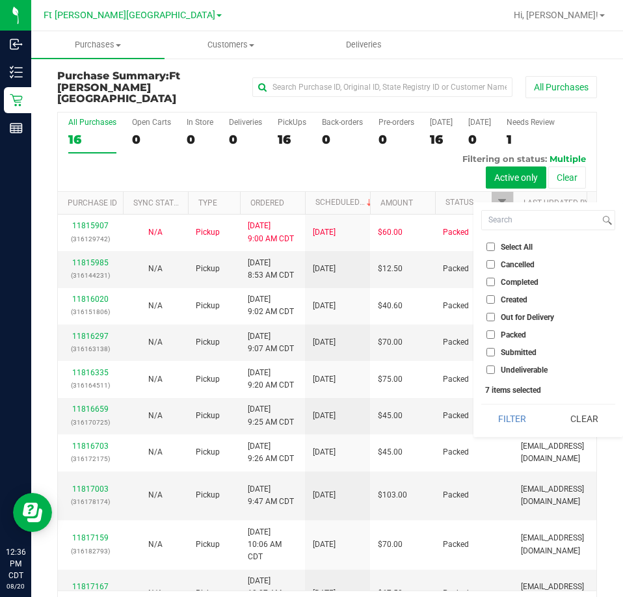
checkbox input "false"
click at [494, 352] on input "Submitted" at bounding box center [490, 352] width 8 height 8
checkbox input "true"
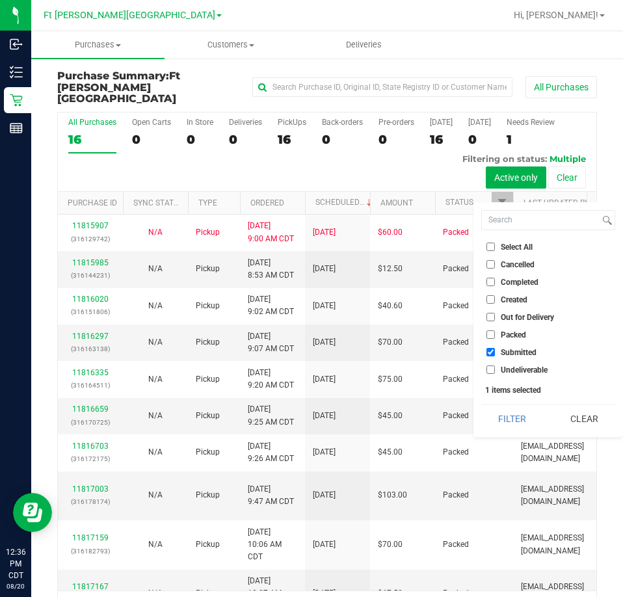
click at [481, 404] on button "Filter" at bounding box center [512, 418] width 62 height 29
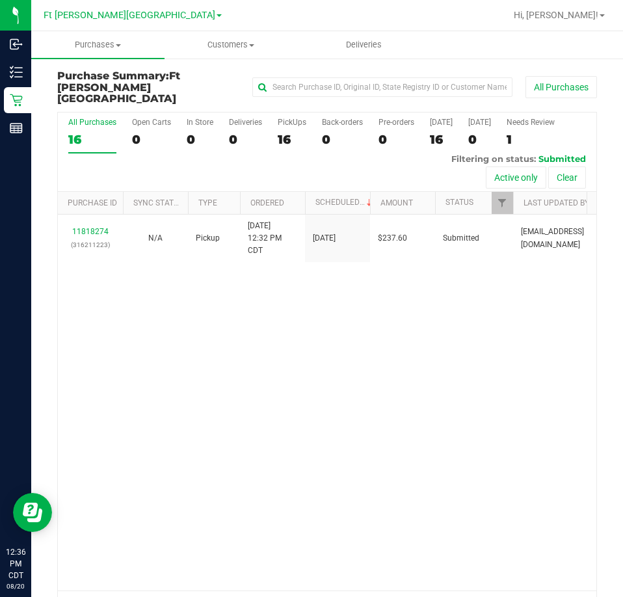
click at [389, 382] on div "11818274 (316211223) N/A Pickup 8/20/2025 12:32 PM CDT 8/20/2025 $237.60 Submit…" at bounding box center [327, 403] width 538 height 376
click at [194, 294] on div "11818274 (316211223) N/A Pickup 8/20/2025 12:32 PM CDT 8/20/2025 $237.60 Submit…" at bounding box center [327, 403] width 538 height 376
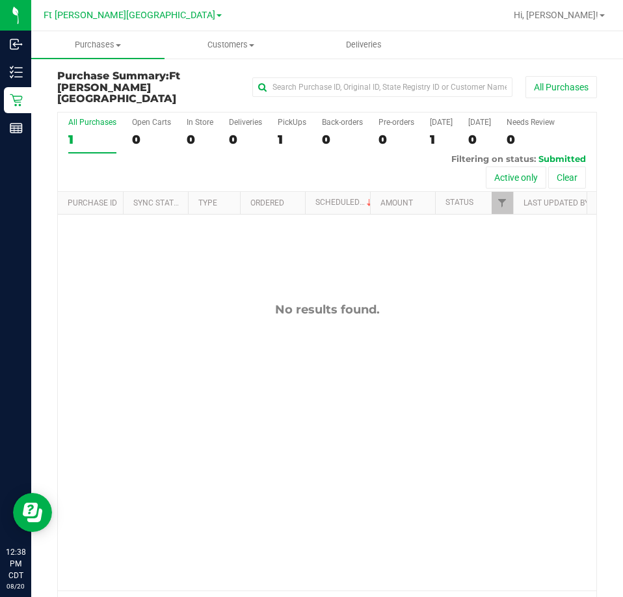
click at [300, 257] on div "No results found." at bounding box center [327, 447] width 538 height 464
click at [166, 286] on div "No results found." at bounding box center [327, 447] width 538 height 464
click at [185, 353] on div "No results found." at bounding box center [327, 447] width 538 height 464
click at [149, 322] on div "No results found." at bounding box center [327, 447] width 538 height 464
drag, startPoint x: 129, startPoint y: 248, endPoint x: 65, endPoint y: 159, distance: 109.5
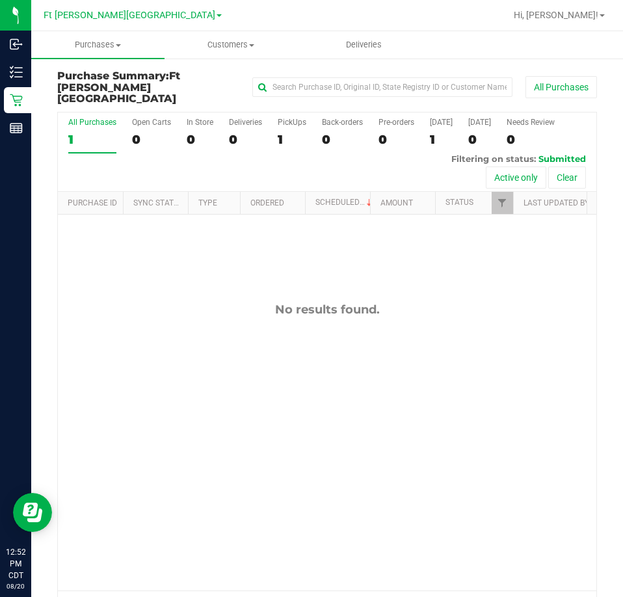
click at [128, 248] on div "No results found." at bounding box center [327, 447] width 538 height 464
click at [202, 289] on div "No results found." at bounding box center [327, 447] width 538 height 464
click at [176, 233] on div "No results found." at bounding box center [327, 447] width 538 height 464
click at [113, 261] on div "No results found." at bounding box center [327, 447] width 538 height 464
click at [159, 259] on div "No results found." at bounding box center [327, 447] width 538 height 464
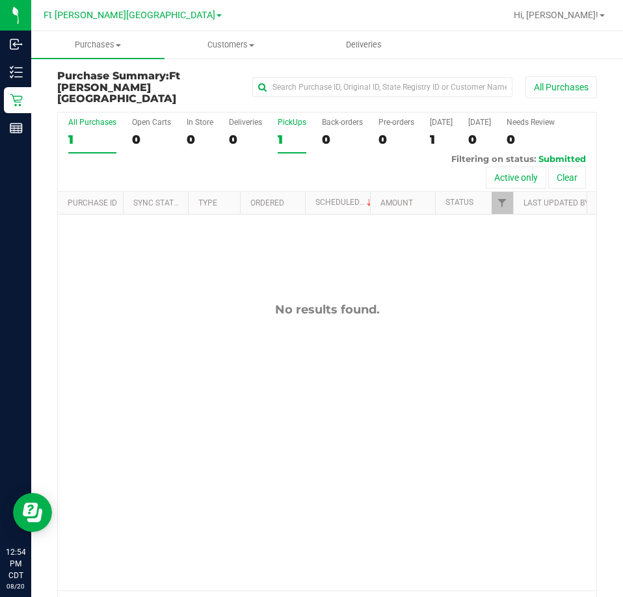
click at [300, 118] on div "PickUps" at bounding box center [292, 122] width 29 height 9
click at [0, 0] on input "PickUps 1" at bounding box center [0, 0] width 0 height 0
click at [503, 192] on link "Filter" at bounding box center [502, 203] width 21 height 22
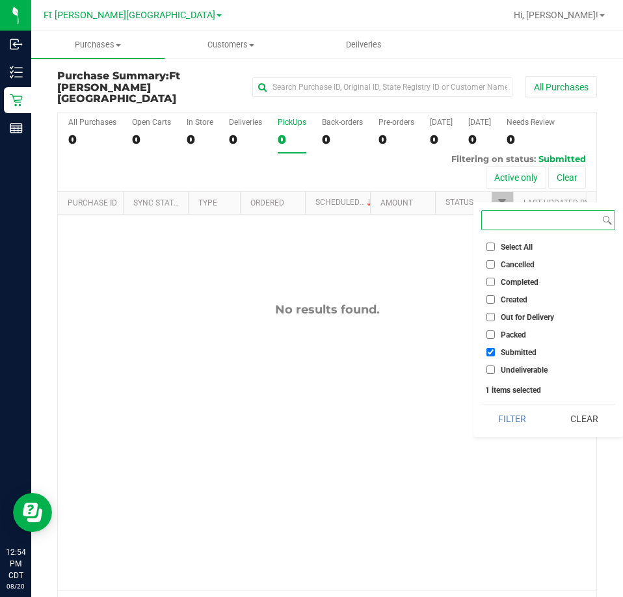
click at [481, 404] on button "Filter" at bounding box center [512, 418] width 62 height 29
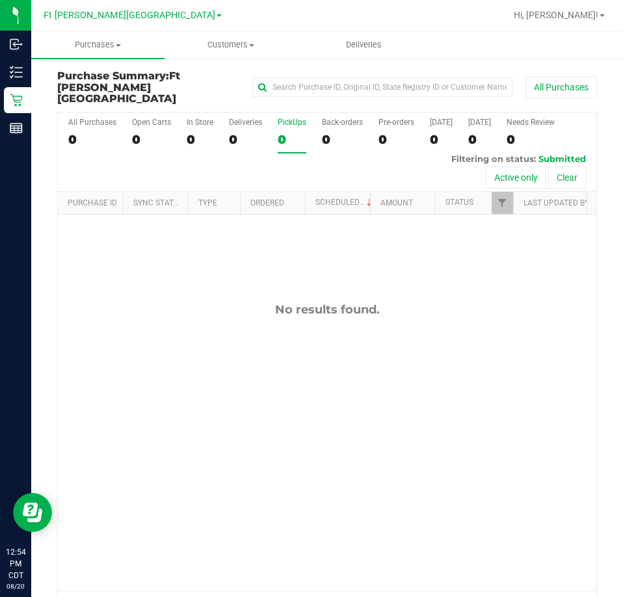
click at [473, 448] on div "No results found." at bounding box center [327, 447] width 538 height 464
click at [146, 254] on div "No results found." at bounding box center [327, 447] width 538 height 464
click at [295, 118] on div "PickUps" at bounding box center [292, 122] width 29 height 9
click at [0, 0] on input "PickUps 0" at bounding box center [0, 0] width 0 height 0
click at [294, 118] on div "PickUps" at bounding box center [292, 122] width 29 height 9
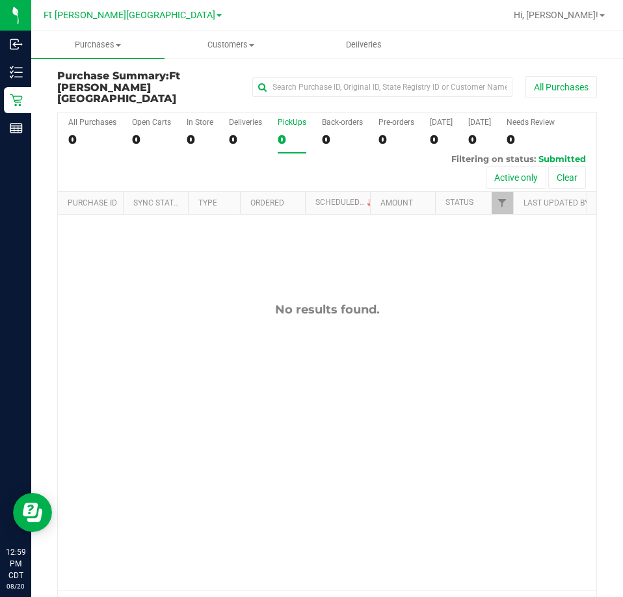
click at [0, 0] on input "PickUps 0" at bounding box center [0, 0] width 0 height 0
click at [508, 198] on link "Filter" at bounding box center [502, 203] width 21 height 22
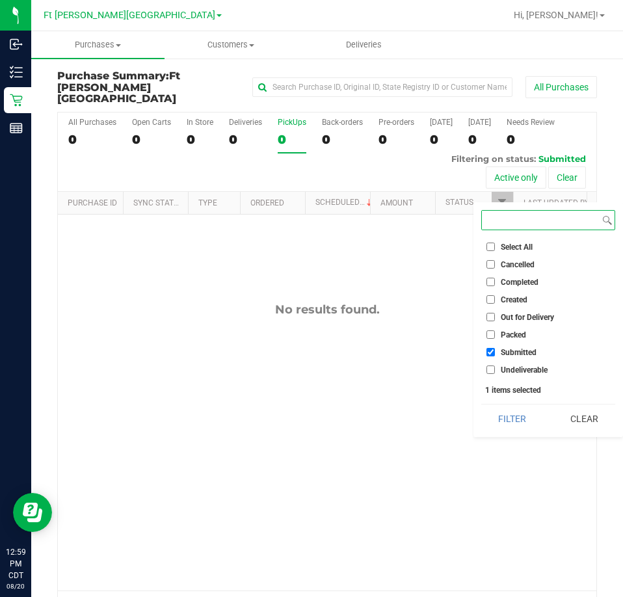
click at [481, 404] on button "Filter" at bounding box center [512, 418] width 62 height 29
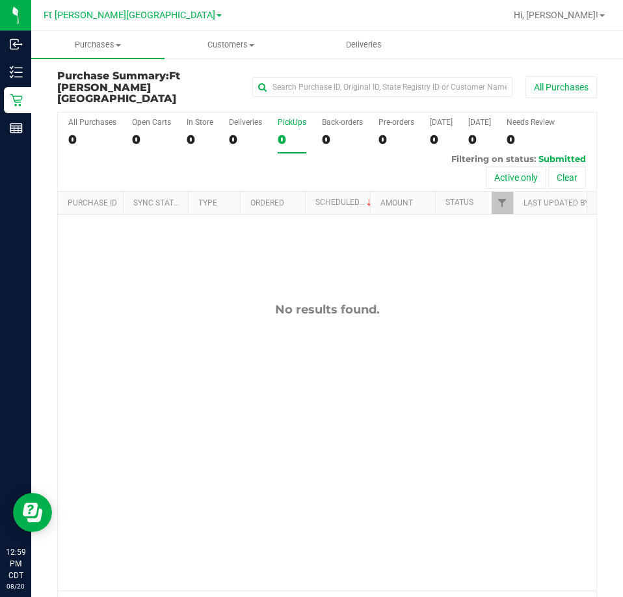
click at [174, 283] on div "No results found." at bounding box center [327, 447] width 538 height 464
click at [194, 269] on div "No results found." at bounding box center [327, 447] width 538 height 464
click at [291, 118] on div "PickUps" at bounding box center [292, 122] width 29 height 9
drag, startPoint x: 226, startPoint y: 257, endPoint x: 222, endPoint y: 250, distance: 8.5
click at [224, 257] on div "No results found." at bounding box center [327, 447] width 538 height 464
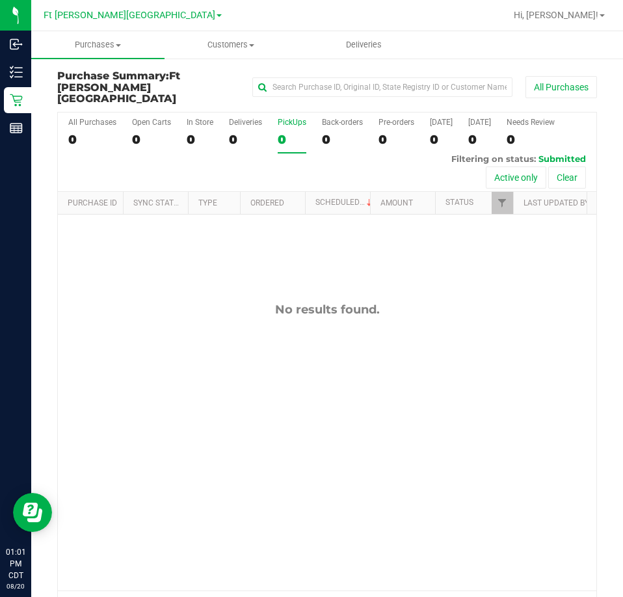
click at [286, 118] on div "PickUps" at bounding box center [292, 122] width 29 height 9
click at [0, 0] on input "PickUps 0" at bounding box center [0, 0] width 0 height 0
click at [503, 198] on span "Filter" at bounding box center [502, 203] width 10 height 10
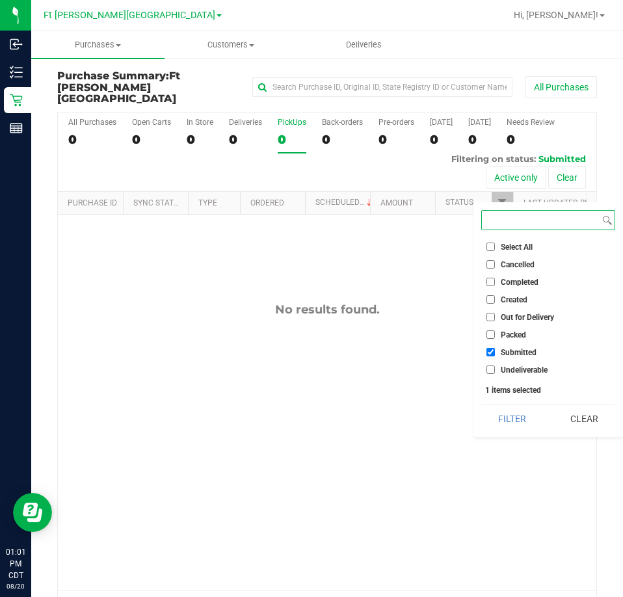
click at [481, 404] on button "Filter" at bounding box center [512, 418] width 62 height 29
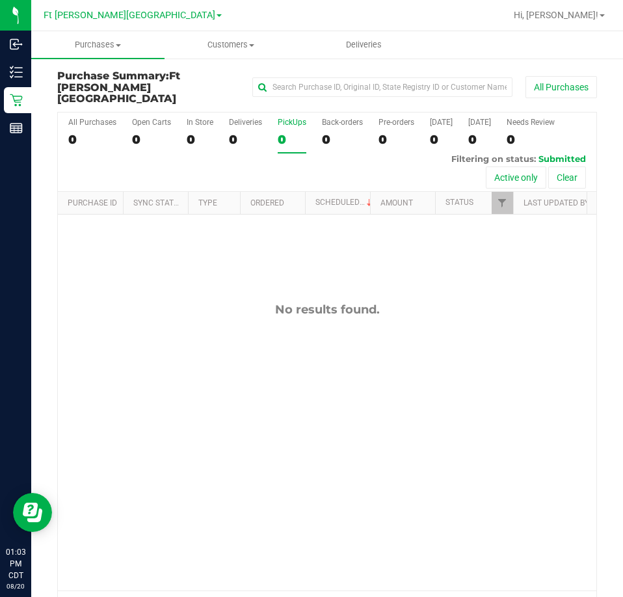
click at [139, 279] on div "No results found." at bounding box center [327, 447] width 538 height 464
click at [470, 244] on div "No results found." at bounding box center [327, 447] width 538 height 464
click at [301, 118] on div "PickUps" at bounding box center [292, 122] width 29 height 9
click at [0, 0] on input "PickUps 0" at bounding box center [0, 0] width 0 height 0
click at [504, 198] on span "Filter" at bounding box center [502, 203] width 10 height 10
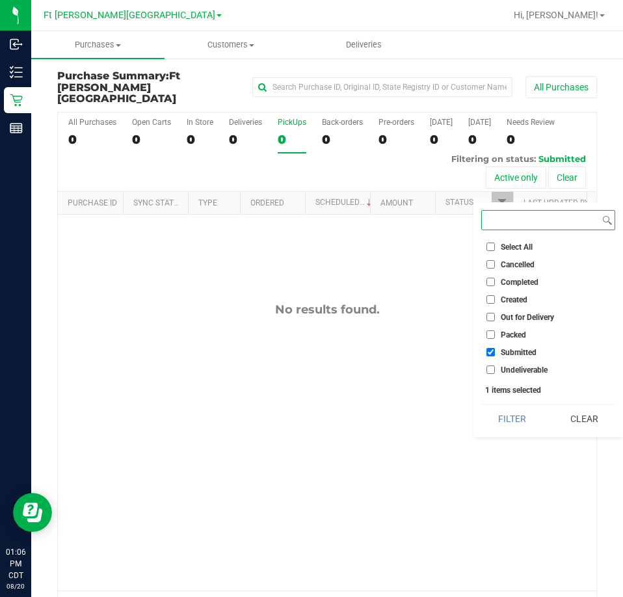
click at [481, 404] on button "Filter" at bounding box center [512, 418] width 62 height 29
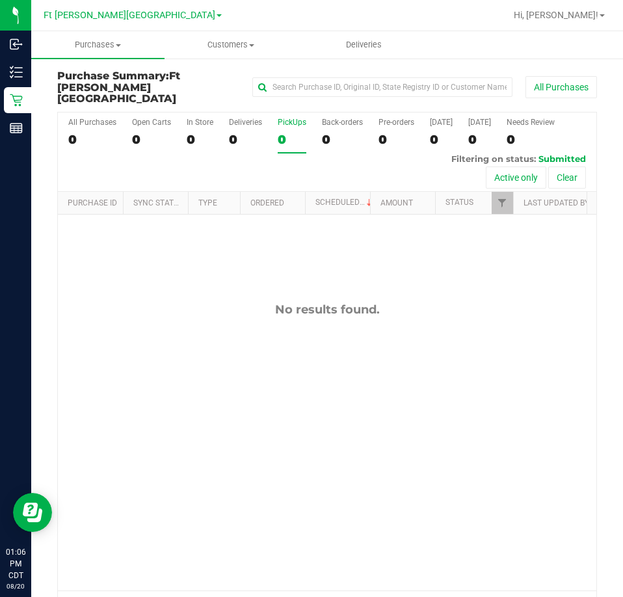
click at [459, 252] on div "No results found." at bounding box center [327, 447] width 538 height 464
click at [443, 244] on div "No results found." at bounding box center [327, 447] width 538 height 464
click at [292, 244] on div "No results found." at bounding box center [327, 447] width 538 height 464
click at [298, 244] on div "No results found." at bounding box center [327, 447] width 538 height 464
click at [297, 243] on div "No results found." at bounding box center [327, 447] width 538 height 464
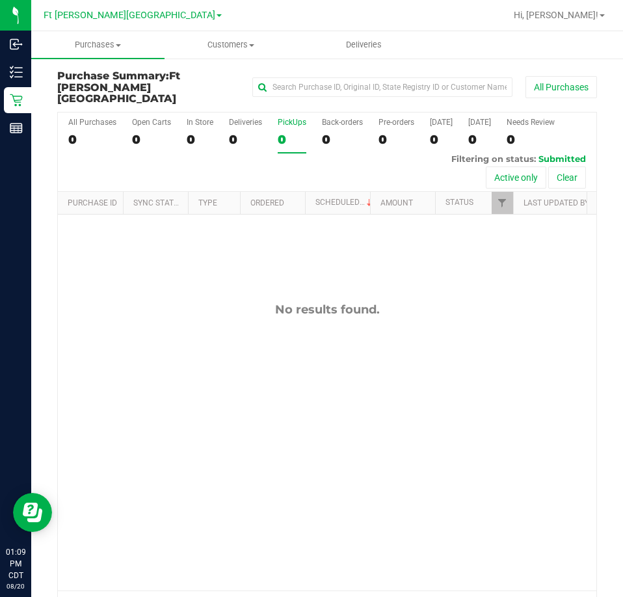
click at [278, 243] on div "No results found." at bounding box center [327, 447] width 538 height 464
drag, startPoint x: 243, startPoint y: 259, endPoint x: 244, endPoint y: 250, distance: 9.2
click at [243, 259] on div "No results found." at bounding box center [327, 447] width 538 height 464
click at [295, 118] on div "PickUps" at bounding box center [292, 122] width 29 height 9
click at [0, 0] on input "PickUps 0" at bounding box center [0, 0] width 0 height 0
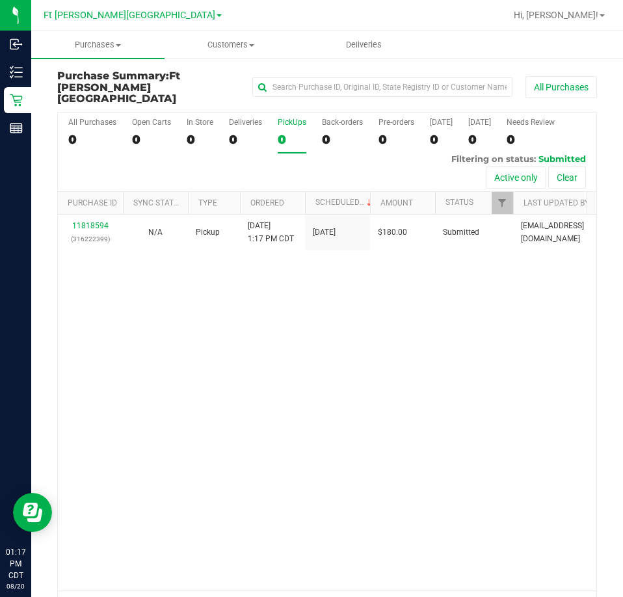
click at [439, 315] on div "11818594 (316222399) N/A Pickup 8/20/2025 1:17 PM CDT 8/20/2025 $180.00 Submitt…" at bounding box center [327, 403] width 538 height 376
click at [295, 118] on div "PickUps" at bounding box center [292, 122] width 29 height 9
click at [445, 350] on div "11818594 (316222399) N/A Pickup 8/20/2025 1:17 PM CDT 8/20/2025 $45.00 Submitte…" at bounding box center [327, 403] width 538 height 376
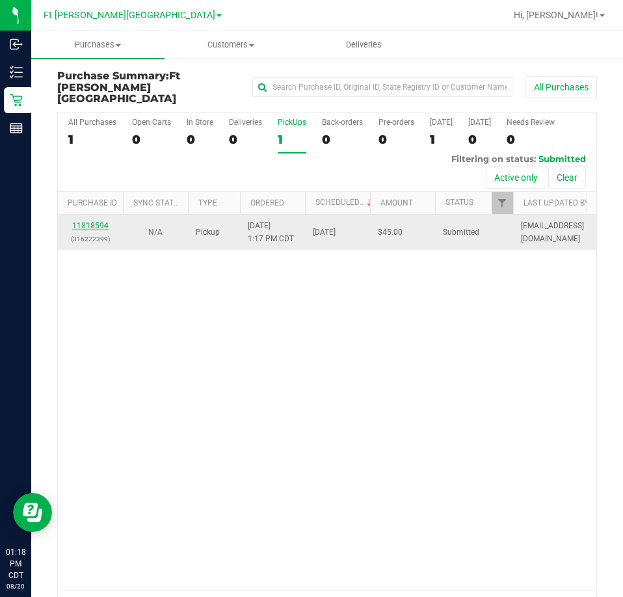
click at [96, 221] on link "11818594" at bounding box center [90, 225] width 36 height 9
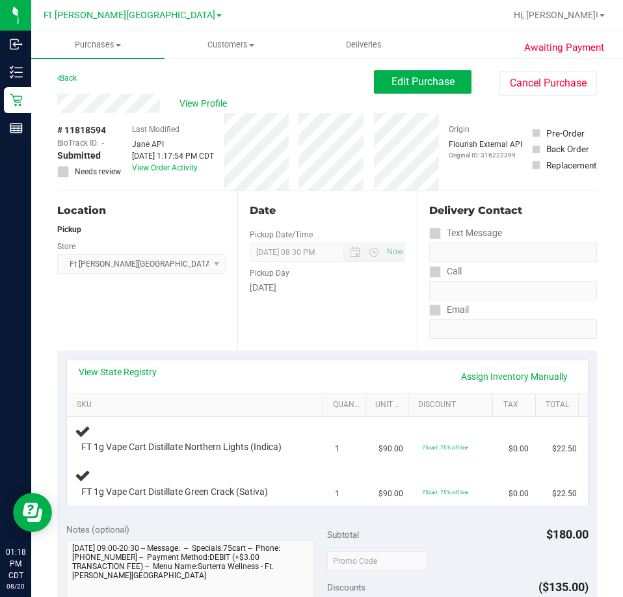
click at [163, 300] on div "Location Pickup Store Ft Walton Beach WC Select Store Bonita Springs WC Boynton…" at bounding box center [147, 270] width 180 height 159
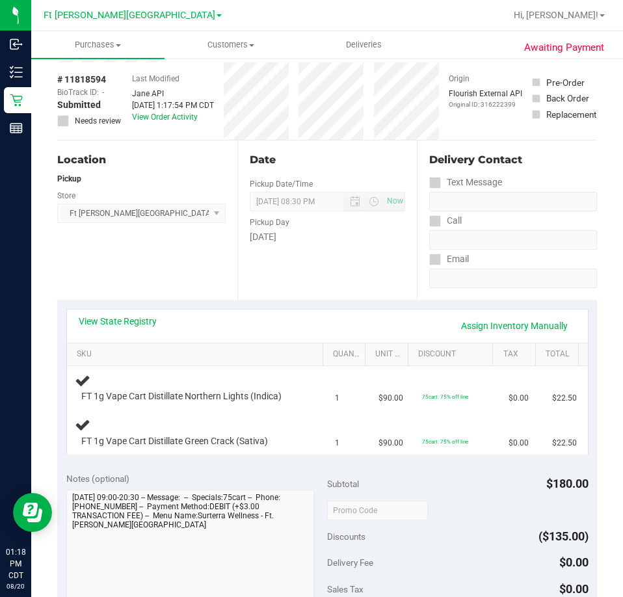
scroll to position [130, 0]
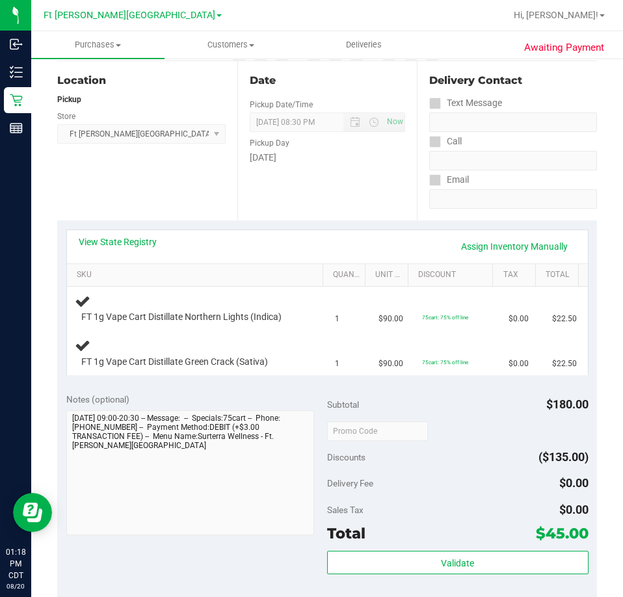
click at [190, 177] on div "Location Pickup Store Ft Walton Beach WC Select Store Bonita Springs WC Boynton…" at bounding box center [147, 140] width 180 height 159
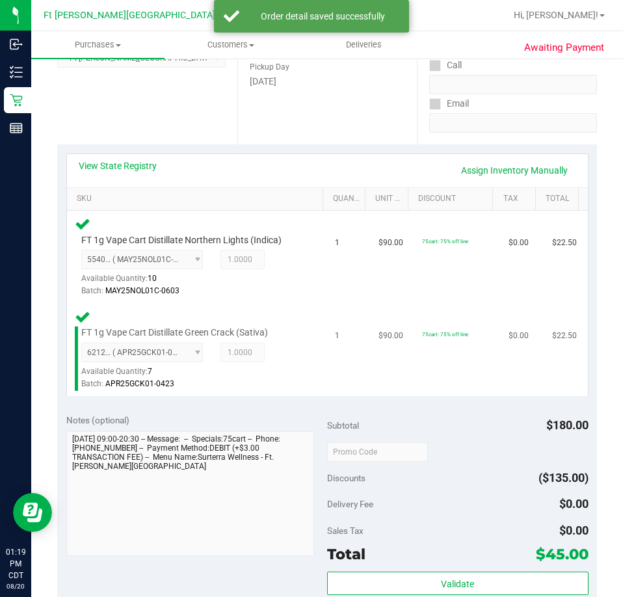
scroll to position [325, 0]
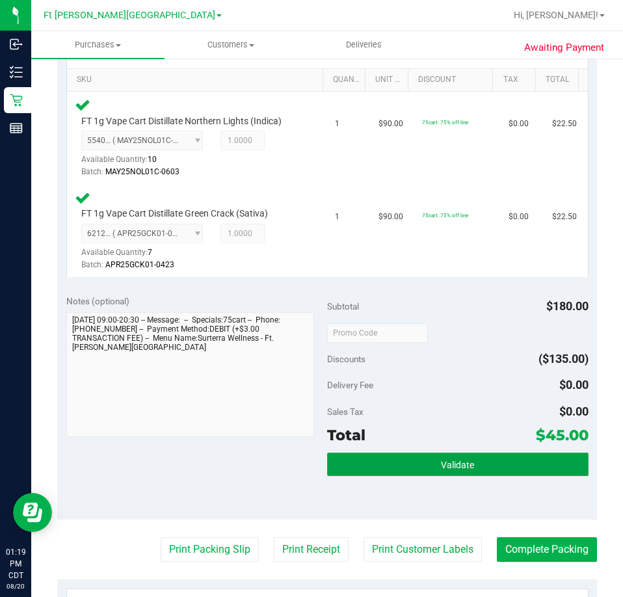
click at [536, 458] on button "Validate" at bounding box center [457, 464] width 261 height 23
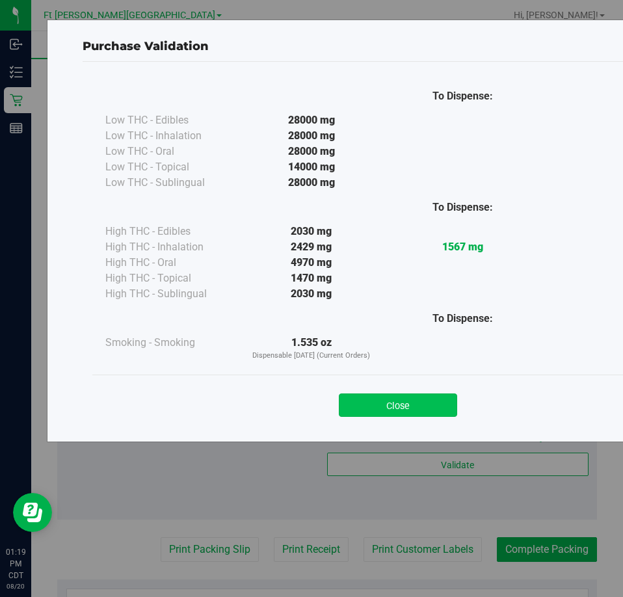
click at [431, 405] on button "Close" at bounding box center [398, 404] width 118 height 23
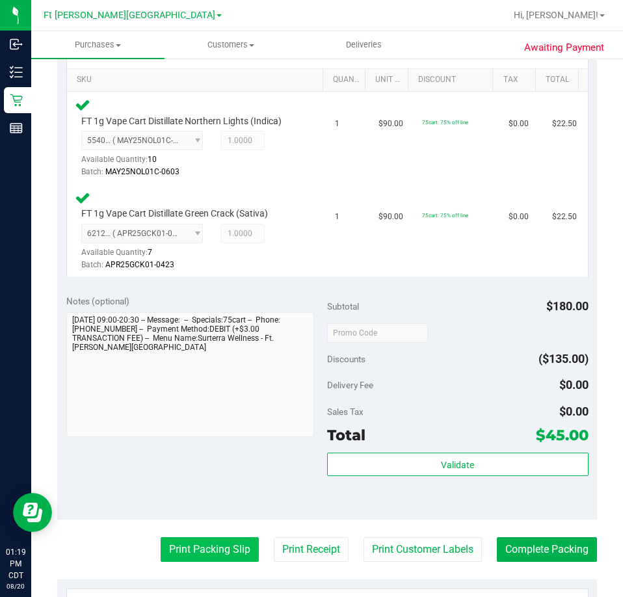
click at [187, 545] on button "Print Packing Slip" at bounding box center [210, 549] width 98 height 25
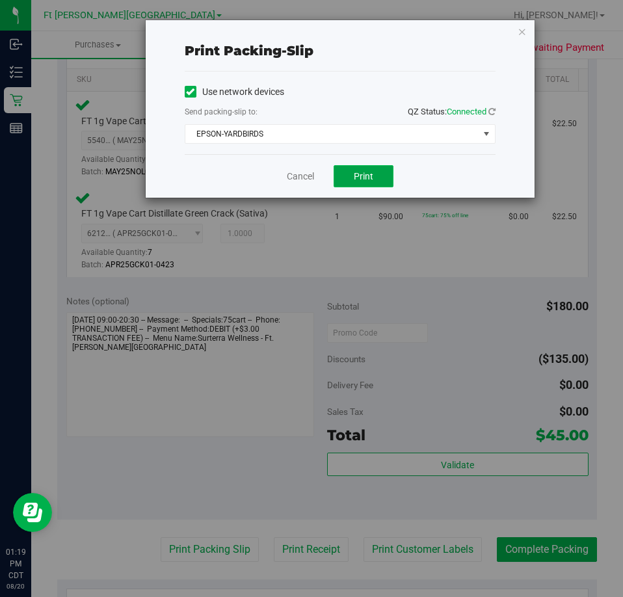
click at [367, 174] on span "Print" at bounding box center [364, 176] width 20 height 10
click at [521, 31] on icon "button" at bounding box center [522, 31] width 9 height 16
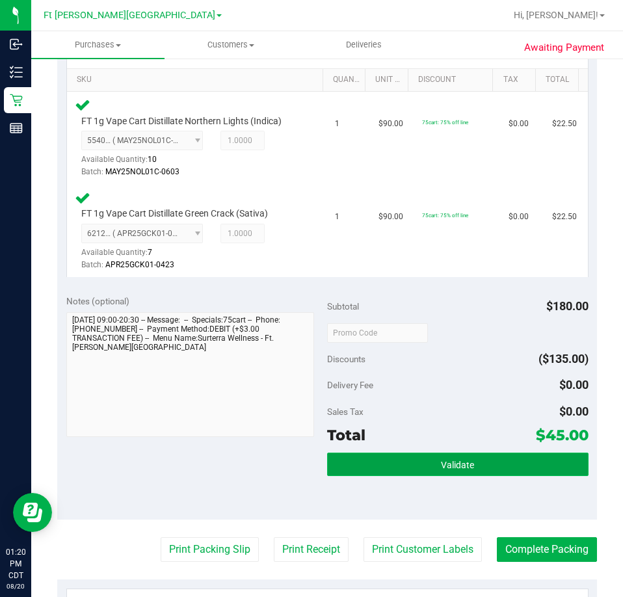
click at [503, 471] on button "Validate" at bounding box center [457, 464] width 261 height 23
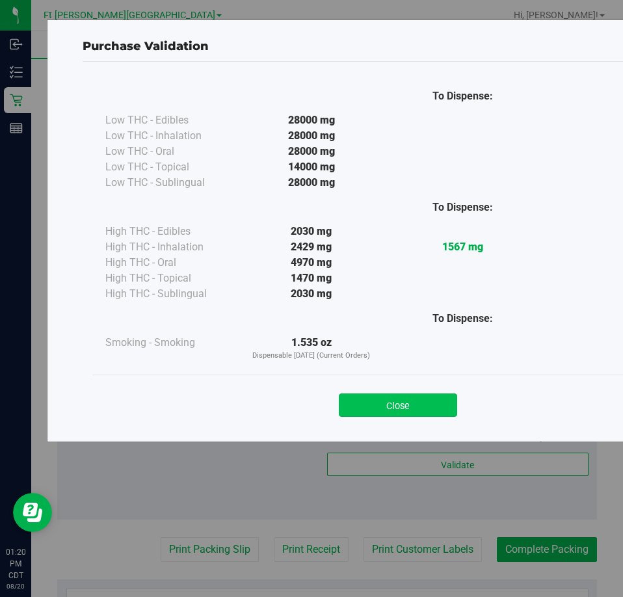
click at [414, 405] on button "Close" at bounding box center [398, 404] width 118 height 23
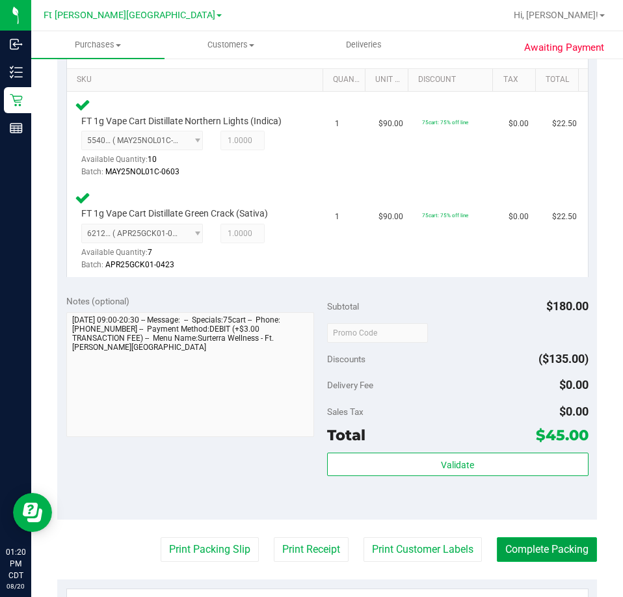
click at [545, 547] on button "Complete Packing" at bounding box center [547, 549] width 100 height 25
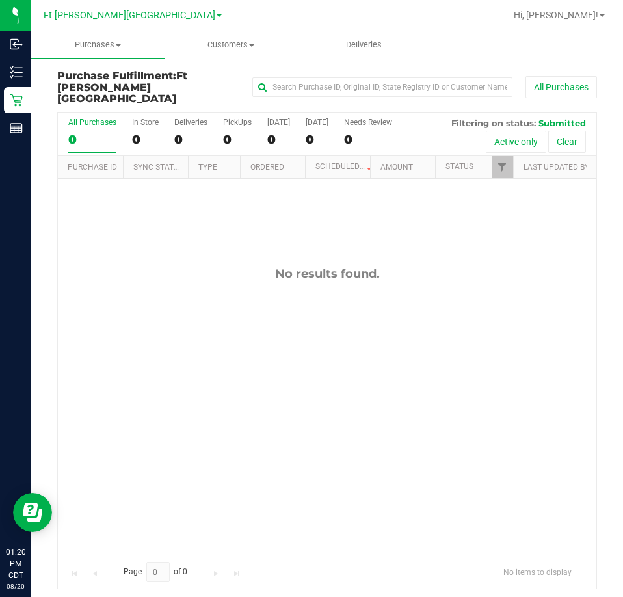
click at [185, 216] on div "No results found." at bounding box center [327, 411] width 538 height 464
click at [239, 118] on div "PickUps" at bounding box center [237, 122] width 29 height 9
click at [0, 0] on input "PickUps 0" at bounding box center [0, 0] width 0 height 0
click at [493, 156] on link "Filter" at bounding box center [502, 167] width 21 height 22
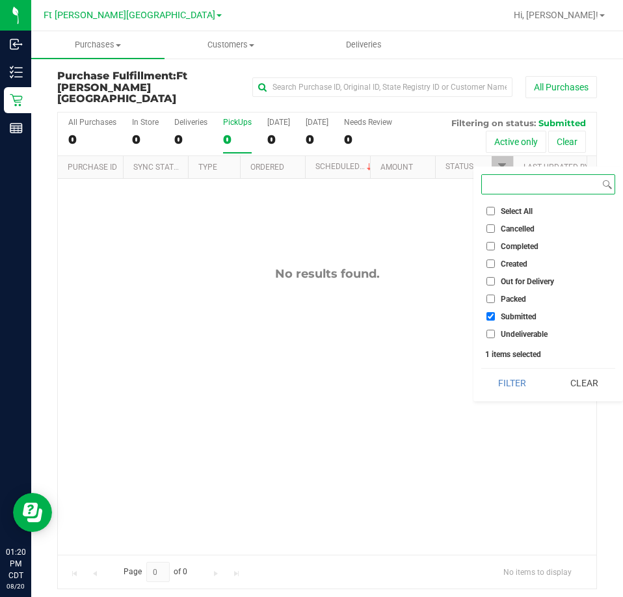
click at [481, 369] on button "Filter" at bounding box center [512, 383] width 62 height 29
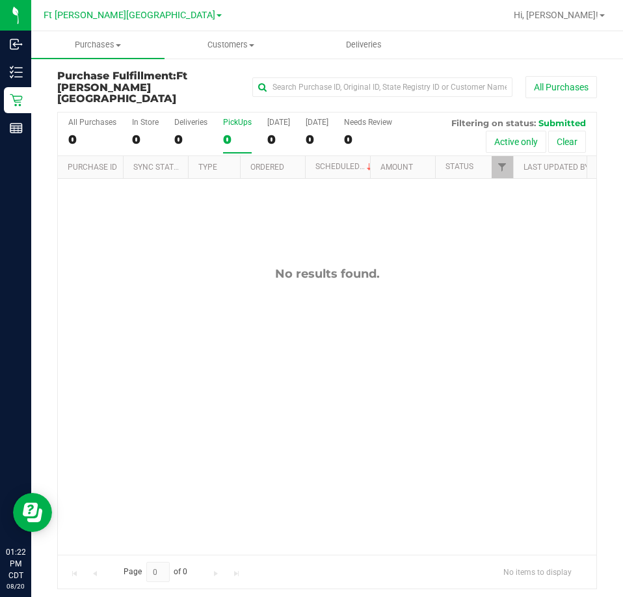
drag, startPoint x: 200, startPoint y: 244, endPoint x: 193, endPoint y: 192, distance: 52.5
click at [202, 244] on div "No results found." at bounding box center [327, 411] width 538 height 464
click at [241, 118] on div "PickUps" at bounding box center [237, 122] width 29 height 9
click at [0, 0] on input "PickUps 0" at bounding box center [0, 0] width 0 height 0
click at [241, 118] on div "PickUps" at bounding box center [237, 122] width 29 height 9
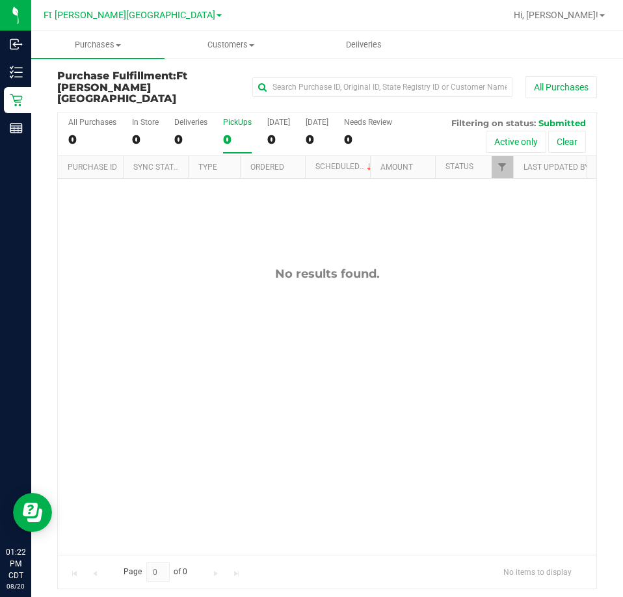
click at [0, 0] on input "PickUps 0" at bounding box center [0, 0] width 0 height 0
click at [502, 162] on span "Filter" at bounding box center [502, 167] width 10 height 10
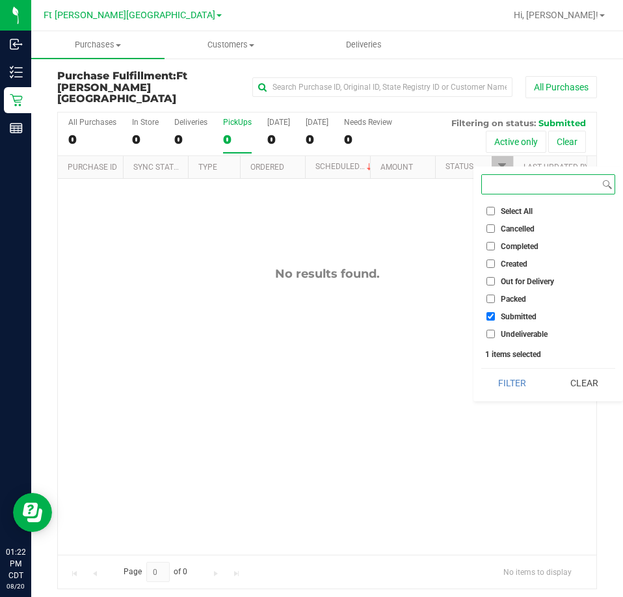
click at [481, 369] on button "Filter" at bounding box center [512, 383] width 62 height 29
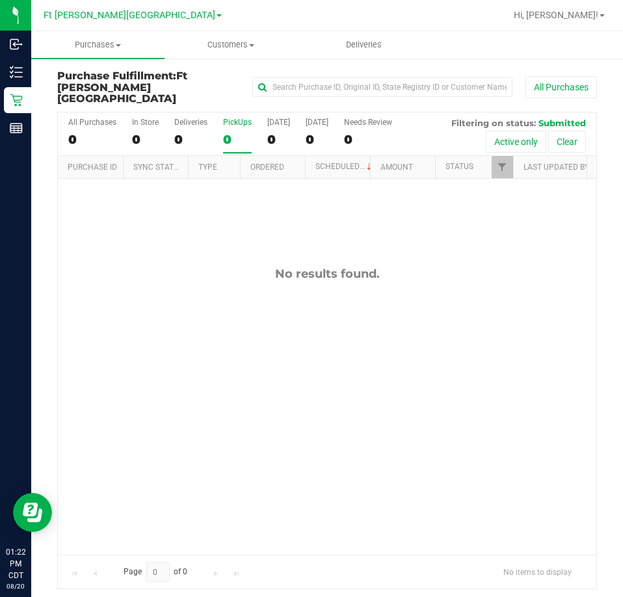
click at [251, 217] on div "No results found." at bounding box center [327, 411] width 538 height 464
drag, startPoint x: 269, startPoint y: 220, endPoint x: 235, endPoint y: 160, distance: 69.0
click at [270, 220] on div "No results found." at bounding box center [327, 411] width 538 height 464
click at [239, 118] on div "PickUps" at bounding box center [237, 122] width 29 height 9
click at [0, 0] on input "PickUps 0" at bounding box center [0, 0] width 0 height 0
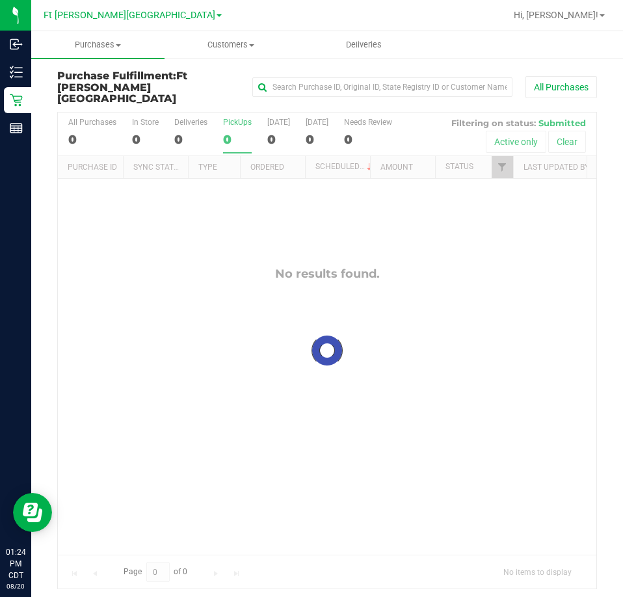
checkbox input "true"
click at [499, 162] on span "Filter" at bounding box center [502, 167] width 10 height 10
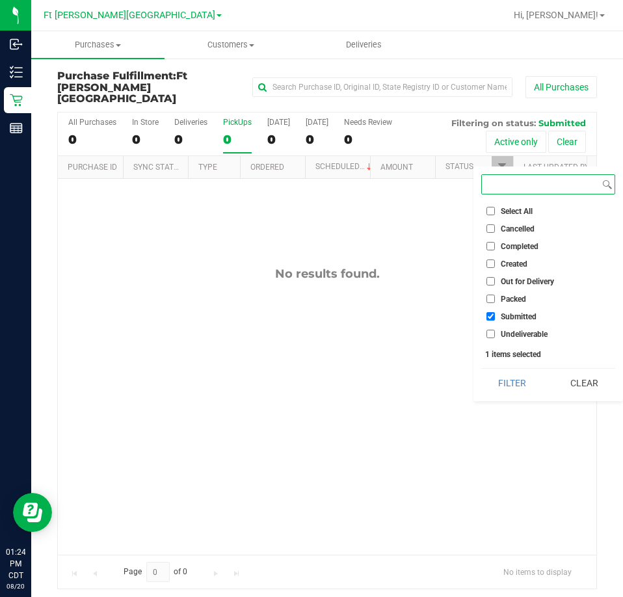
click at [481, 369] on button "Filter" at bounding box center [512, 383] width 62 height 29
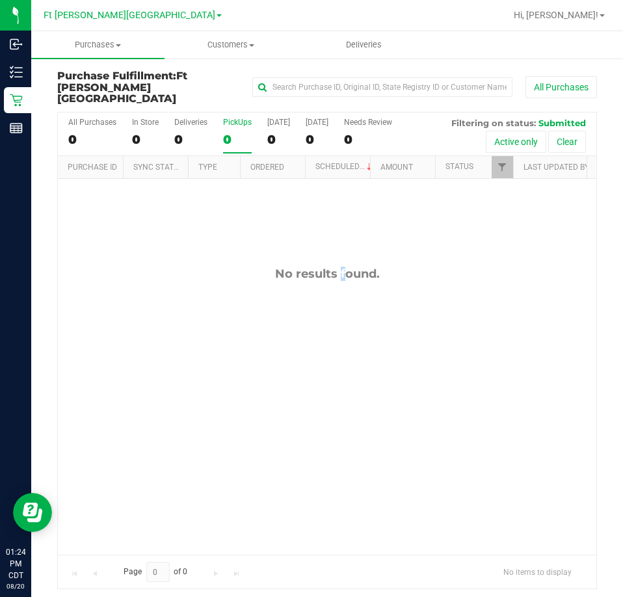
click at [313, 194] on div "No results found." at bounding box center [327, 411] width 538 height 464
click at [252, 216] on div "No results found." at bounding box center [327, 411] width 538 height 464
click at [241, 118] on div "PickUps" at bounding box center [237, 122] width 29 height 9
click at [0, 0] on input "PickUps 0" at bounding box center [0, 0] width 0 height 0
click at [241, 118] on div "PickUps" at bounding box center [237, 122] width 29 height 9
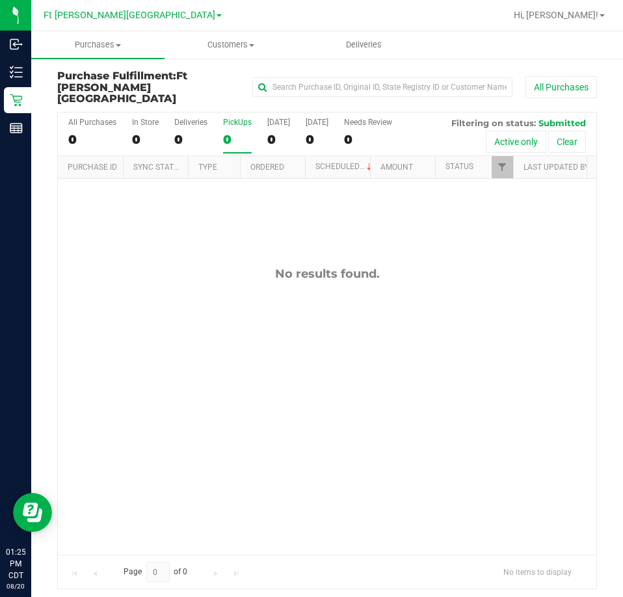
click at [0, 0] on input "PickUps 0" at bounding box center [0, 0] width 0 height 0
click at [495, 157] on link "Filter" at bounding box center [502, 167] width 21 height 22
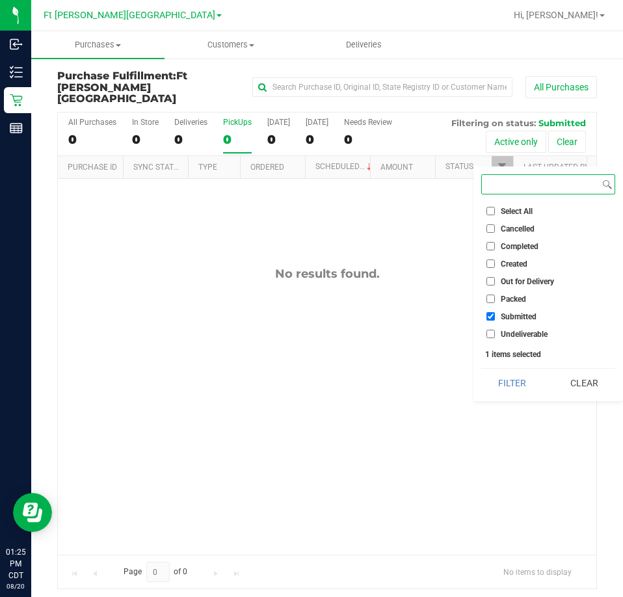
click at [481, 369] on button "Filter" at bounding box center [512, 383] width 62 height 29
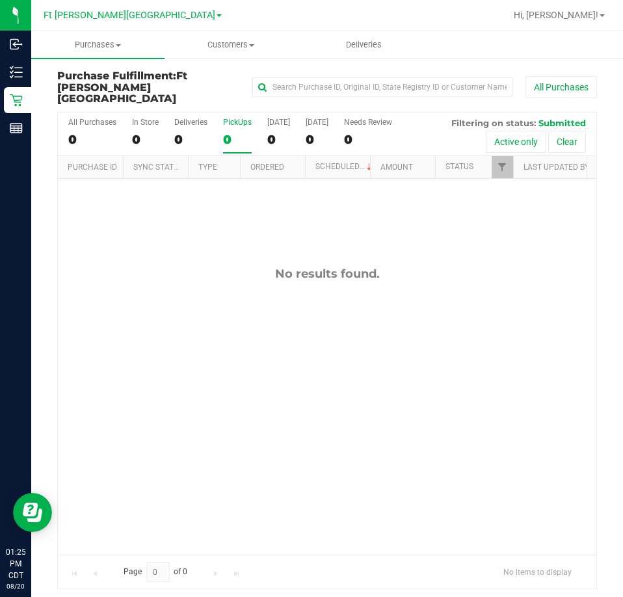
click at [190, 222] on div "No results found." at bounding box center [327, 411] width 538 height 464
click at [148, 309] on div "No results found." at bounding box center [327, 411] width 538 height 464
click at [181, 243] on div "No results found." at bounding box center [327, 411] width 538 height 464
click at [171, 237] on div "No results found." at bounding box center [327, 411] width 538 height 464
click at [245, 118] on div "PickUps" at bounding box center [237, 122] width 29 height 9
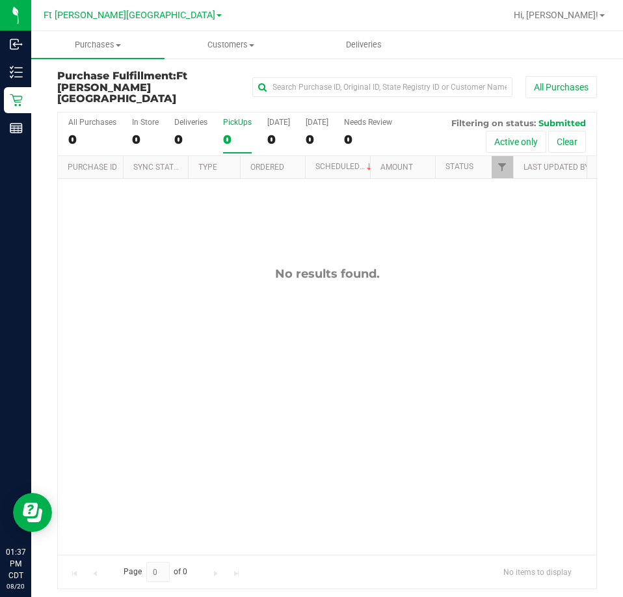
click at [343, 209] on div "No results found." at bounding box center [327, 411] width 538 height 464
click at [241, 118] on div "PickUps" at bounding box center [237, 122] width 29 height 9
click at [0, 0] on input "PickUps 0" at bounding box center [0, 0] width 0 height 0
click at [192, 181] on div "No results found." at bounding box center [327, 411] width 538 height 464
drag, startPoint x: 157, startPoint y: 290, endPoint x: 187, endPoint y: 168, distance: 125.2
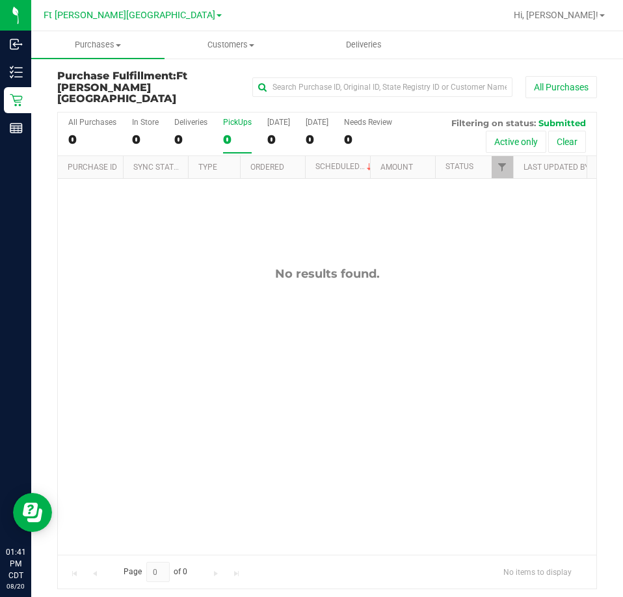
click at [153, 286] on div "No results found." at bounding box center [327, 411] width 538 height 464
click at [249, 118] on div "PickUps" at bounding box center [237, 122] width 29 height 9
click at [0, 0] on input "PickUps 0" at bounding box center [0, 0] width 0 height 0
click at [201, 209] on div "No results found." at bounding box center [327, 411] width 538 height 464
click at [235, 118] on div "PickUps" at bounding box center [237, 122] width 29 height 9
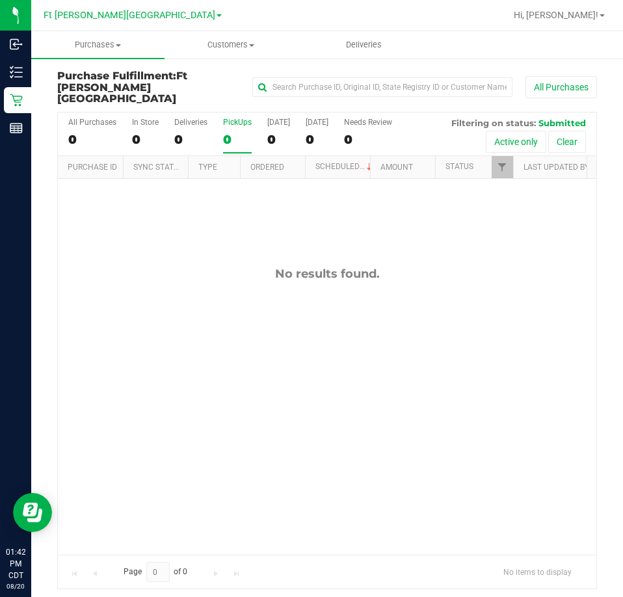
click at [0, 0] on input "PickUps 0" at bounding box center [0, 0] width 0 height 0
click at [148, 267] on div "No results found." at bounding box center [327, 274] width 538 height 14
click at [241, 205] on div "No results found." at bounding box center [327, 411] width 538 height 464
click at [244, 118] on div "PickUps" at bounding box center [237, 122] width 29 height 9
click at [0, 0] on input "PickUps 0" at bounding box center [0, 0] width 0 height 0
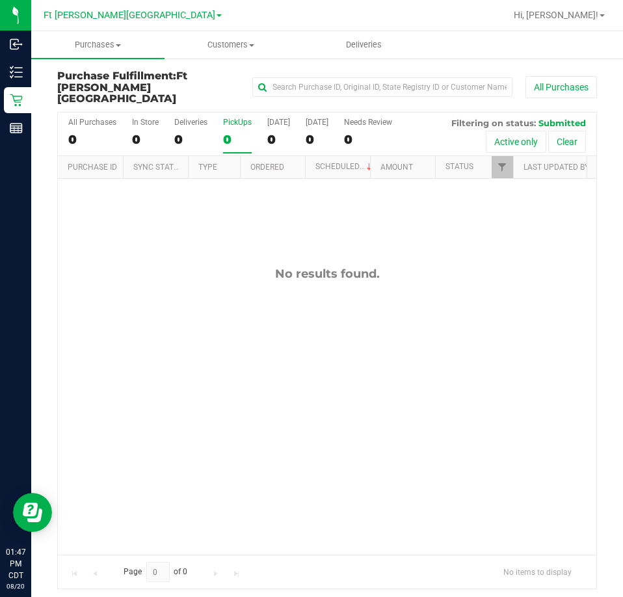
click at [248, 118] on div "PickUps" at bounding box center [237, 122] width 29 height 9
click at [0, 0] on input "PickUps 0" at bounding box center [0, 0] width 0 height 0
click at [501, 163] on link "Filter" at bounding box center [502, 167] width 21 height 22
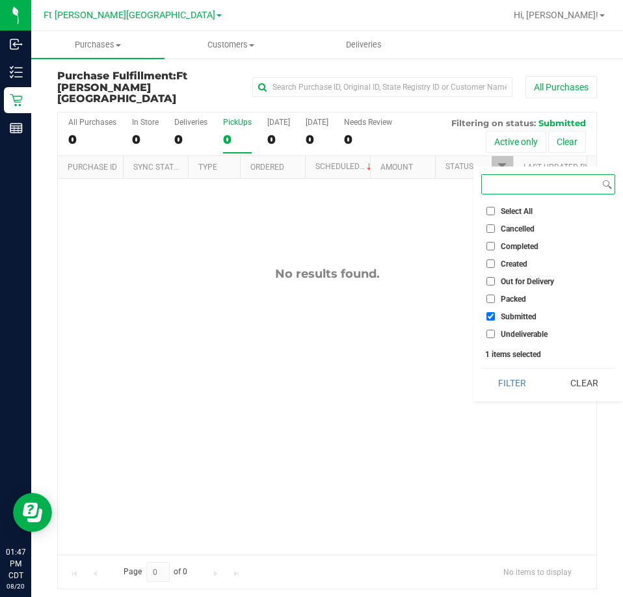
click at [481, 369] on button "Filter" at bounding box center [512, 383] width 62 height 29
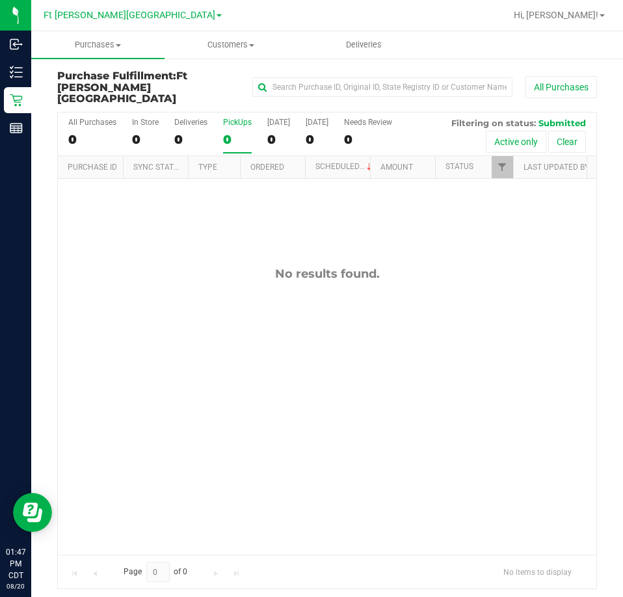
click at [283, 222] on div "No results found." at bounding box center [327, 411] width 538 height 464
click at [400, 196] on div "No results found." at bounding box center [327, 411] width 538 height 464
click at [138, 326] on div "No results found." at bounding box center [327, 411] width 538 height 464
click at [180, 267] on div "No results found." at bounding box center [327, 274] width 538 height 14
click at [122, 269] on div "No results found." at bounding box center [327, 274] width 538 height 14
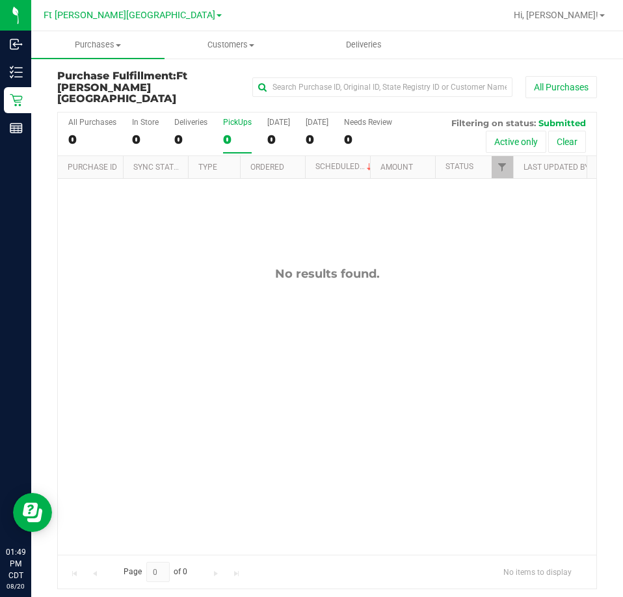
click at [170, 251] on div "No results found." at bounding box center [327, 411] width 538 height 464
click at [172, 267] on div "No results found." at bounding box center [327, 274] width 538 height 14
click at [225, 235] on div "No results found." at bounding box center [327, 411] width 538 height 464
click at [237, 118] on div "PickUps" at bounding box center [237, 122] width 29 height 9
click at [0, 0] on input "PickUps 0" at bounding box center [0, 0] width 0 height 0
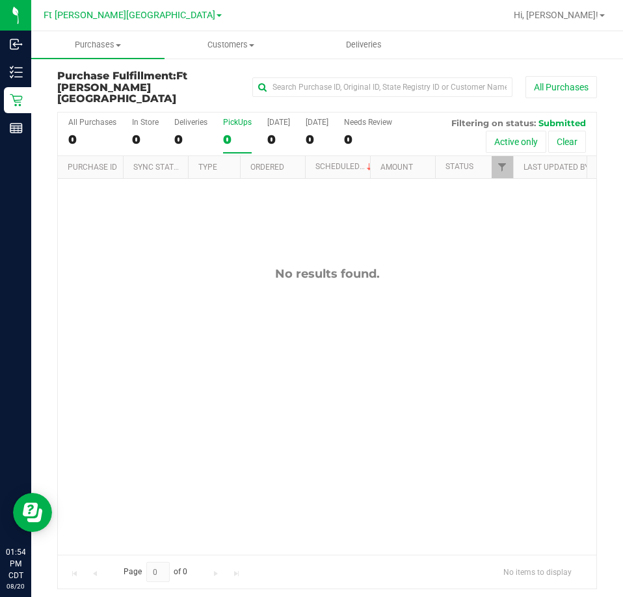
click at [111, 308] on div "No results found." at bounding box center [327, 411] width 538 height 464
click at [161, 305] on div "No results found." at bounding box center [327, 411] width 538 height 464
click at [165, 296] on div "No results found." at bounding box center [327, 411] width 538 height 464
click at [599, 12] on link "Hi, [PERSON_NAME]!" at bounding box center [558, 15] width 101 height 14
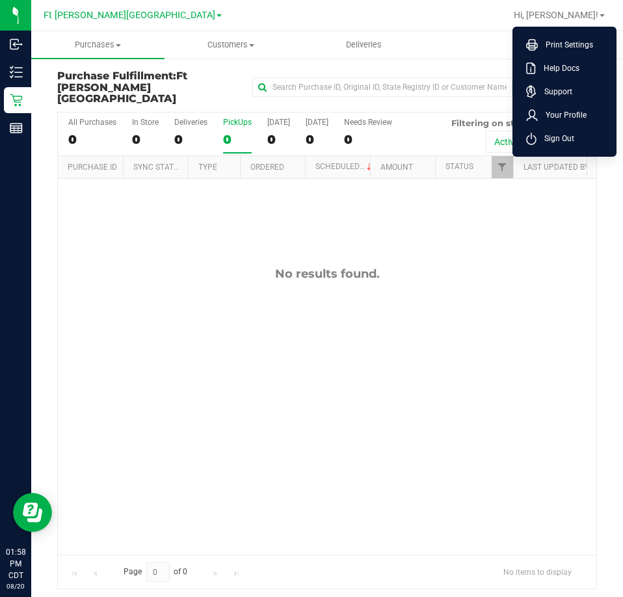
click at [570, 137] on span "Sign Out" at bounding box center [555, 138] width 38 height 13
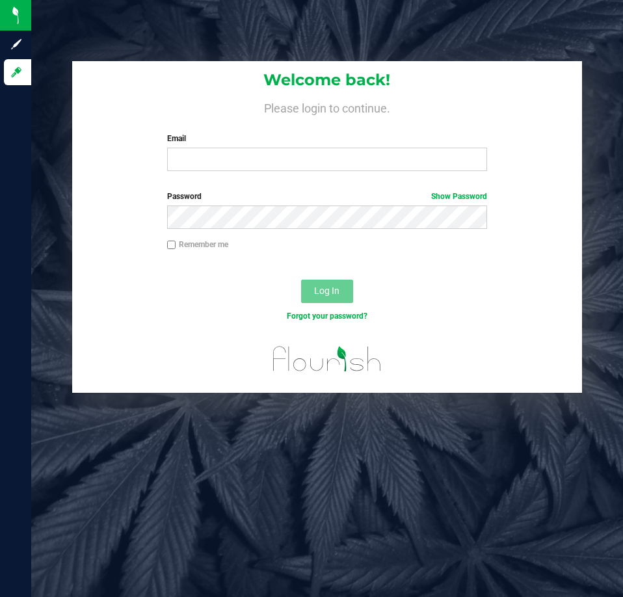
click at [239, 447] on div "Welcome back! Please login to continue. Email Required Please format your email…" at bounding box center [327, 298] width 592 height 597
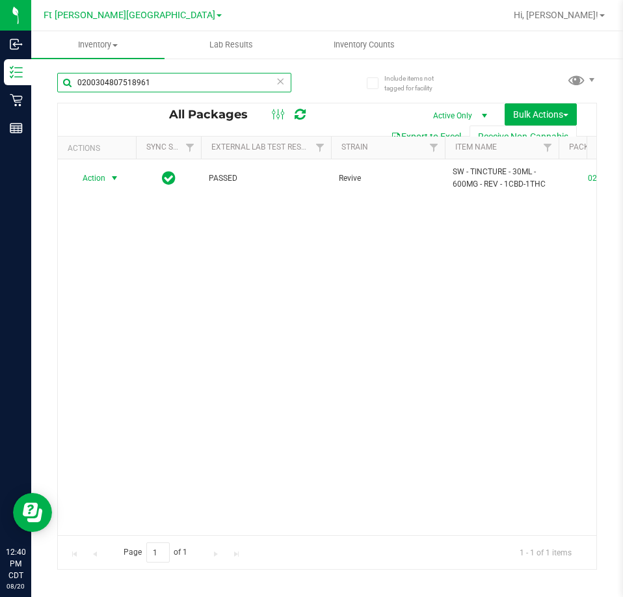
click at [176, 75] on input "0200304807518961" at bounding box center [174, 83] width 234 height 20
type input "0"
type input "1488798901117967"
click at [198, 420] on div "Action Action Edit attributes Global inventory Locate package Package audit log…" at bounding box center [327, 347] width 538 height 376
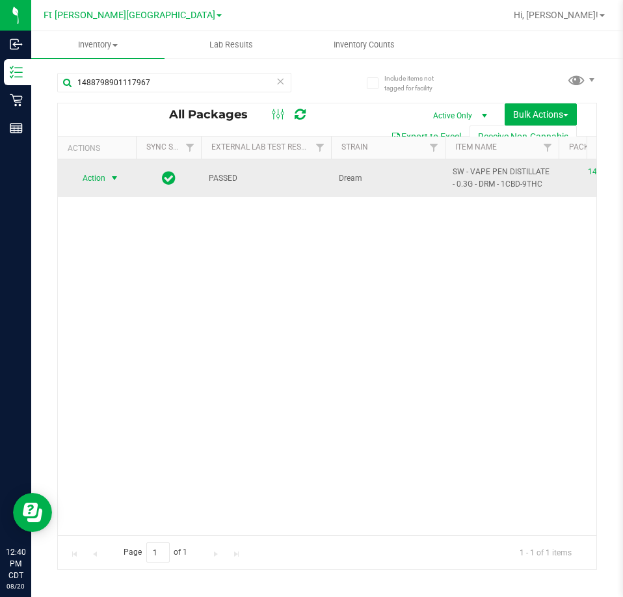
click at [109, 173] on span "select" at bounding box center [115, 178] width 16 height 18
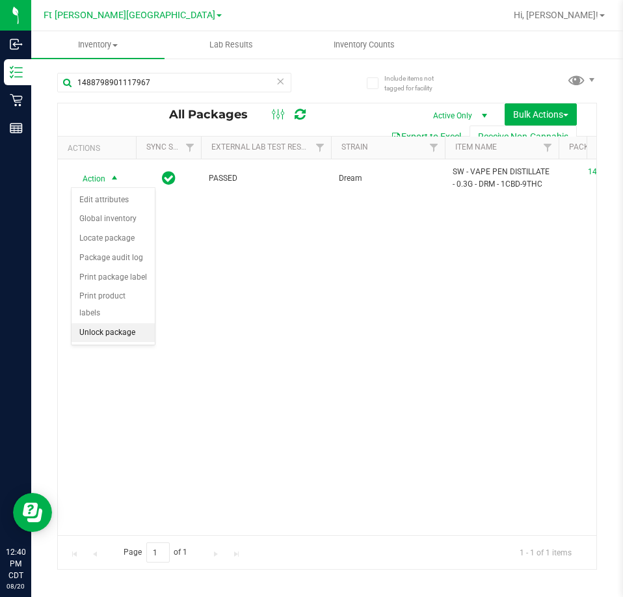
click at [116, 323] on li "Unlock package" at bounding box center [113, 333] width 83 height 20
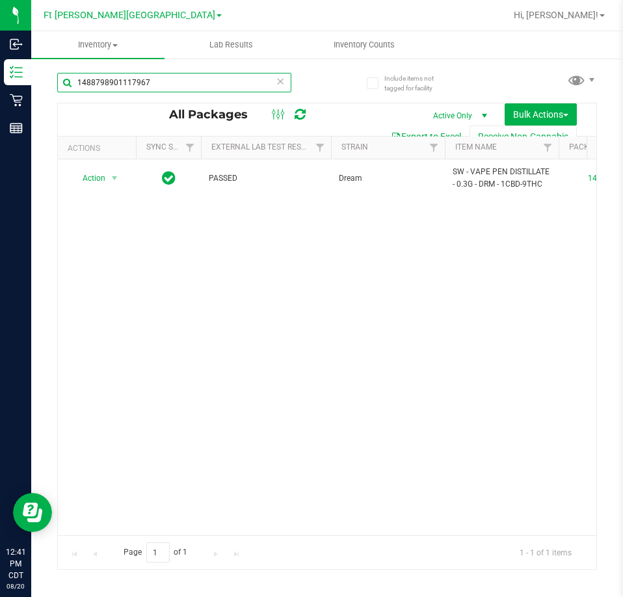
click at [171, 86] on input "1488798901117967" at bounding box center [174, 83] width 234 height 20
type input "1"
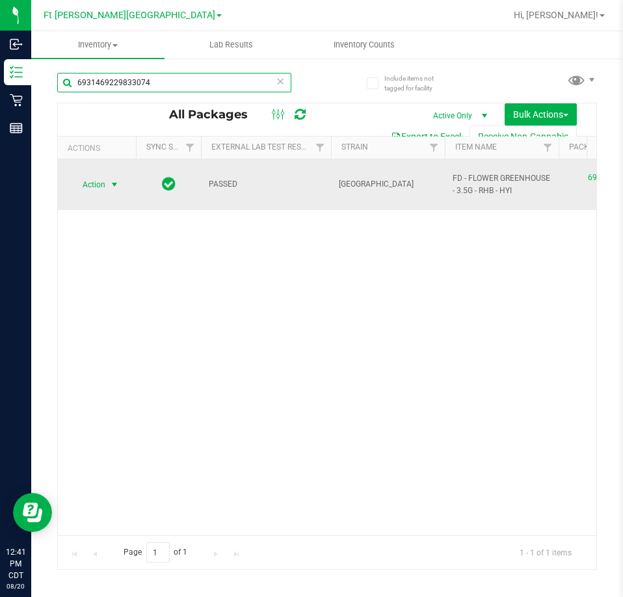
type input "6931469229833074"
click at [115, 179] on span "select" at bounding box center [114, 184] width 10 height 10
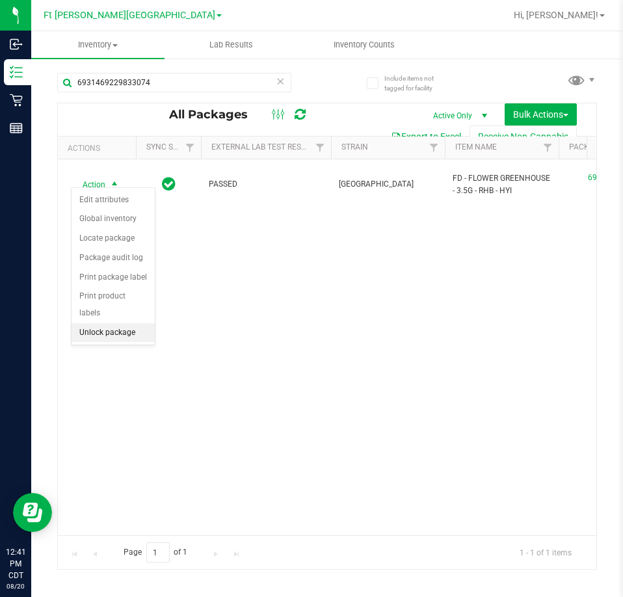
click at [118, 323] on li "Unlock package" at bounding box center [113, 333] width 83 height 20
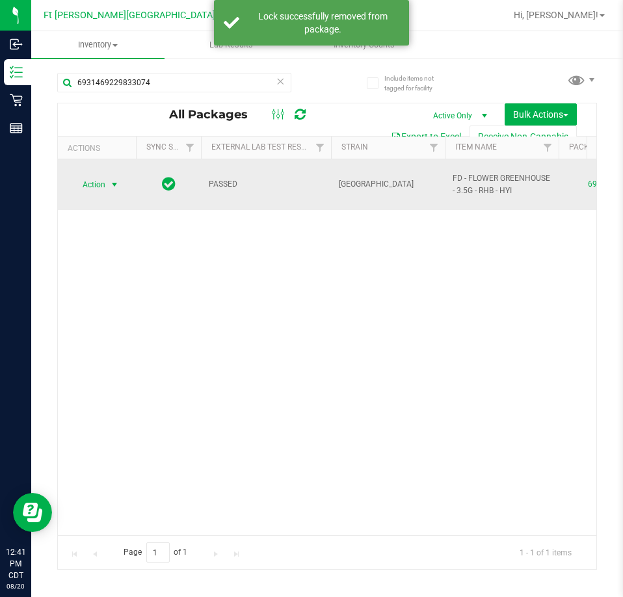
click at [121, 180] on span "select" at bounding box center [115, 185] width 16 height 18
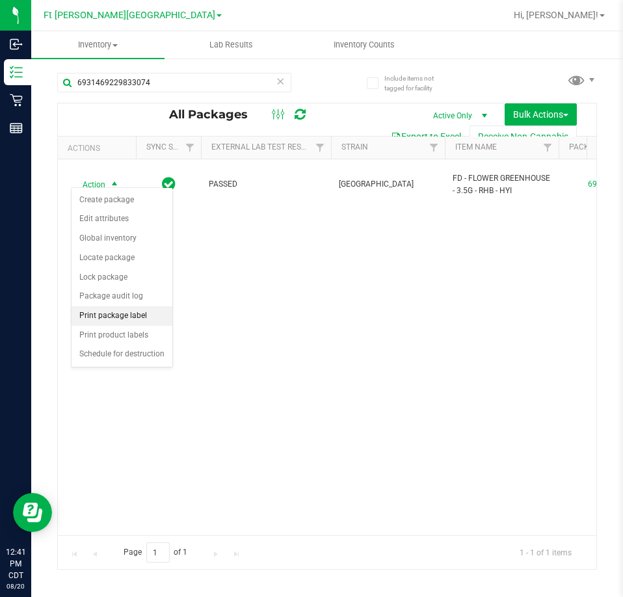
click at [135, 315] on li "Print package label" at bounding box center [122, 316] width 101 height 20
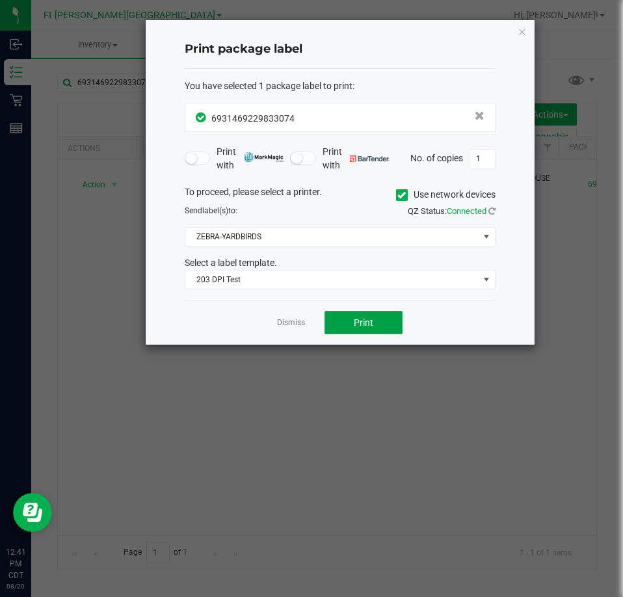
click at [387, 324] on button "Print" at bounding box center [363, 322] width 78 height 23
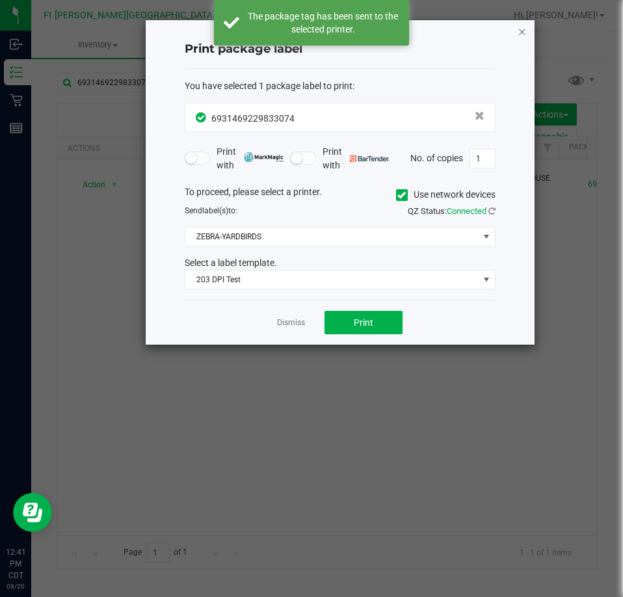
click at [518, 35] on icon "button" at bounding box center [522, 31] width 9 height 16
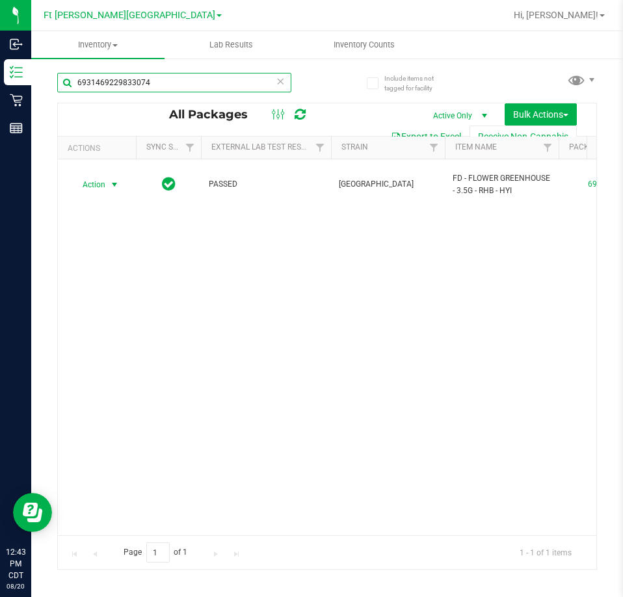
click at [178, 85] on input "6931469229833074" at bounding box center [174, 83] width 234 height 20
type input "6"
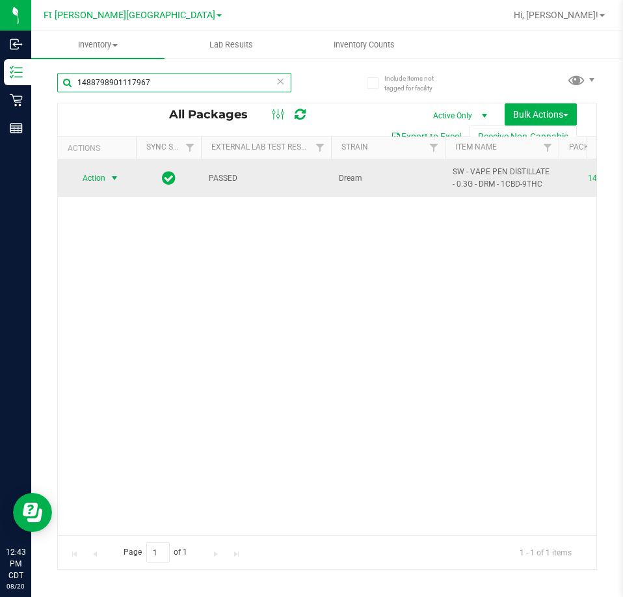
type input "1488798901117967"
click at [110, 177] on span "select" at bounding box center [114, 178] width 10 height 10
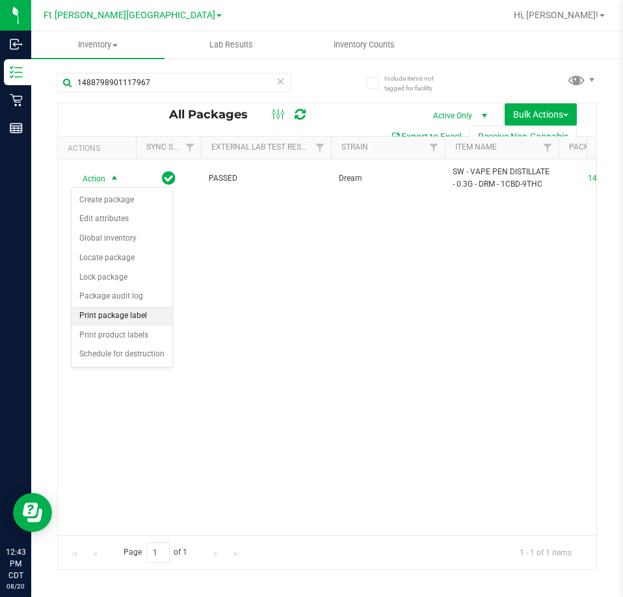
click at [128, 317] on li "Print package label" at bounding box center [122, 316] width 101 height 20
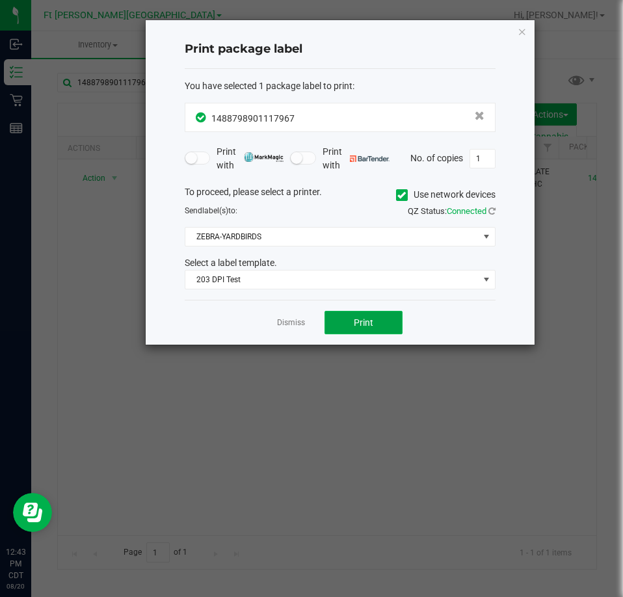
click at [376, 318] on button "Print" at bounding box center [363, 322] width 78 height 23
click at [521, 30] on icon "button" at bounding box center [522, 31] width 9 height 16
